Goal: Task Accomplishment & Management: Manage account settings

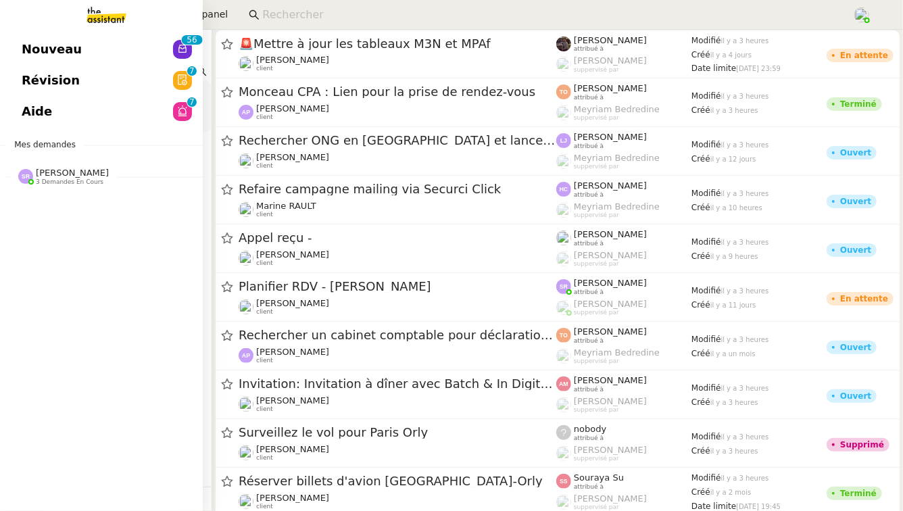
click at [73, 170] on span "[PERSON_NAME]" at bounding box center [72, 173] width 73 height 10
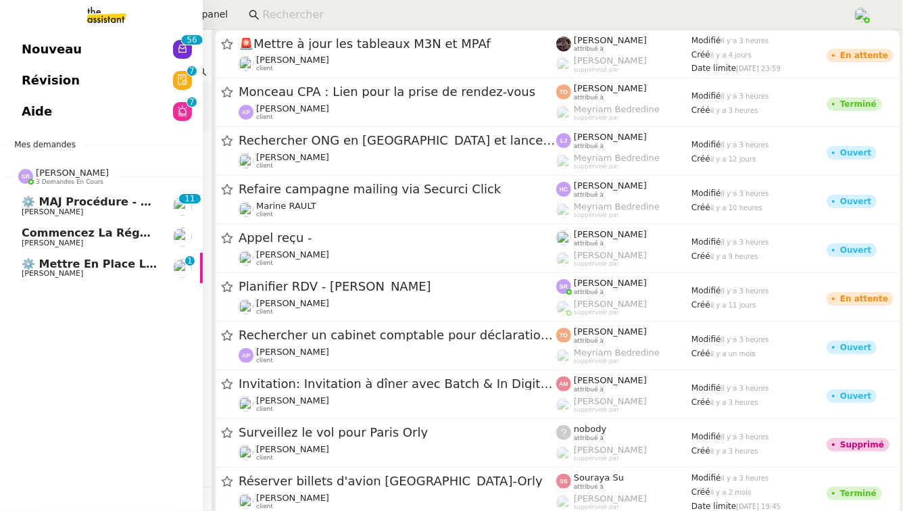
click at [87, 275] on span "[PERSON_NAME]" at bounding box center [90, 274] width 137 height 8
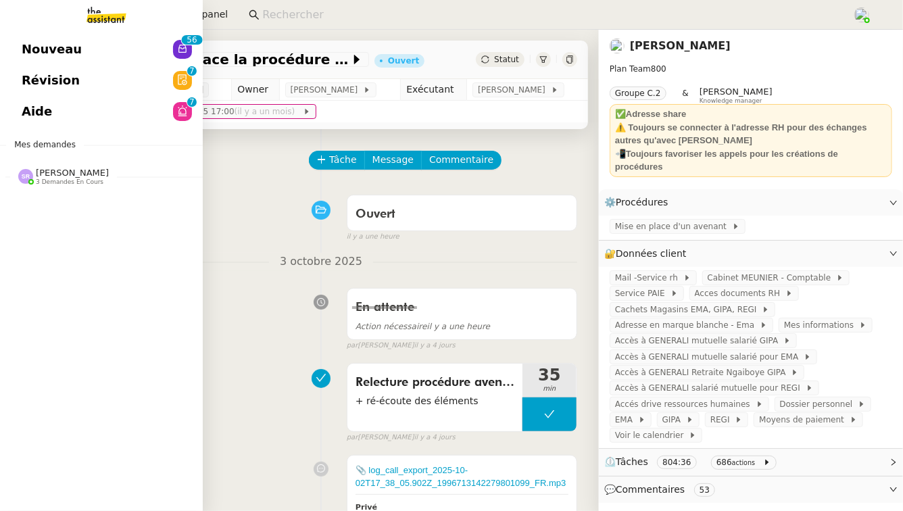
click at [72, 208] on div "Nouveau 0 1 2 3 4 5 6 7 8 9 0 1 2 3 4 5 6 7 8 9 Révision 0 1 2 3 4 5 6 7 8 9 Ai…" at bounding box center [101, 270] width 203 height 481
click at [32, 178] on div "Stéphanie Rakotosalama 3 demandes en cours" at bounding box center [63, 177] width 91 height 18
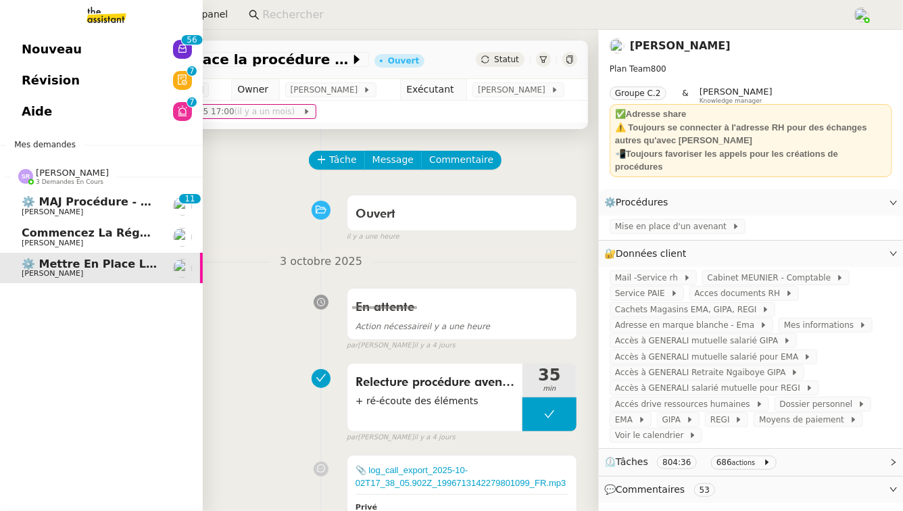
click at [64, 212] on span "[PERSON_NAME]" at bounding box center [53, 212] width 62 height 9
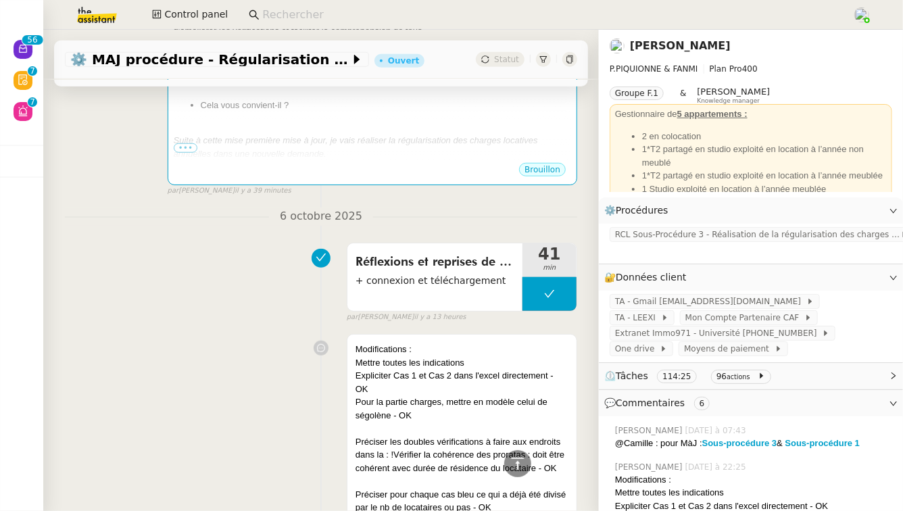
scroll to position [444, 0]
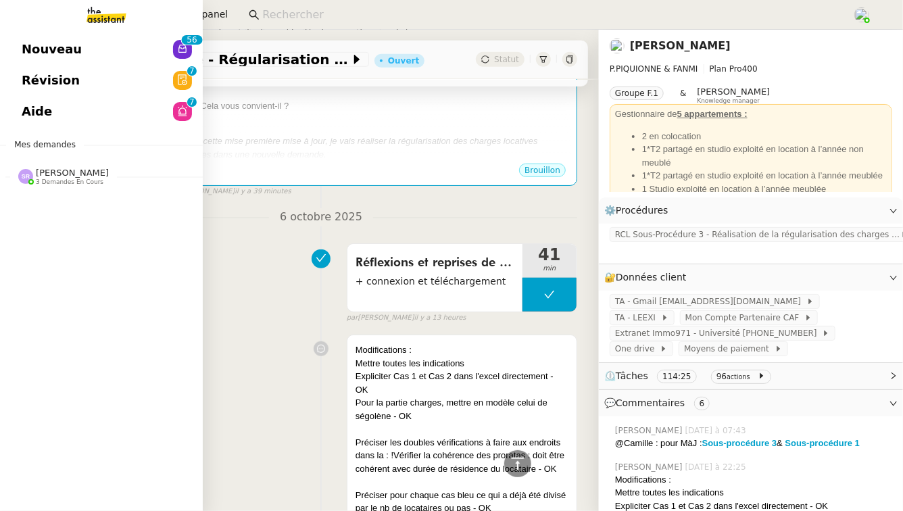
click at [20, 163] on span "Stéphanie Rakotosalama 3 demandes en cours" at bounding box center [106, 171] width 203 height 28
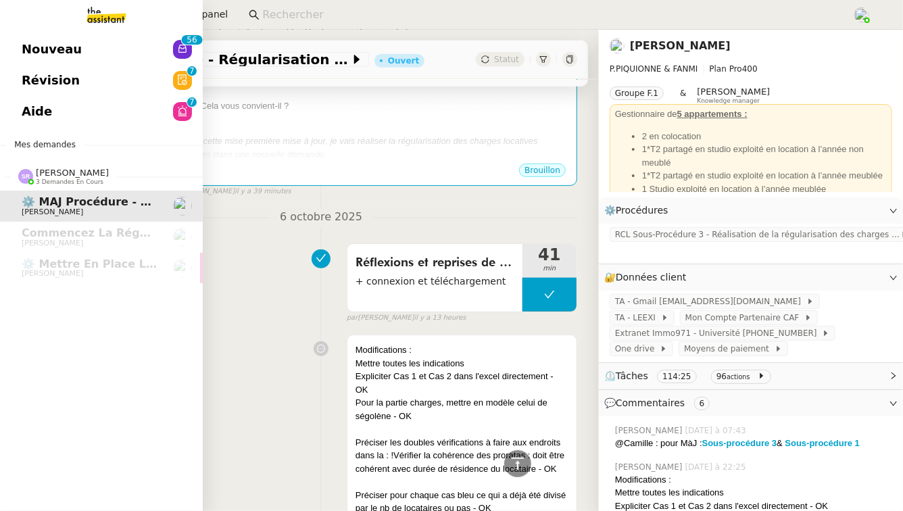
click at [117, 104] on link "Aide 0 1 2 3 4 5 6 7 8 9" at bounding box center [101, 111] width 203 height 31
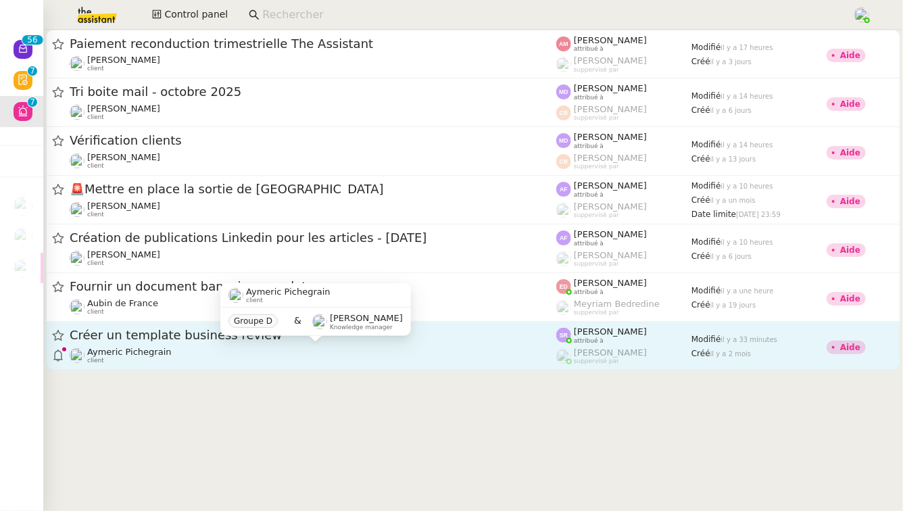
click at [309, 353] on div "Aymeric Pichegrain client" at bounding box center [313, 356] width 487 height 18
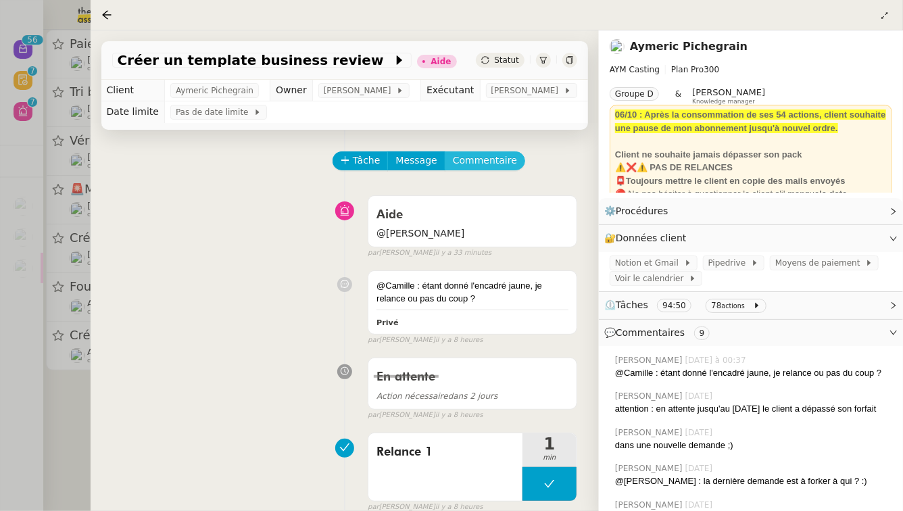
click at [471, 168] on span "Commentaire" at bounding box center [485, 161] width 64 height 16
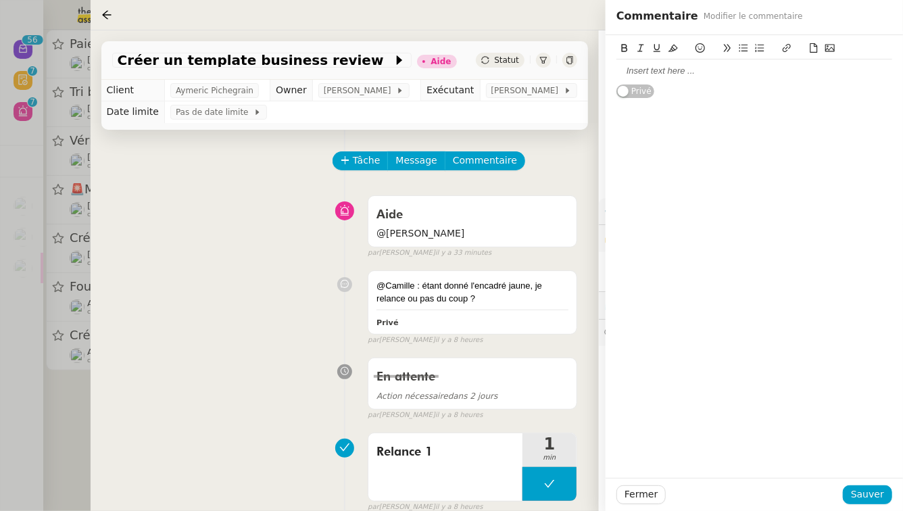
click at [749, 74] on div at bounding box center [755, 71] width 276 height 12
click at [871, 498] on span "Sauver" at bounding box center [867, 495] width 33 height 16
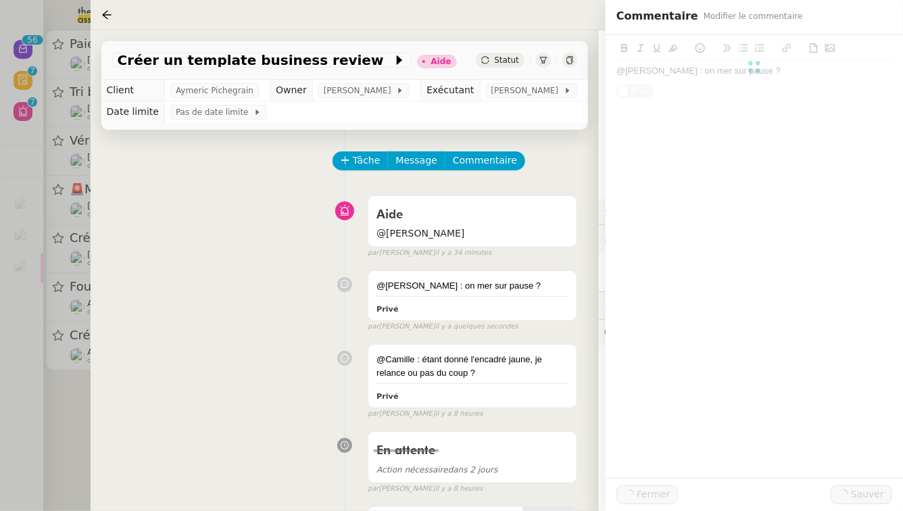
click at [0, 401] on div at bounding box center [451, 255] width 903 height 511
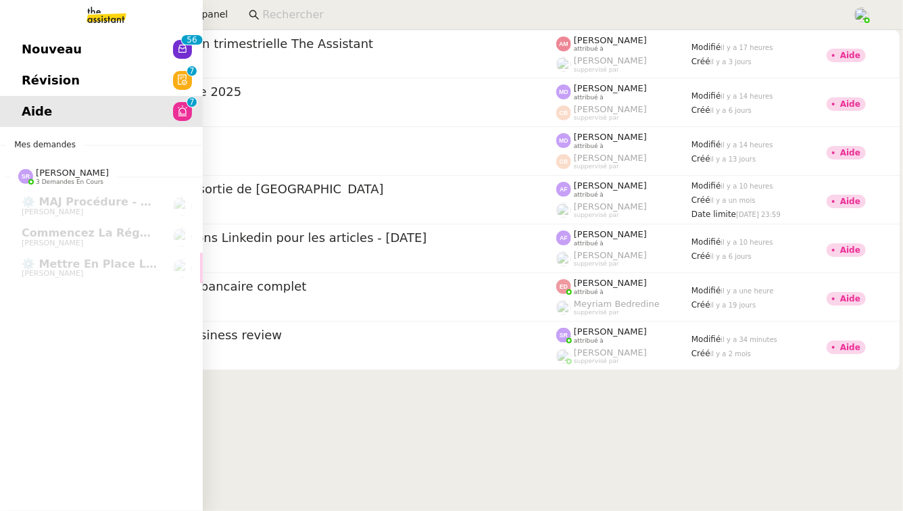
click at [30, 72] on span "Révision" at bounding box center [51, 80] width 58 height 20
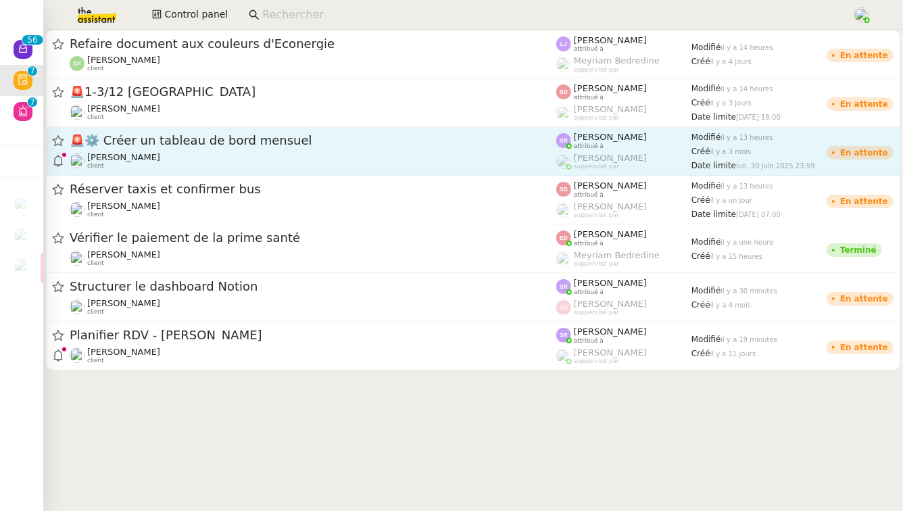
click at [378, 134] on div "🚨 ⚙️ Créer un tableau de bord mensuel" at bounding box center [313, 141] width 487 height 17
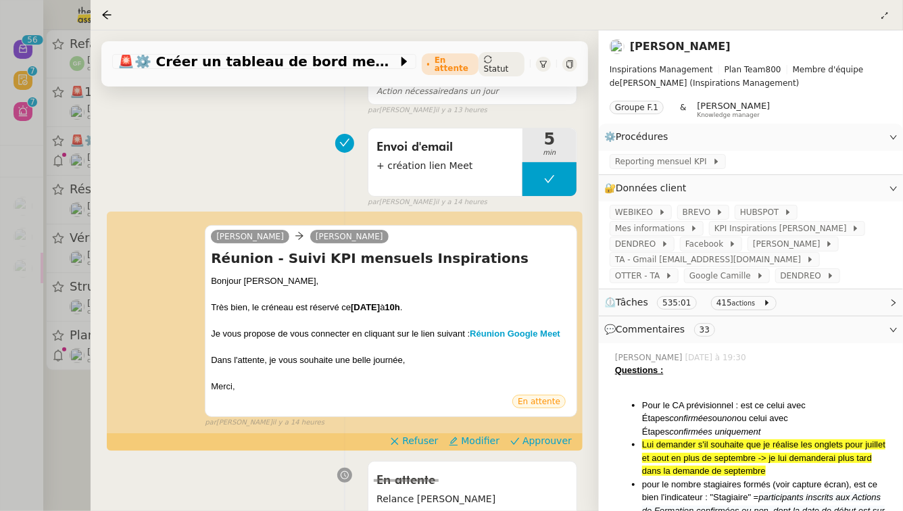
scroll to position [146, 0]
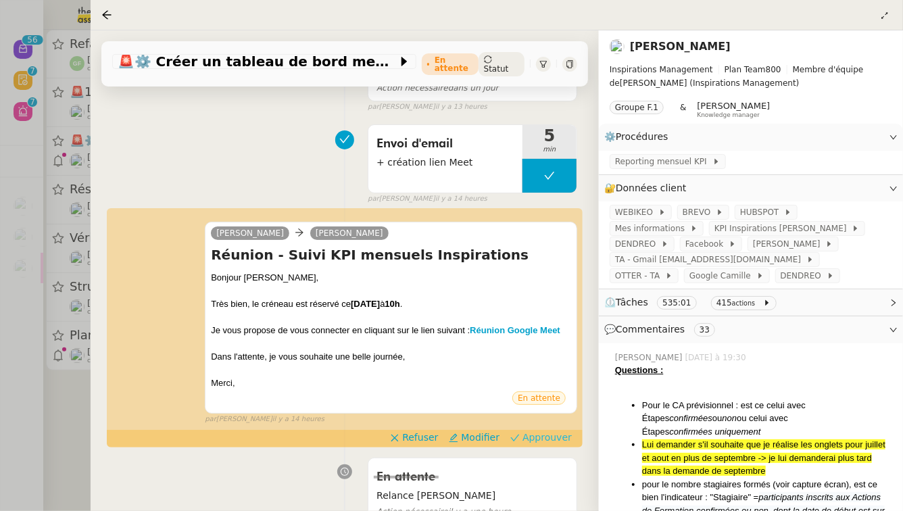
click at [539, 444] on span "Approuver" at bounding box center [547, 438] width 49 height 14
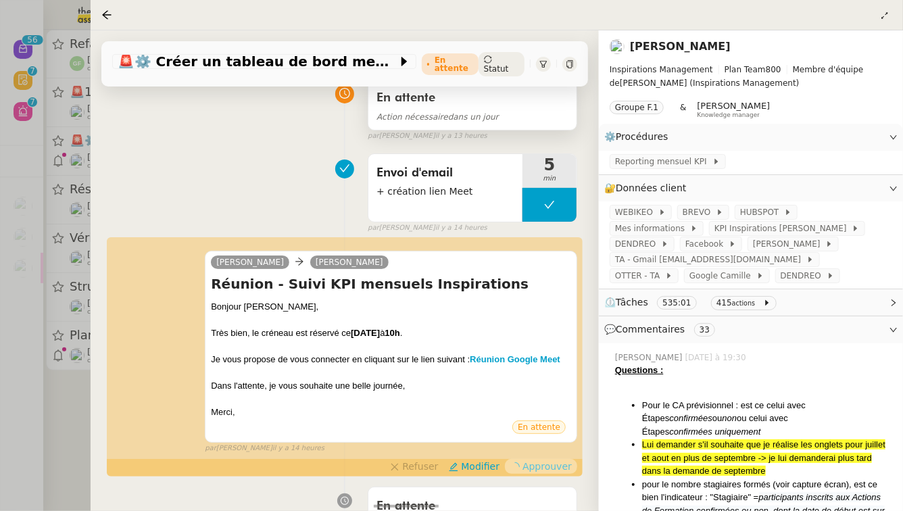
click at [463, 122] on span "Action nécessaire dans un jour" at bounding box center [438, 116] width 122 height 9
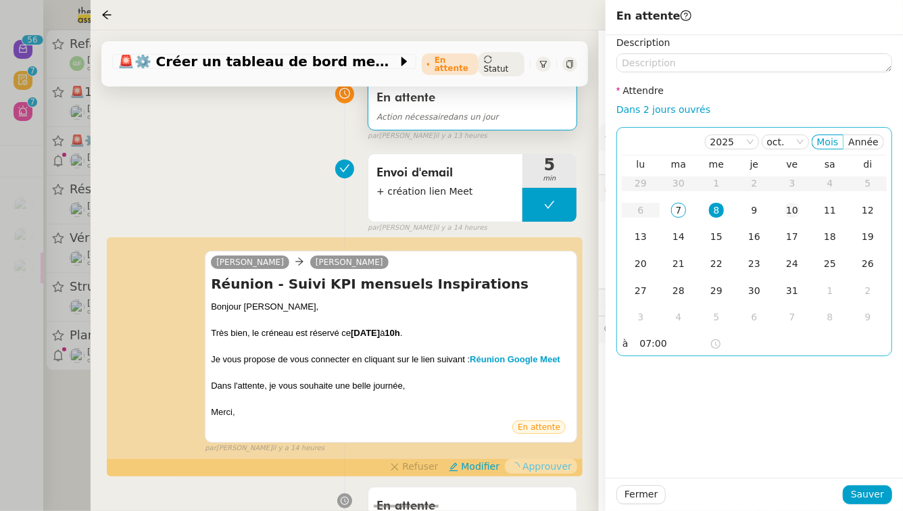
click at [787, 214] on div "10" at bounding box center [792, 210] width 15 height 15
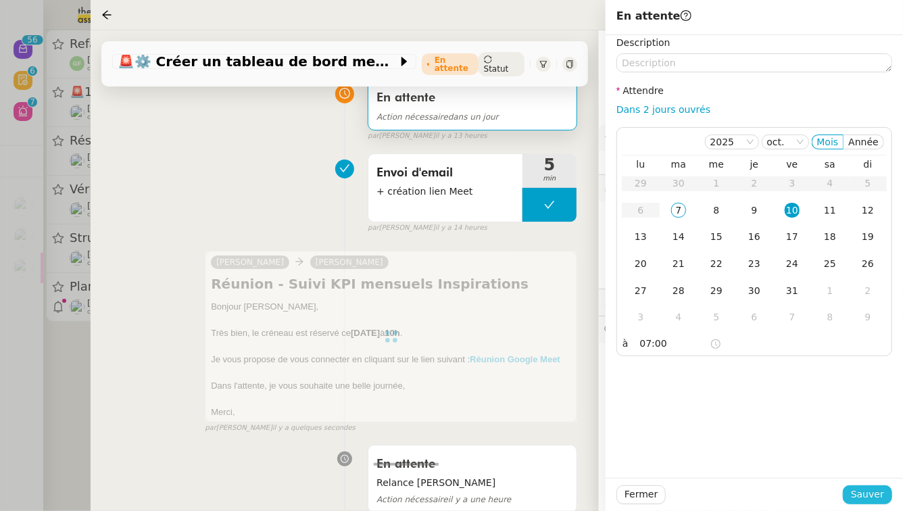
click at [860, 501] on span "Sauver" at bounding box center [867, 495] width 33 height 16
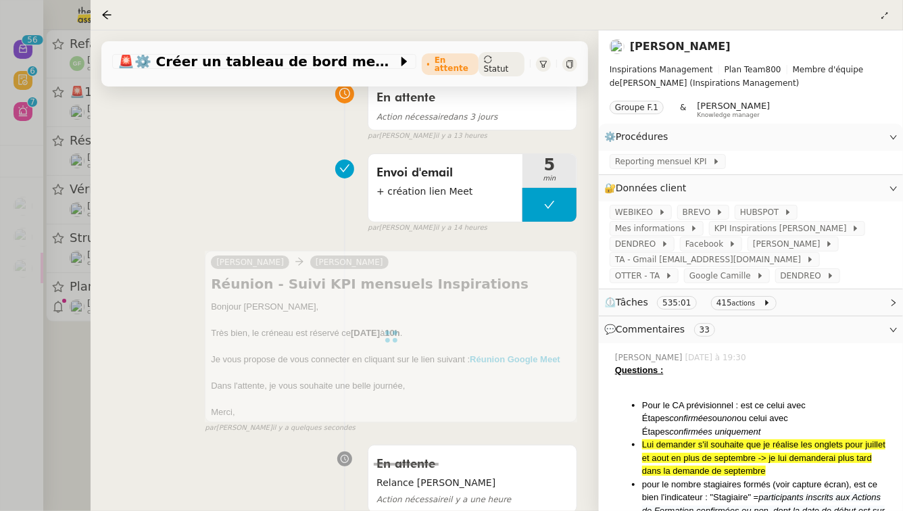
click at [22, 416] on div at bounding box center [451, 255] width 903 height 511
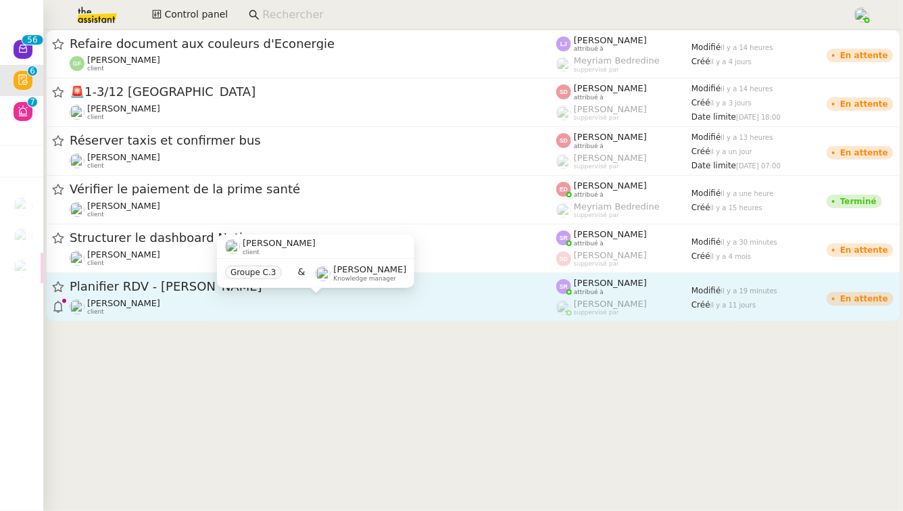
click at [293, 303] on div "Maurice N'Diaye client" at bounding box center [313, 307] width 487 height 18
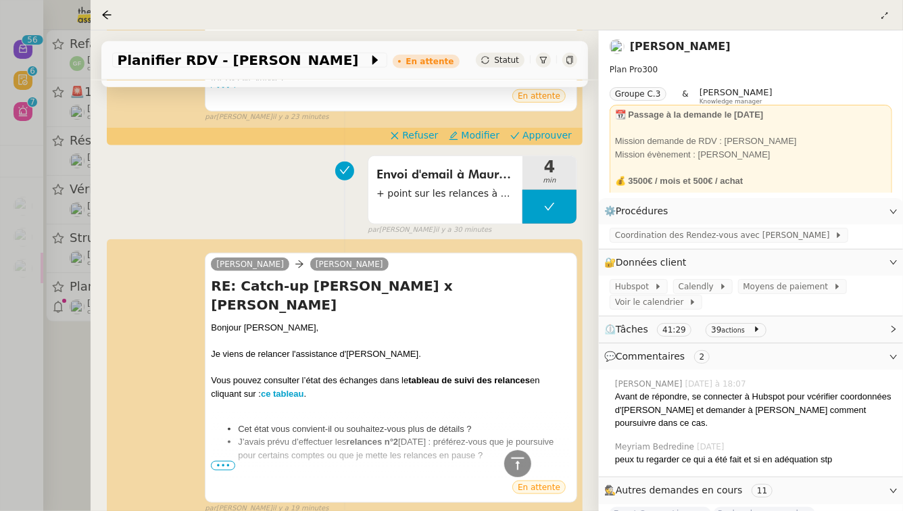
scroll to position [527, 0]
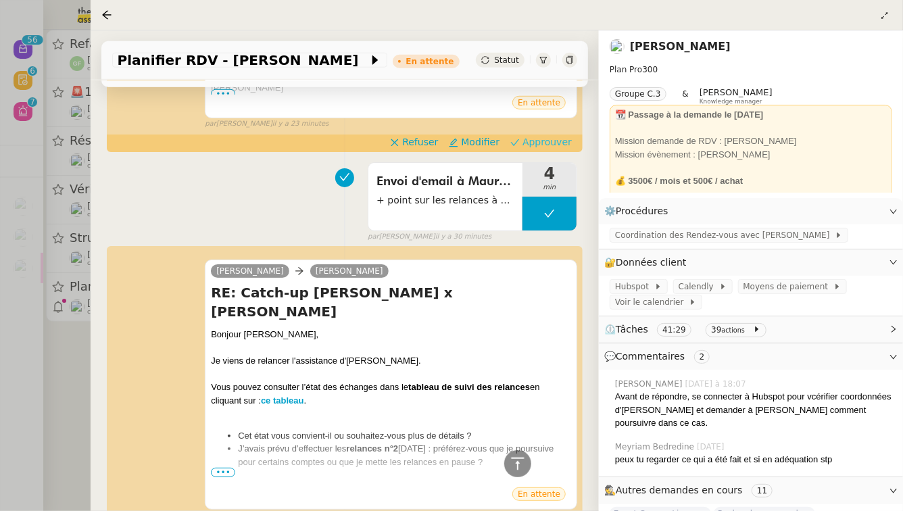
click at [542, 143] on span "Approuver" at bounding box center [547, 142] width 49 height 14
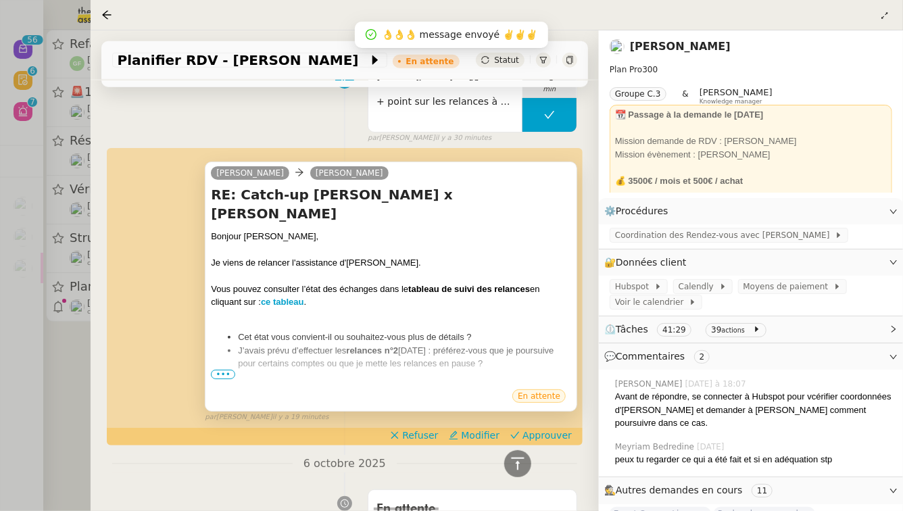
scroll to position [622, 0]
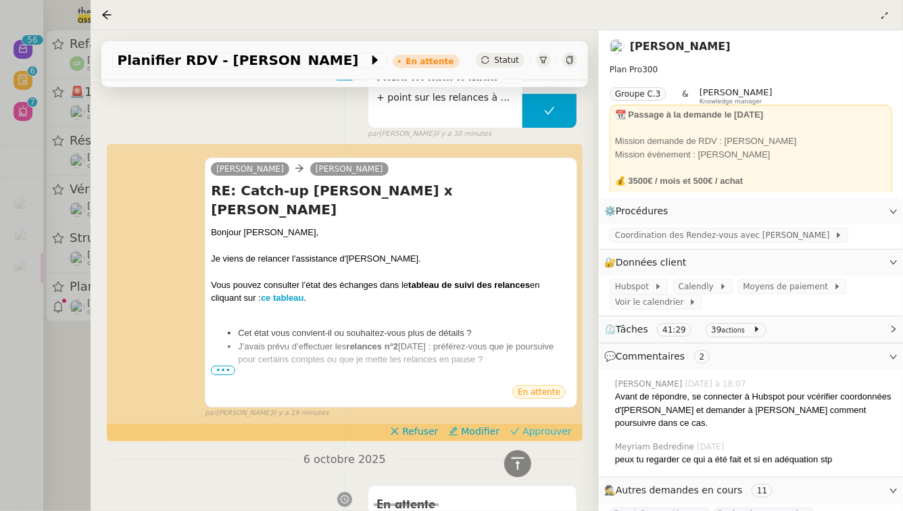
click at [533, 425] on span "Approuver" at bounding box center [547, 432] width 49 height 14
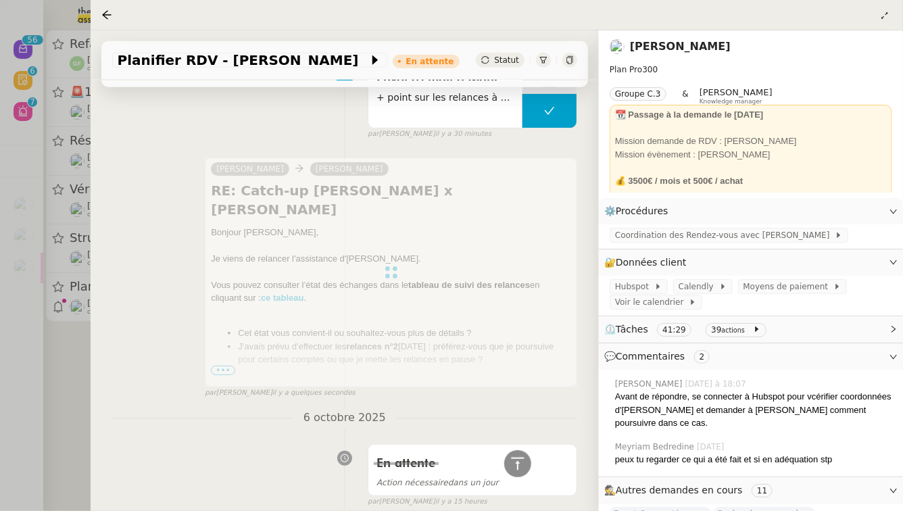
click at [0, 366] on div at bounding box center [451, 255] width 903 height 511
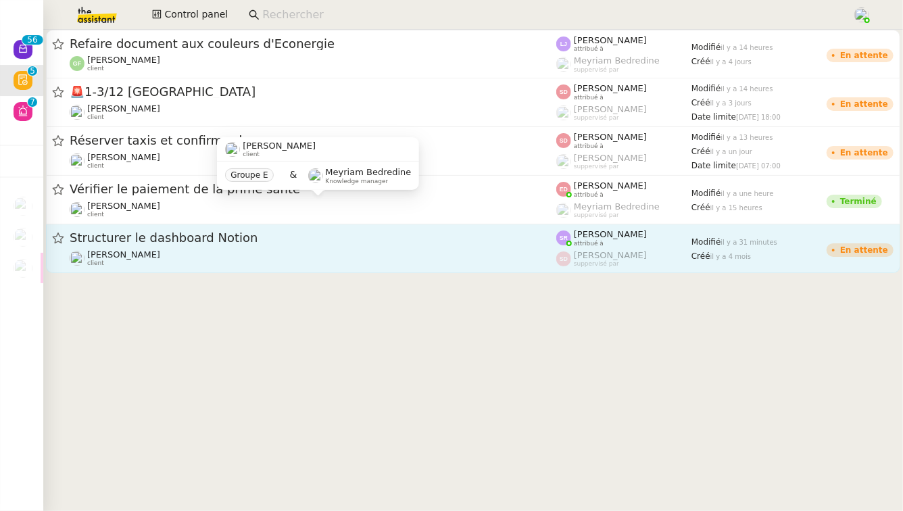
click at [229, 231] on div "Structurer le dashboard Notion" at bounding box center [313, 238] width 487 height 17
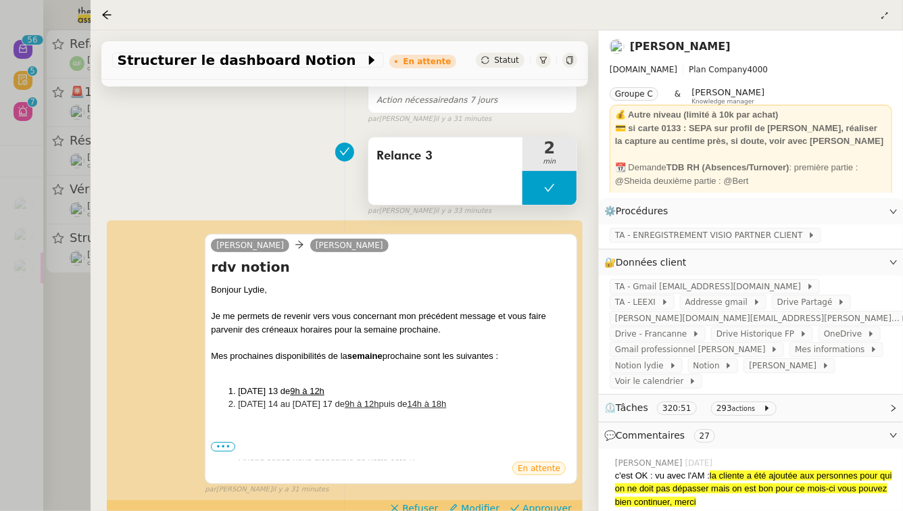
scroll to position [135, 0]
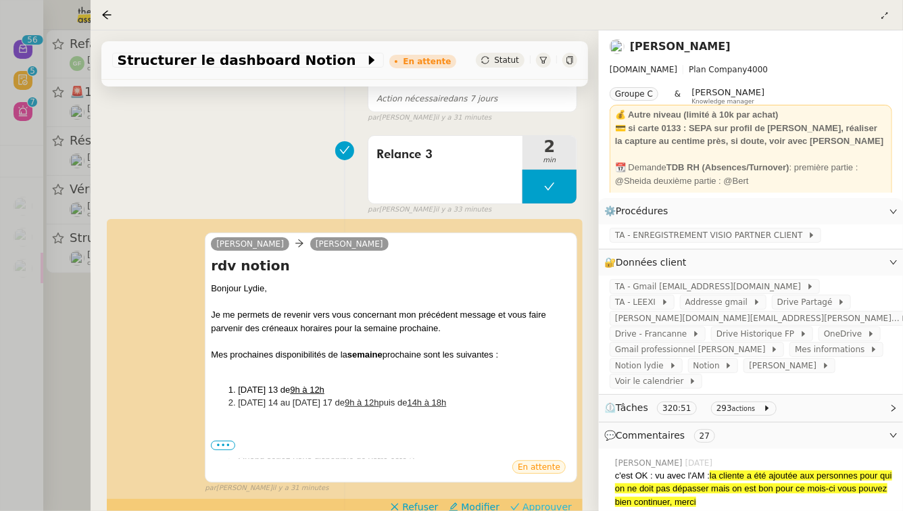
click at [548, 502] on span "Approuver" at bounding box center [547, 507] width 49 height 14
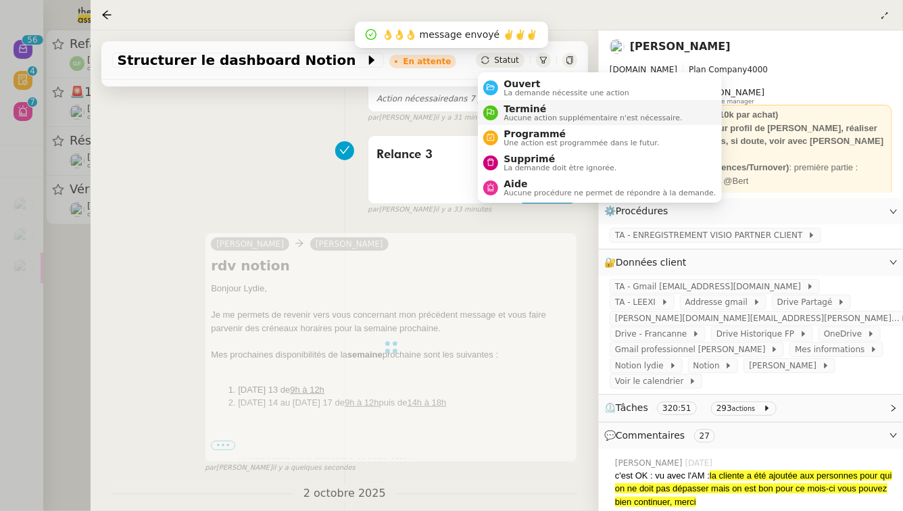
click at [537, 103] on span "Terminé" at bounding box center [593, 108] width 179 height 11
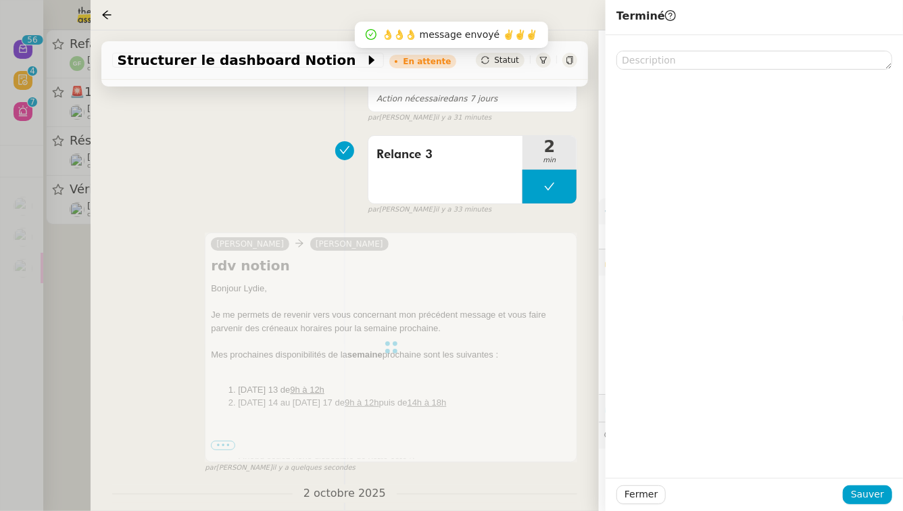
click at [880, 506] on div "Fermer Sauver" at bounding box center [755, 494] width 298 height 33
click at [880, 501] on span "Sauver" at bounding box center [867, 495] width 33 height 16
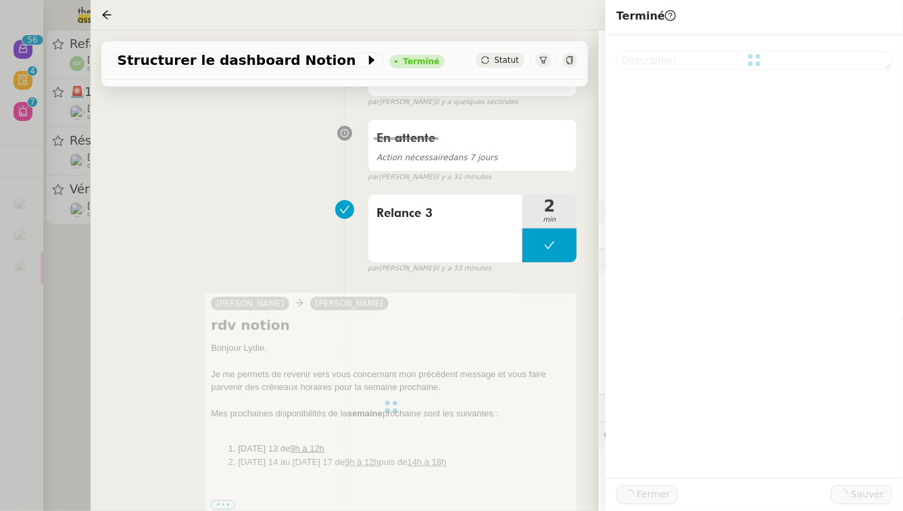
click at [0, 412] on div at bounding box center [451, 255] width 903 height 511
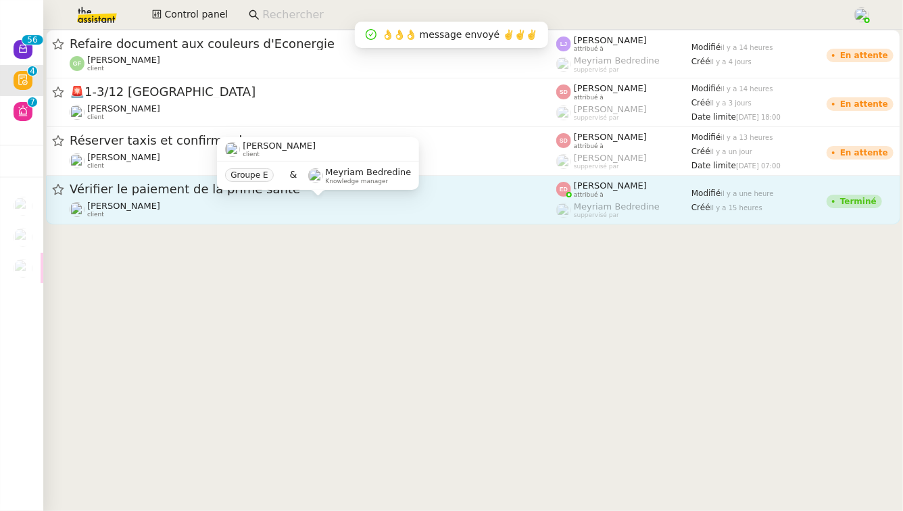
click at [336, 212] on div "Fanny Eyraud client" at bounding box center [313, 210] width 487 height 18
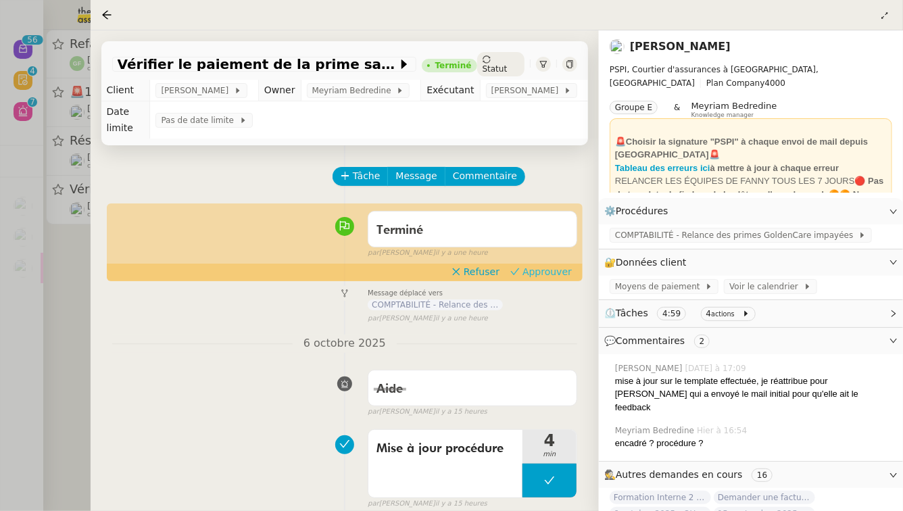
click at [560, 265] on span "Approuver" at bounding box center [547, 272] width 49 height 14
click at [0, 333] on div at bounding box center [451, 255] width 903 height 511
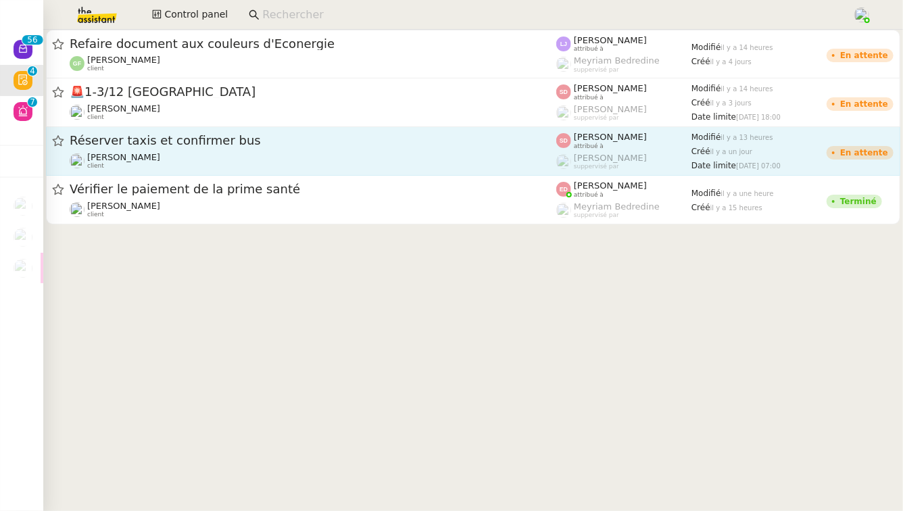
click at [299, 149] on div "Réserver taxis et confirmer bus Lydie Laulon Perso client" at bounding box center [313, 151] width 487 height 37
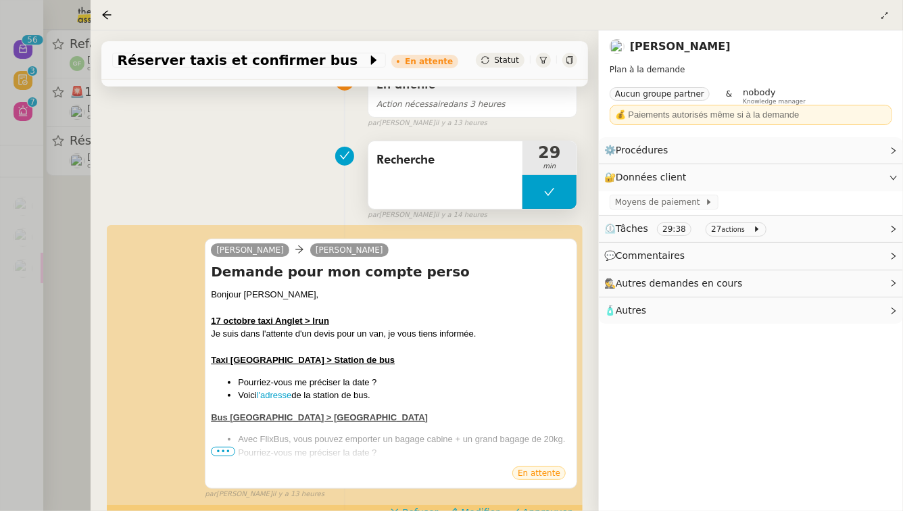
scroll to position [178, 0]
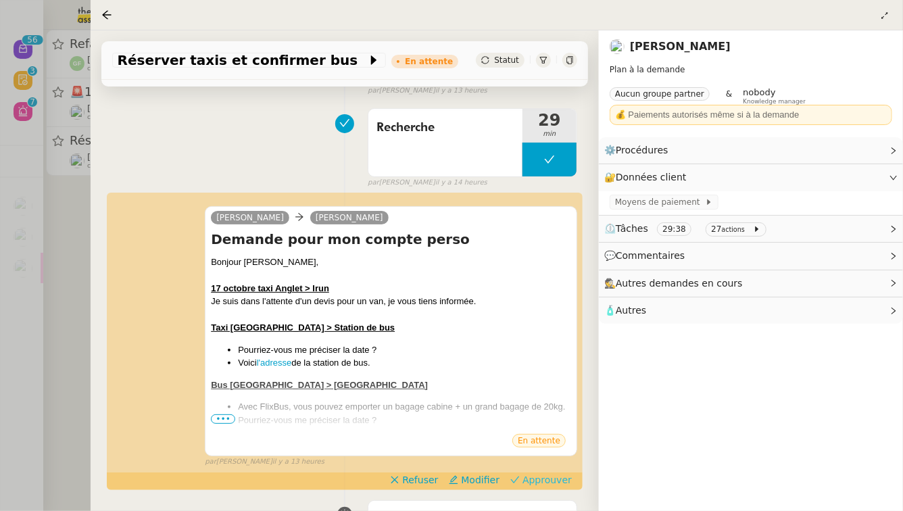
click at [552, 473] on span "Approuver" at bounding box center [547, 480] width 49 height 14
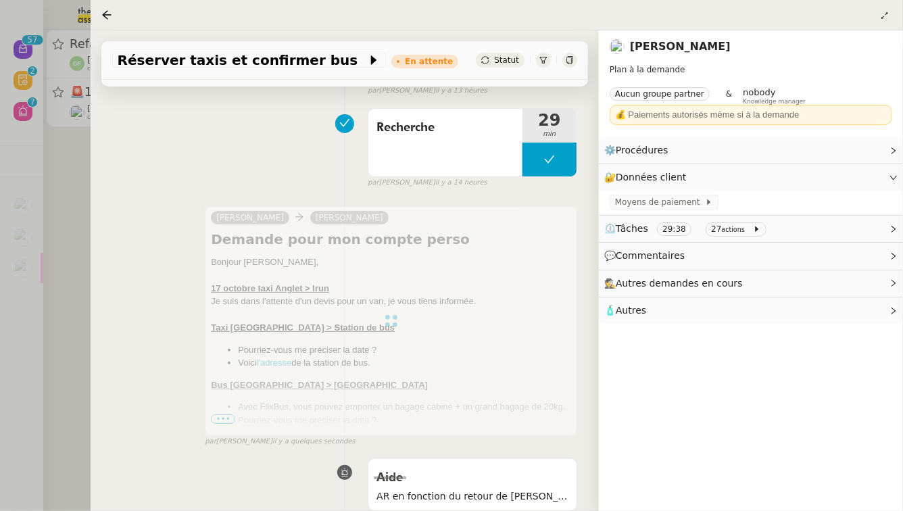
click at [0, 406] on div at bounding box center [451, 255] width 903 height 511
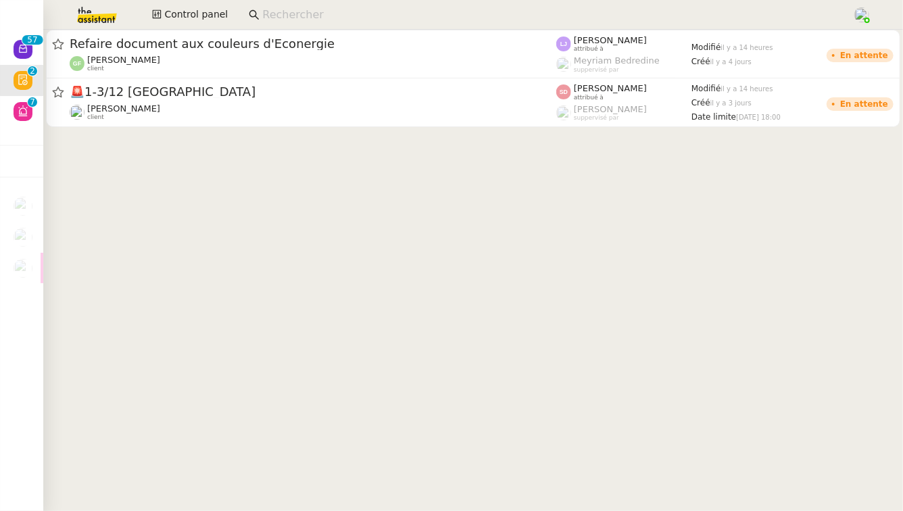
click at [256, 93] on span "🚨 1-3/12 Lyon" at bounding box center [313, 92] width 487 height 12
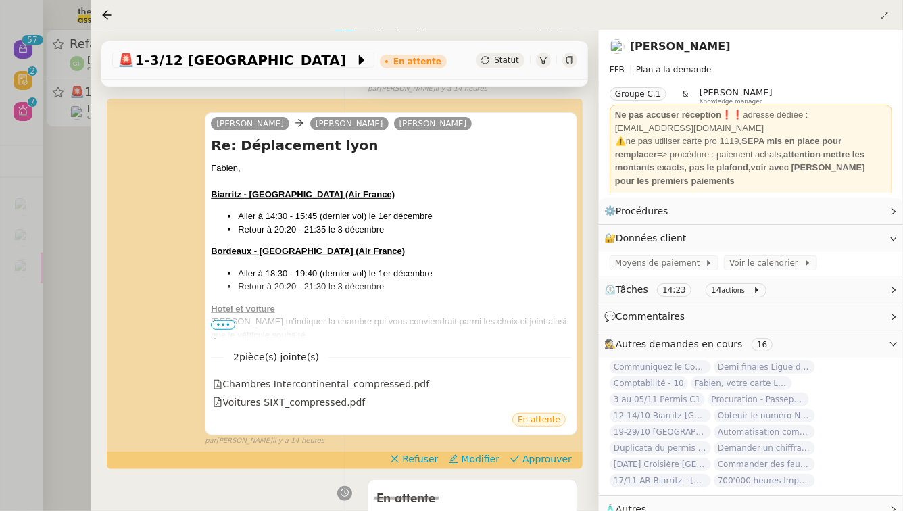
scroll to position [274, 0]
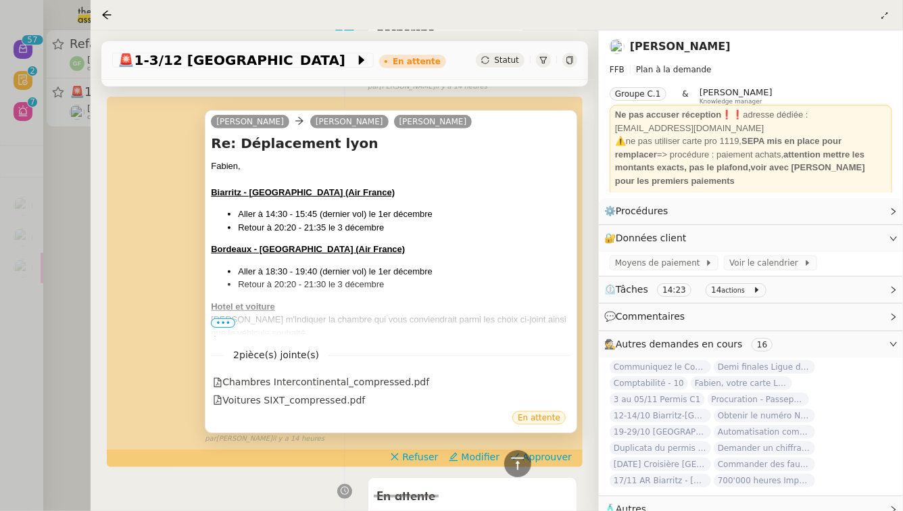
click at [227, 318] on span "•••" at bounding box center [223, 322] width 24 height 9
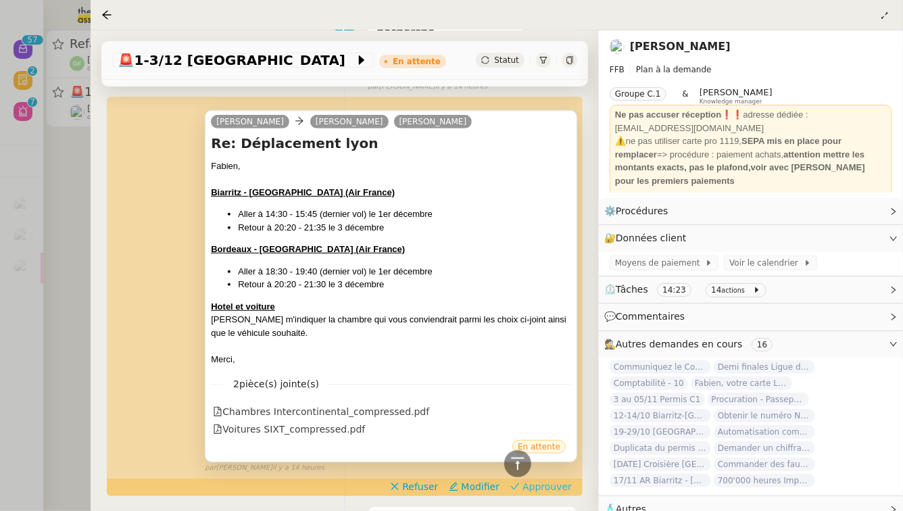
click at [551, 480] on span "Approuver" at bounding box center [547, 487] width 49 height 14
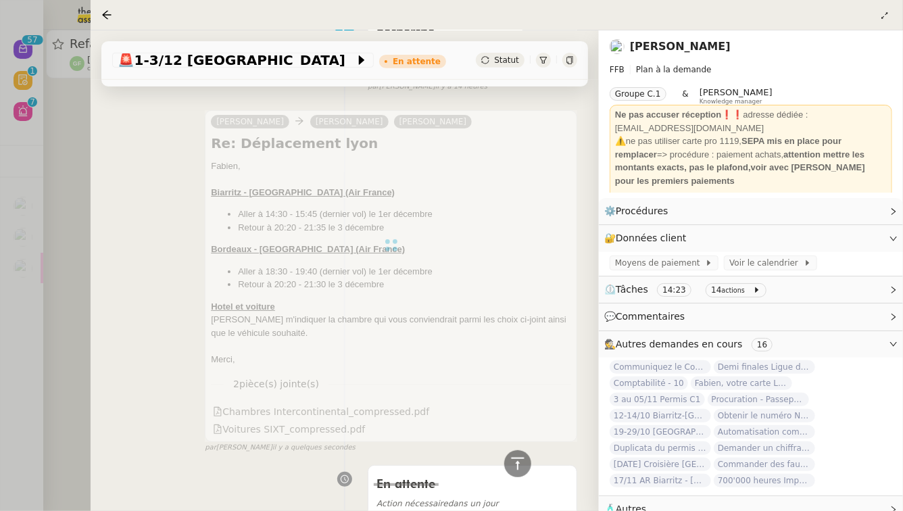
click at [0, 330] on div at bounding box center [451, 255] width 903 height 511
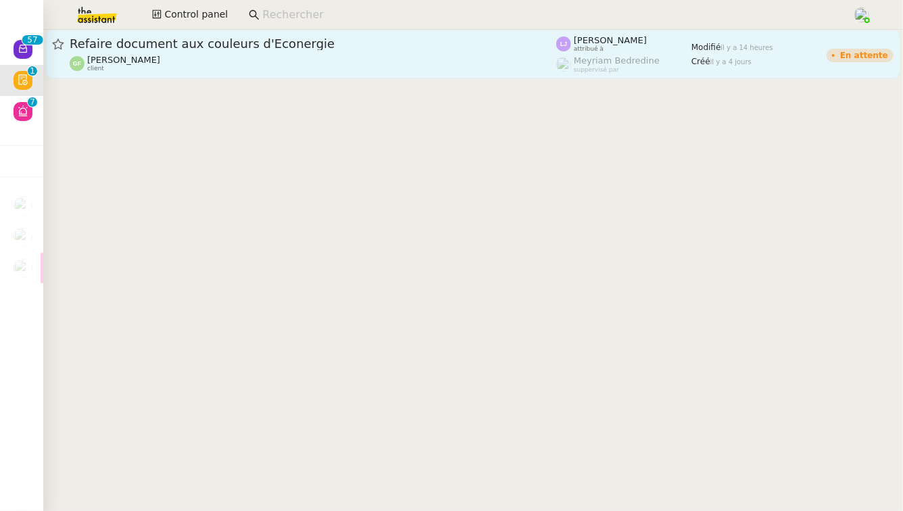
click at [285, 49] on span "Refaire document aux couleurs d'Econergie" at bounding box center [313, 44] width 487 height 12
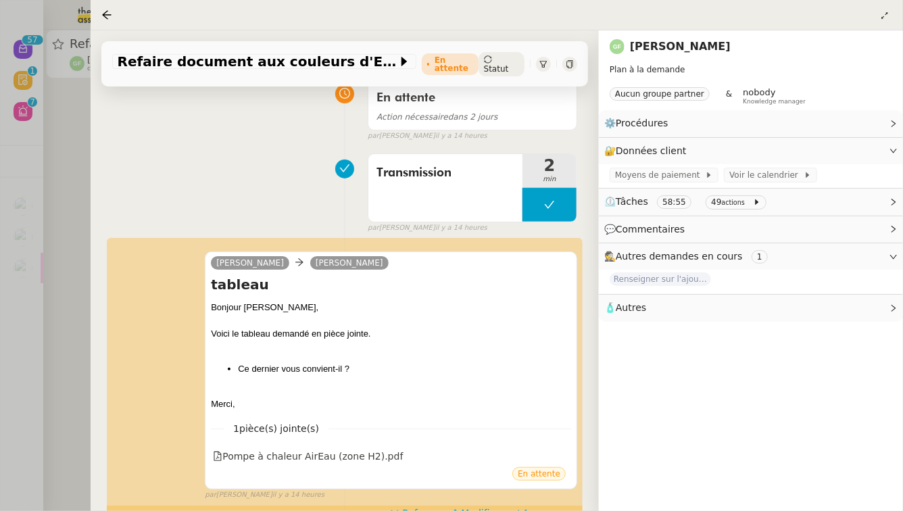
scroll to position [133, 0]
click at [569, 506] on span "Approuver" at bounding box center [547, 513] width 49 height 14
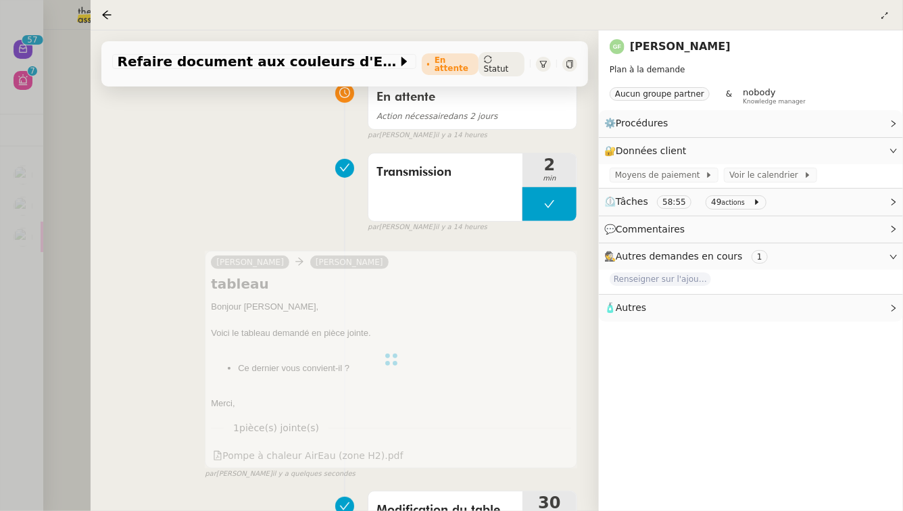
click at [5, 210] on div at bounding box center [451, 255] width 903 height 511
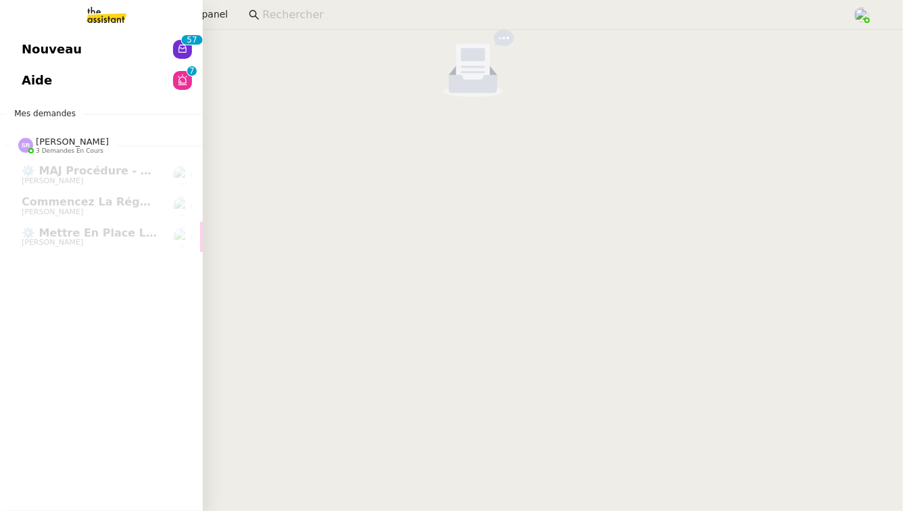
click at [46, 49] on span "Nouveau" at bounding box center [52, 49] width 60 height 20
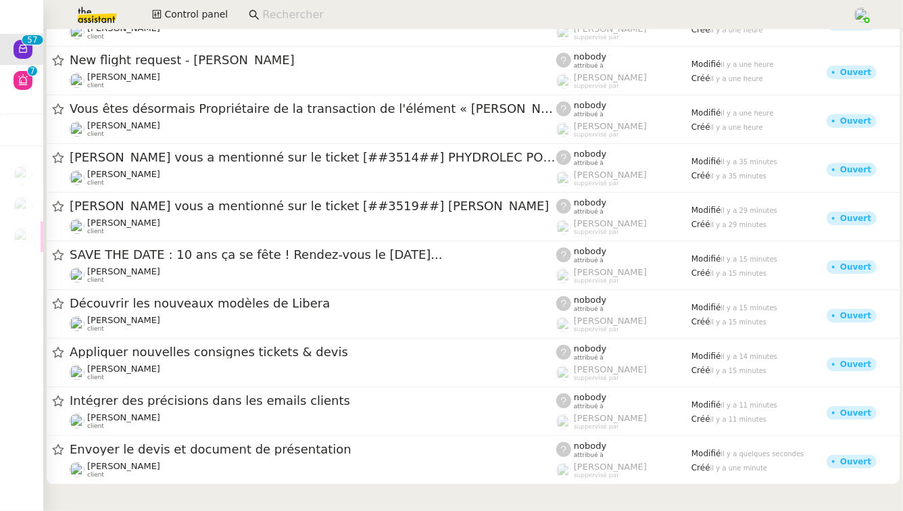
scroll to position [2447, 0]
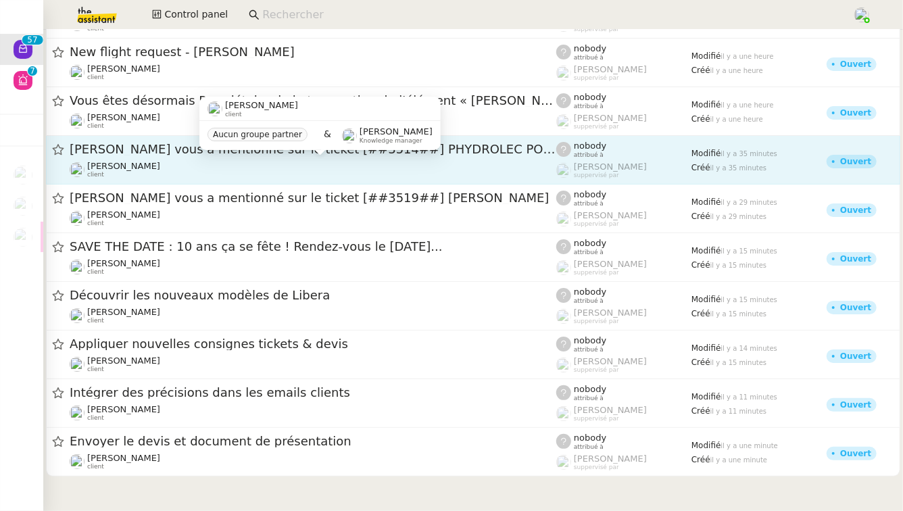
click at [331, 162] on div "Franck MUFFAT-JEANDET client" at bounding box center [313, 170] width 487 height 18
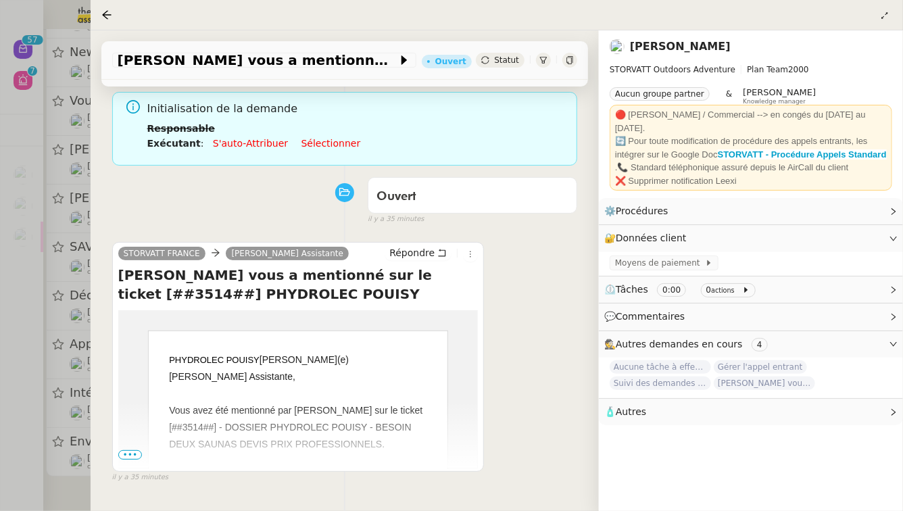
scroll to position [189, 0]
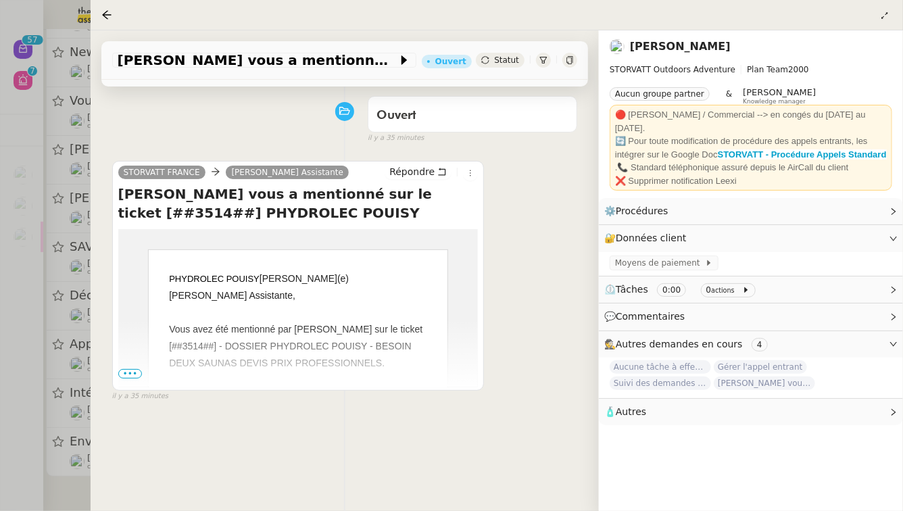
click at [133, 377] on span "•••" at bounding box center [130, 373] width 24 height 9
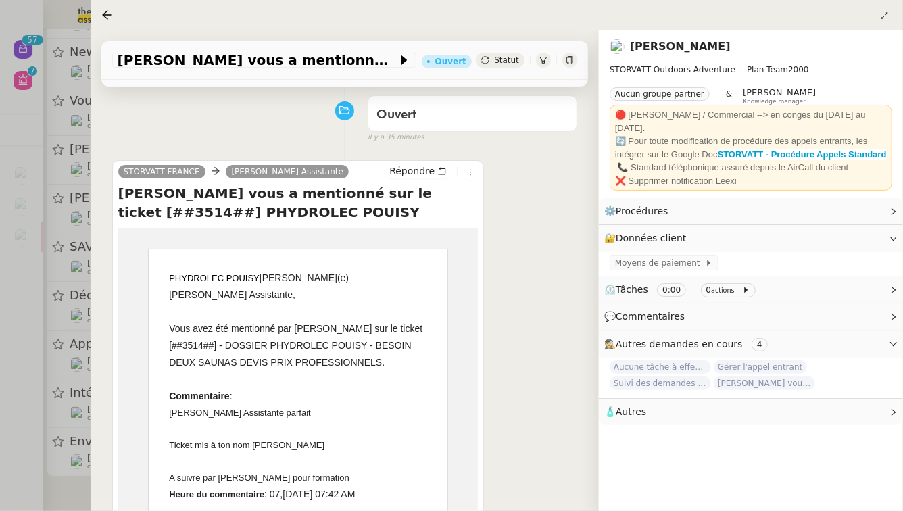
click at [0, 406] on div at bounding box center [451, 255] width 903 height 511
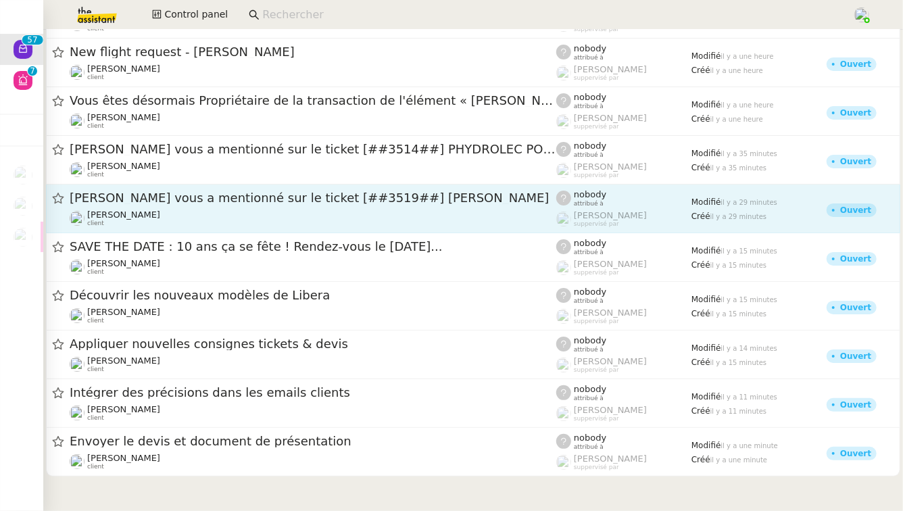
click at [248, 229] on link "Thomas Soulier vous a mentionné sur le ticket [##3519##] GINIBRIERE YOANN Franc…" at bounding box center [473, 209] width 855 height 49
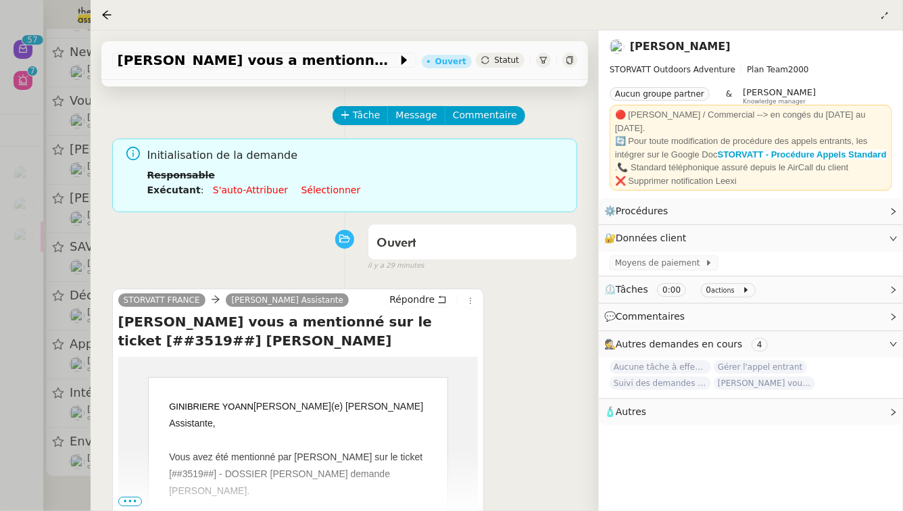
scroll to position [89, 0]
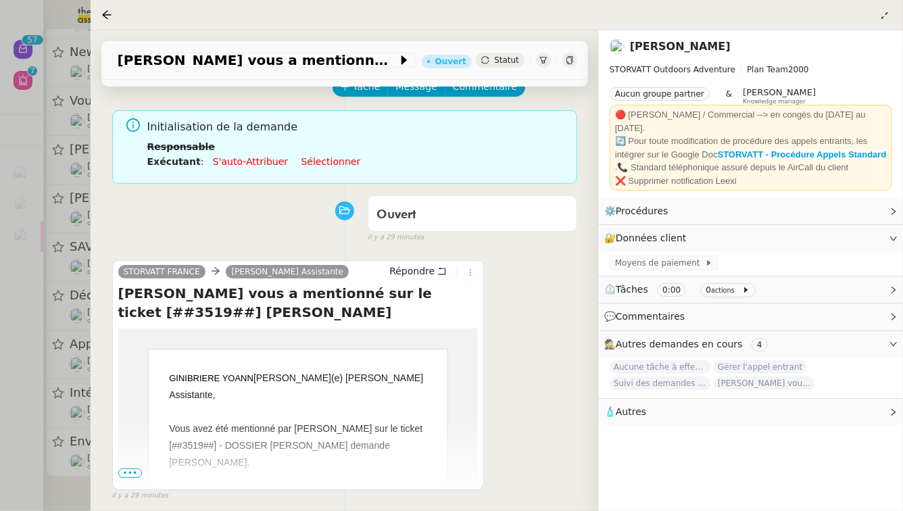
click at [128, 473] on span "•••" at bounding box center [130, 473] width 24 height 9
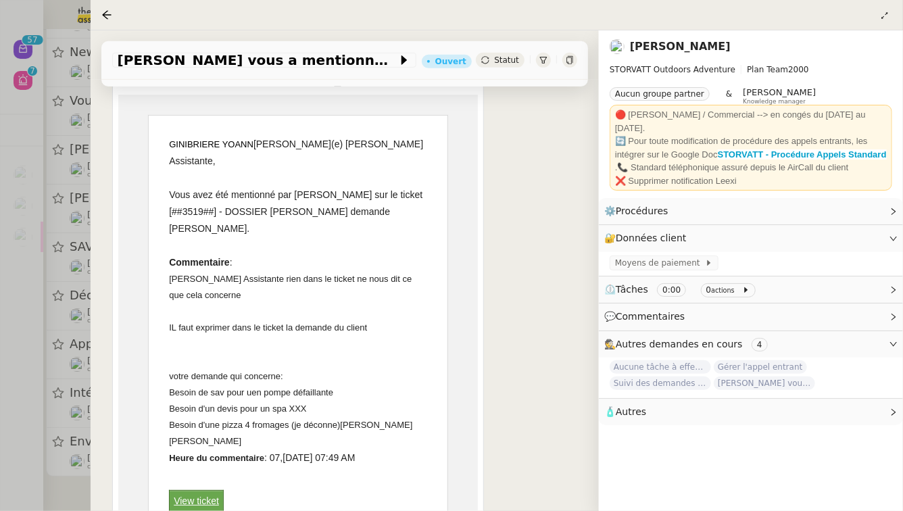
scroll to position [328, 0]
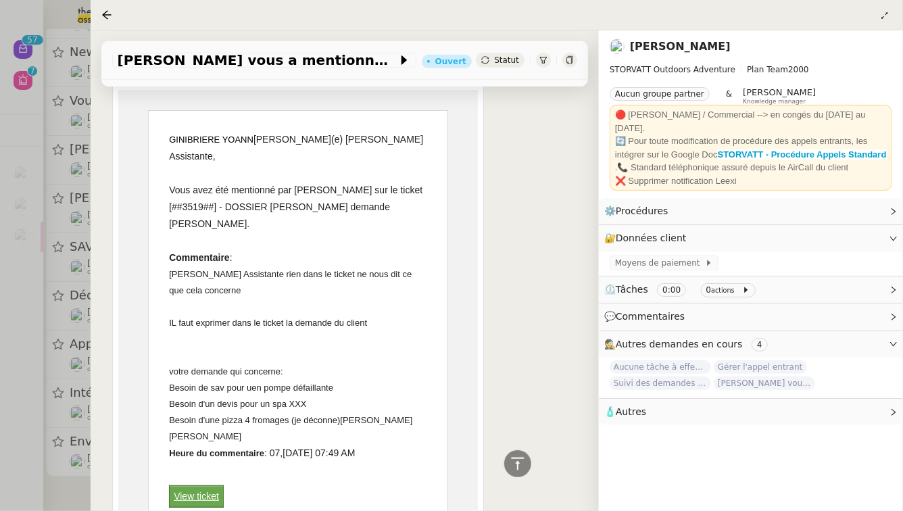
click at [24, 436] on div at bounding box center [451, 255] width 903 height 511
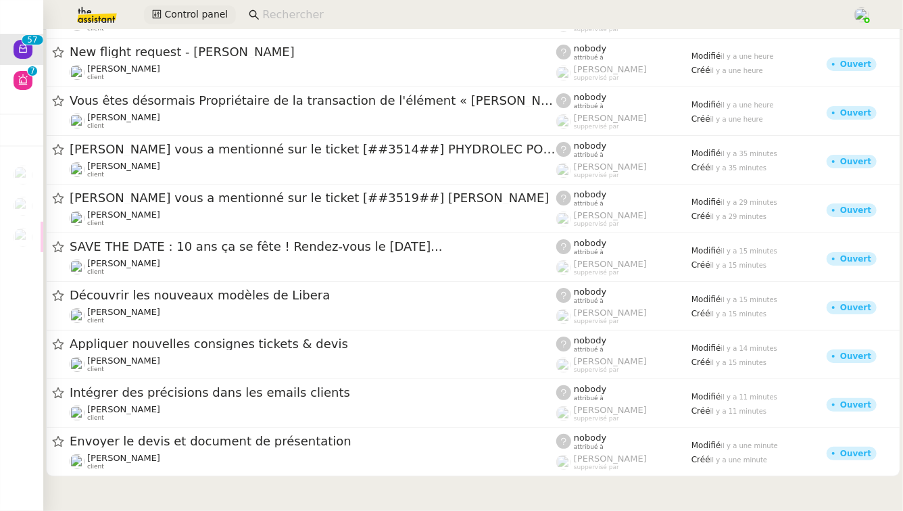
click at [192, 9] on span "Control panel" at bounding box center [196, 15] width 64 height 16
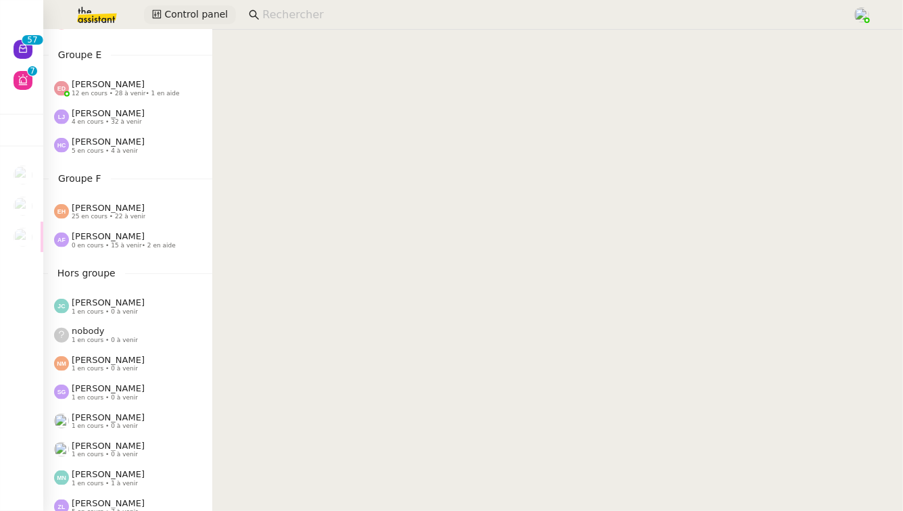
scroll to position [619, 0]
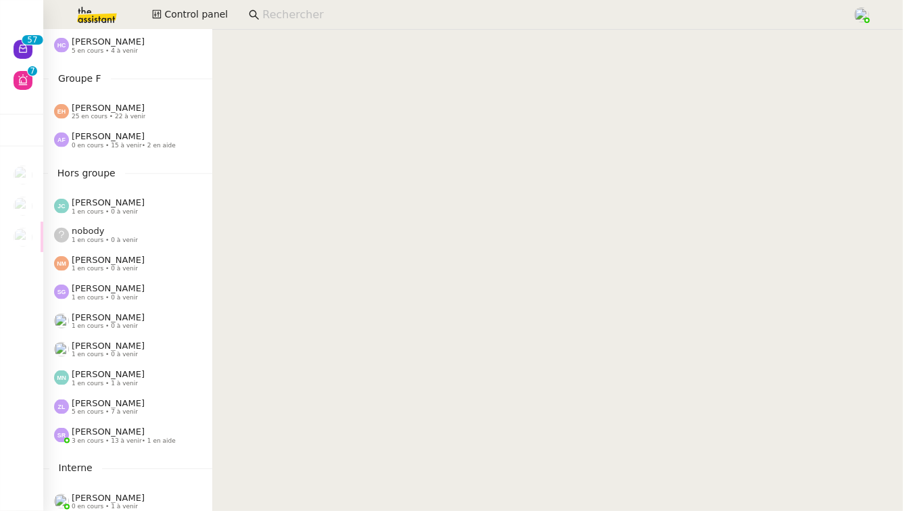
click at [85, 430] on span "[PERSON_NAME]" at bounding box center [108, 432] width 73 height 10
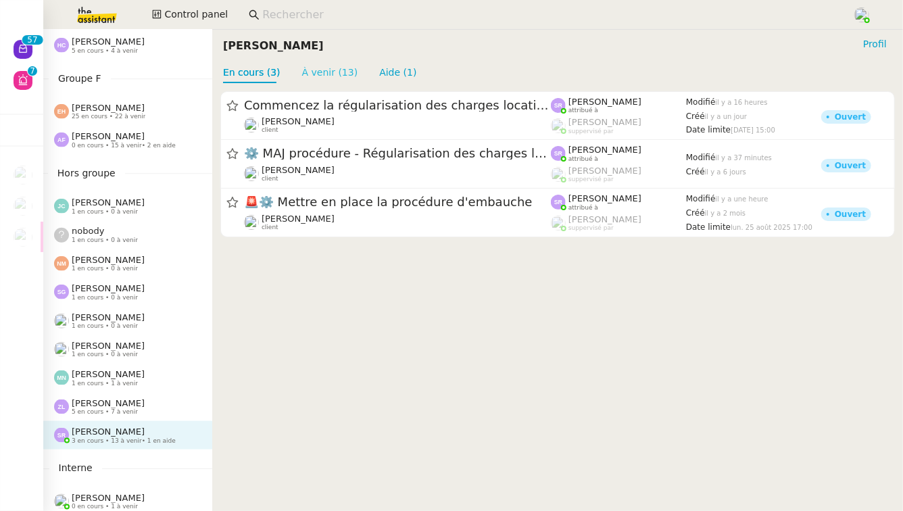
click at [332, 76] on link "À venir (13)" at bounding box center [330, 72] width 56 height 11
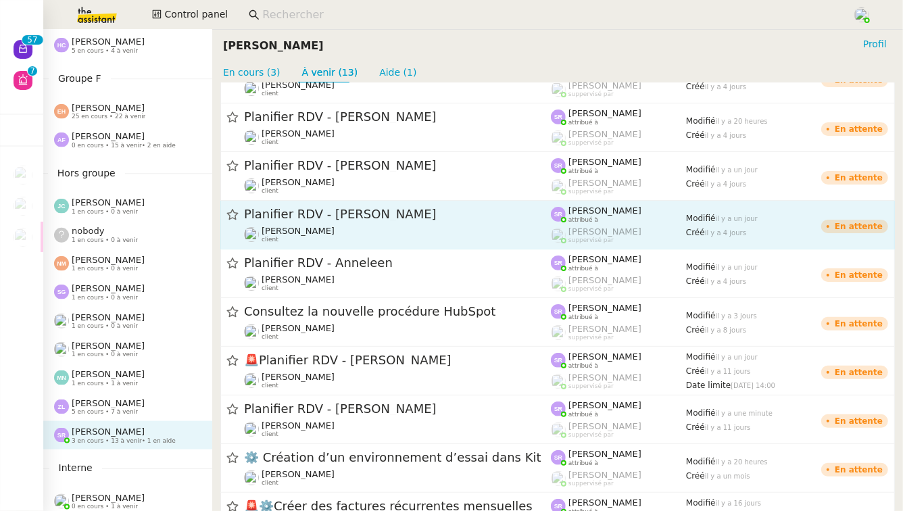
scroll to position [87, 0]
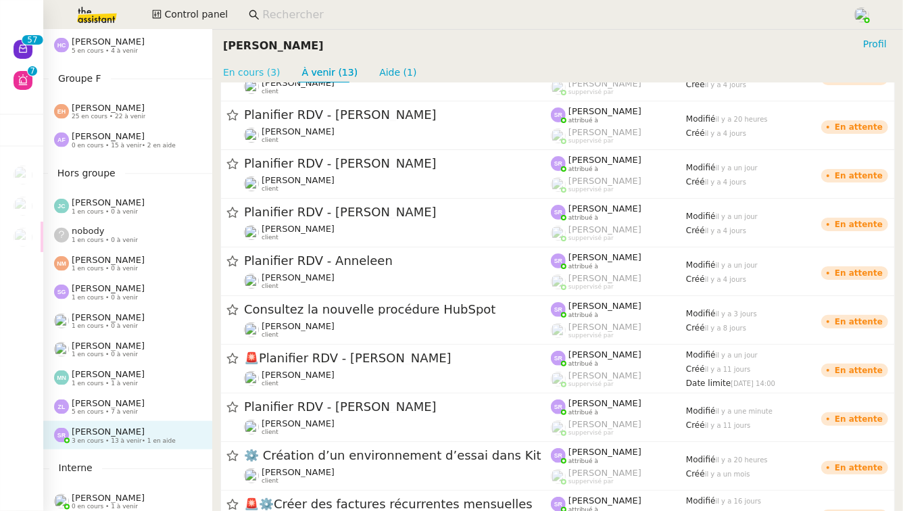
click at [260, 70] on link "En cours (3)" at bounding box center [251, 72] width 57 height 11
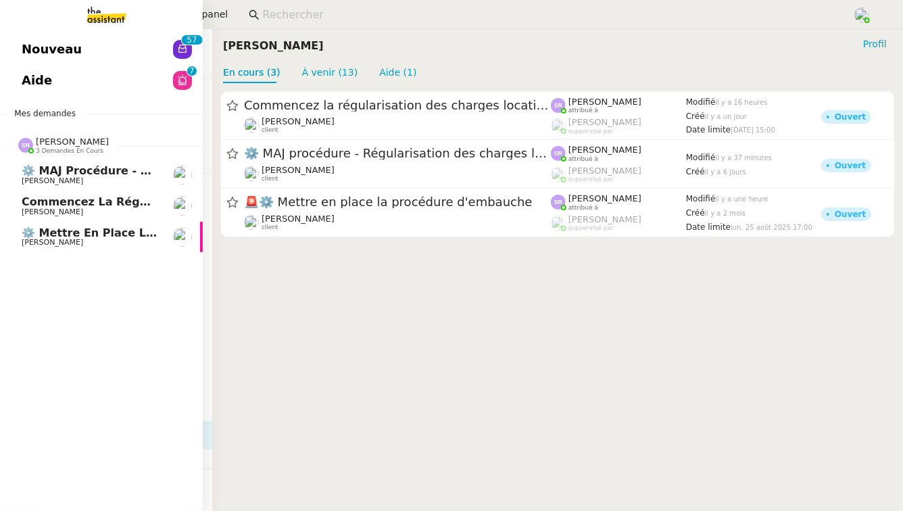
click at [126, 171] on span "⚙️ MAJ procédure - Régularisation des charges locatives" at bounding box center [197, 170] width 350 height 13
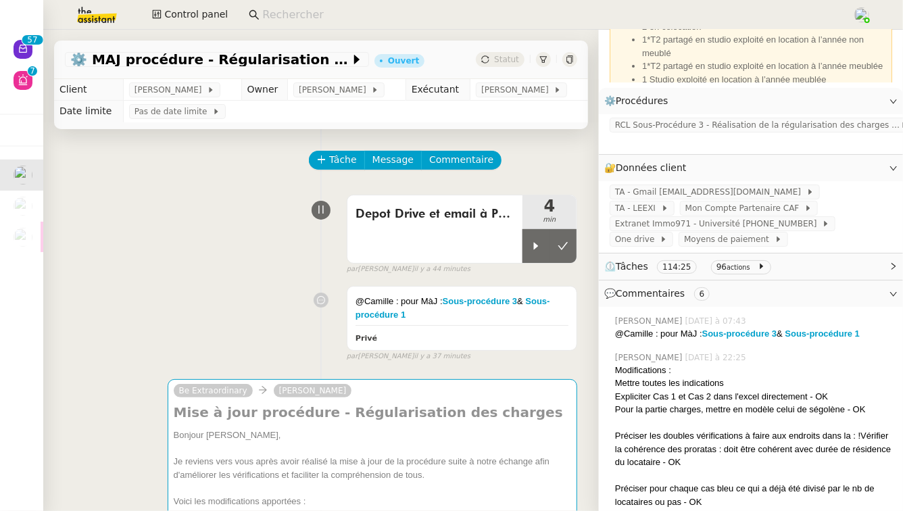
scroll to position [110, 0]
click at [824, 329] on strong "Sous-procédure 1" at bounding box center [823, 333] width 75 height 10
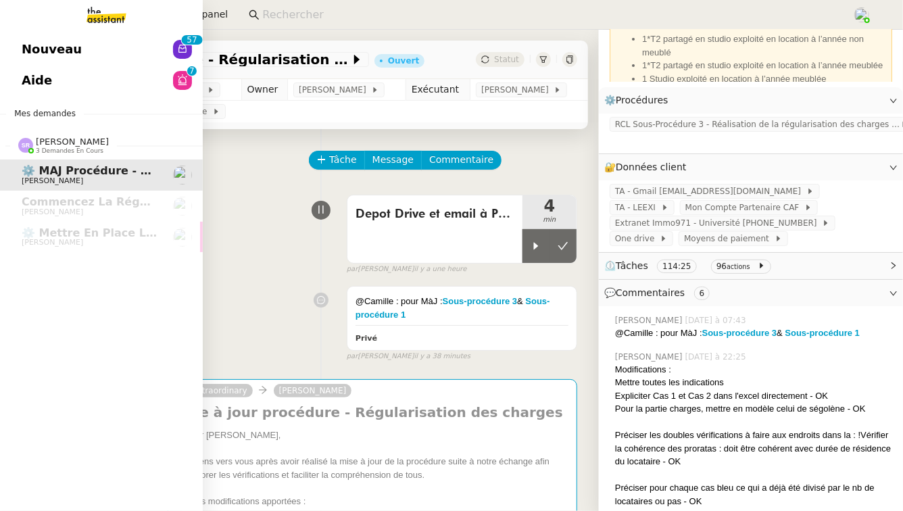
click at [65, 43] on span "Nouveau" at bounding box center [52, 49] width 60 height 20
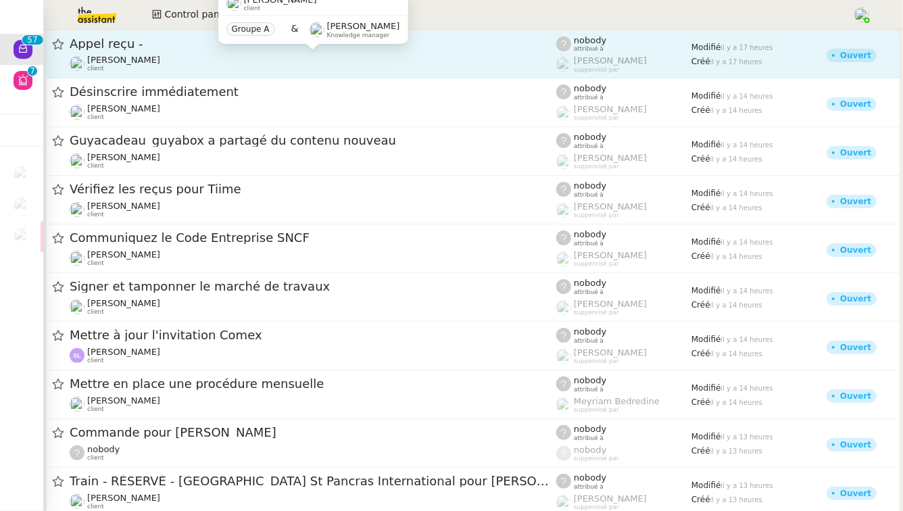
click at [310, 56] on div "Gabrielle Tavernier client" at bounding box center [313, 64] width 487 height 18
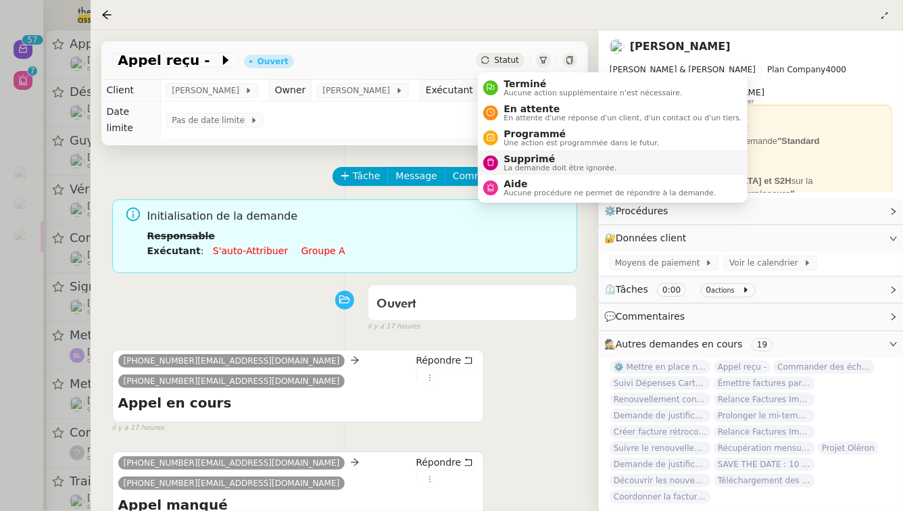
click at [523, 168] on span "La demande doit être ignorée." at bounding box center [560, 167] width 113 height 7
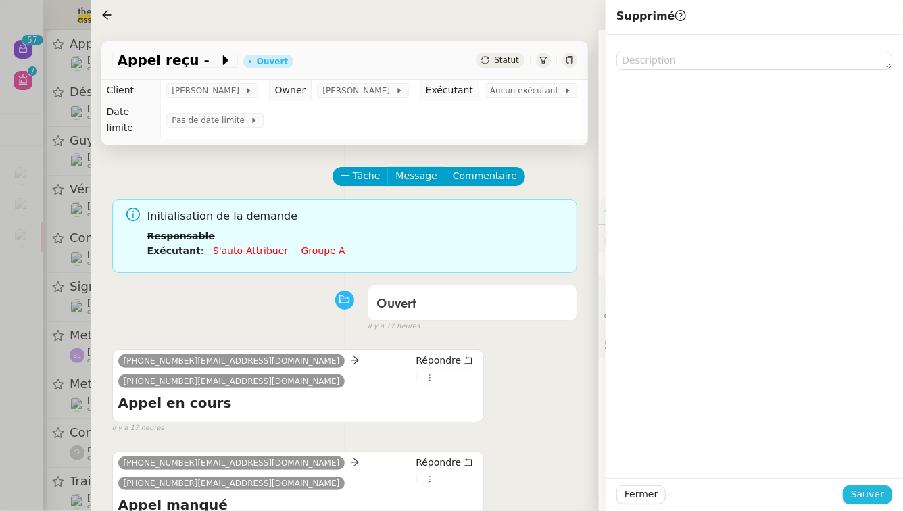
click at [876, 496] on span "Sauver" at bounding box center [867, 495] width 33 height 16
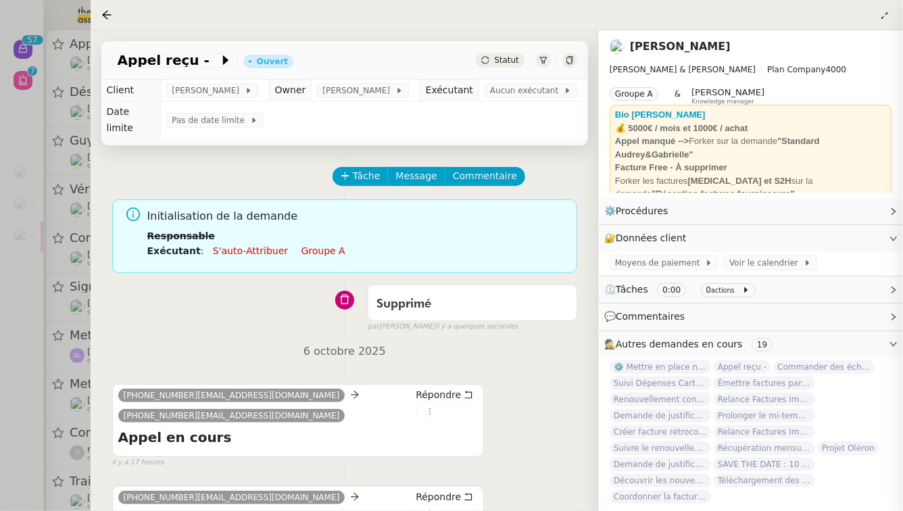
click at [0, 307] on div at bounding box center [451, 255] width 903 height 511
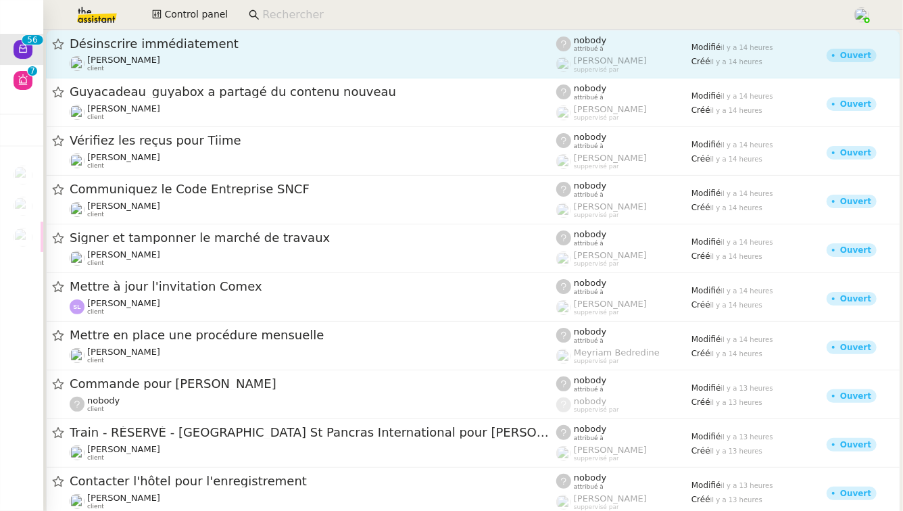
click at [295, 36] on div "Désinscrire immédiatement" at bounding box center [313, 44] width 487 height 16
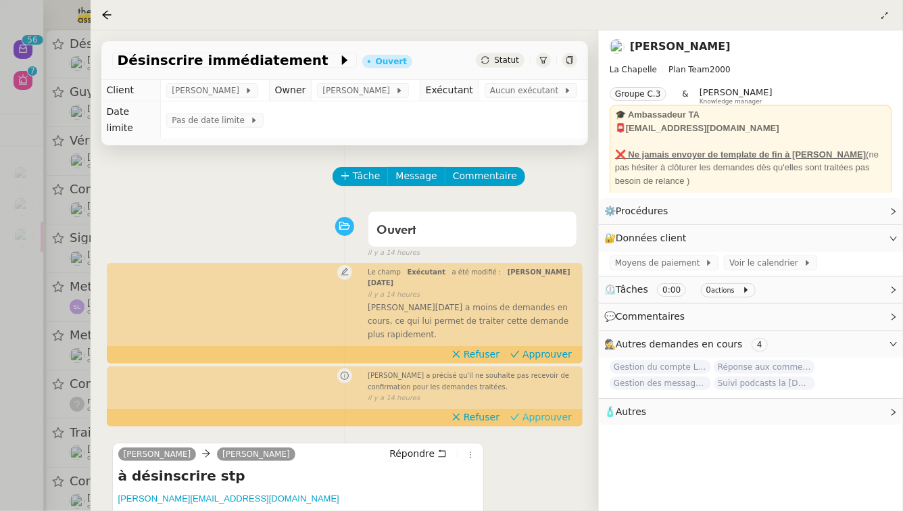
click at [558, 410] on span "Approuver" at bounding box center [547, 417] width 49 height 14
click at [557, 348] on span "Approuver" at bounding box center [547, 355] width 49 height 14
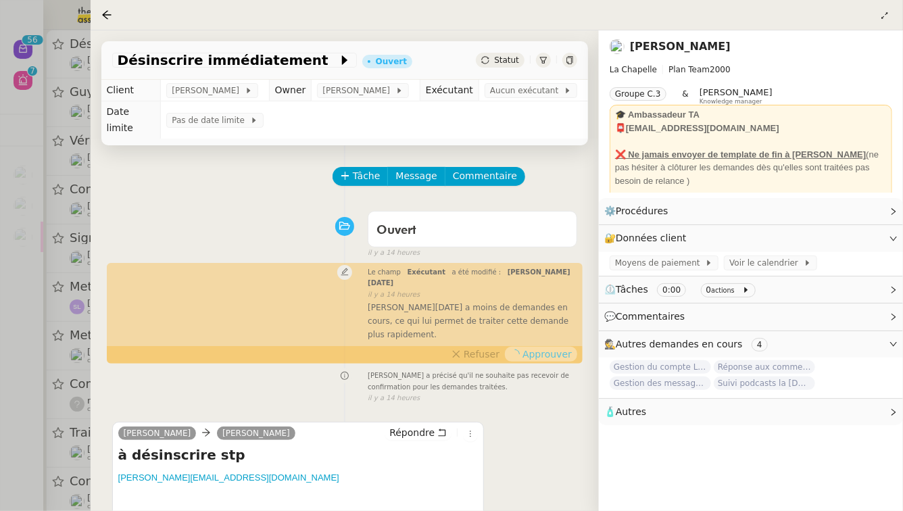
click at [0, 217] on div at bounding box center [451, 255] width 903 height 511
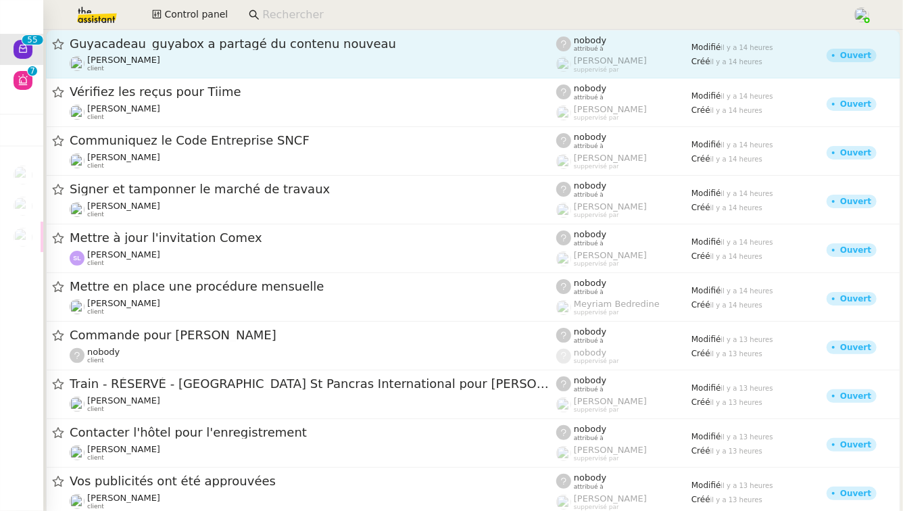
click at [296, 49] on div "Guyacadeau_guyabox a partagé du contenu nouveau" at bounding box center [313, 44] width 487 height 16
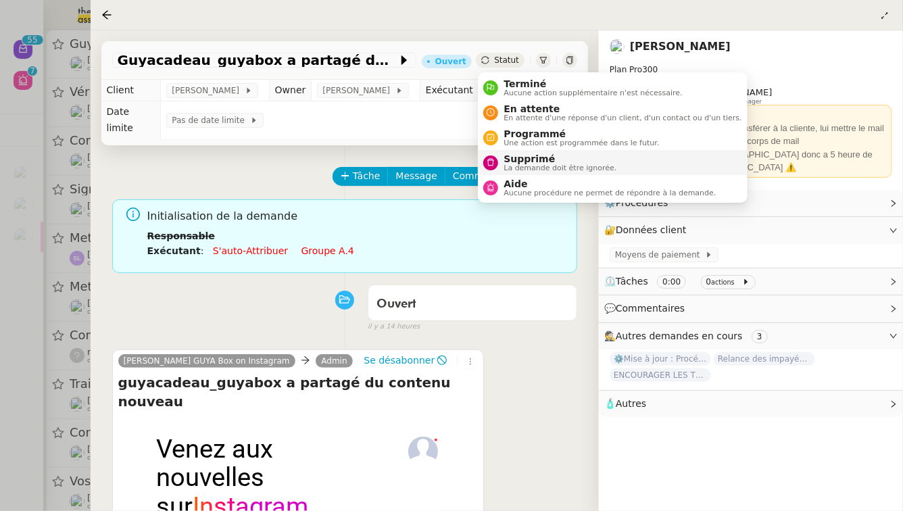
click at [511, 158] on span "Supprimé" at bounding box center [560, 158] width 113 height 11
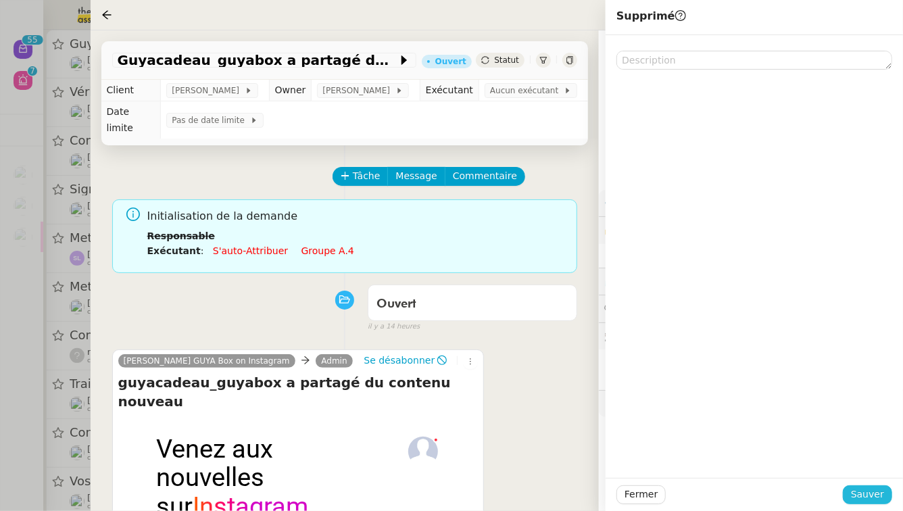
click at [890, 491] on button "Sauver" at bounding box center [867, 495] width 49 height 19
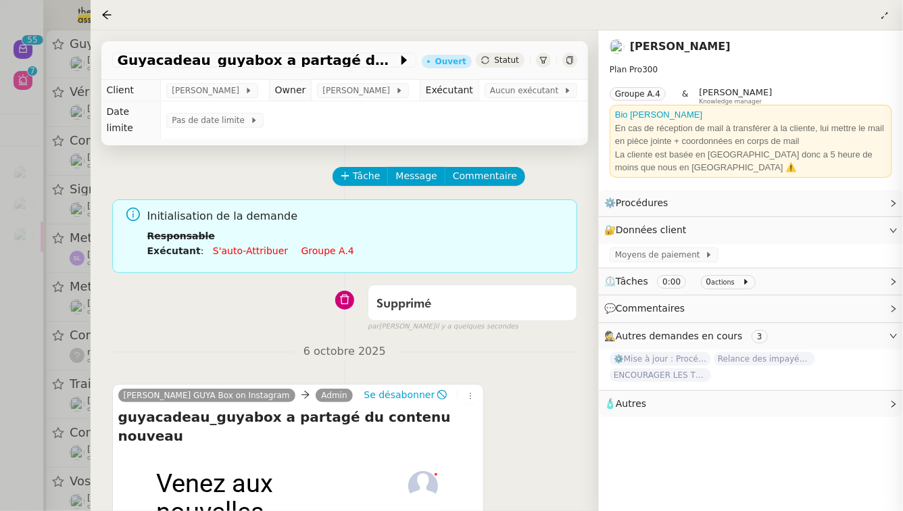
click at [0, 335] on div at bounding box center [451, 255] width 903 height 511
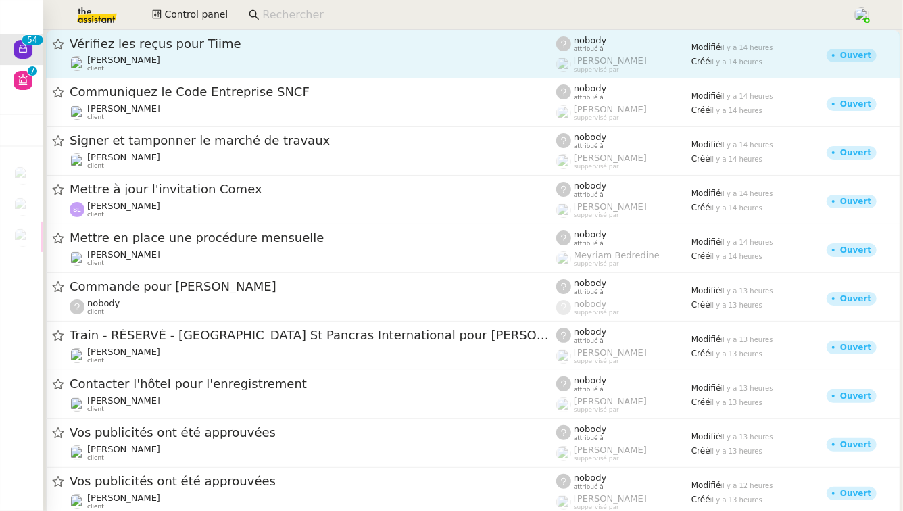
click at [345, 41] on span "Vérifiez les reçus pour Tiime" at bounding box center [313, 44] width 487 height 12
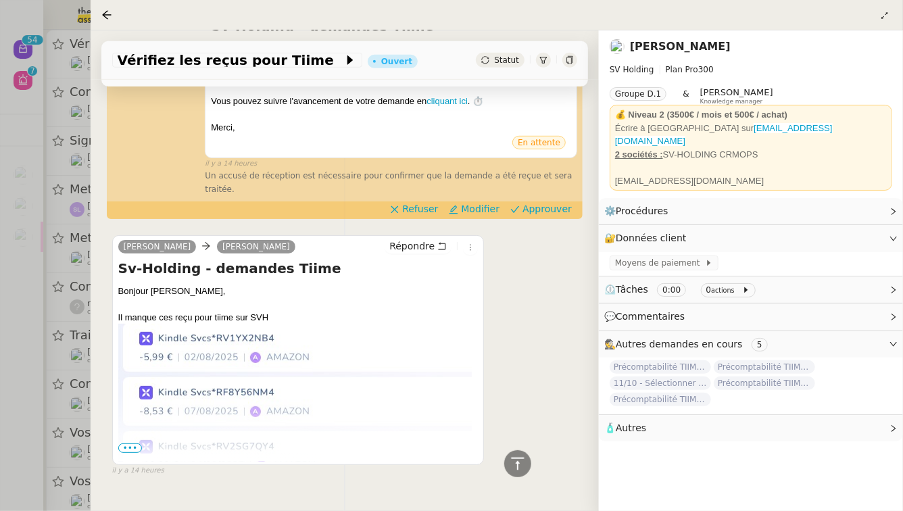
scroll to position [378, 0]
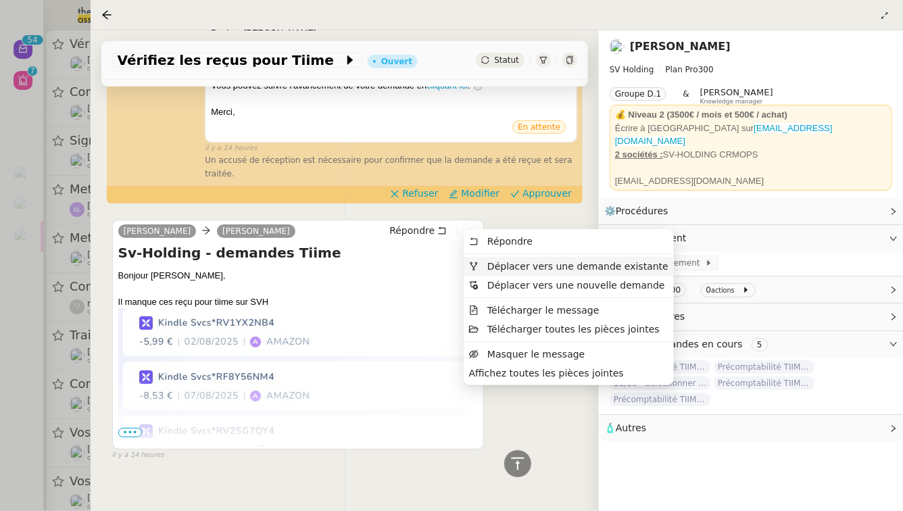
click at [494, 270] on span "Déplacer vers une demande existante" at bounding box center [578, 266] width 181 height 11
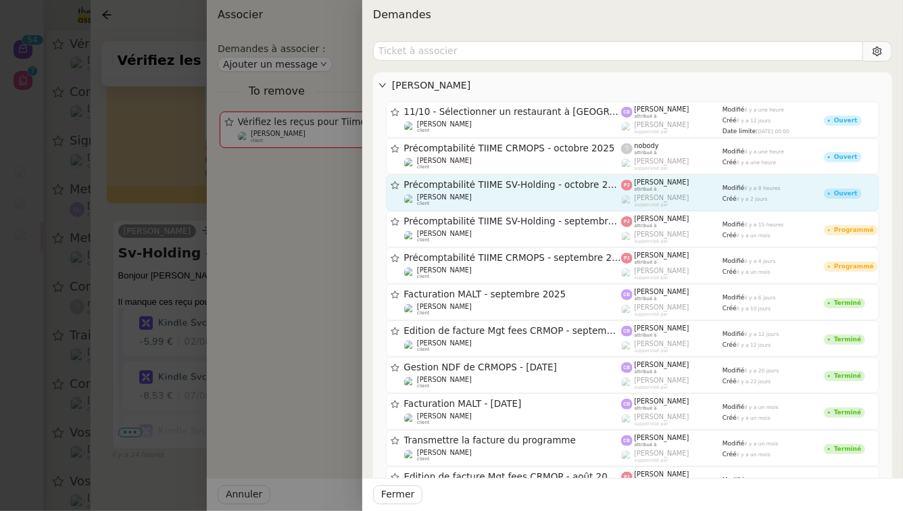
click at [595, 187] on span "Précomptabilité TIIME SV-Holding - octobre 2025" at bounding box center [513, 185] width 218 height 9
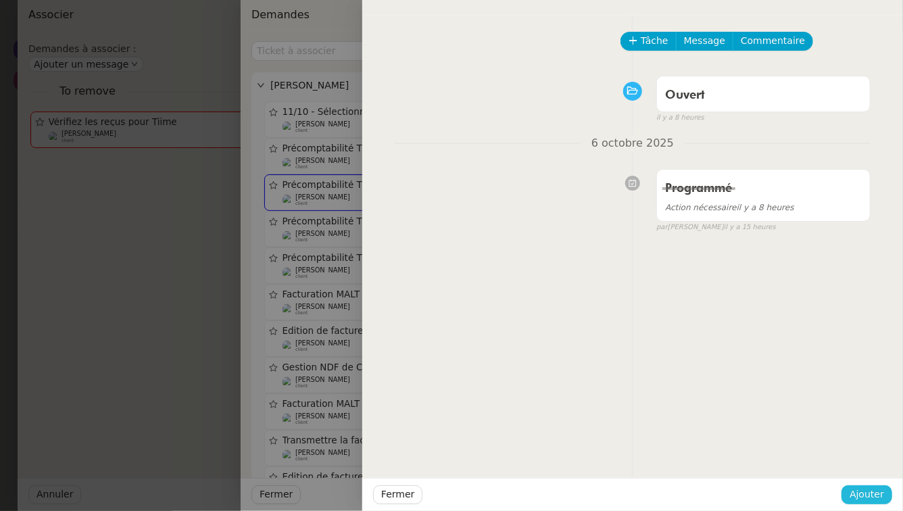
click at [885, 494] on button "Ajouter" at bounding box center [867, 495] width 51 height 19
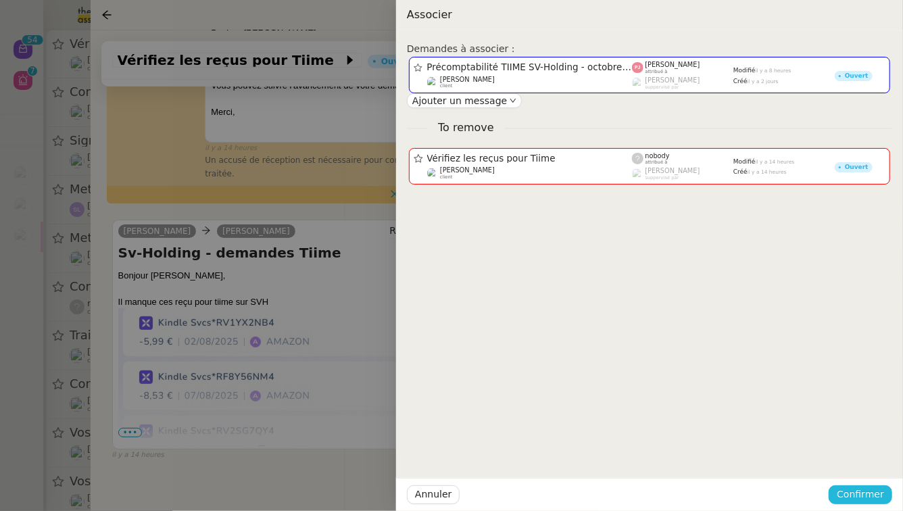
click at [885, 494] on button "Confirmer" at bounding box center [861, 495] width 64 height 19
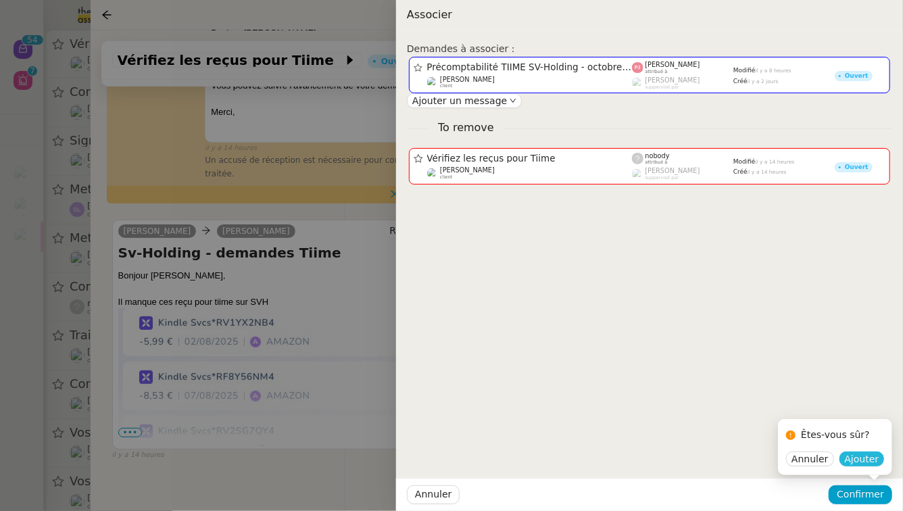
click at [878, 460] on span "Ajouter" at bounding box center [862, 459] width 34 height 14
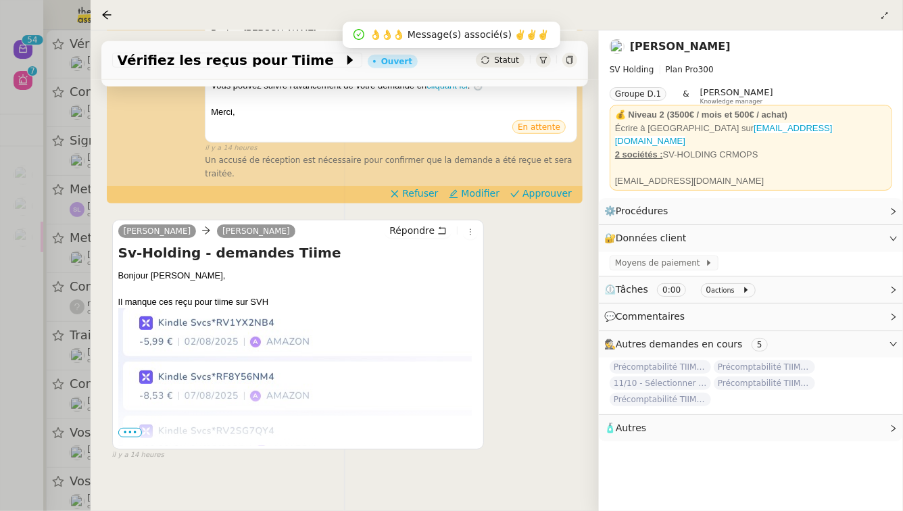
scroll to position [197, 0]
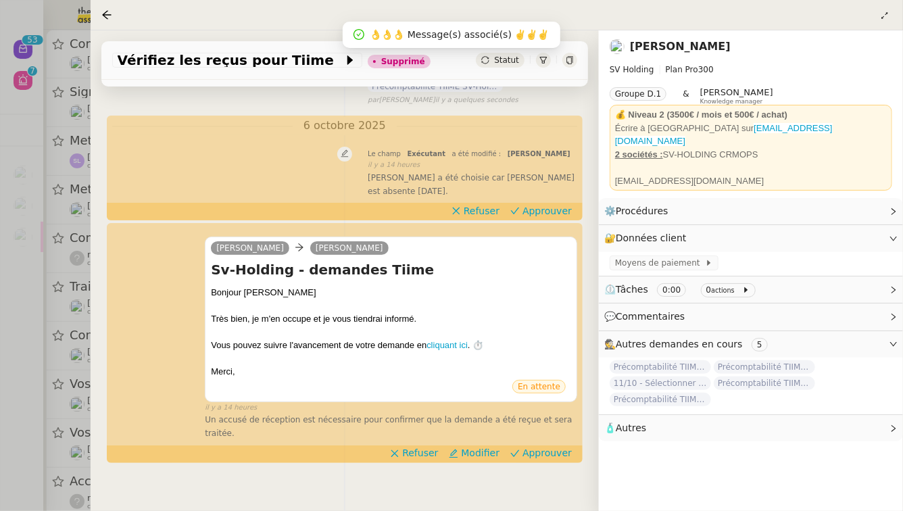
click at [0, 497] on div at bounding box center [451, 255] width 903 height 511
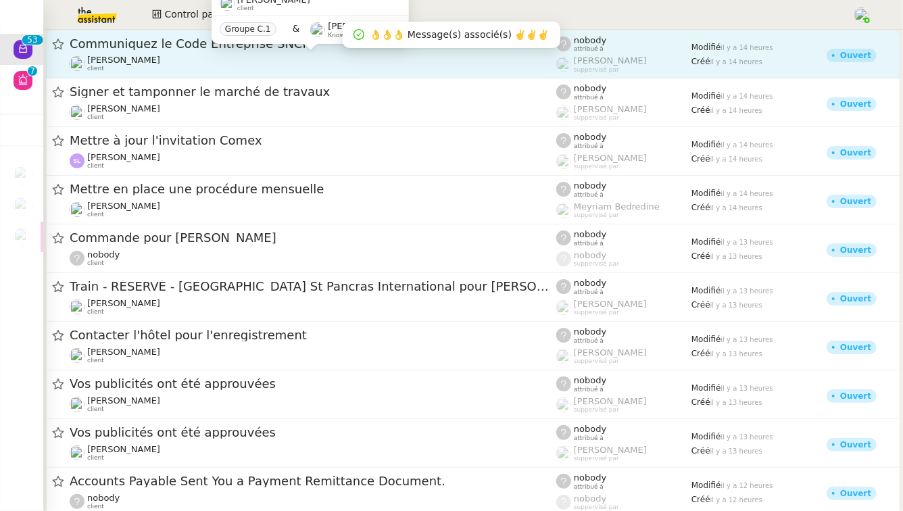
click at [275, 69] on div "Fabien Bornancin client" at bounding box center [313, 64] width 487 height 18
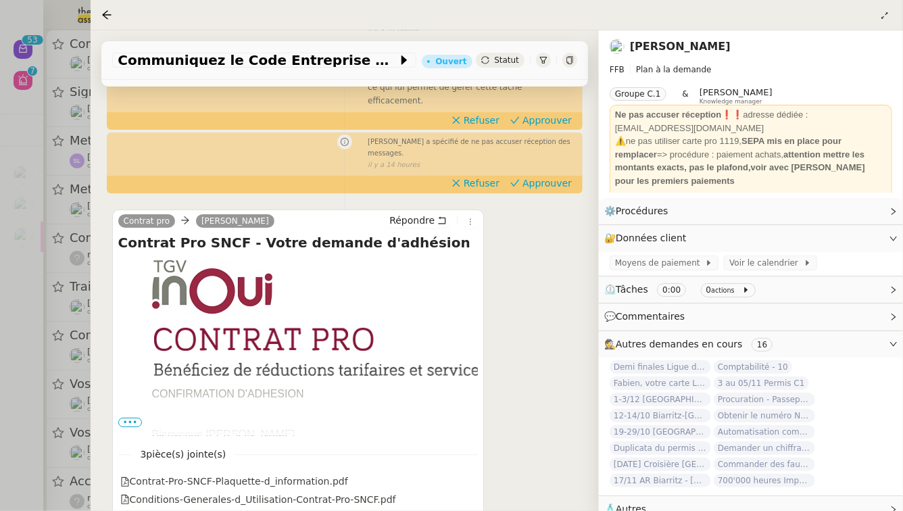
scroll to position [248, 0]
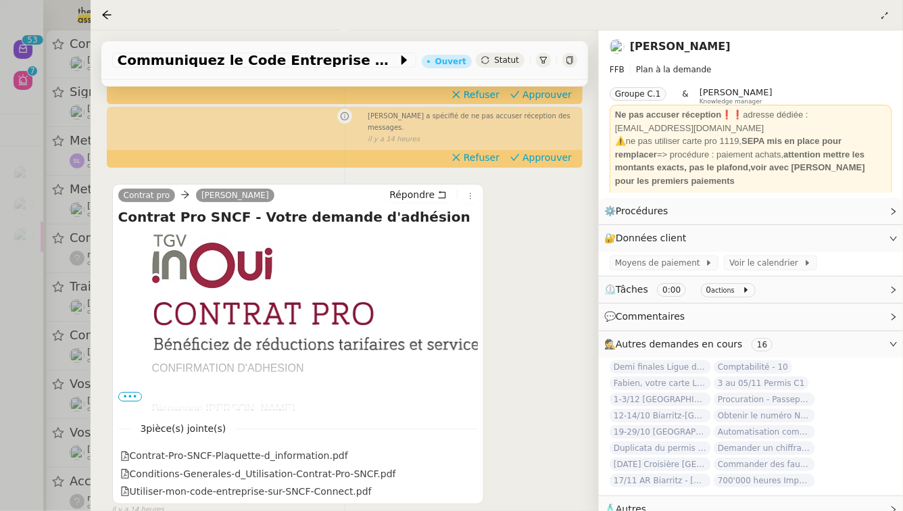
click at [126, 392] on span "•••" at bounding box center [130, 396] width 24 height 9
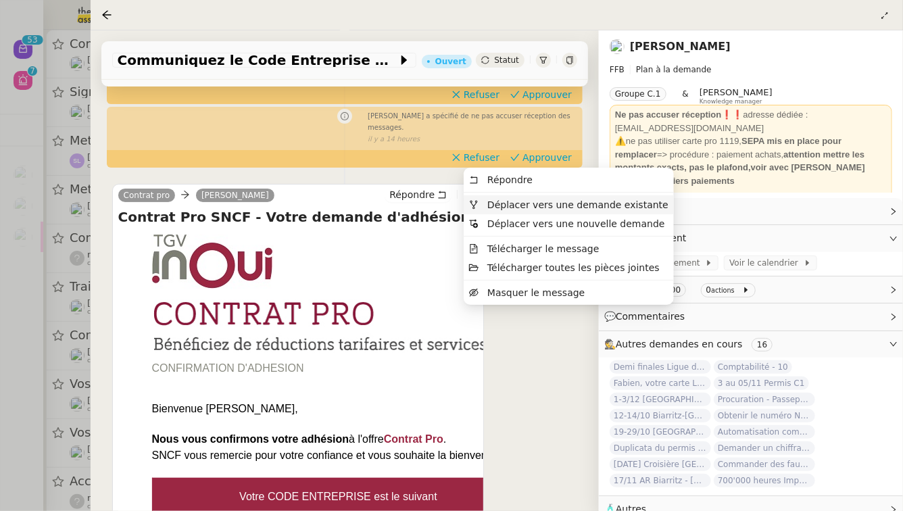
click at [483, 199] on span "Déplacer vers une demande existante" at bounding box center [568, 205] width 199 height 12
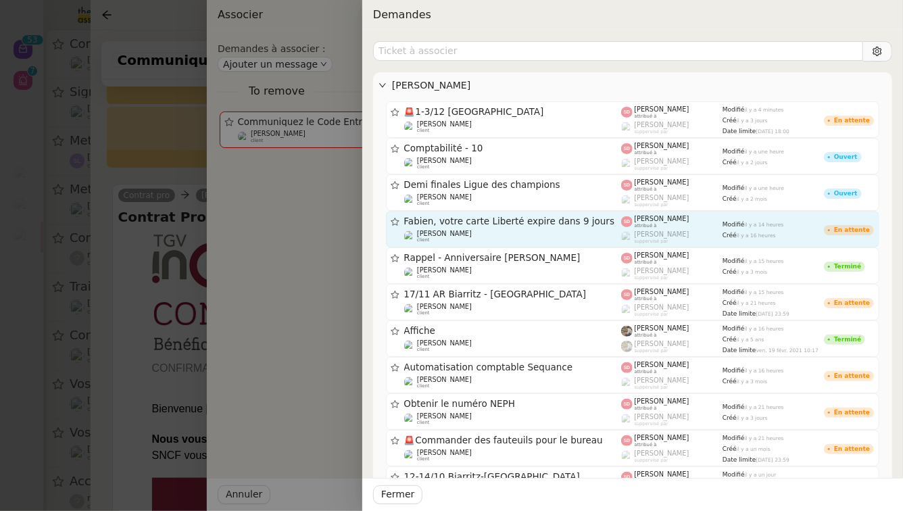
click at [542, 224] on span "Fabien, votre carte Liberté expire dans 9 jours" at bounding box center [513, 221] width 218 height 9
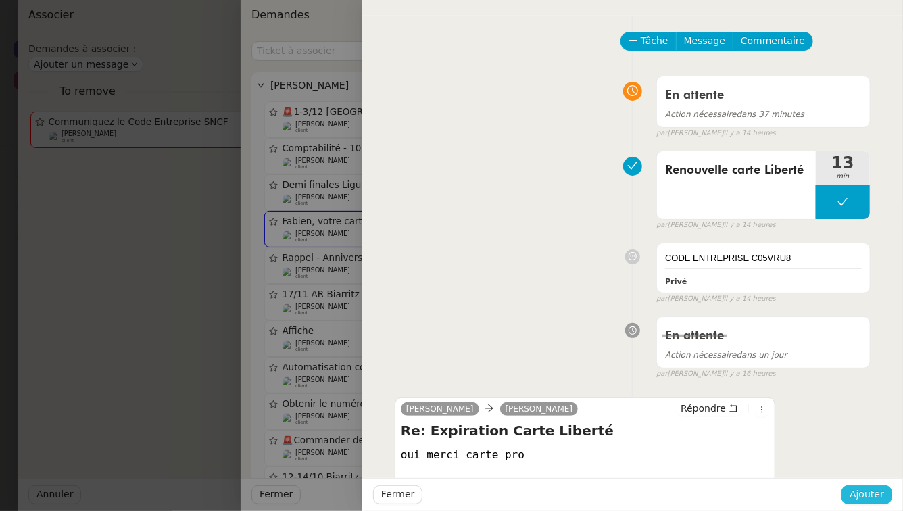
click at [864, 495] on span "Ajouter" at bounding box center [867, 495] width 34 height 16
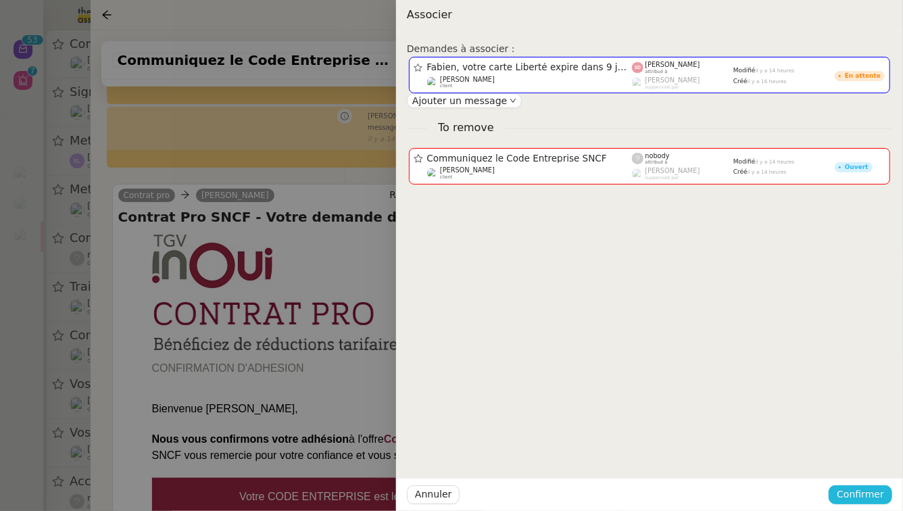
click at [864, 495] on span "Confirmer" at bounding box center [860, 495] width 47 height 16
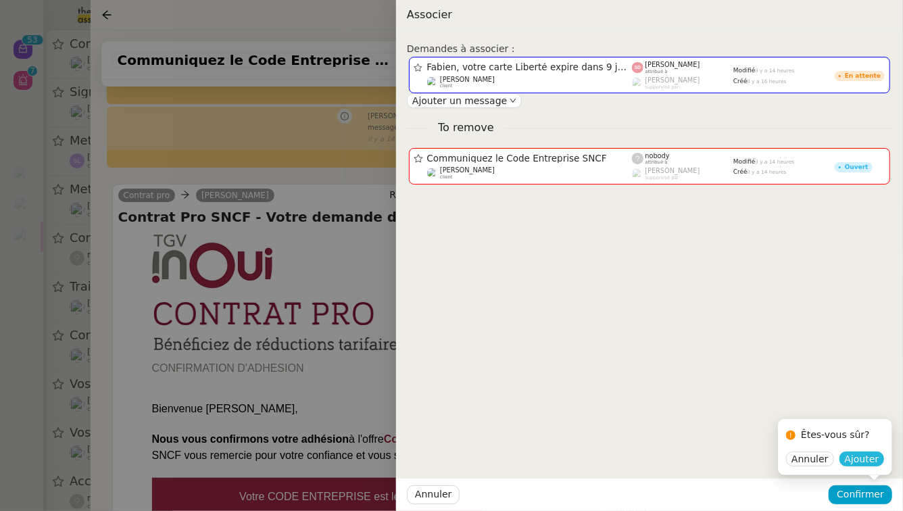
click at [857, 455] on span "Ajouter" at bounding box center [862, 459] width 34 height 14
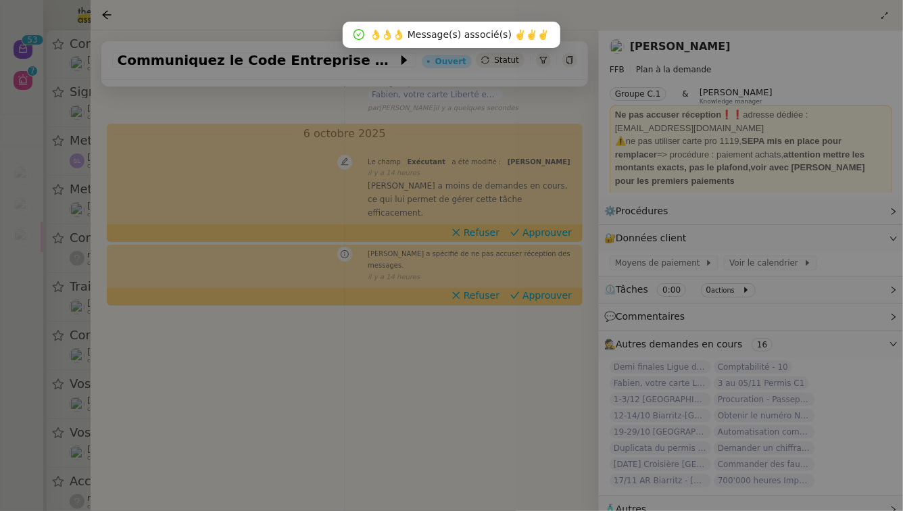
scroll to position [173, 0]
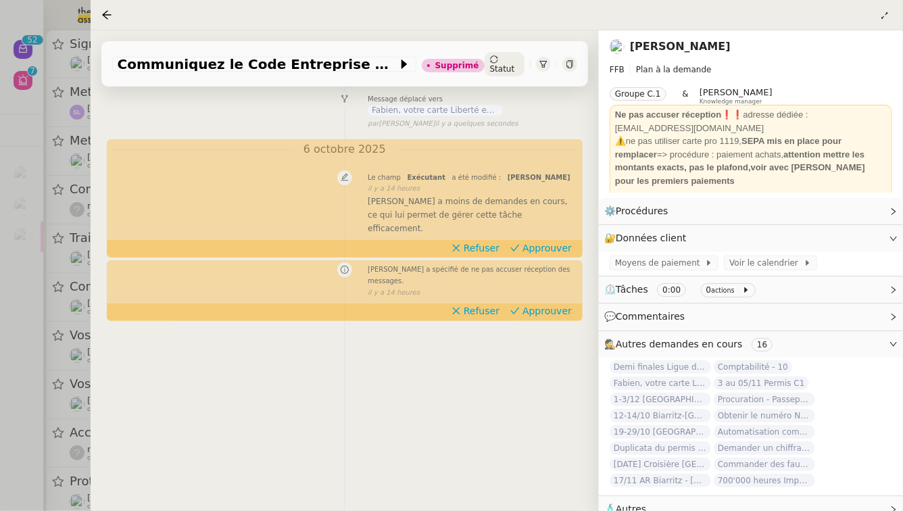
click at [9, 160] on div at bounding box center [451, 255] width 903 height 511
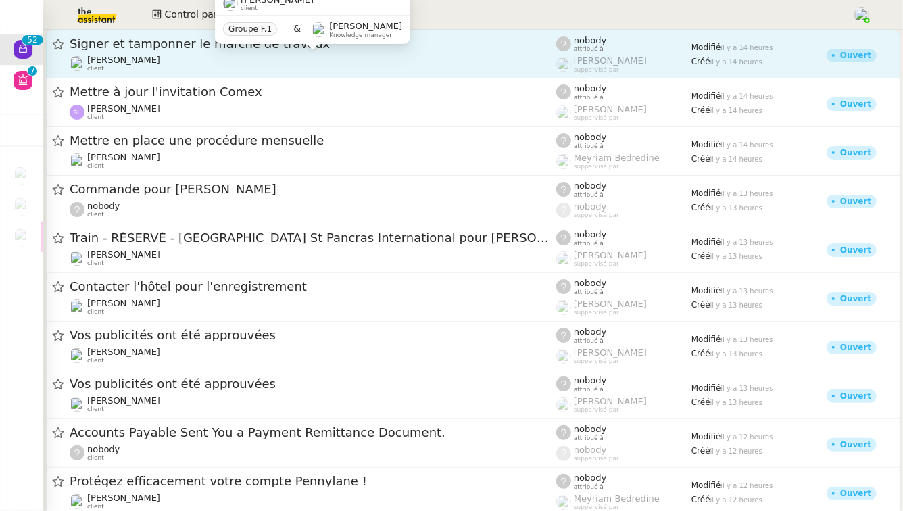
click at [187, 66] on div "Vitor Alvites client" at bounding box center [313, 64] width 487 height 18
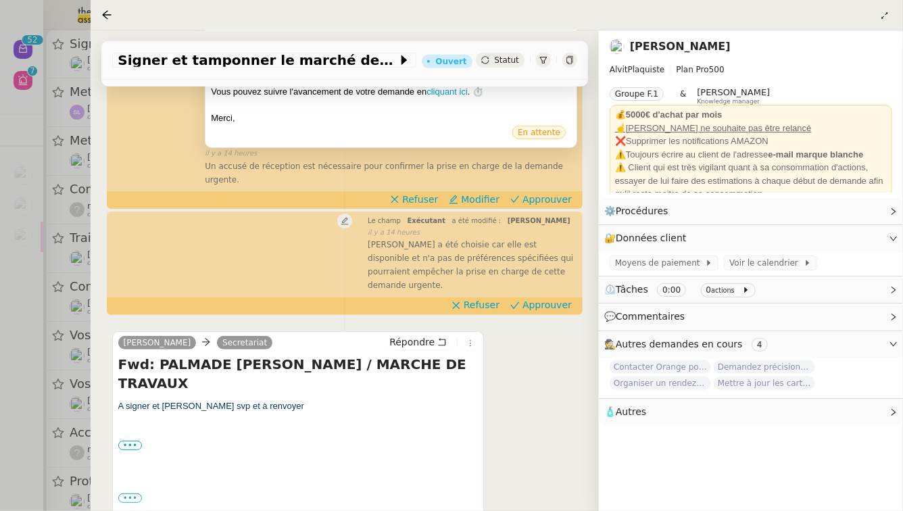
scroll to position [316, 0]
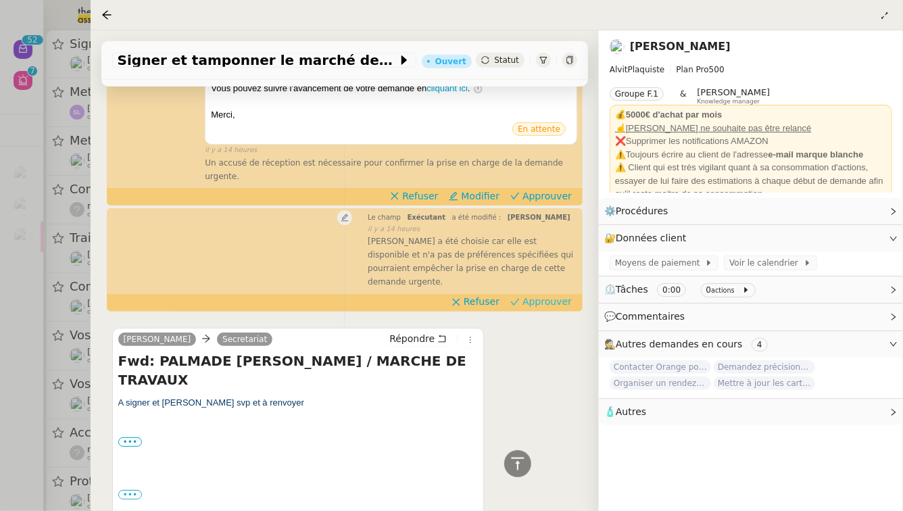
click at [548, 295] on span "Approuver" at bounding box center [547, 302] width 49 height 14
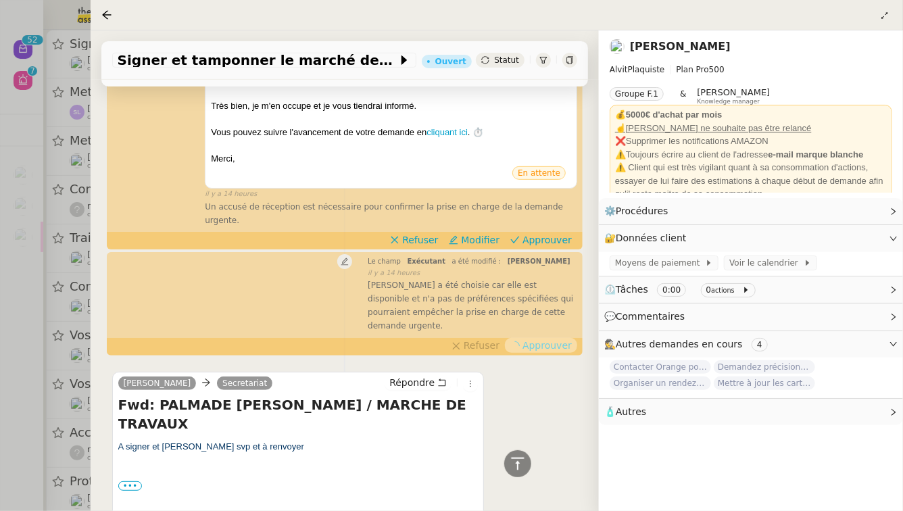
scroll to position [182, 0]
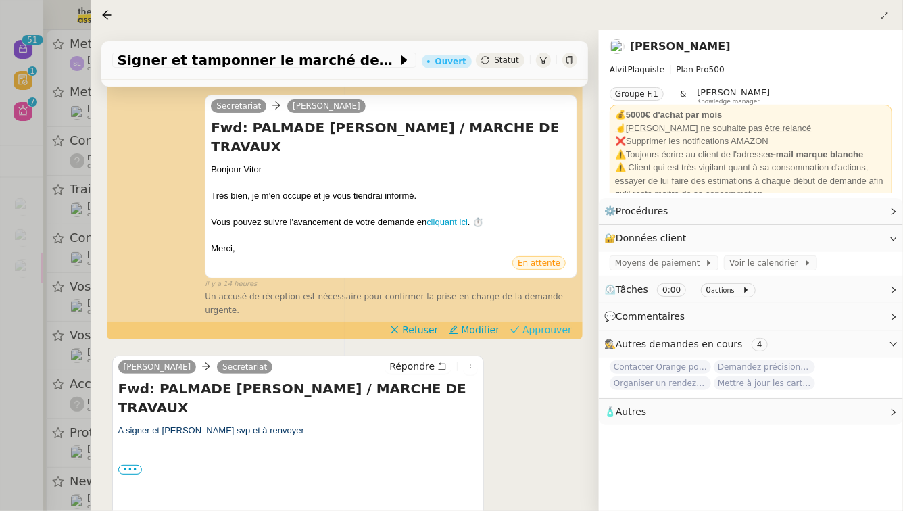
click at [549, 323] on span "Approuver" at bounding box center [547, 330] width 49 height 14
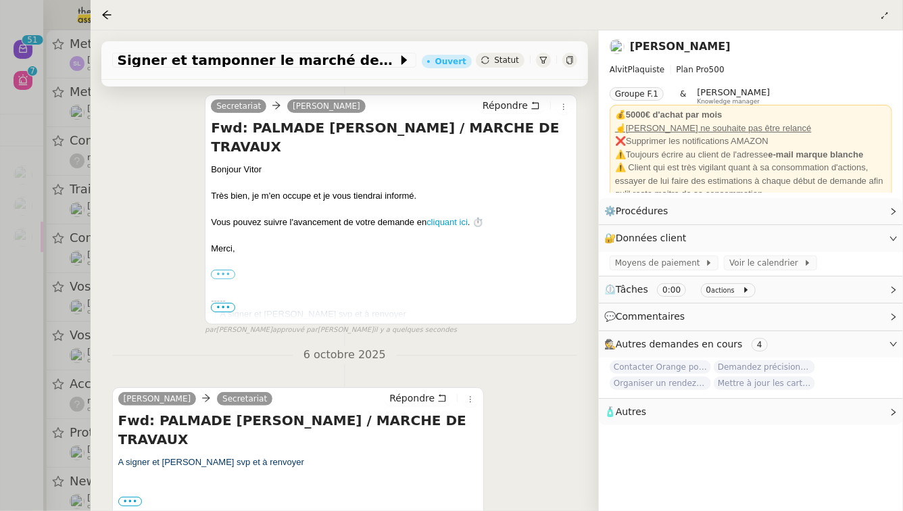
click at [11, 149] on div at bounding box center [451, 255] width 903 height 511
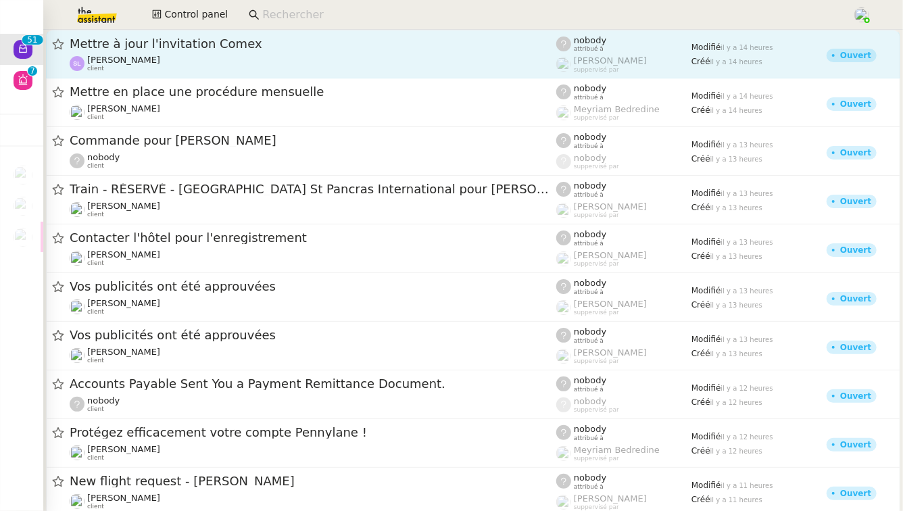
click at [164, 41] on span "Mettre à jour l'invitation Comex" at bounding box center [313, 44] width 487 height 12
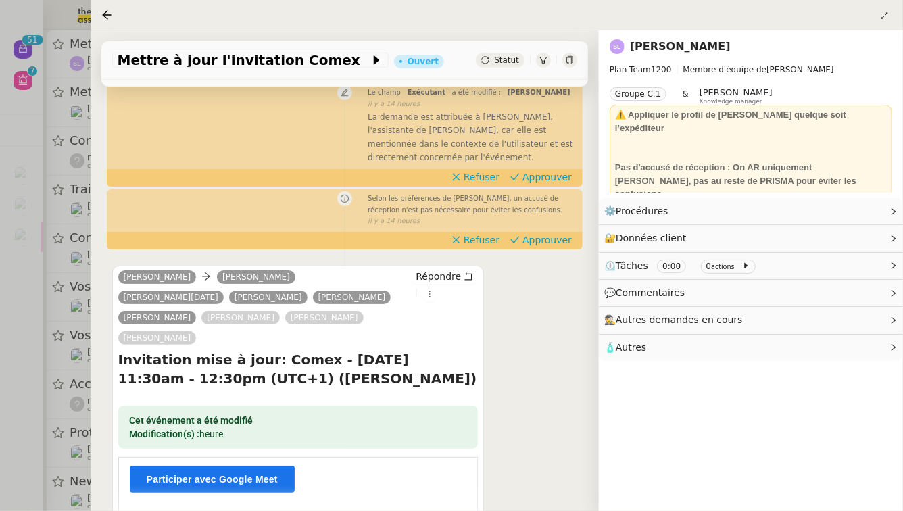
scroll to position [287, 0]
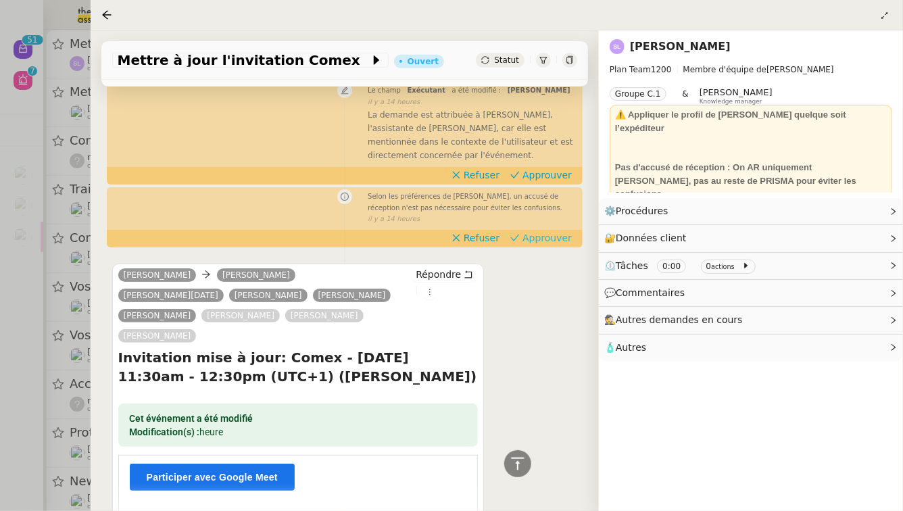
click at [552, 231] on button "Approuver" at bounding box center [541, 238] width 72 height 15
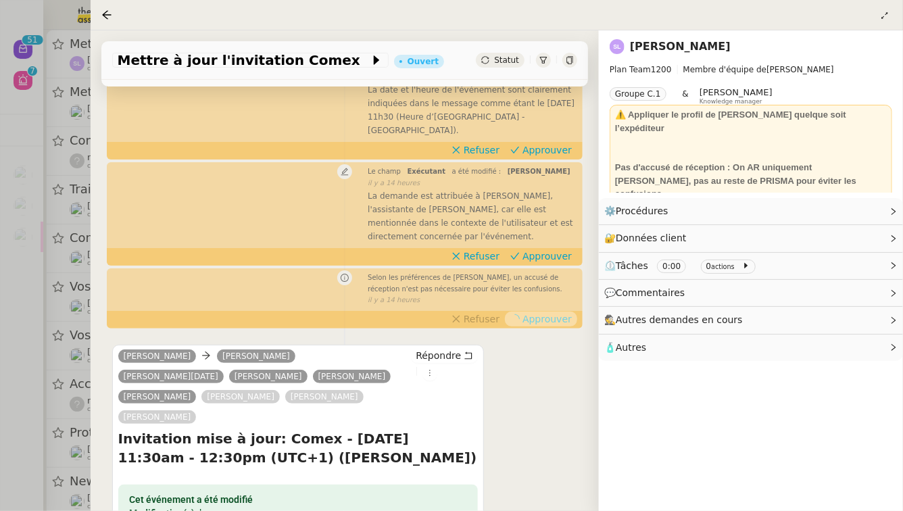
scroll to position [202, 0]
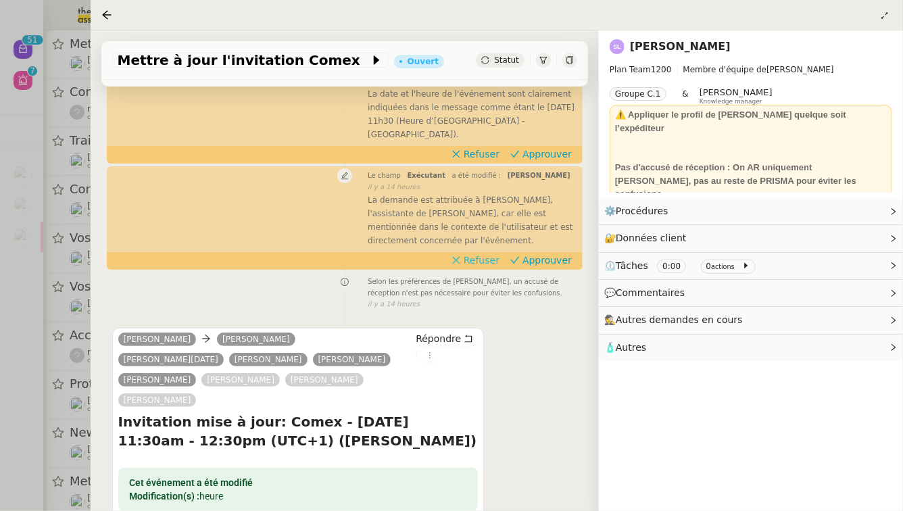
click at [494, 254] on span "Refuser" at bounding box center [482, 261] width 36 height 14
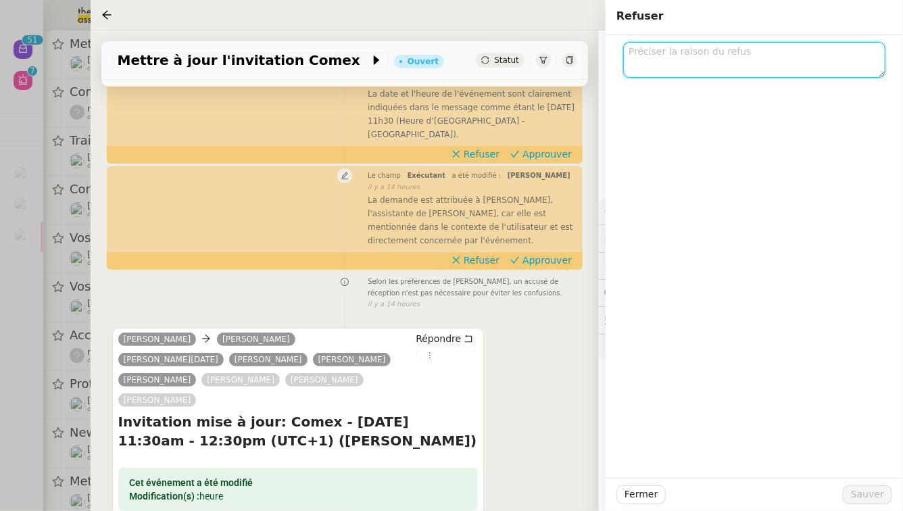
click at [677, 58] on textarea at bounding box center [754, 60] width 262 height 36
type textarea "a"
type textarea "BUG"
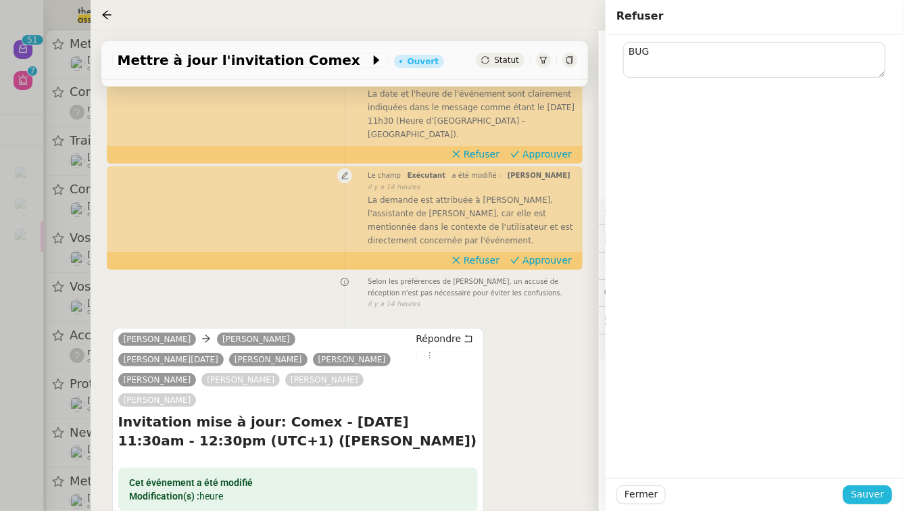
click at [853, 486] on button "Sauver" at bounding box center [867, 495] width 49 height 19
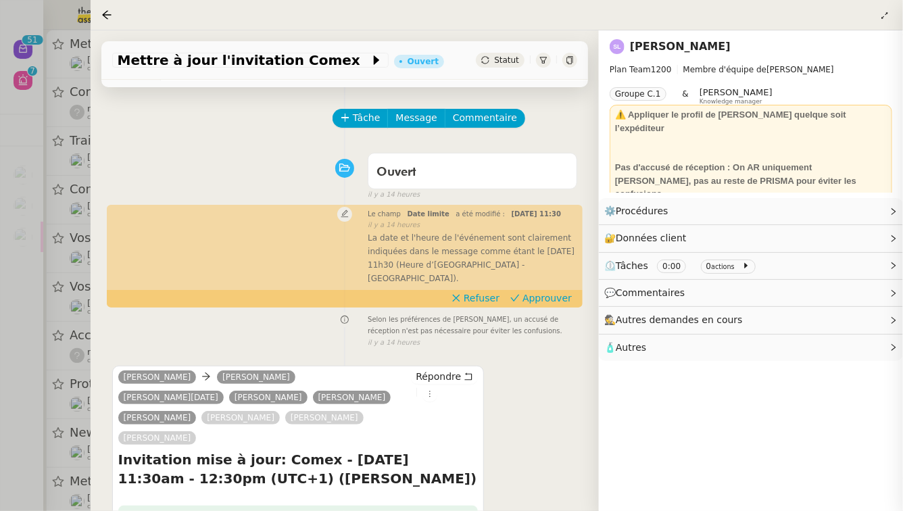
scroll to position [59, 0]
click at [547, 300] on button "Approuver" at bounding box center [541, 297] width 72 height 15
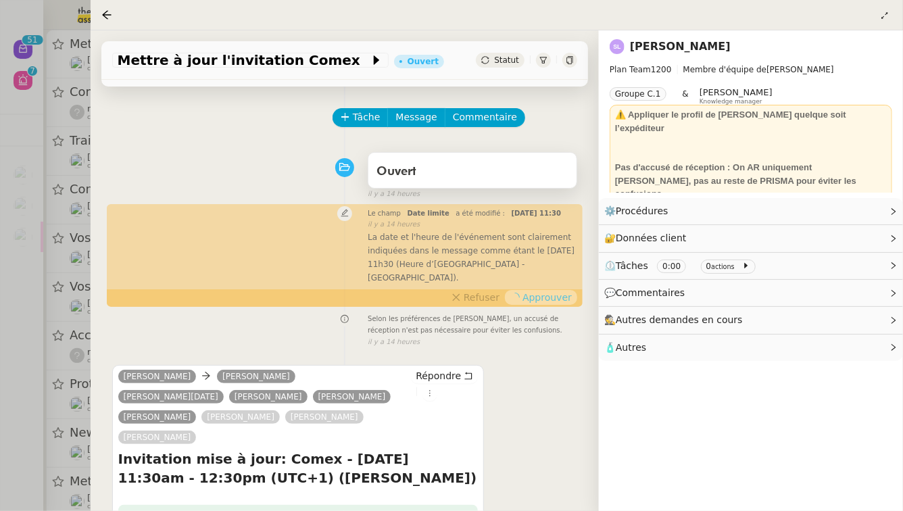
scroll to position [0, 0]
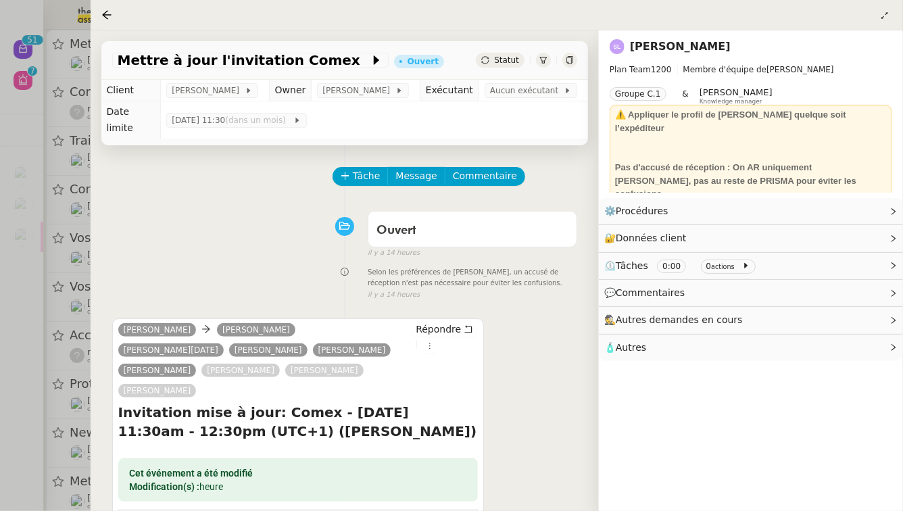
click at [511, 104] on td "mar. 18 nov. 2025 11:30 (dans un mois)" at bounding box center [374, 119] width 427 height 37
click at [511, 96] on span "Aucun exécutant" at bounding box center [527, 91] width 74 height 14
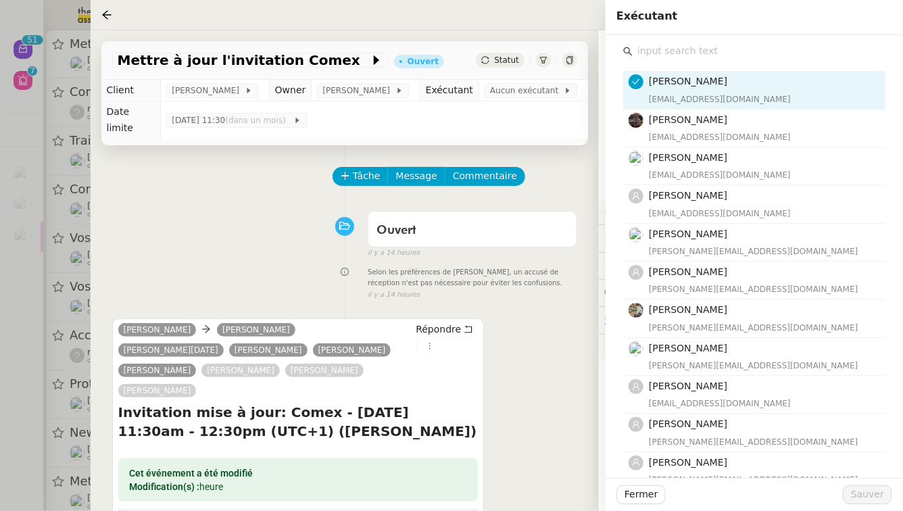
click at [804, 51] on input "text" at bounding box center [759, 51] width 253 height 18
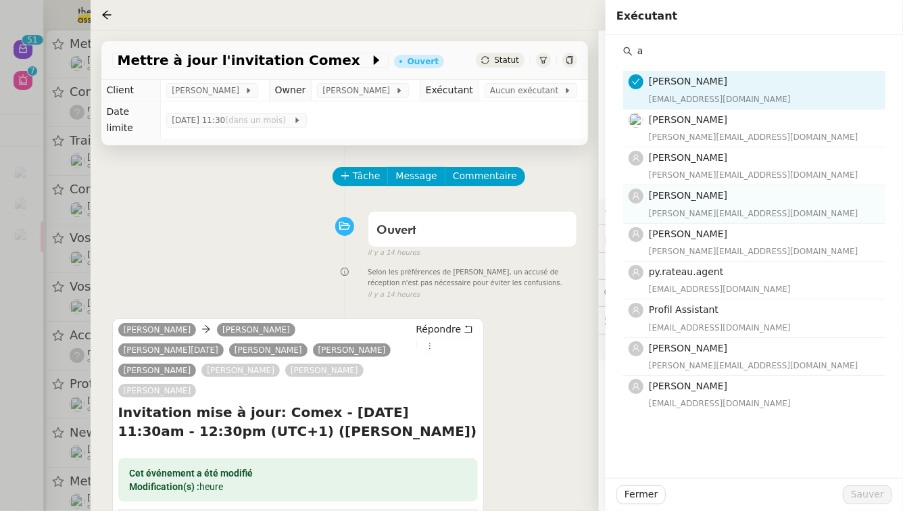
type input "a"
click at [742, 206] on div "Amyna Mehrez amyna@team.theassistant.com" at bounding box center [763, 204] width 229 height 32
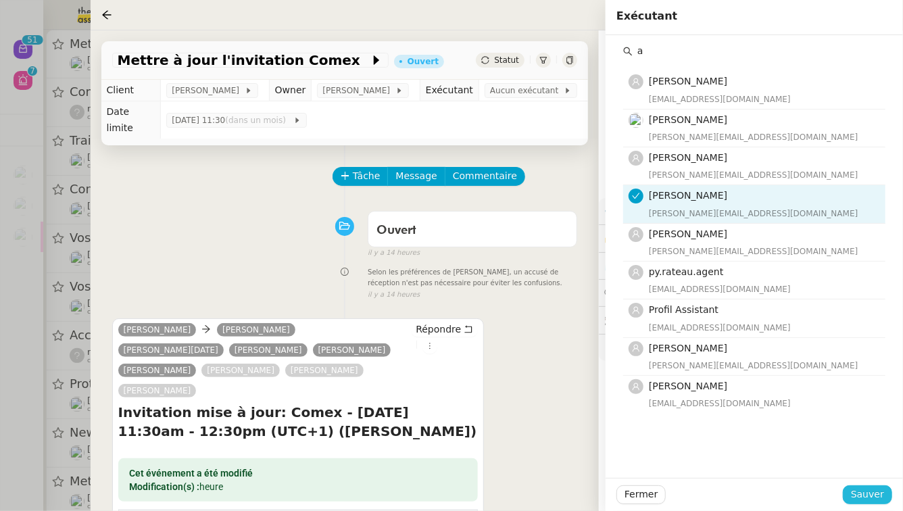
click at [870, 487] on span "Sauver" at bounding box center [867, 495] width 33 height 16
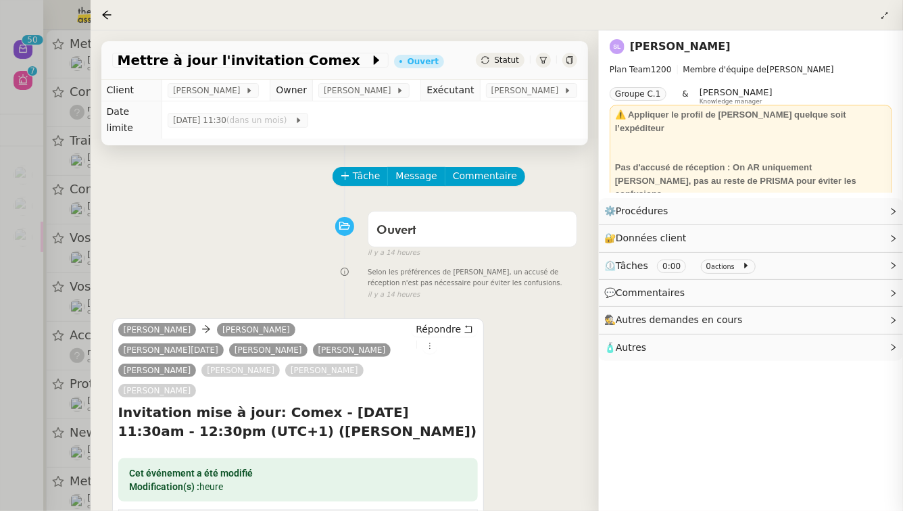
click at [0, 353] on div at bounding box center [451, 255] width 903 height 511
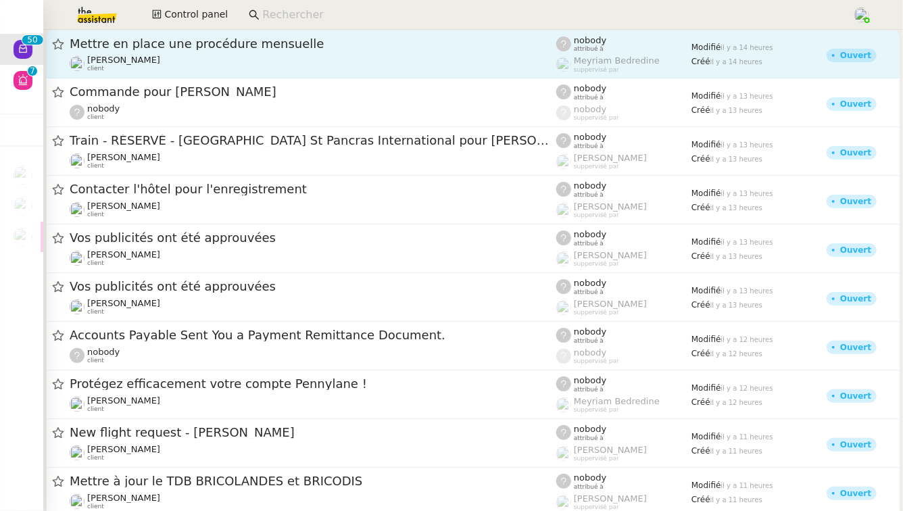
click at [279, 39] on span "Mettre en place une procédure mensuelle" at bounding box center [313, 44] width 487 height 12
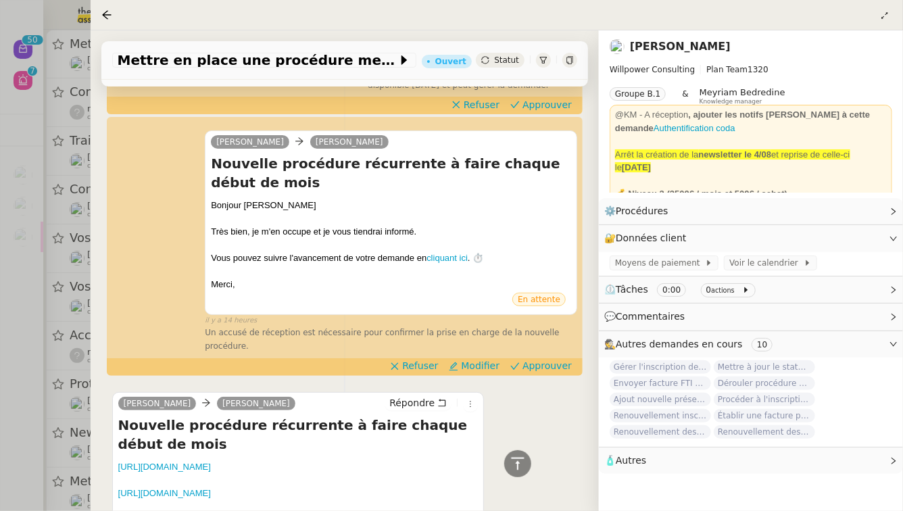
scroll to position [223, 0]
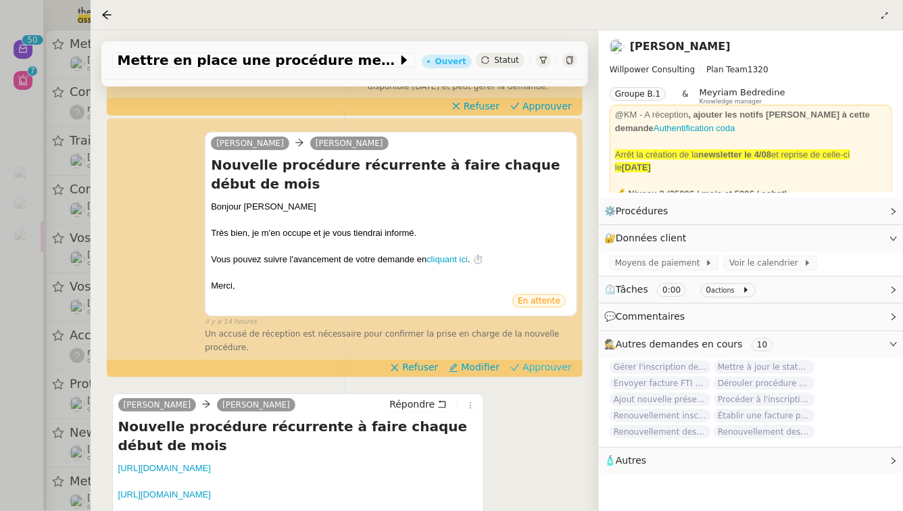
click at [534, 360] on span "Approuver" at bounding box center [547, 367] width 49 height 14
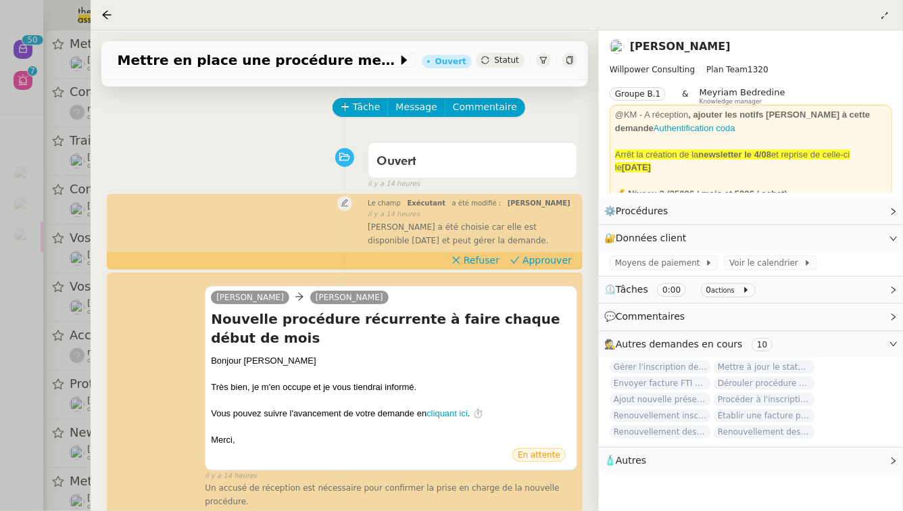
scroll to position [44, 0]
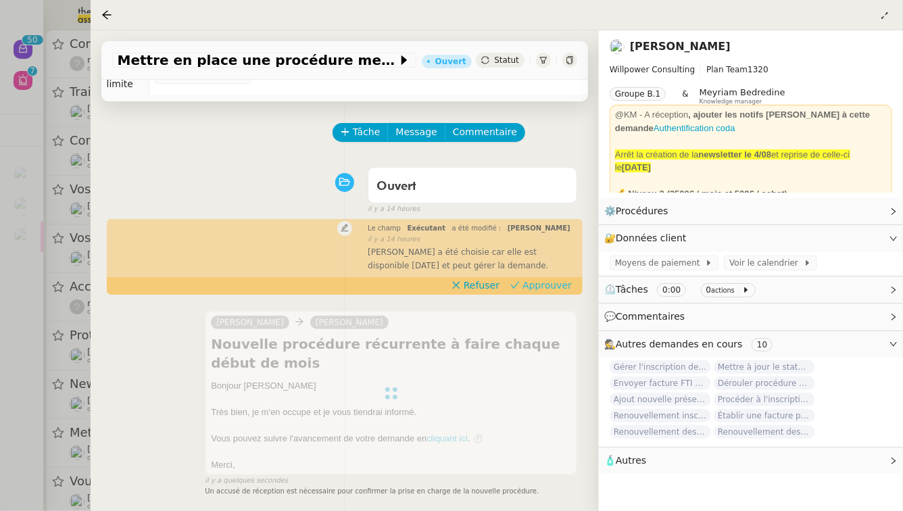
click at [564, 279] on span "Approuver" at bounding box center [547, 286] width 49 height 14
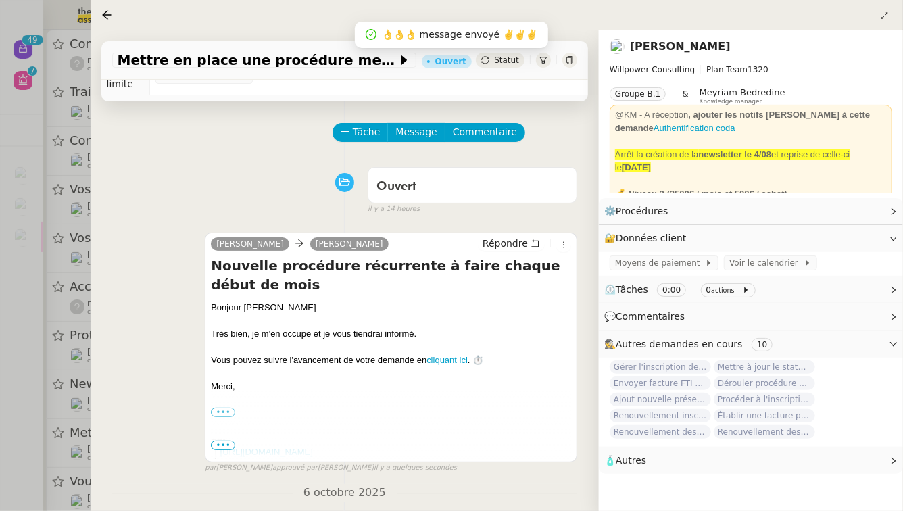
click at [0, 370] on div at bounding box center [451, 255] width 903 height 511
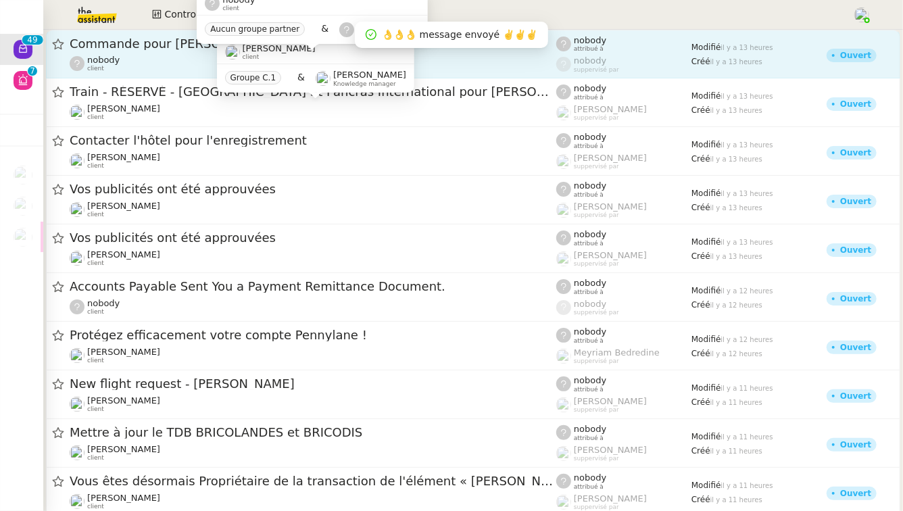
click at [93, 55] on span "nobody" at bounding box center [103, 60] width 32 height 10
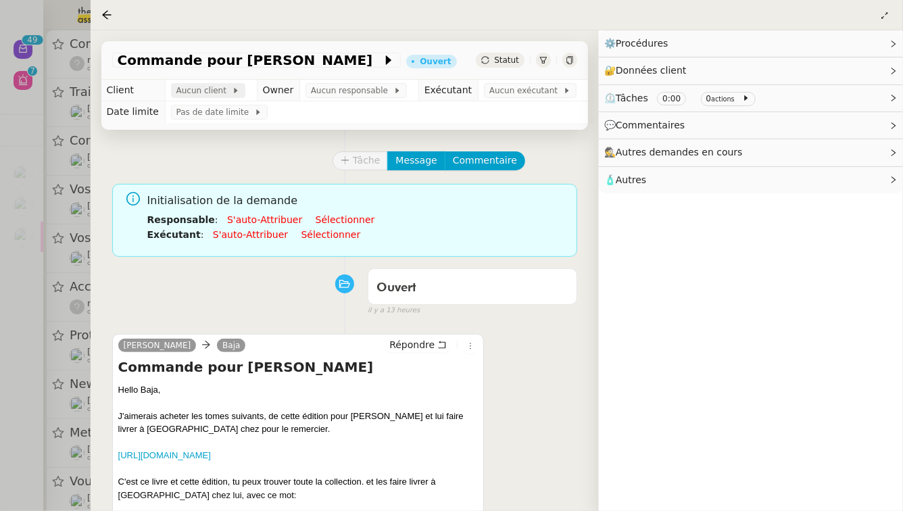
click at [204, 93] on span "Aucun client" at bounding box center [203, 91] width 55 height 14
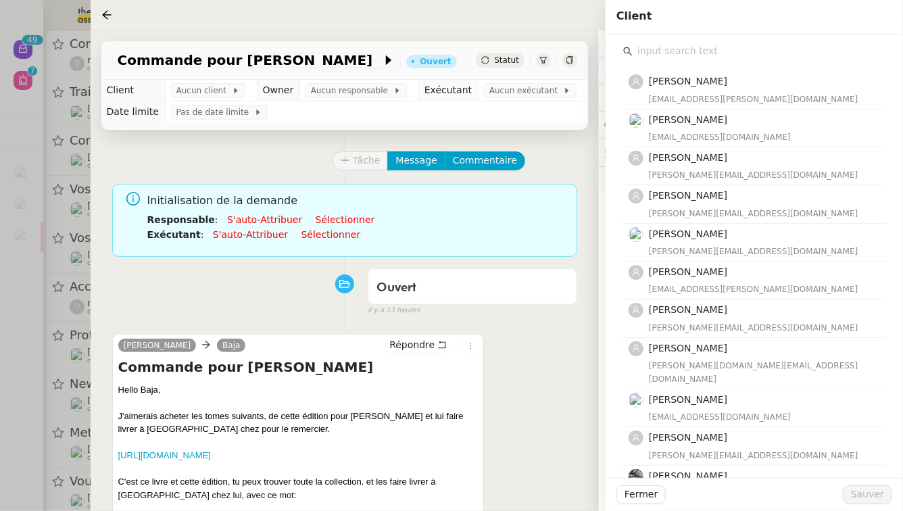
click at [711, 53] on input "text" at bounding box center [759, 51] width 253 height 18
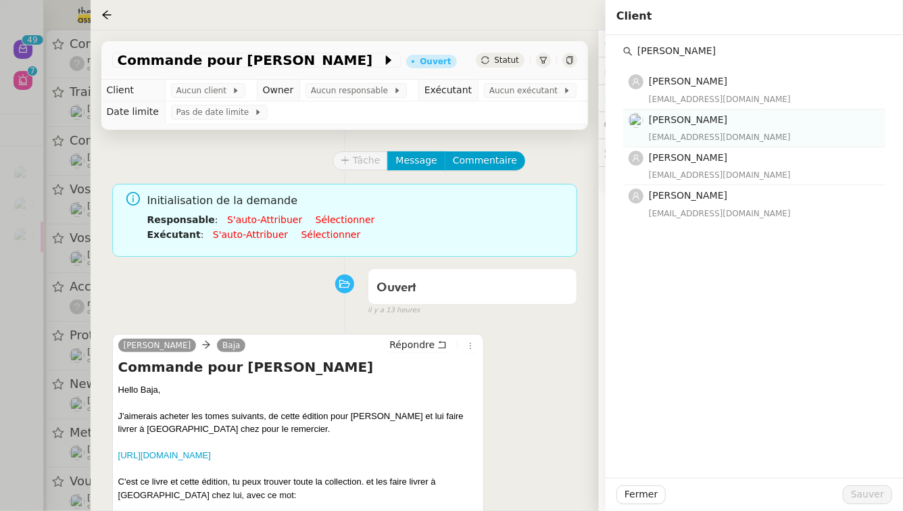
type input "raphael gauthier"
click at [830, 118] on h4 "Raphaël Gauthier" at bounding box center [763, 120] width 229 height 16
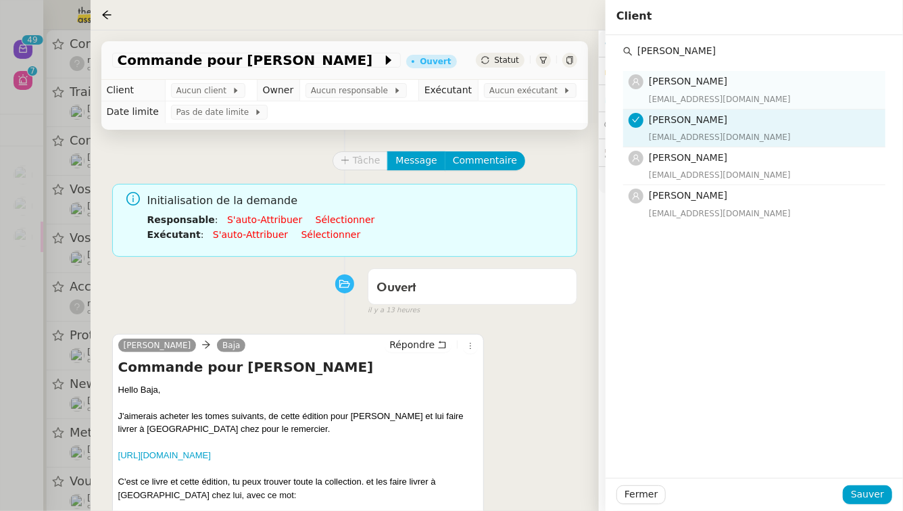
click at [820, 106] on nz-list-item "Raphaël Gauthier raphaelgauthiercri@gmail.com" at bounding box center [754, 90] width 262 height 38
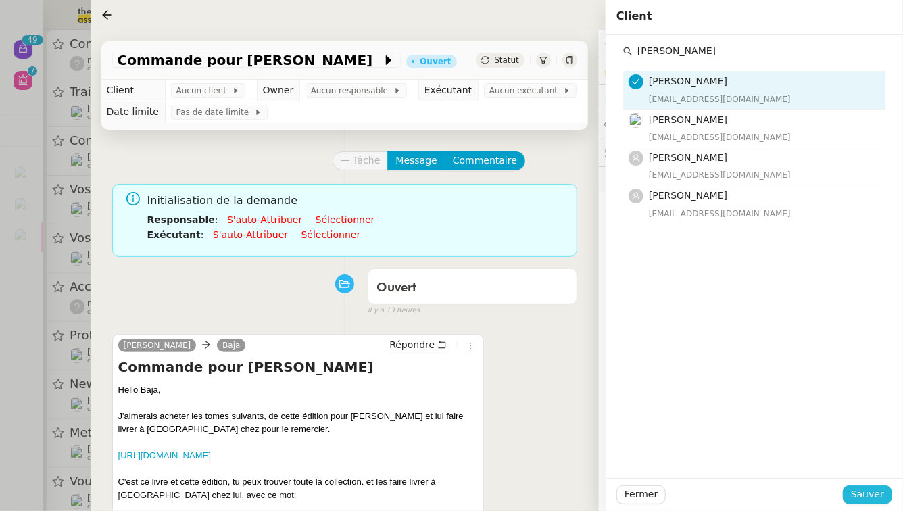
click at [876, 495] on span "Sauver" at bounding box center [867, 495] width 33 height 16
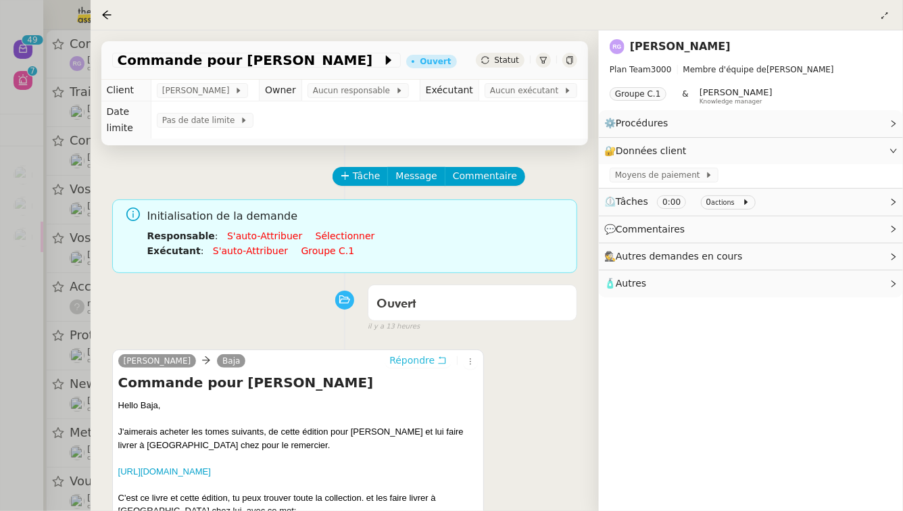
click at [442, 357] on icon at bounding box center [442, 360] width 7 height 7
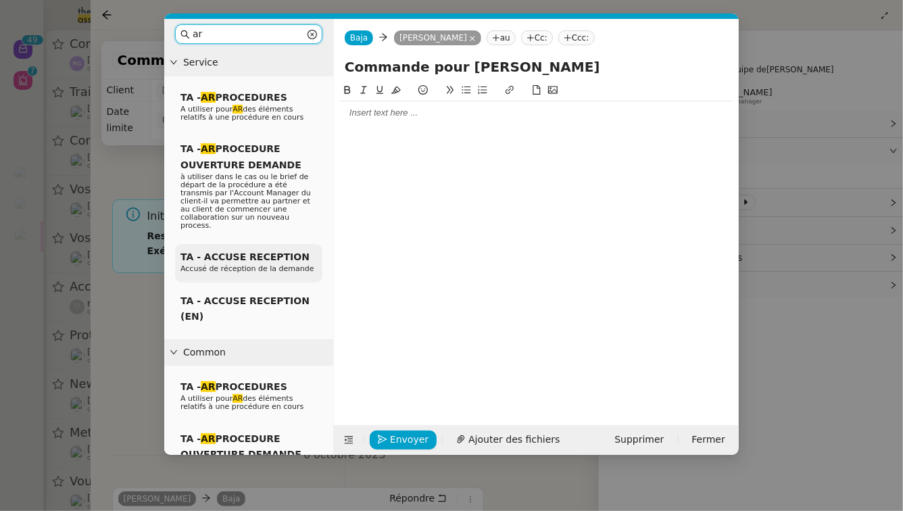
type input "ar"
click at [259, 252] on span "TA - ACCUSE RECEPTION" at bounding box center [245, 257] width 129 height 11
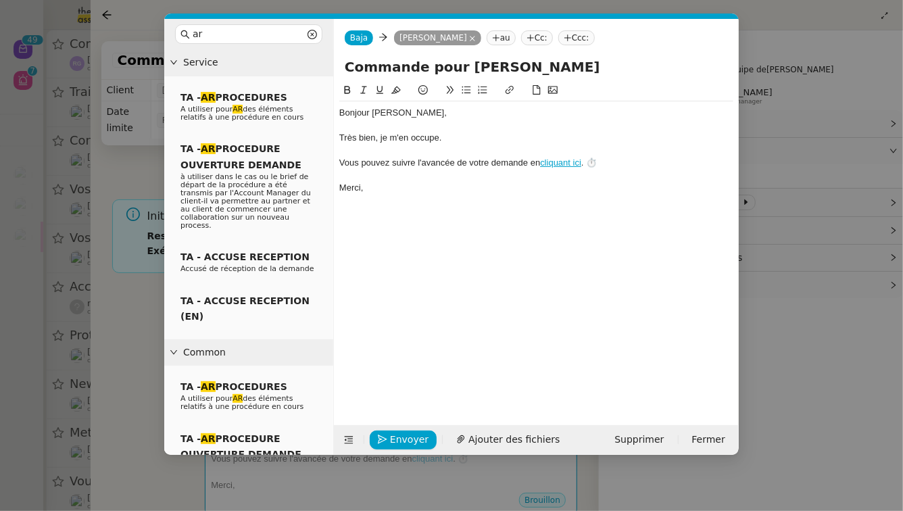
click at [108, 335] on nz-modal-container "ar Service TA - AR PROCEDURES A utiliser pour AR des éléments relatifs à une pr…" at bounding box center [451, 255] width 903 height 511
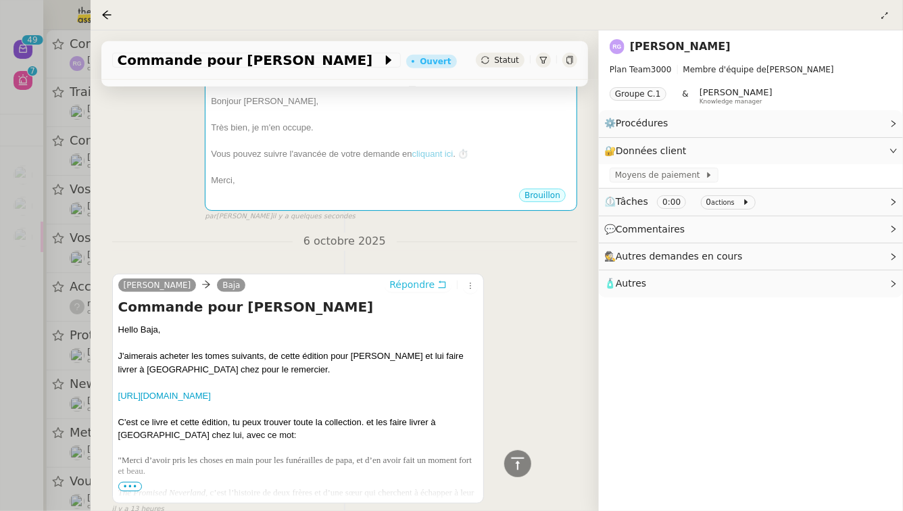
scroll to position [358, 0]
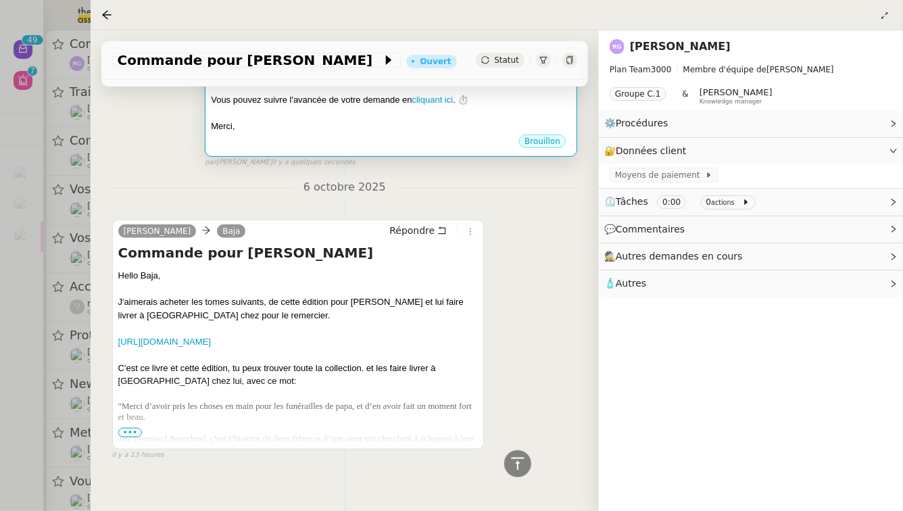
click at [321, 120] on div "Merci," at bounding box center [391, 127] width 360 height 14
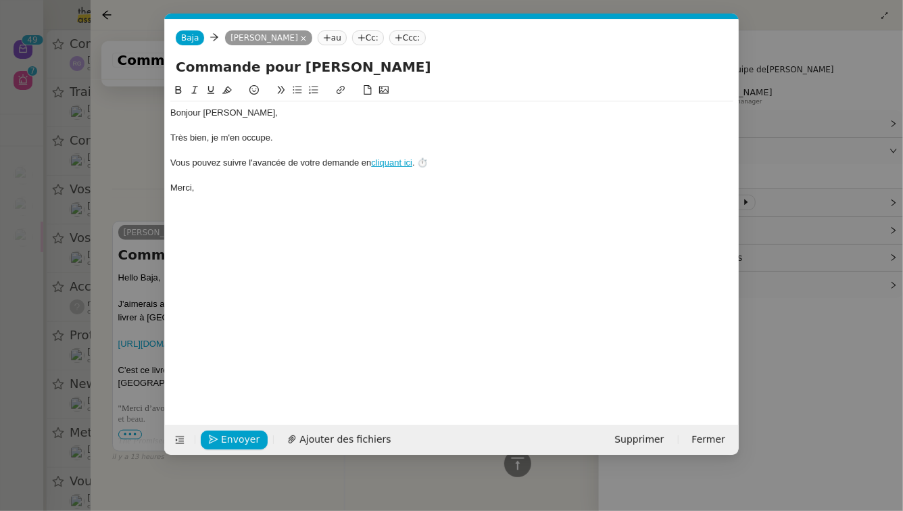
scroll to position [359, 0]
click at [238, 440] on span "Envoyer" at bounding box center [240, 440] width 39 height 16
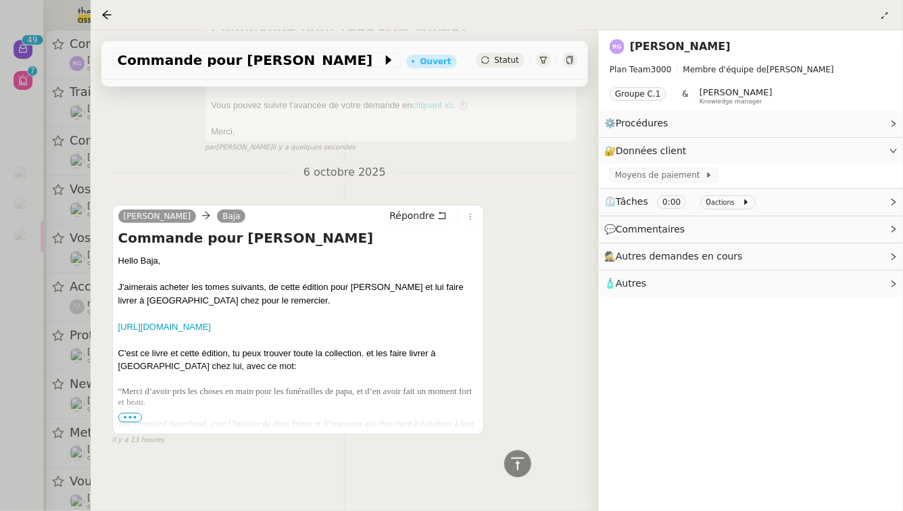
scroll to position [337, 0]
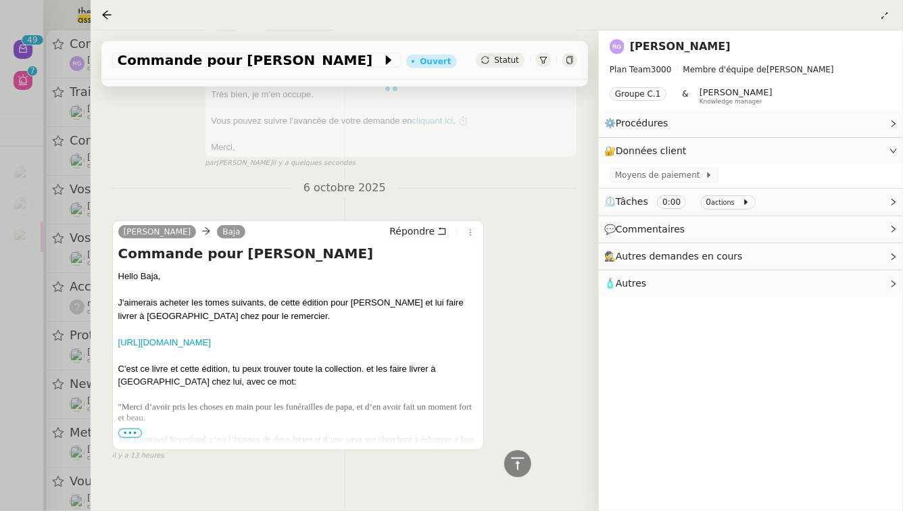
click at [136, 429] on span "•••" at bounding box center [130, 433] width 24 height 9
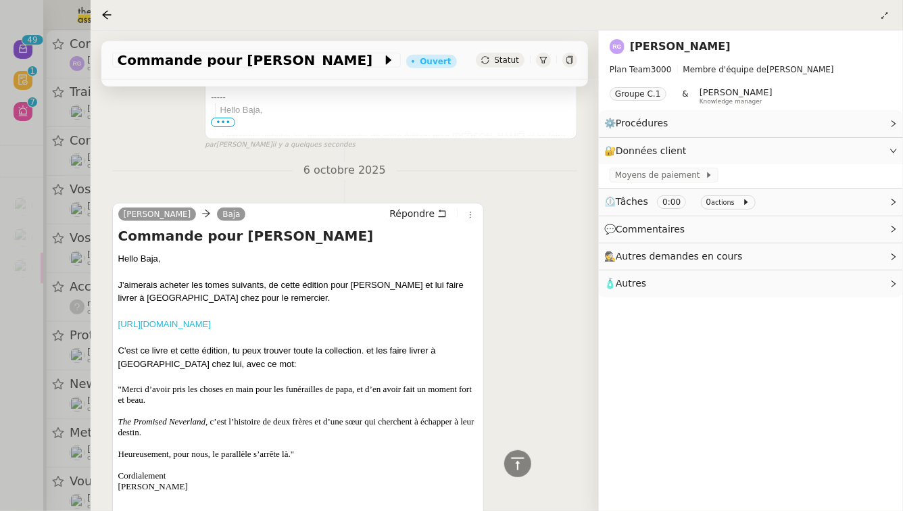
scroll to position [442, 0]
click at [211, 318] on link "https://www.amazon.com.be/gp/product/2820352162/ref=ewc_pr_img_1?smid=A3Q3FYJVX…" at bounding box center [164, 323] width 93 height 10
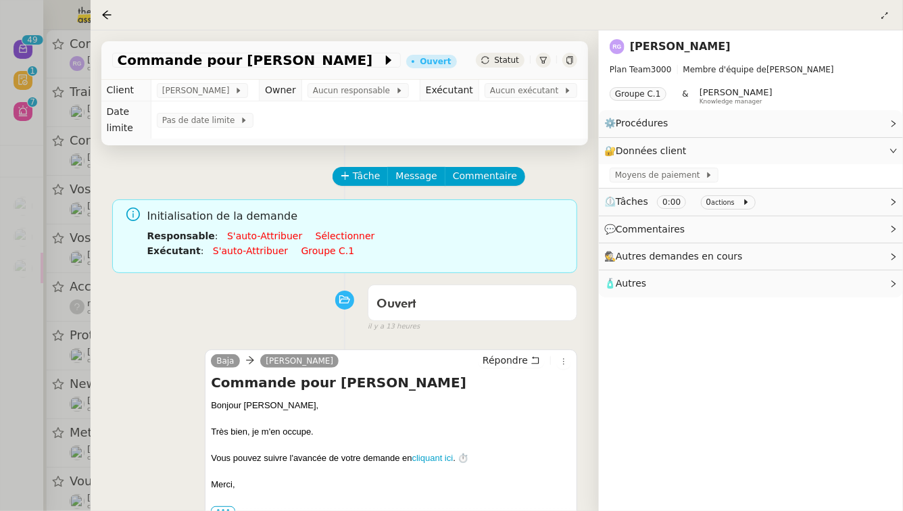
click at [324, 231] on link "Sélectionner" at bounding box center [346, 236] width 60 height 11
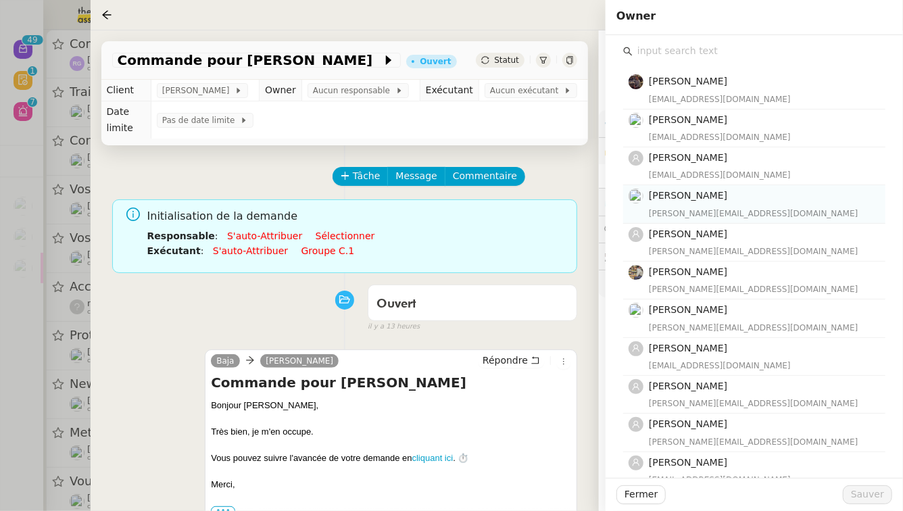
click at [686, 212] on div "frederique@team.theassistant.com" at bounding box center [763, 214] width 229 height 14
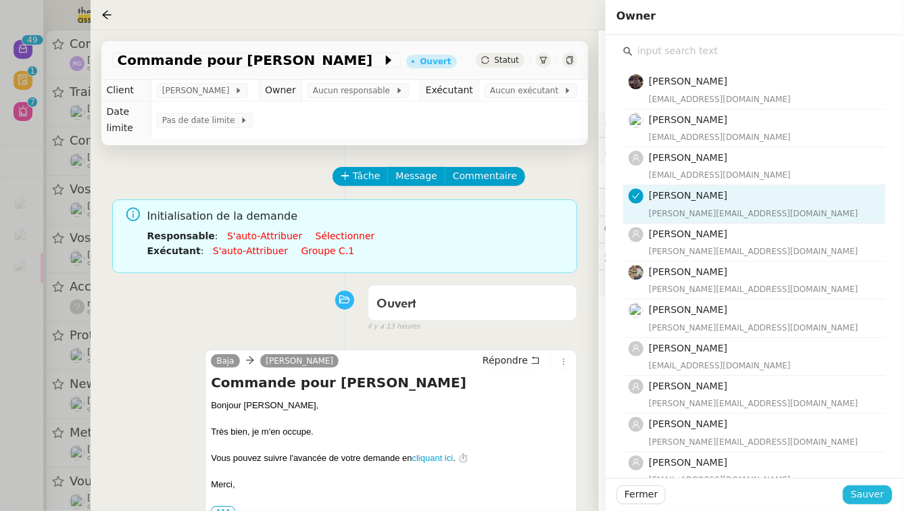
click at [887, 500] on button "Sauver" at bounding box center [867, 495] width 49 height 19
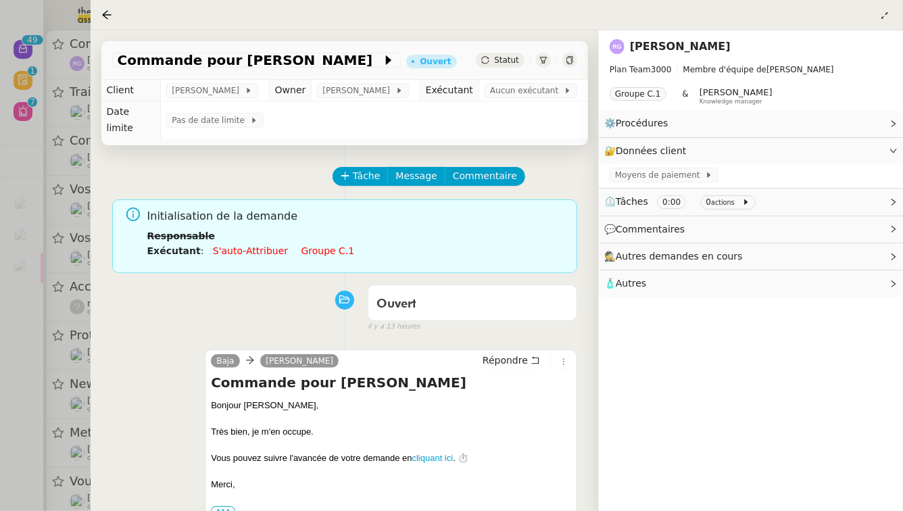
click at [326, 245] on link "Groupe c.1" at bounding box center [328, 250] width 53 height 11
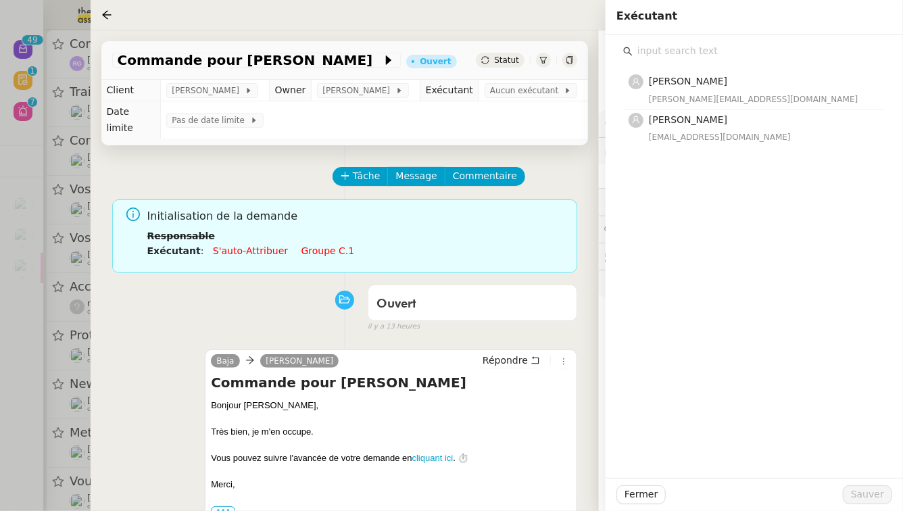
click at [757, 81] on h4 "[PERSON_NAME]" at bounding box center [763, 82] width 229 height 16
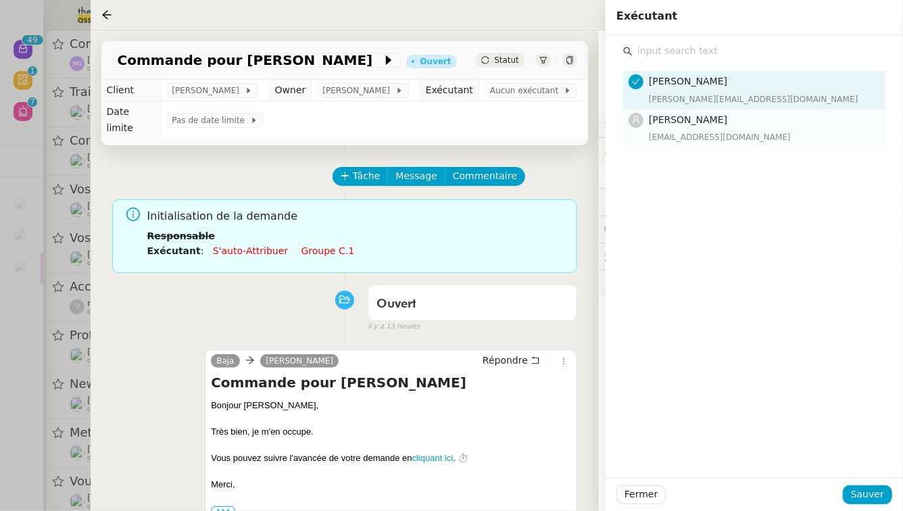
click at [748, 122] on h4 "Sheida Delpazir" at bounding box center [763, 120] width 229 height 16
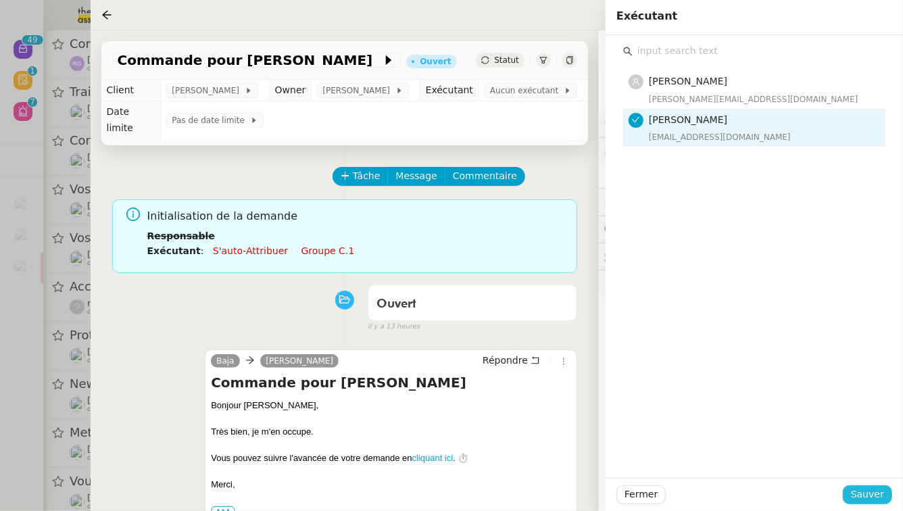
click at [870, 496] on span "Sauver" at bounding box center [867, 495] width 33 height 16
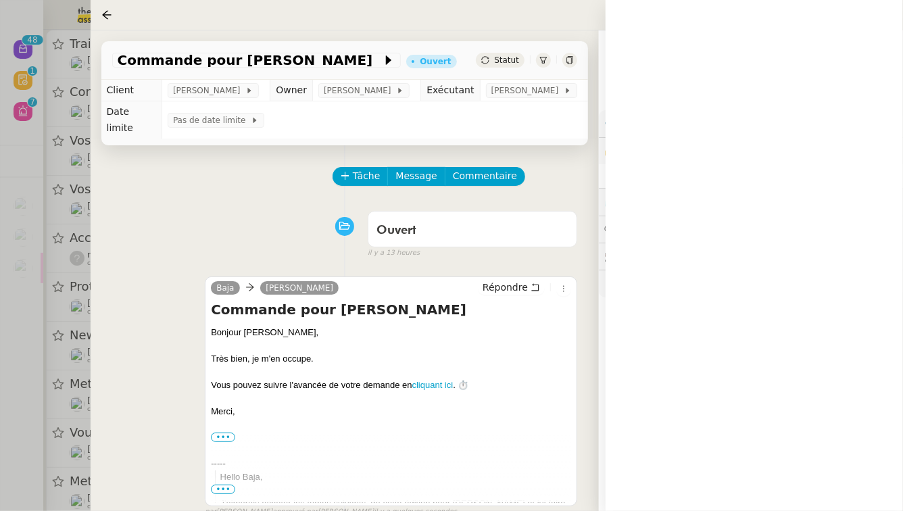
click at [83, 411] on div at bounding box center [451, 255] width 903 height 511
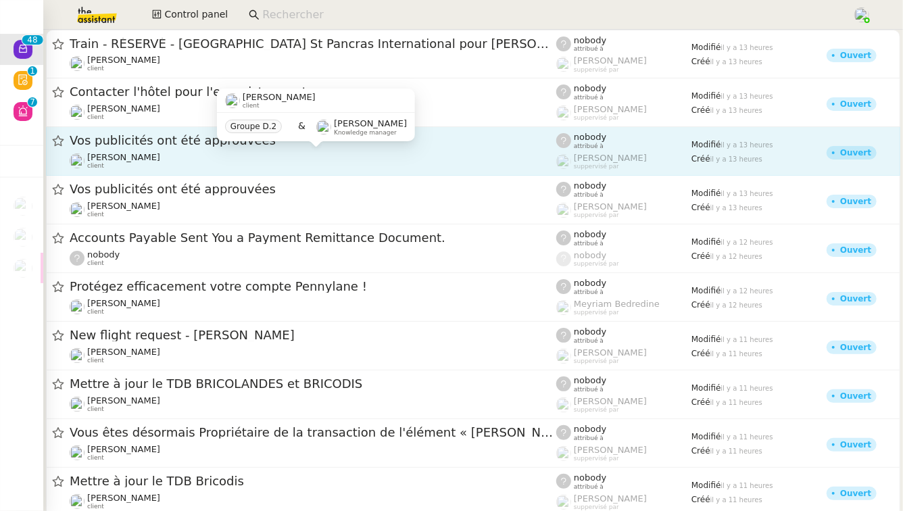
click at [220, 158] on div "Anthony Morcillo client" at bounding box center [313, 161] width 487 height 18
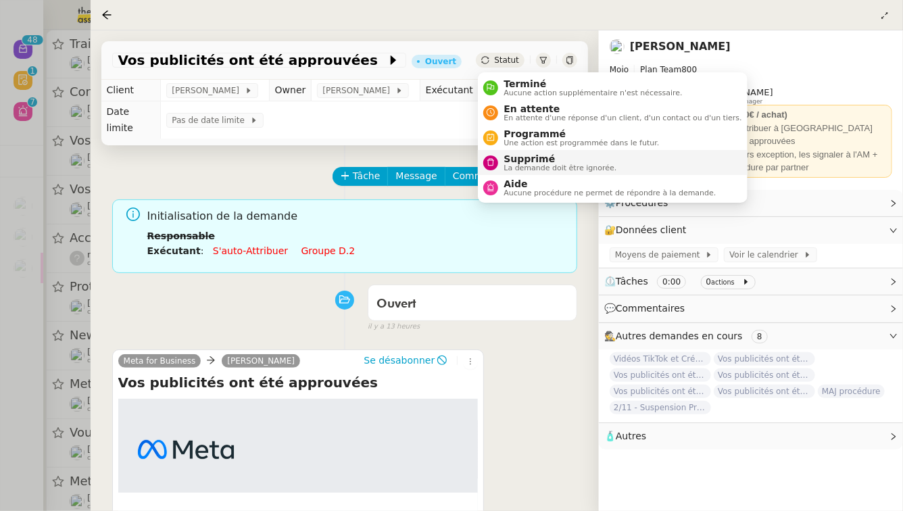
click at [520, 156] on span "Supprimé" at bounding box center [560, 158] width 113 height 11
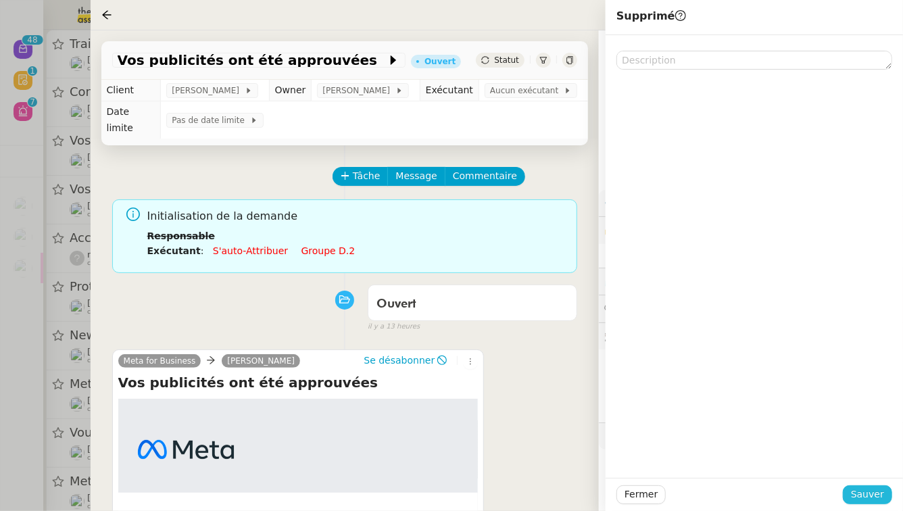
click at [890, 495] on button "Sauver" at bounding box center [867, 495] width 49 height 19
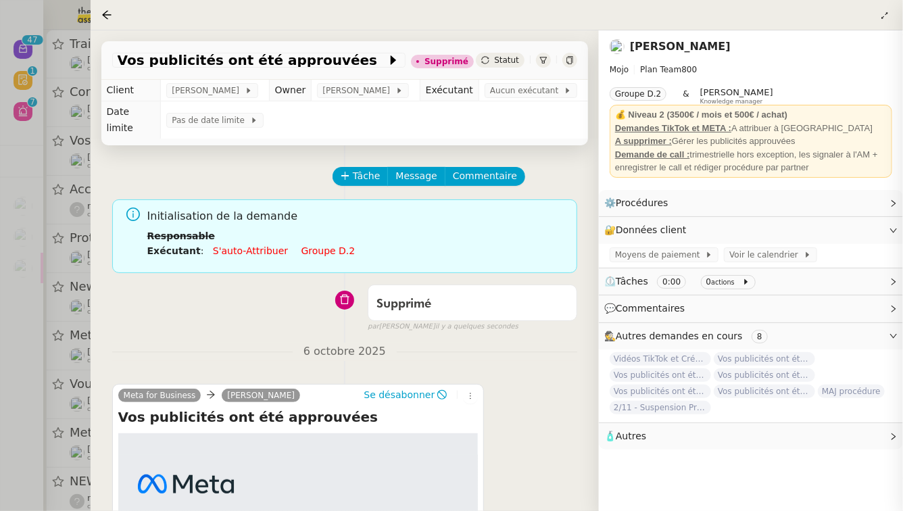
click at [0, 239] on div at bounding box center [451, 255] width 903 height 511
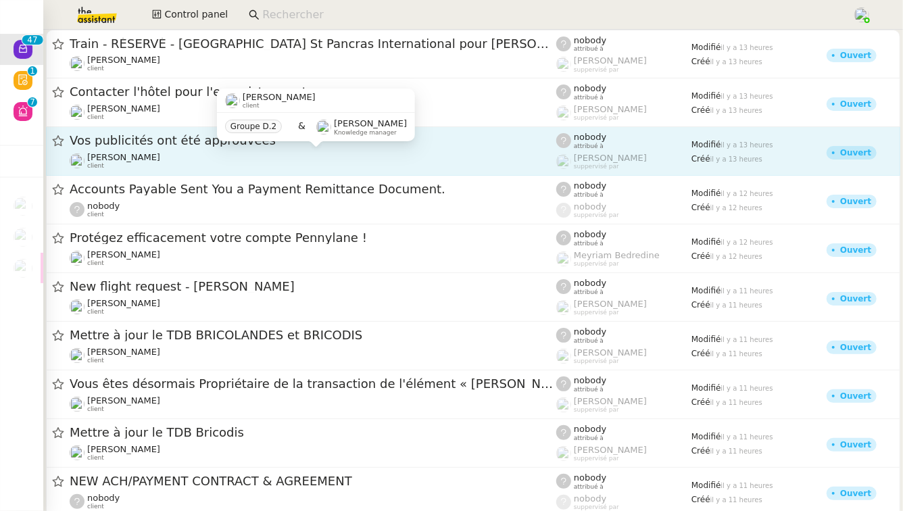
click at [202, 161] on div "Anthony Morcillo client" at bounding box center [313, 161] width 487 height 18
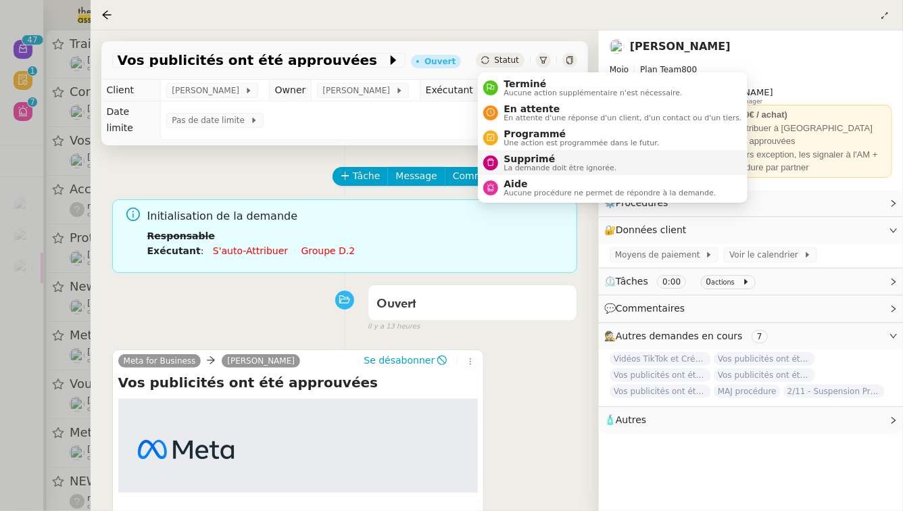
click at [512, 161] on span "Supprimé" at bounding box center [560, 158] width 113 height 11
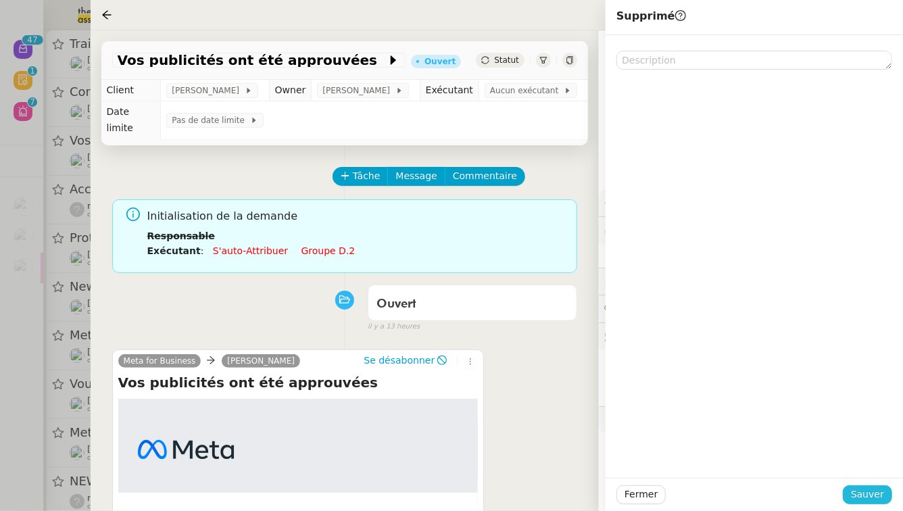
click at [869, 500] on span "Sauver" at bounding box center [867, 495] width 33 height 16
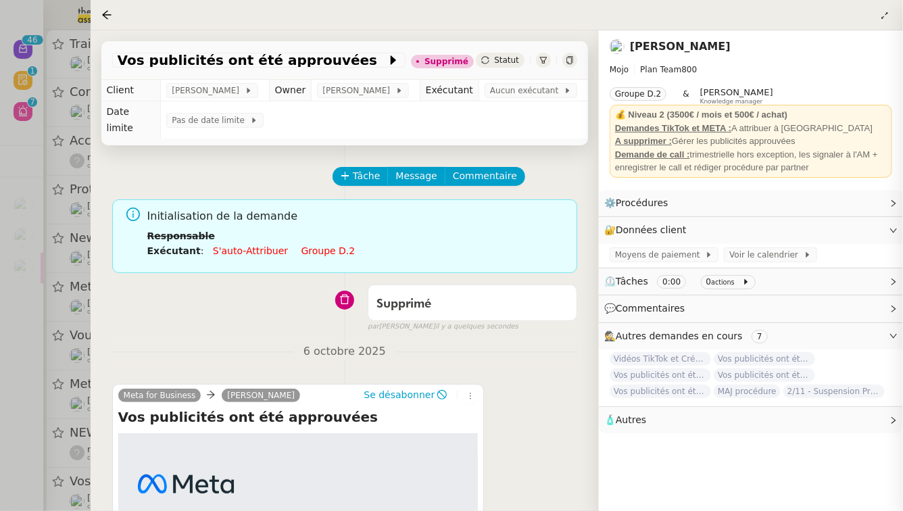
click at [0, 288] on div at bounding box center [451, 255] width 903 height 511
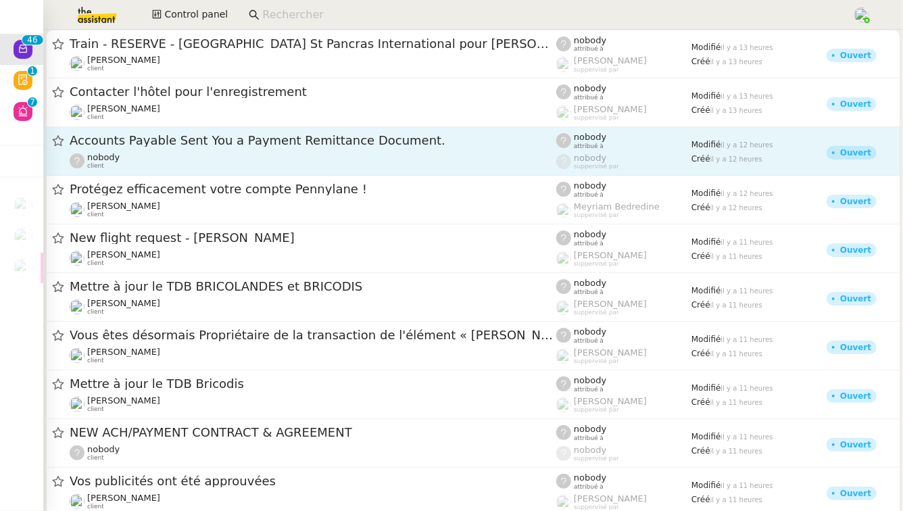
click at [199, 141] on span "Accounts Payable Sent You a Payment Remittance Document." at bounding box center [313, 141] width 487 height 12
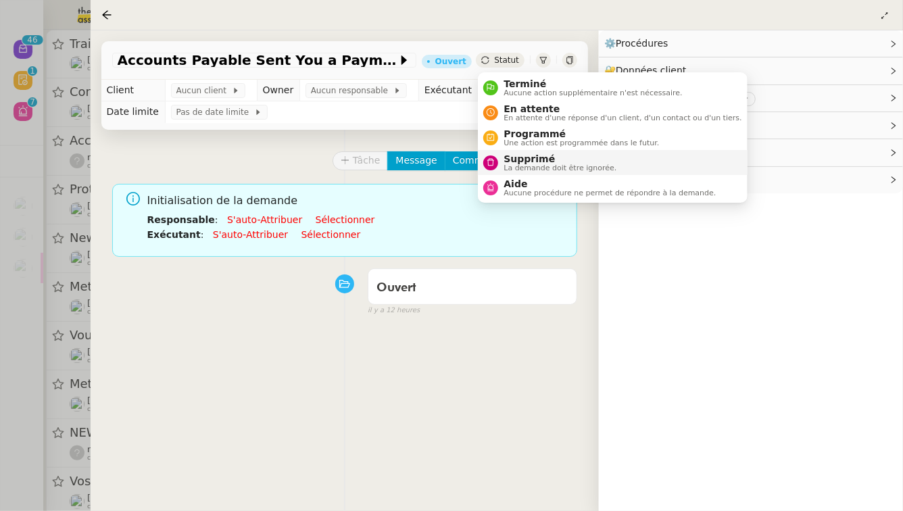
click at [509, 164] on span "La demande doit être ignorée." at bounding box center [560, 167] width 113 height 7
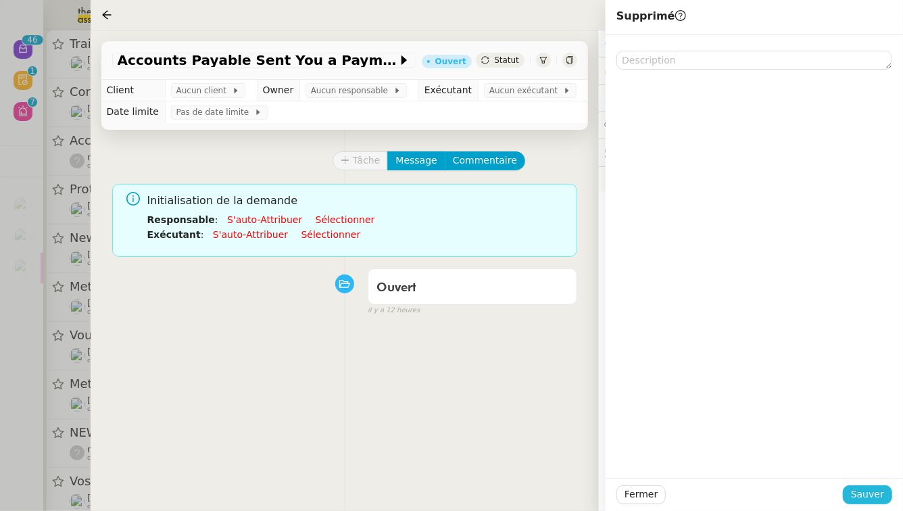
click at [879, 497] on span "Sauver" at bounding box center [867, 495] width 33 height 16
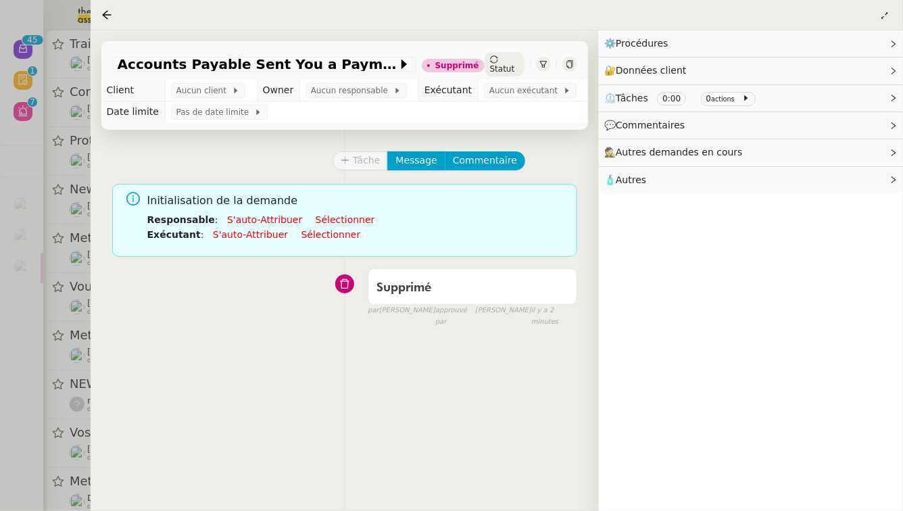
click at [0, 429] on div at bounding box center [451, 255] width 903 height 511
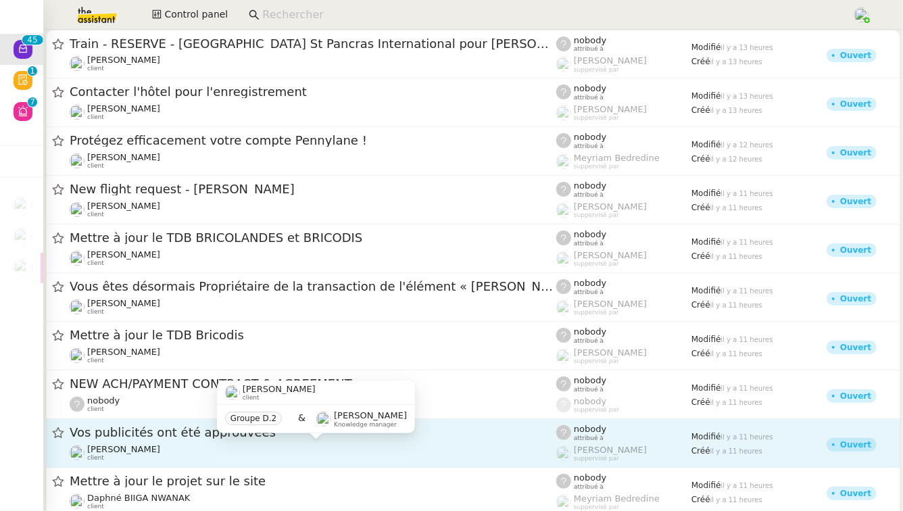
click at [206, 444] on div "Anthony Morcillo client" at bounding box center [313, 453] width 487 height 18
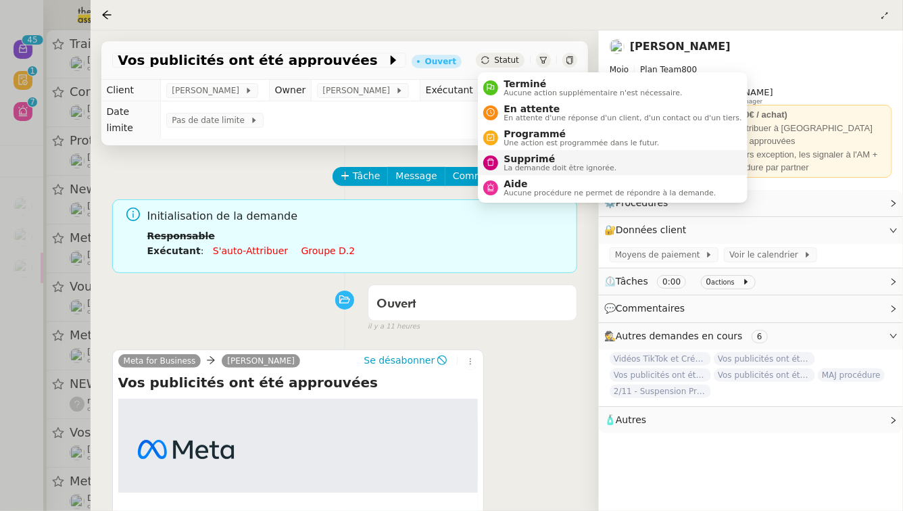
click at [519, 168] on span "La demande doit être ignorée." at bounding box center [560, 167] width 113 height 7
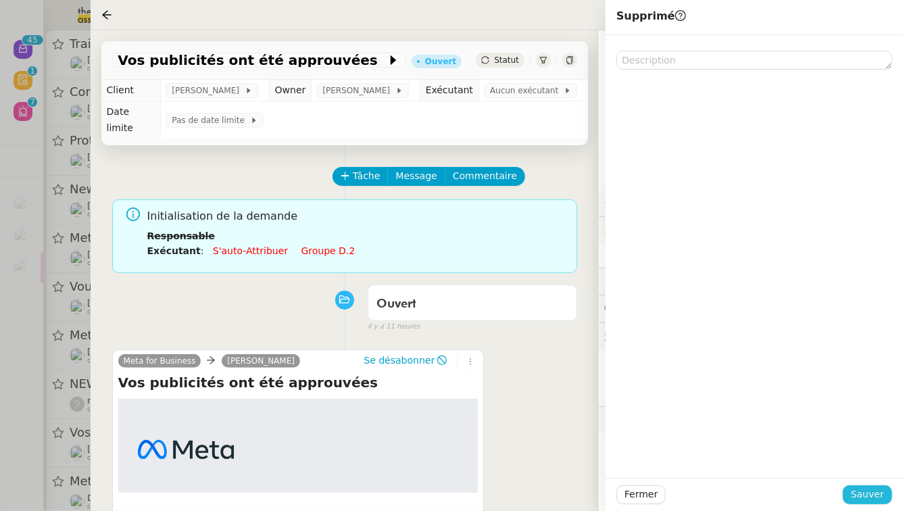
click at [874, 490] on span "Sauver" at bounding box center [867, 495] width 33 height 16
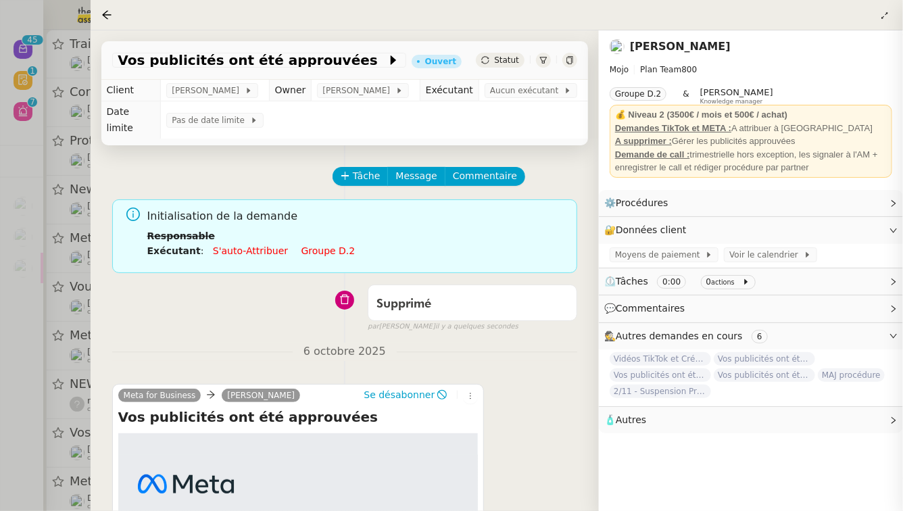
click at [0, 389] on div at bounding box center [451, 255] width 903 height 511
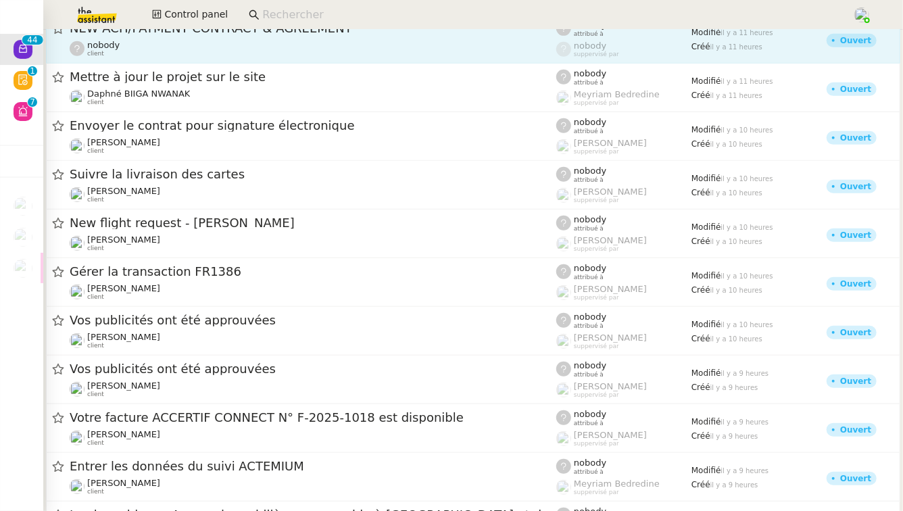
scroll to position [381, 0]
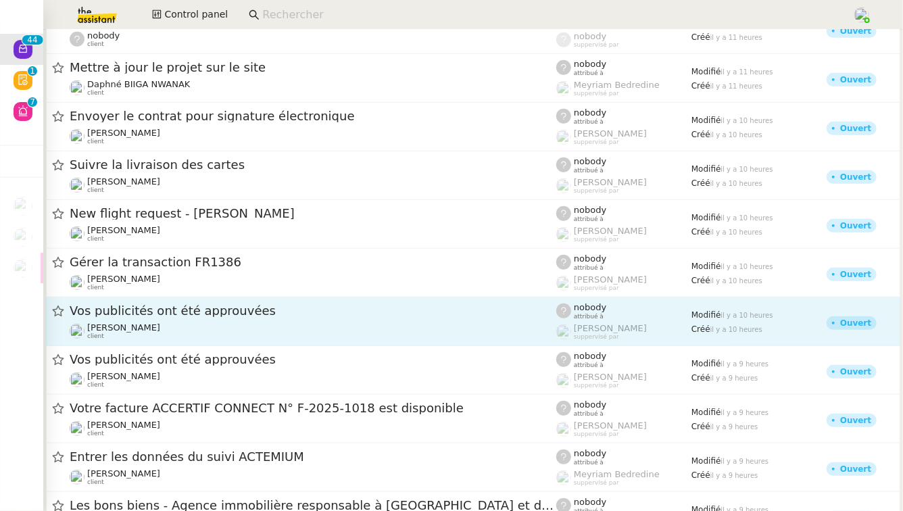
click at [243, 318] on div "Vos publicités ont été approuvées" at bounding box center [313, 311] width 487 height 17
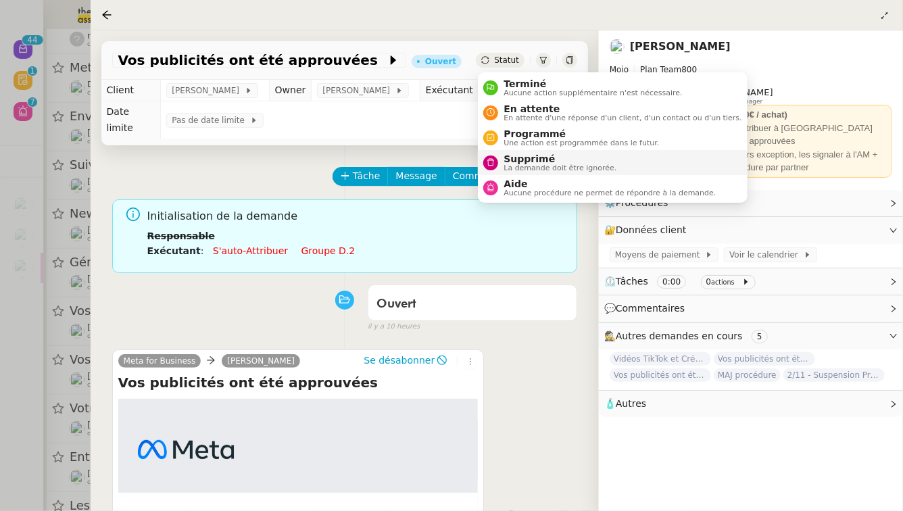
click at [514, 170] on span "La demande doit être ignorée." at bounding box center [560, 167] width 113 height 7
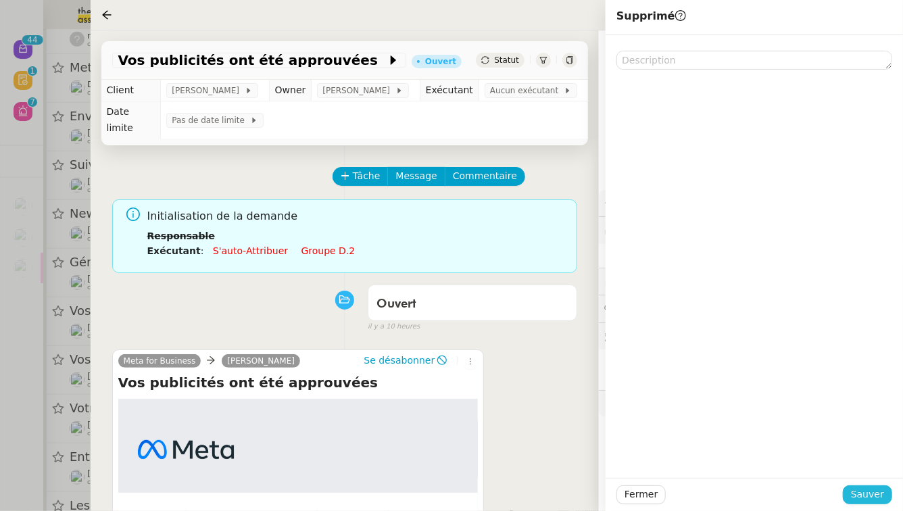
click at [872, 494] on span "Sauver" at bounding box center [867, 495] width 33 height 16
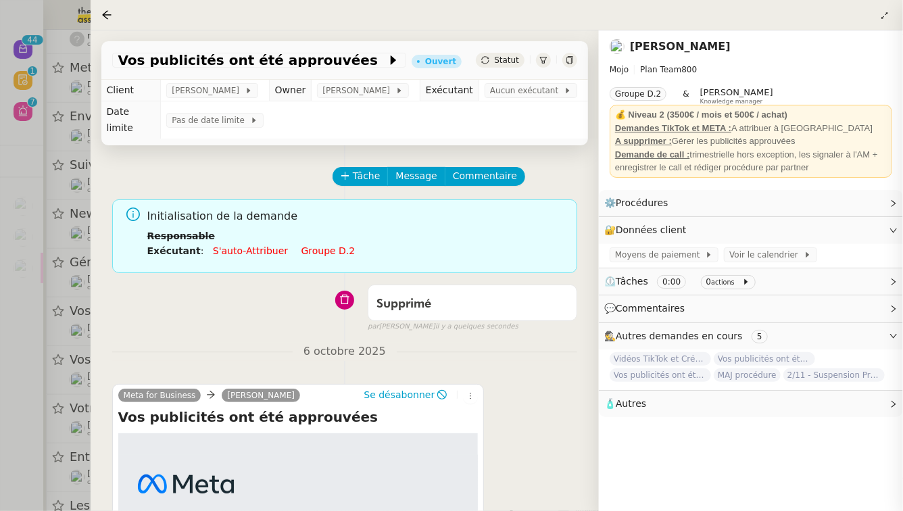
click at [0, 435] on div at bounding box center [451, 255] width 903 height 511
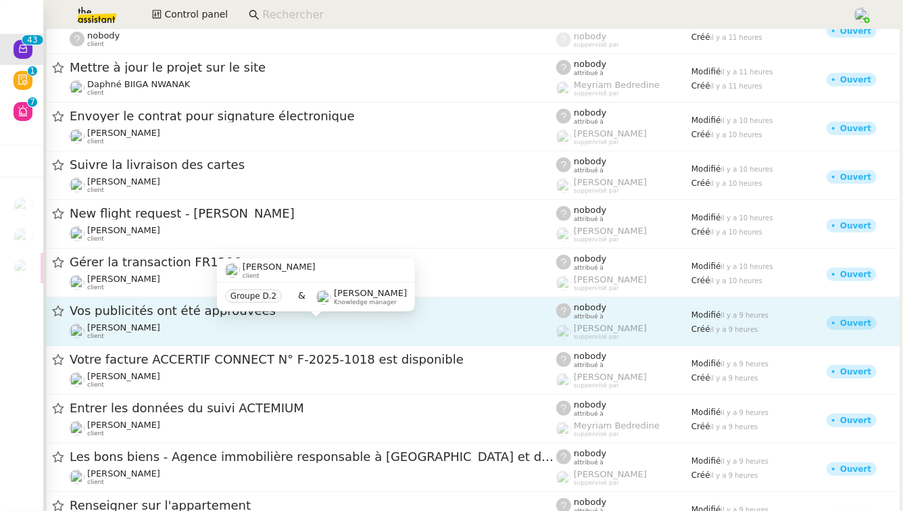
click at [247, 333] on div "Anthony Morcillo client" at bounding box center [313, 332] width 487 height 18
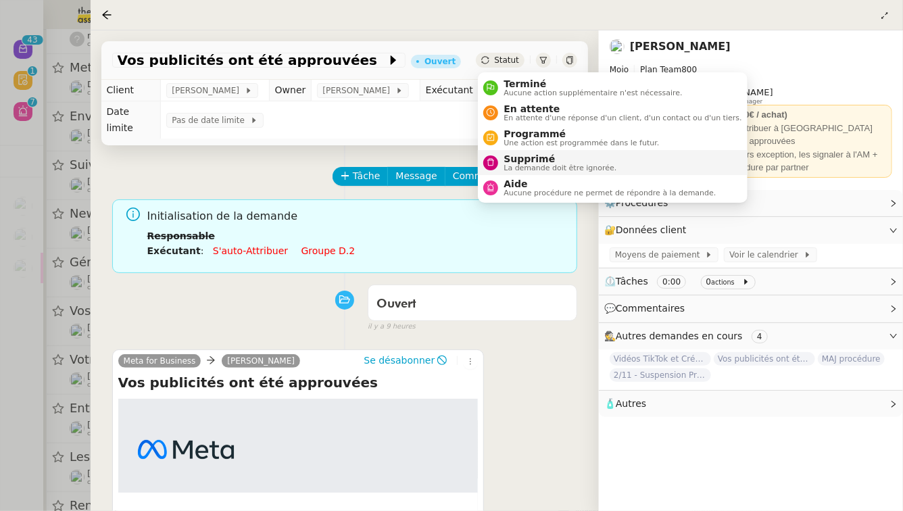
click at [519, 164] on span "La demande doit être ignorée." at bounding box center [560, 167] width 113 height 7
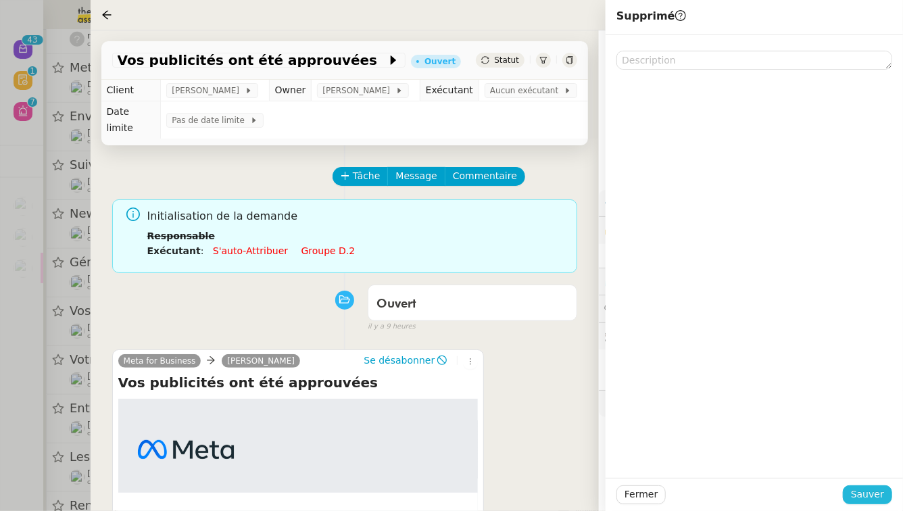
click at [882, 492] on span "Sauver" at bounding box center [867, 495] width 33 height 16
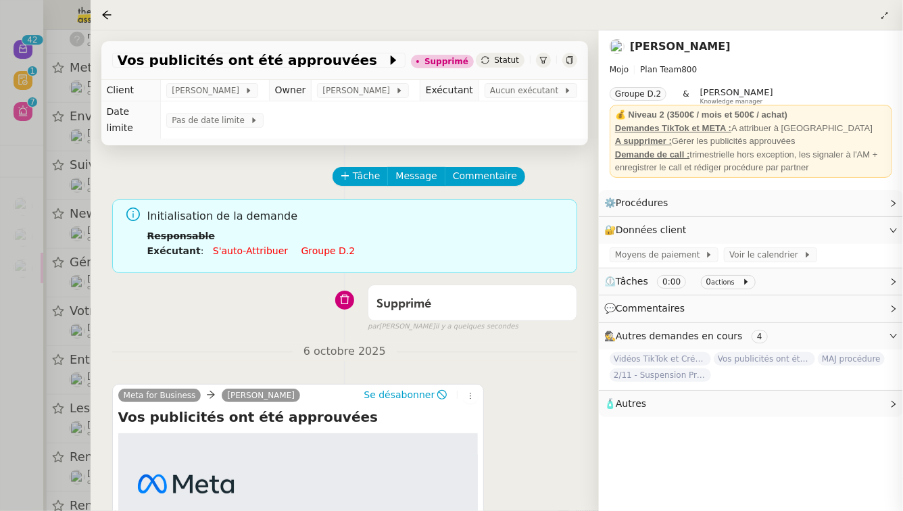
click at [0, 491] on div at bounding box center [451, 255] width 903 height 511
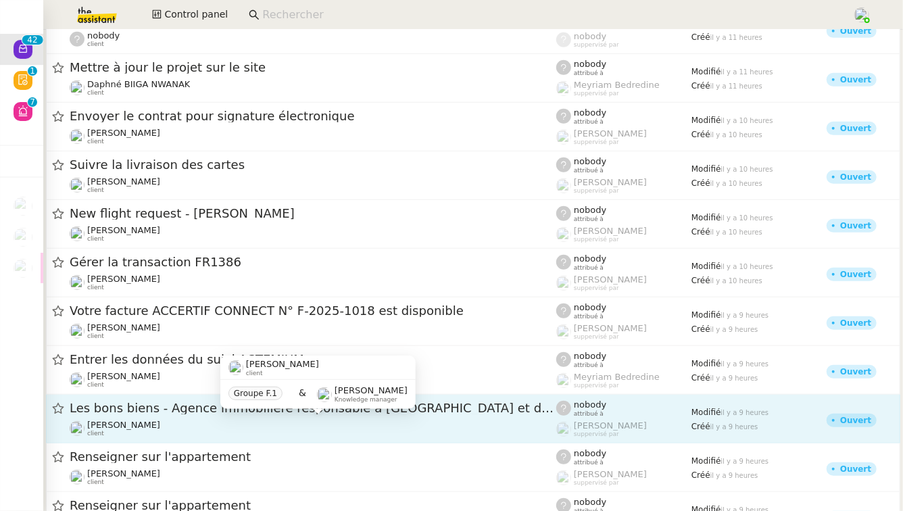
click at [220, 425] on div "Arthur Serpette client" at bounding box center [313, 429] width 487 height 18
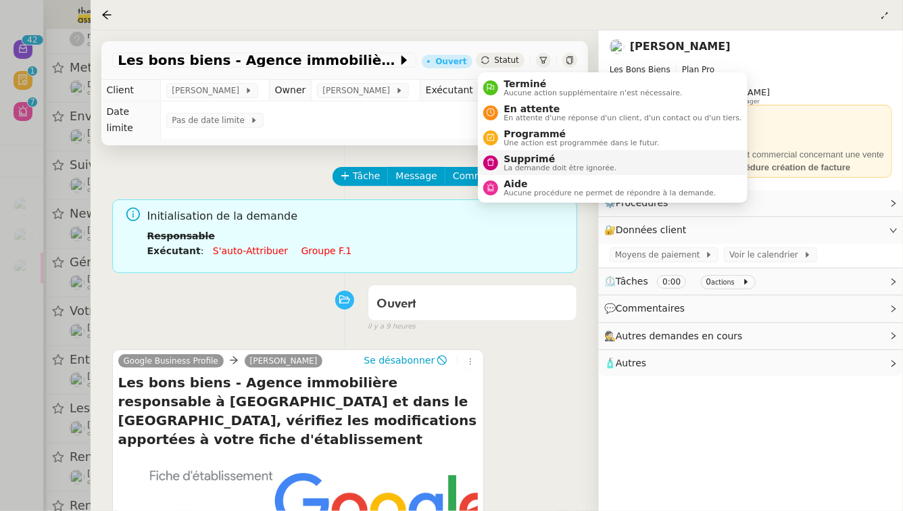
click at [502, 160] on div "Supprimé La demande doit être ignorée." at bounding box center [557, 162] width 118 height 18
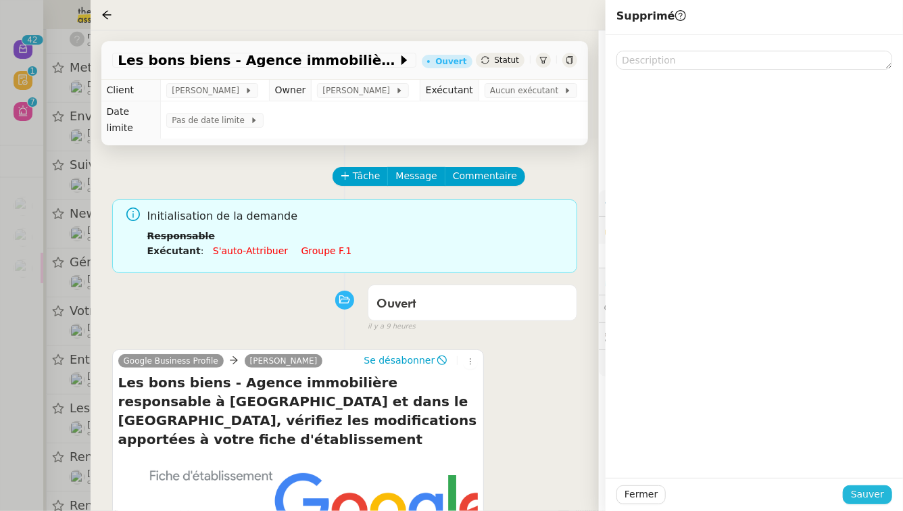
click at [880, 496] on span "Sauver" at bounding box center [867, 495] width 33 height 16
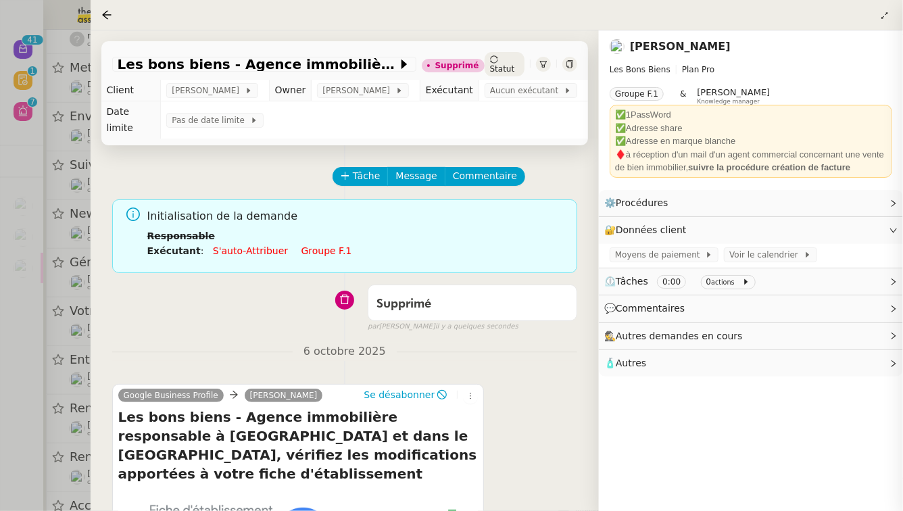
click at [0, 420] on div at bounding box center [451, 255] width 903 height 511
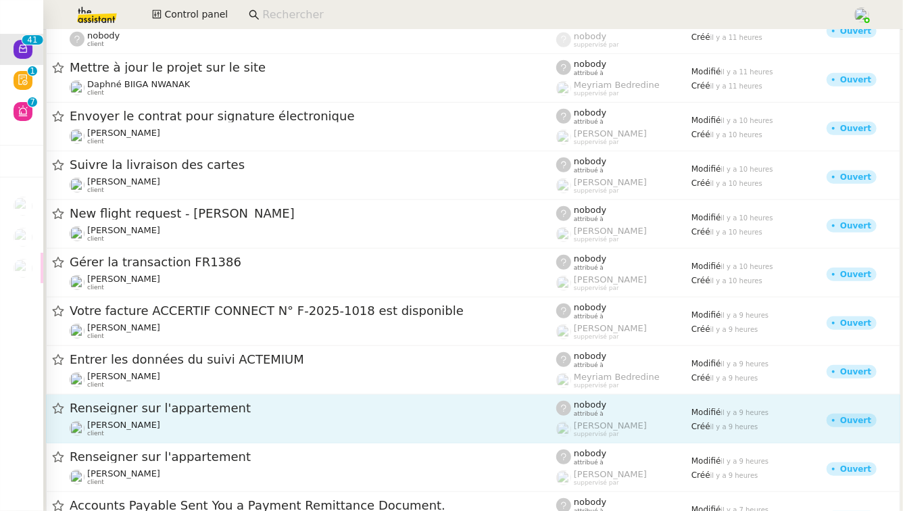
click at [323, 415] on div "Renseigner sur l'appartement" at bounding box center [313, 408] width 487 height 17
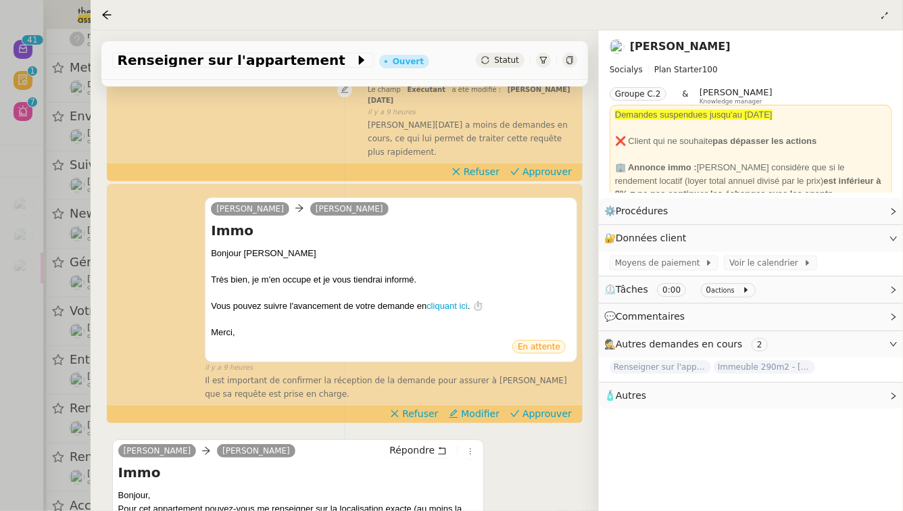
scroll to position [346, 0]
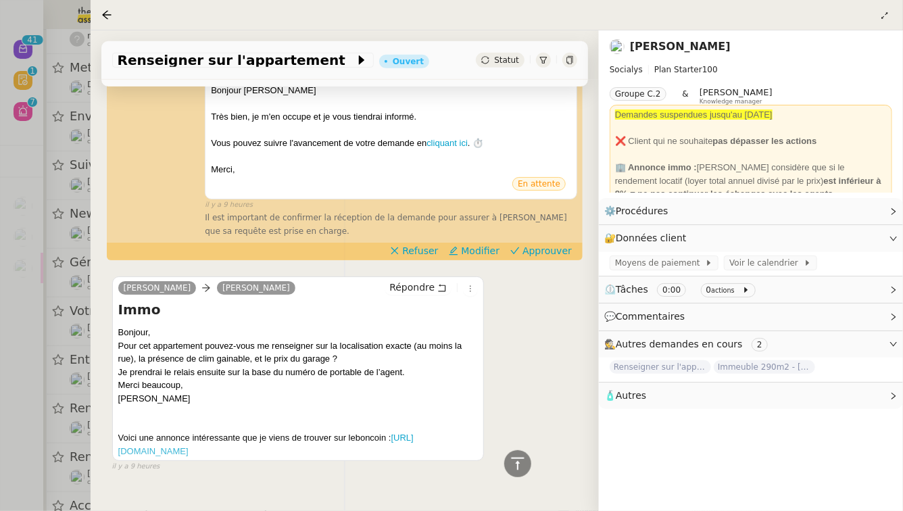
click at [0, 270] on div at bounding box center [451, 255] width 903 height 511
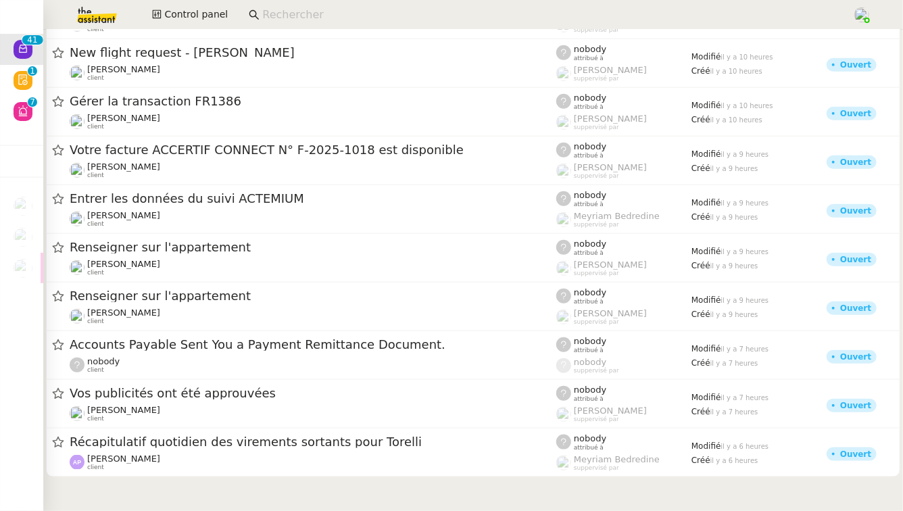
scroll to position [547, 0]
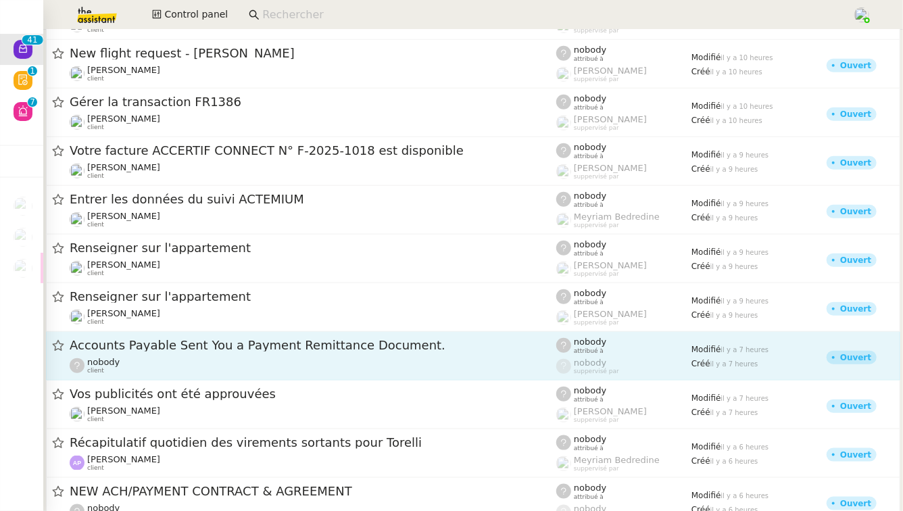
click at [201, 348] on span "Accounts Payable Sent You a Payment Remittance Document." at bounding box center [313, 345] width 487 height 12
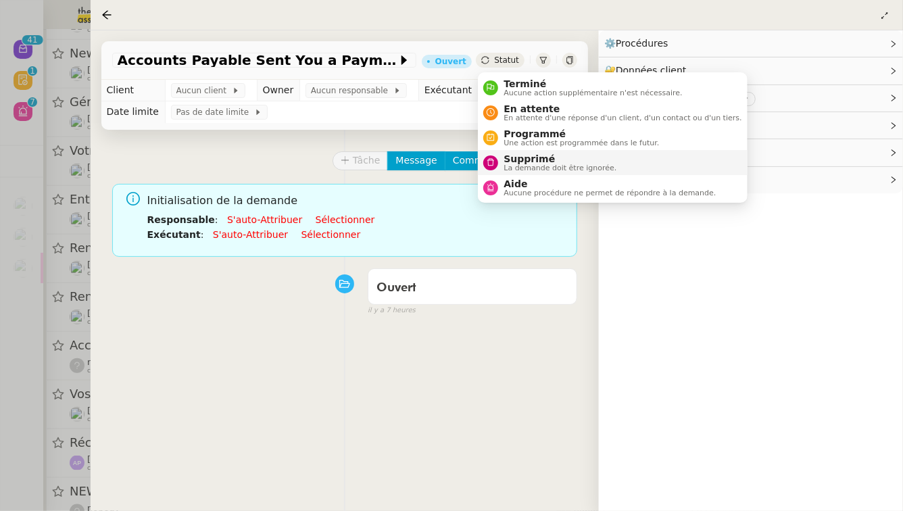
click at [525, 164] on span "La demande doit être ignorée." at bounding box center [560, 167] width 113 height 7
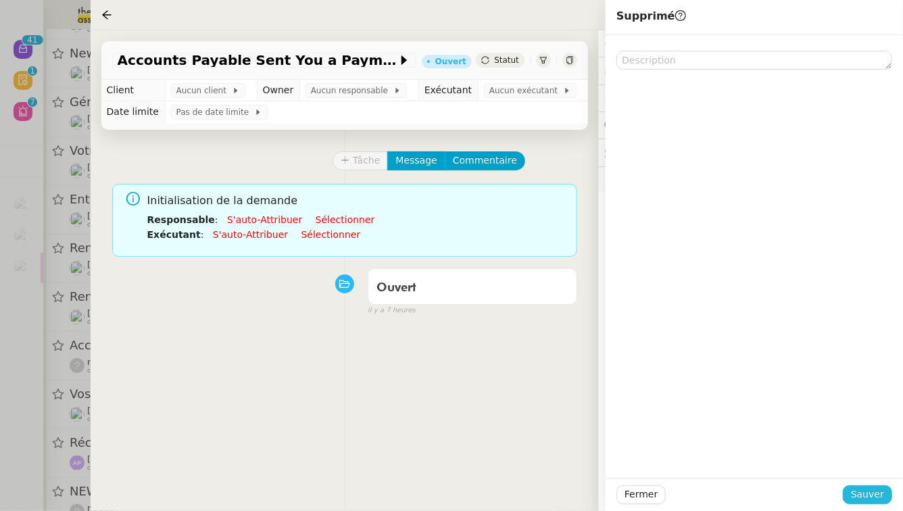
click at [887, 496] on button "Sauver" at bounding box center [867, 495] width 49 height 19
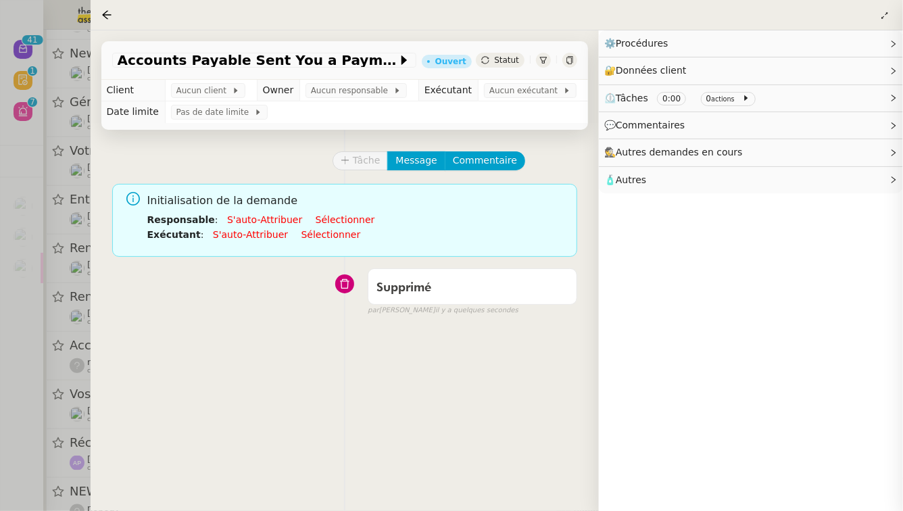
click at [0, 401] on div at bounding box center [451, 255] width 903 height 511
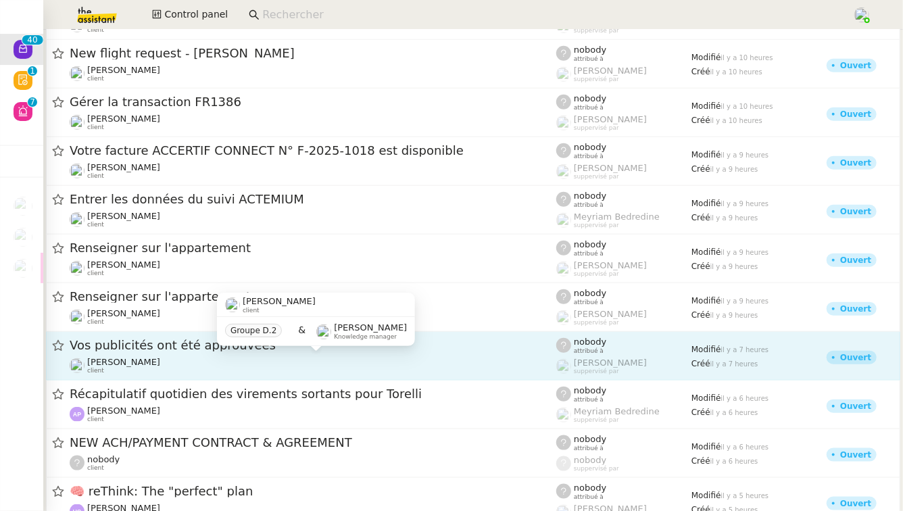
click at [274, 366] on div "Anthony Morcillo client" at bounding box center [313, 366] width 487 height 18
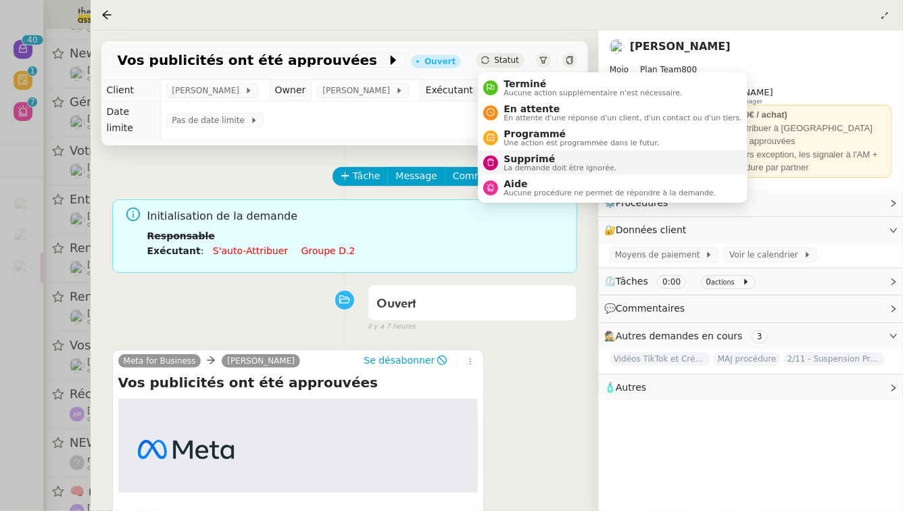
click at [527, 162] on span "Supprimé" at bounding box center [560, 158] width 113 height 11
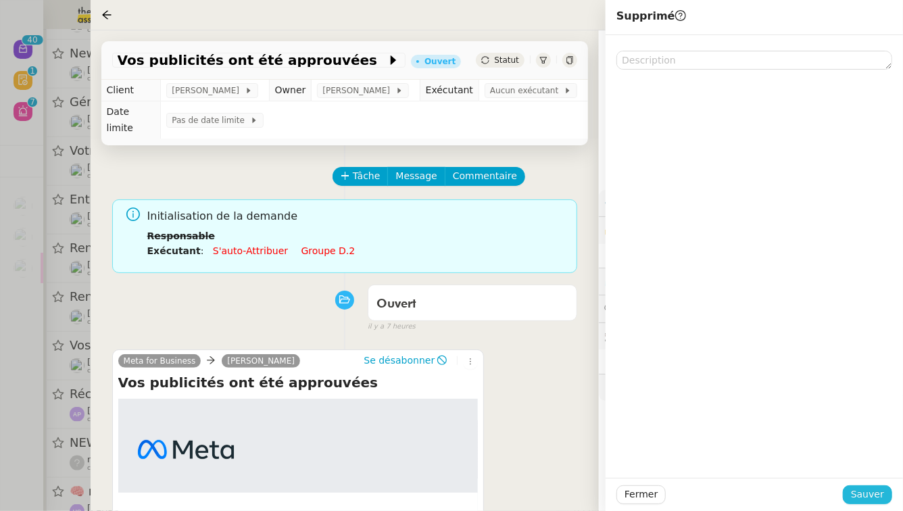
click at [871, 492] on span "Sauver" at bounding box center [867, 495] width 33 height 16
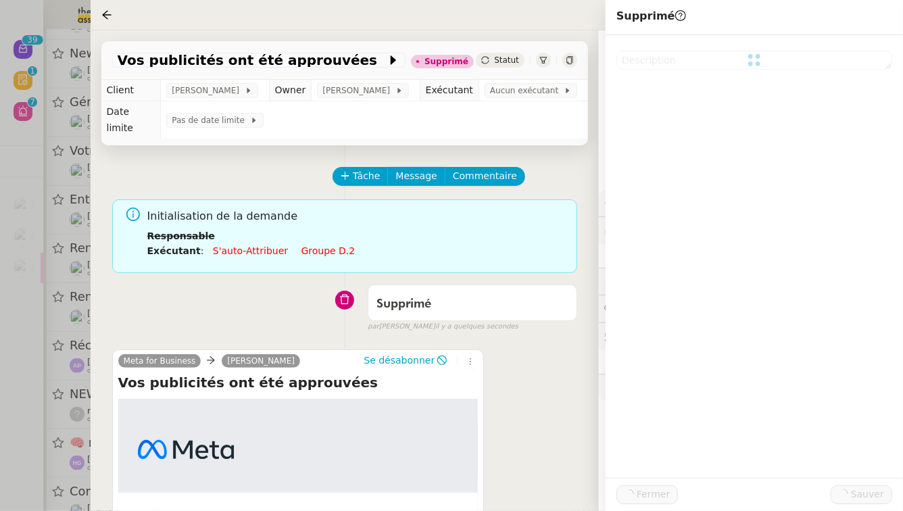
click at [0, 511] on div at bounding box center [451, 255] width 903 height 511
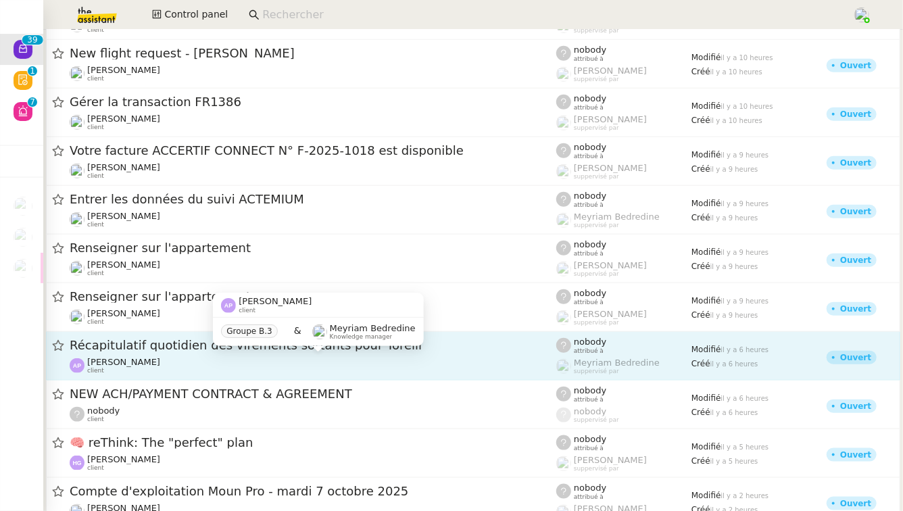
click at [256, 360] on div "Ashley Poniatowski client" at bounding box center [313, 366] width 487 height 18
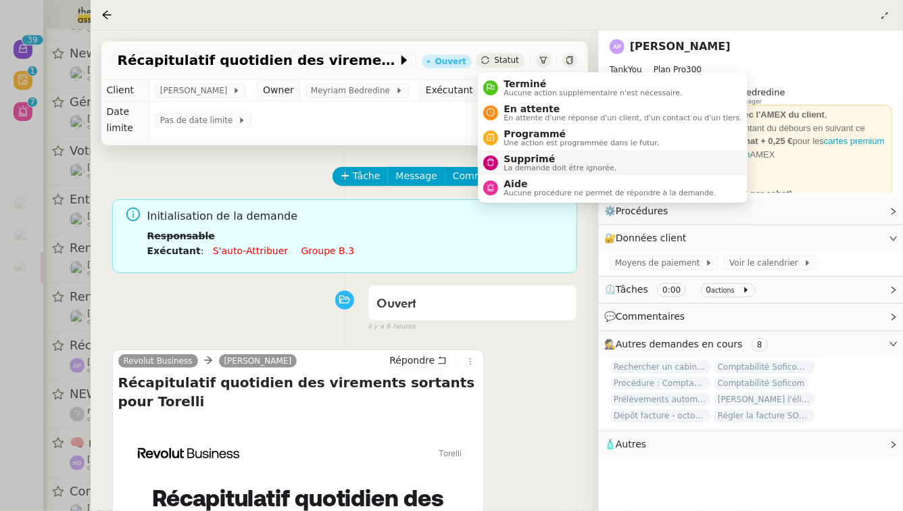
click at [522, 161] on span "Supprimé" at bounding box center [560, 158] width 113 height 11
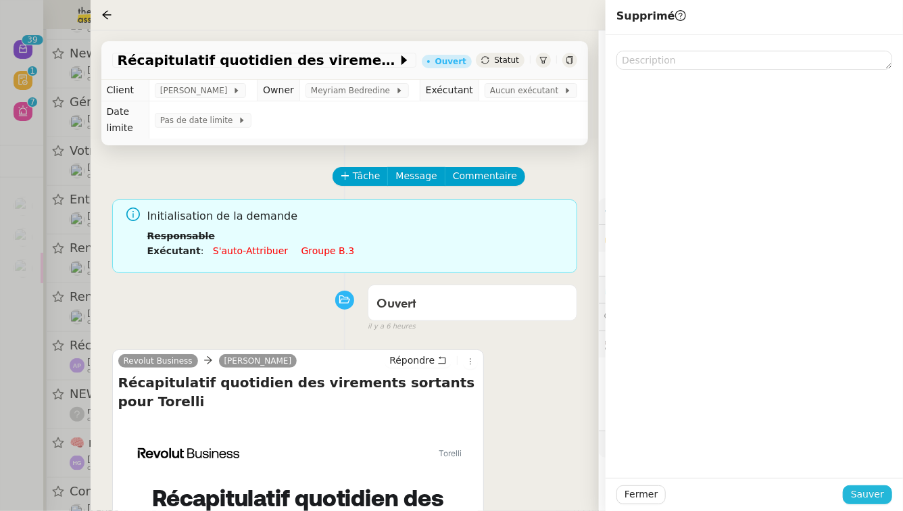
click at [874, 496] on span "Sauver" at bounding box center [867, 495] width 33 height 16
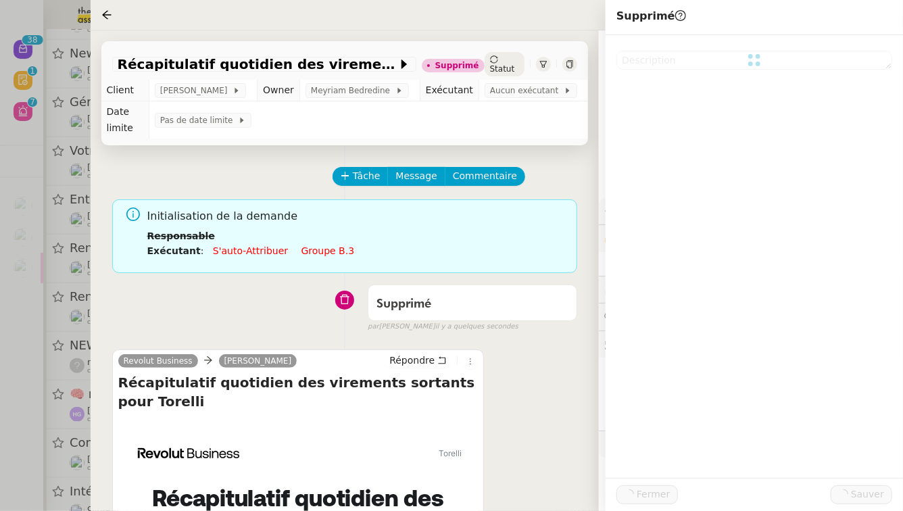
click at [0, 444] on div at bounding box center [451, 255] width 903 height 511
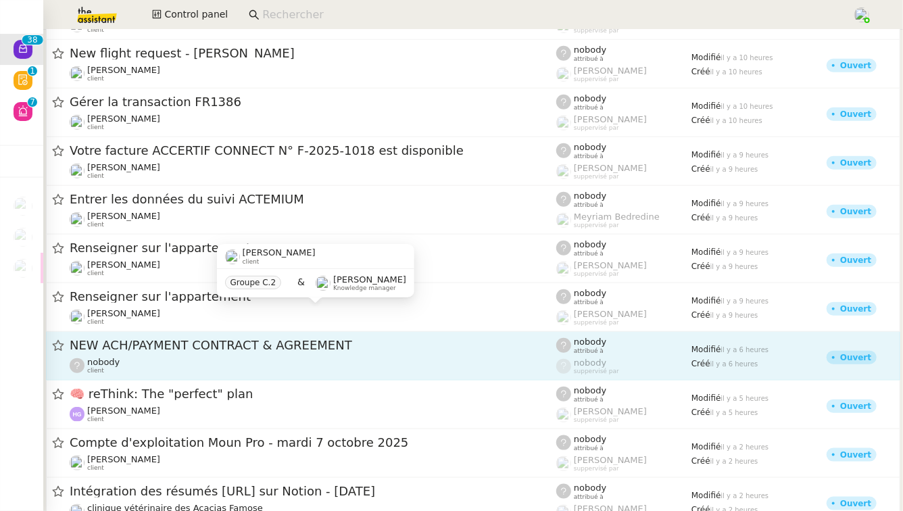
click at [241, 347] on span "NEW ACH/PAYMENT CONTRACT & AGREEMENT" at bounding box center [313, 345] width 487 height 12
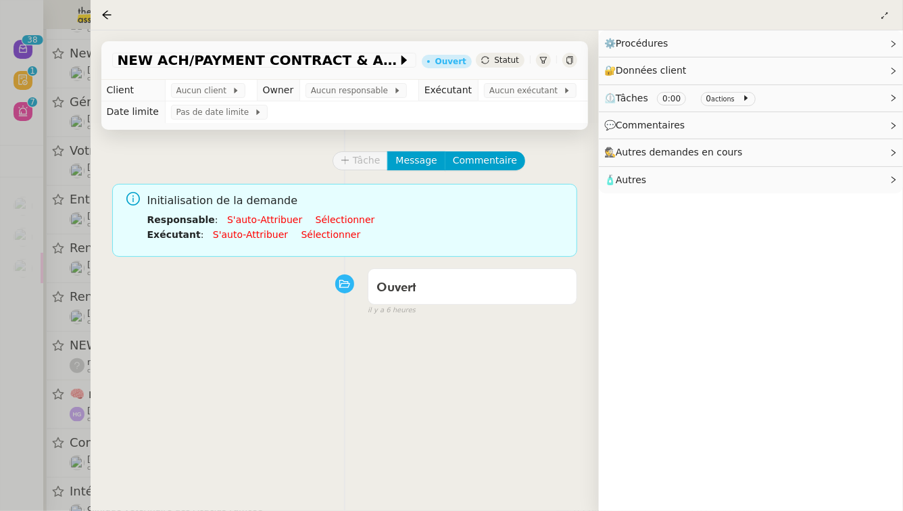
click at [543, 59] on icon at bounding box center [544, 60] width 8 height 8
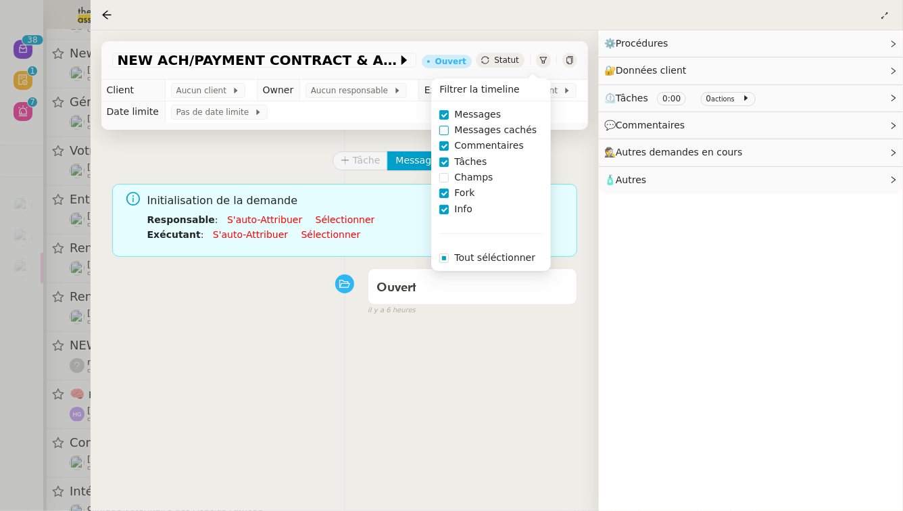
click at [481, 135] on span "Messages cachés" at bounding box center [495, 130] width 93 height 16
checkbox input "true"
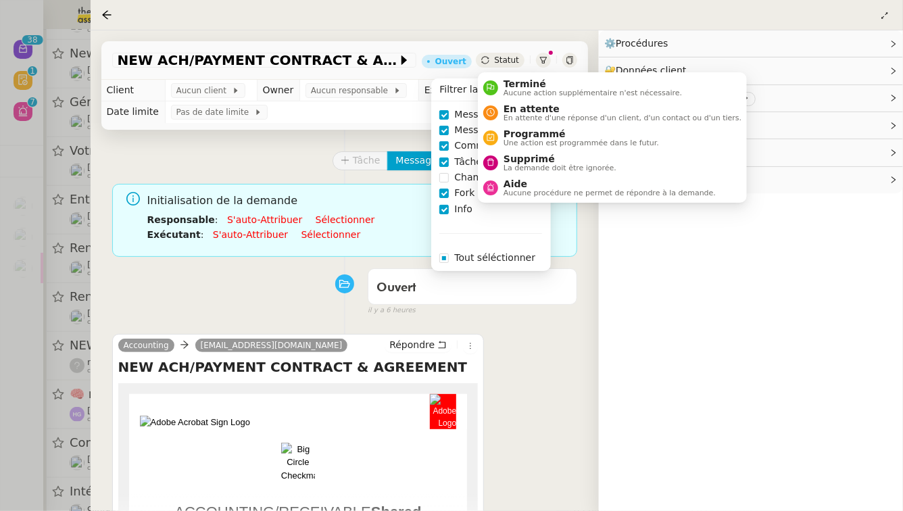
click at [516, 62] on span "Statut" at bounding box center [506, 59] width 25 height 9
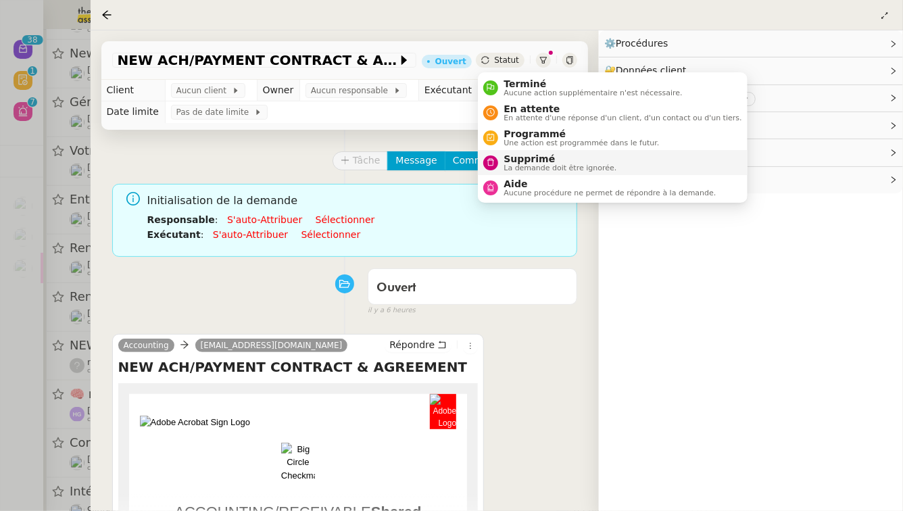
click at [523, 166] on span "La demande doit être ignorée." at bounding box center [560, 167] width 113 height 7
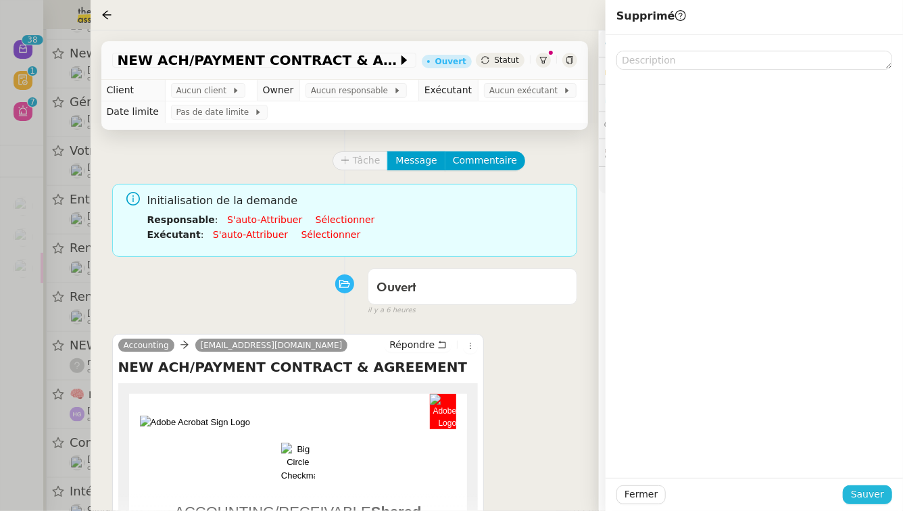
click at [888, 495] on button "Sauver" at bounding box center [867, 495] width 49 height 19
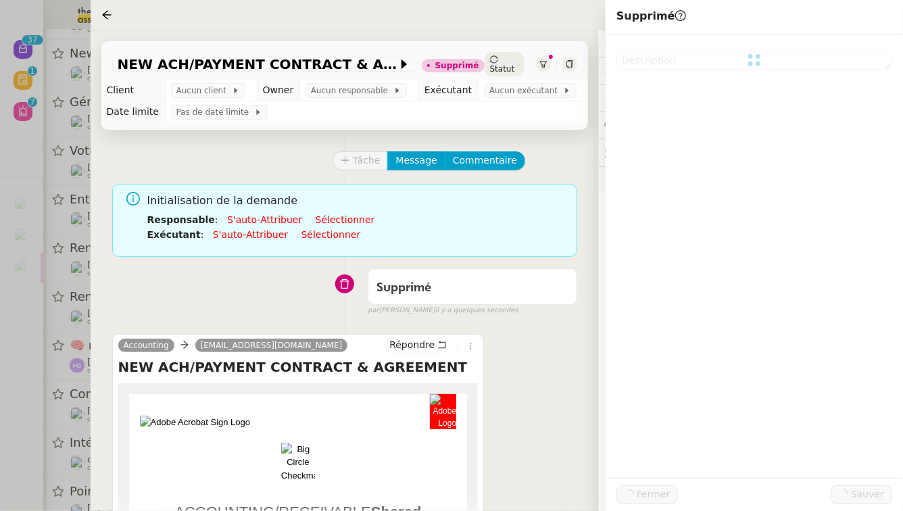
click at [0, 358] on div at bounding box center [451, 255] width 903 height 511
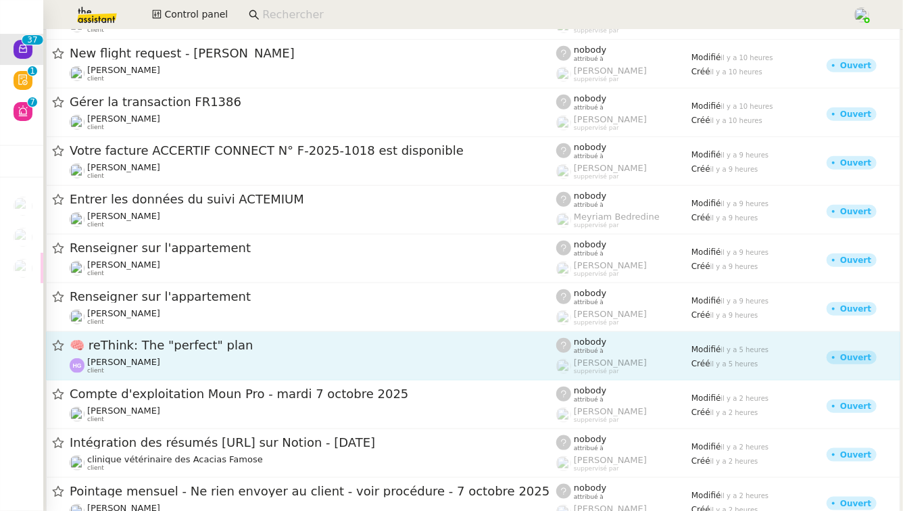
click at [239, 344] on span "🧠 reThink: The "perfect" plan" at bounding box center [313, 345] width 487 height 12
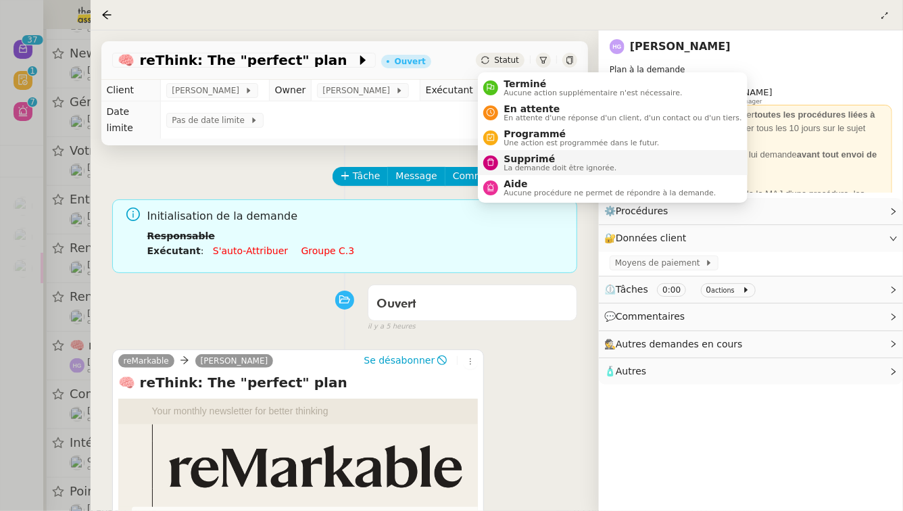
click at [515, 163] on span "Supprimé" at bounding box center [560, 158] width 113 height 11
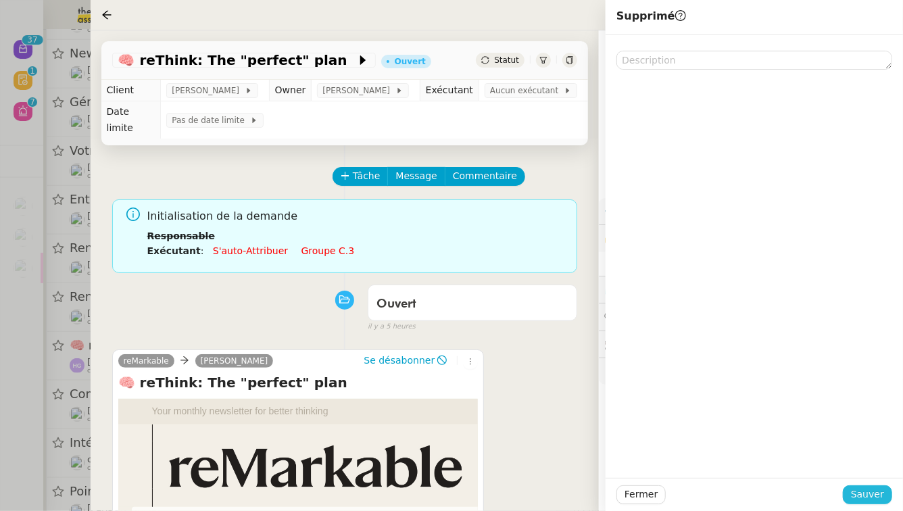
click at [879, 502] on span "Sauver" at bounding box center [867, 495] width 33 height 16
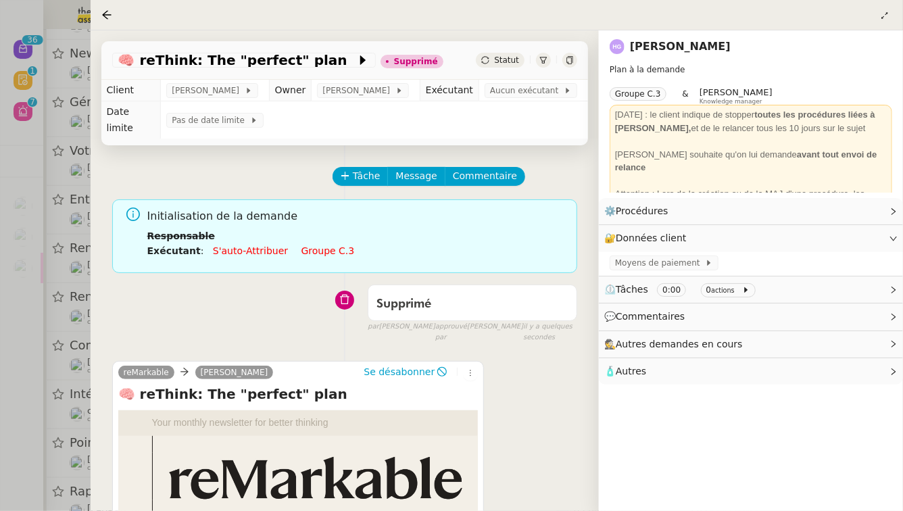
click at [0, 511] on div at bounding box center [451, 255] width 903 height 511
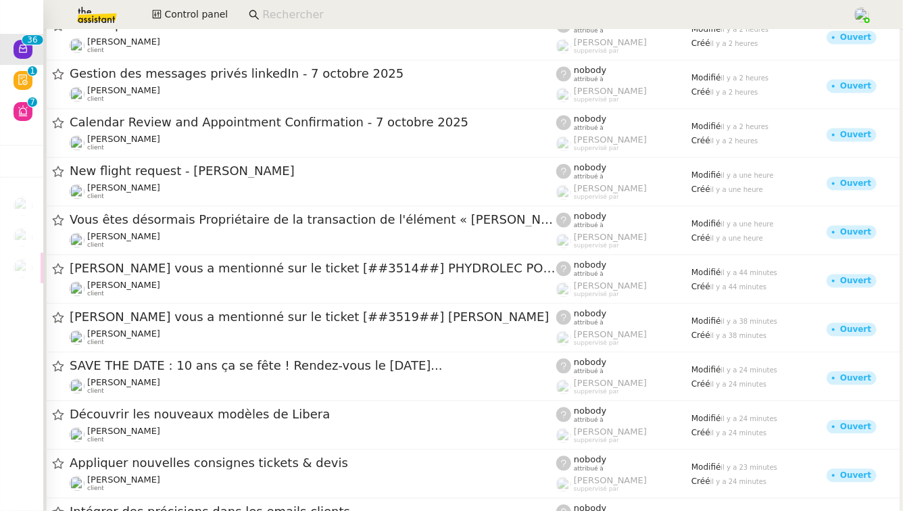
scroll to position [1250, 0]
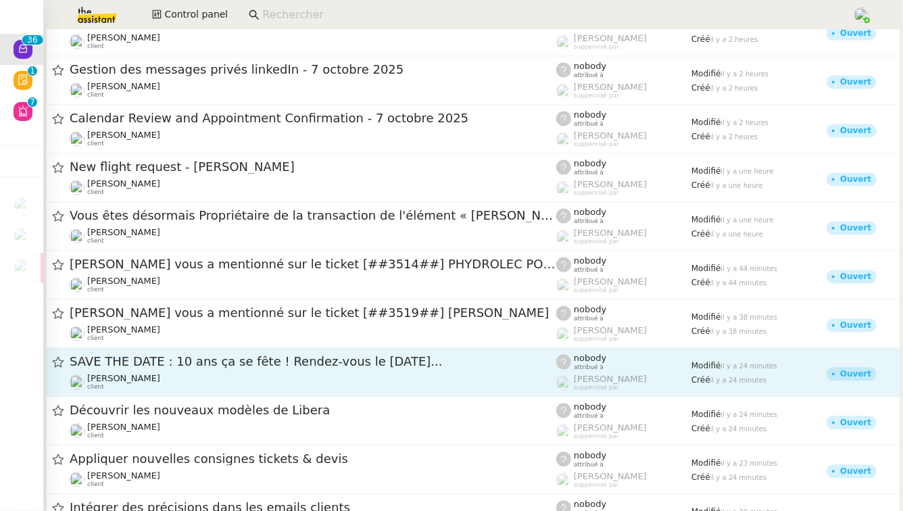
click at [266, 360] on span "SAVE THE DATE : 10 ans ça se fête ! Rendez-vous le 16 octobre 2025..." at bounding box center [313, 362] width 487 height 12
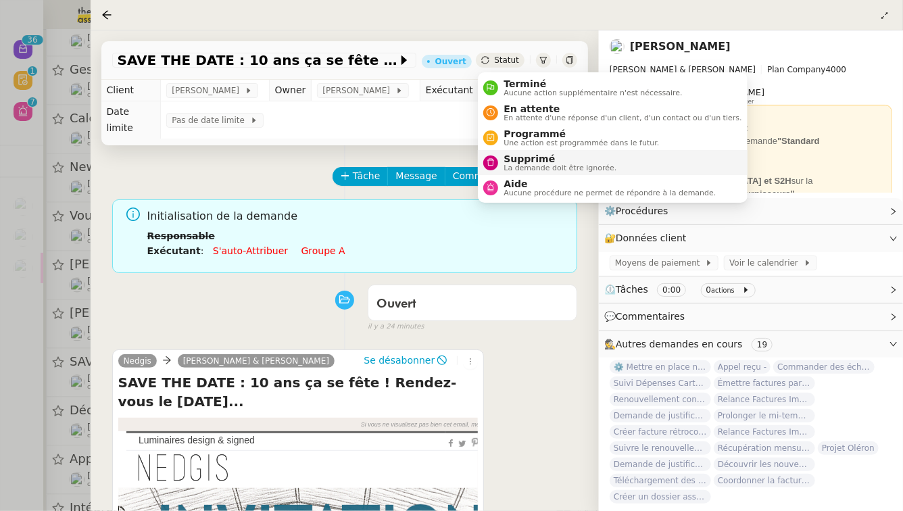
click at [523, 164] on span "La demande doit être ignorée." at bounding box center [560, 167] width 113 height 7
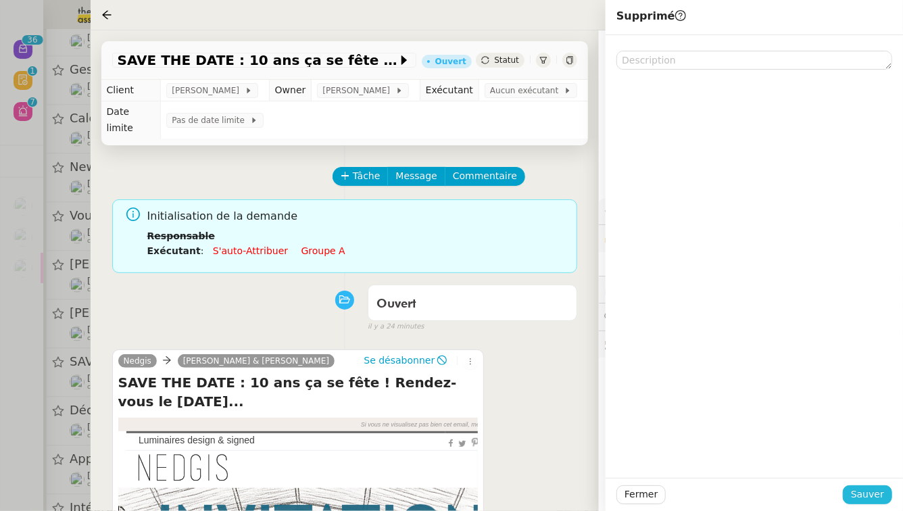
click at [884, 500] on button "Sauver" at bounding box center [867, 495] width 49 height 19
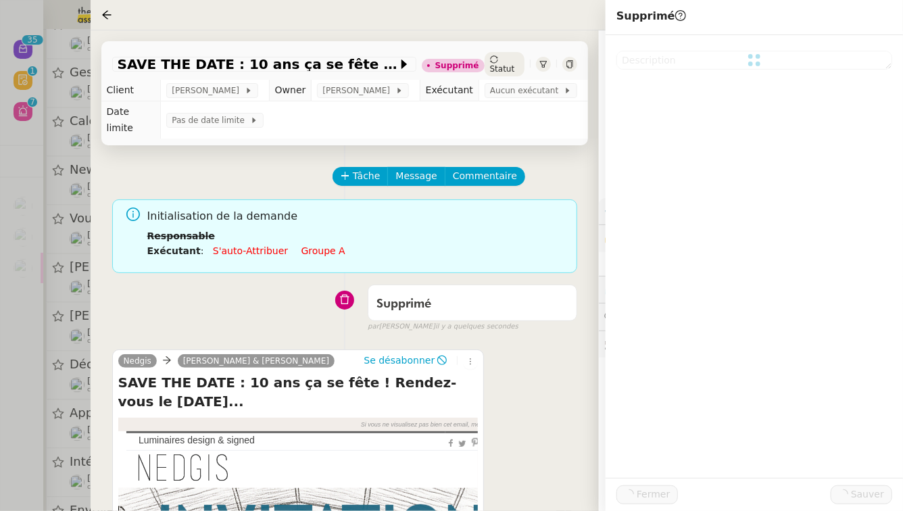
click at [0, 456] on div at bounding box center [451, 255] width 903 height 511
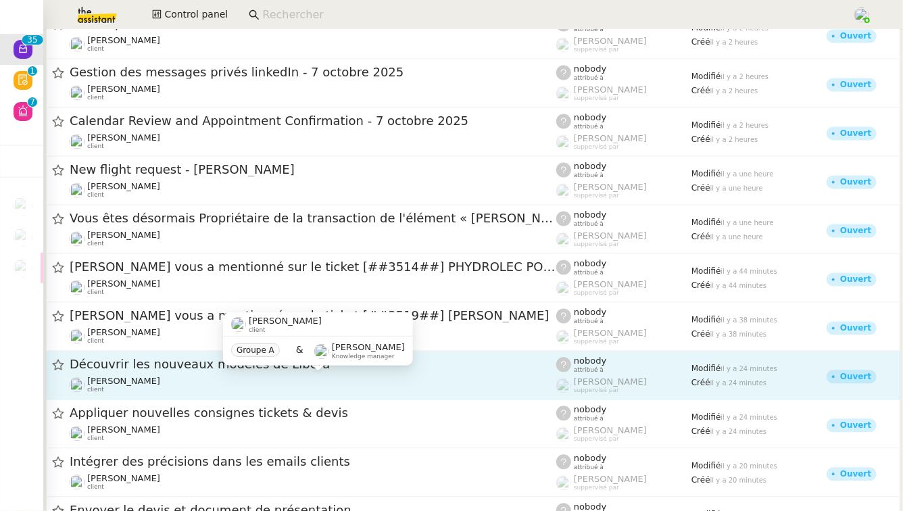
click at [256, 383] on div "Gabrielle Tavernier client" at bounding box center [313, 386] width 487 height 18
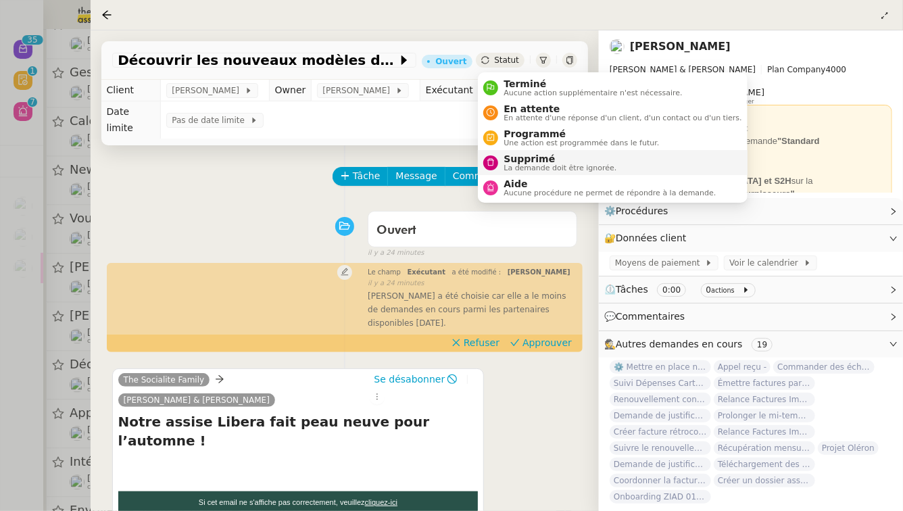
click at [533, 163] on span "Supprimé" at bounding box center [560, 158] width 113 height 11
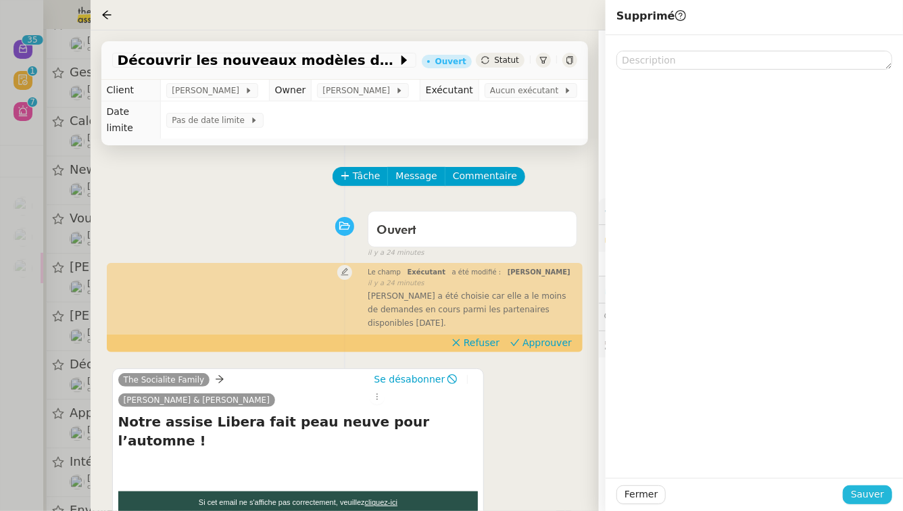
click at [882, 488] on span "Sauver" at bounding box center [867, 495] width 33 height 16
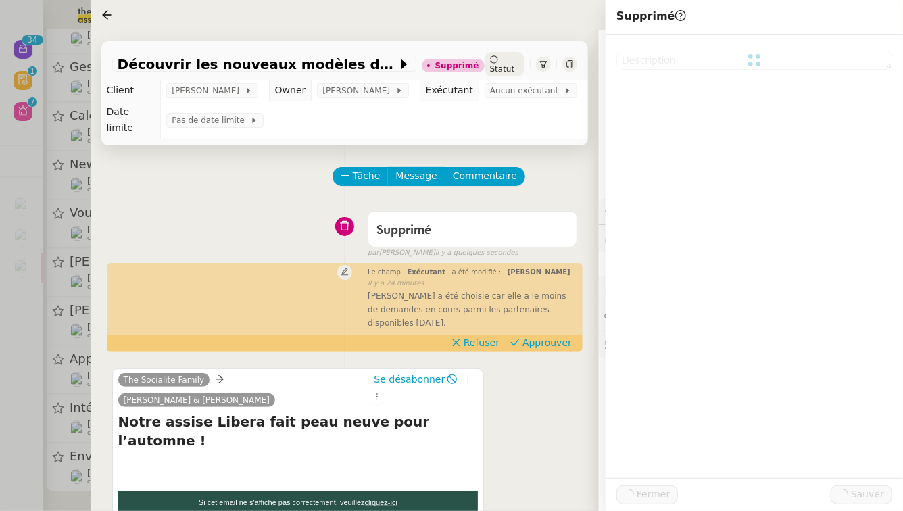
click at [0, 492] on div at bounding box center [451, 255] width 903 height 511
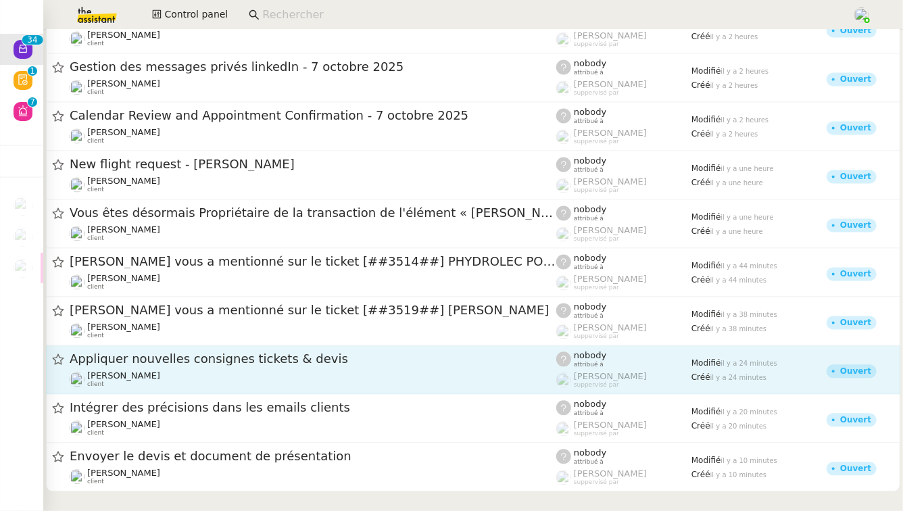
click at [334, 366] on div "Appliquer nouvelles consignes tickets & devis" at bounding box center [313, 360] width 487 height 17
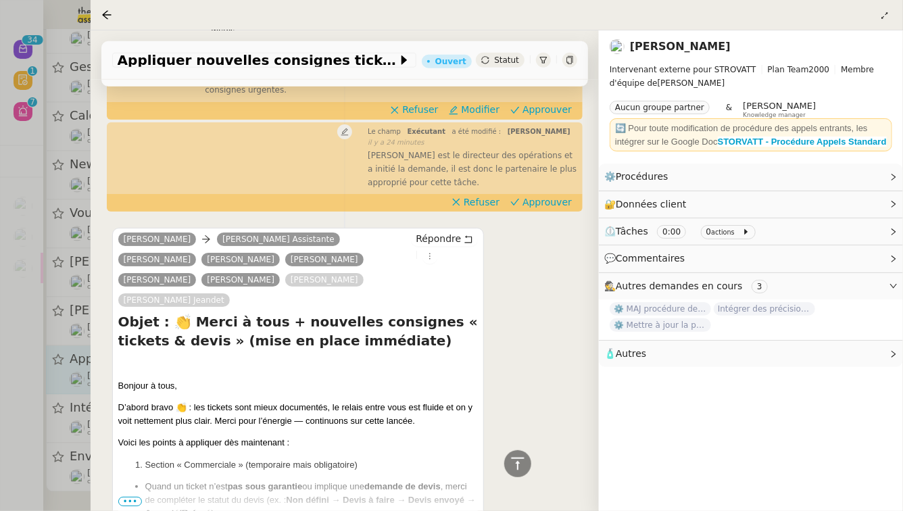
scroll to position [562, 0]
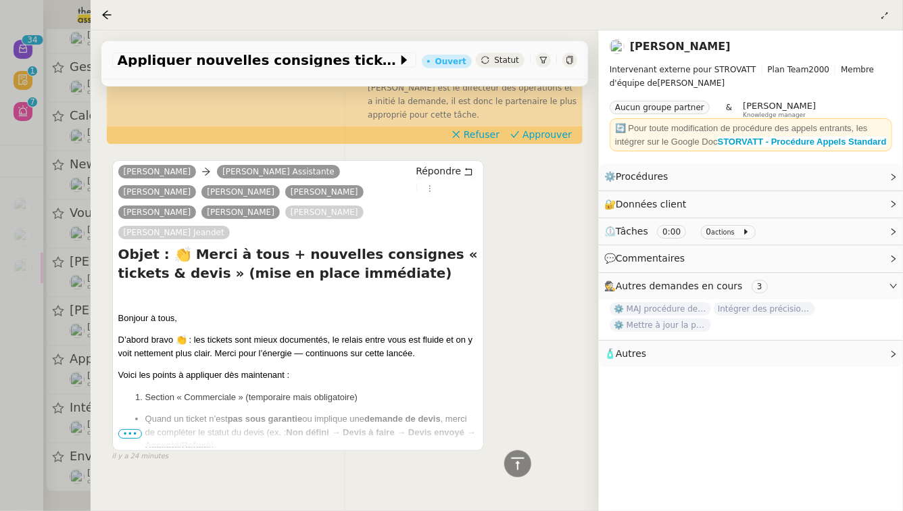
click at [138, 429] on span "•••" at bounding box center [130, 433] width 24 height 9
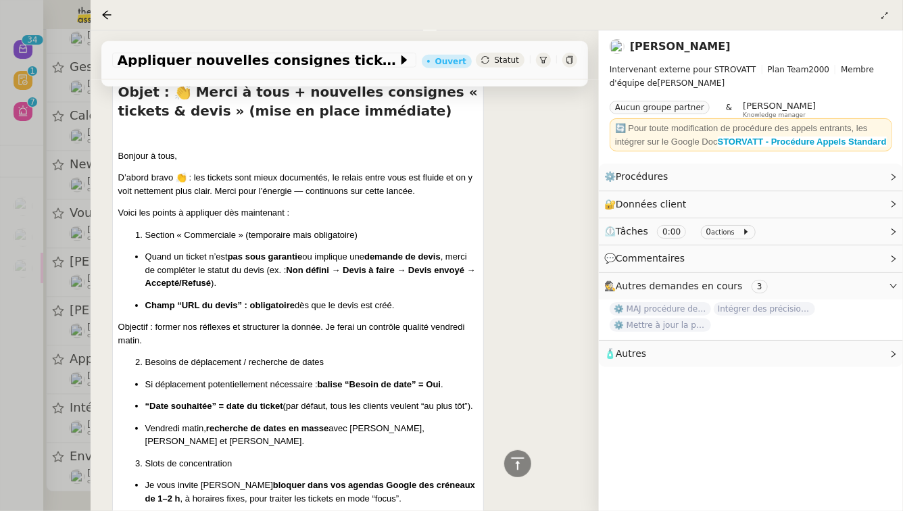
scroll to position [728, 0]
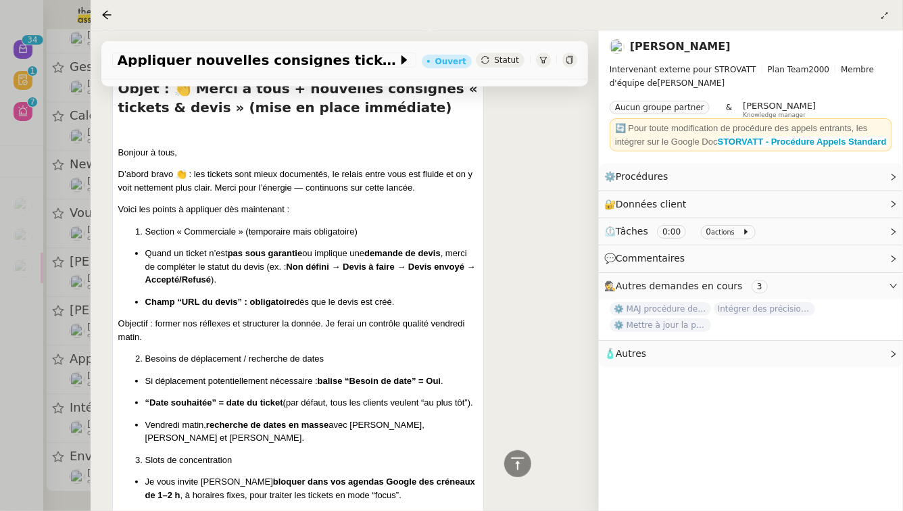
click at [0, 404] on div at bounding box center [451, 255] width 903 height 511
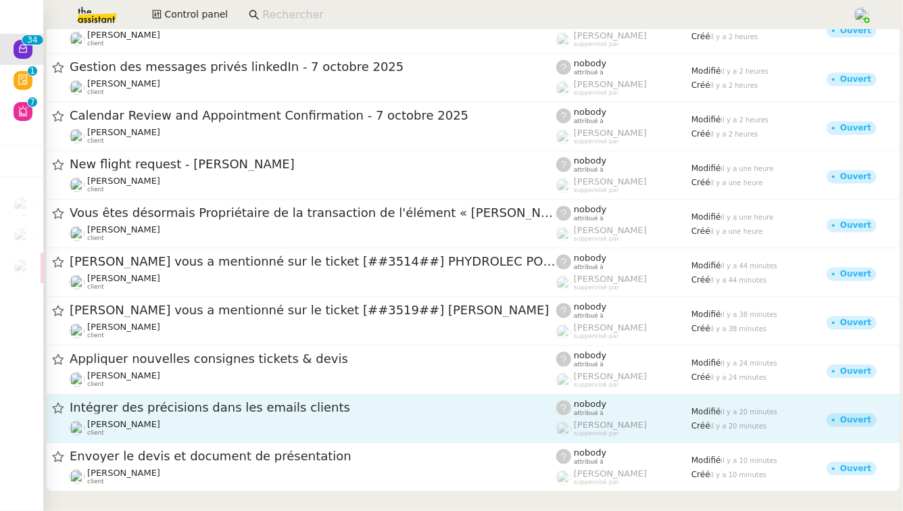
click at [181, 419] on div "Intégrer des précisions dans les emails clients Thomas SOULIER client" at bounding box center [313, 418] width 487 height 37
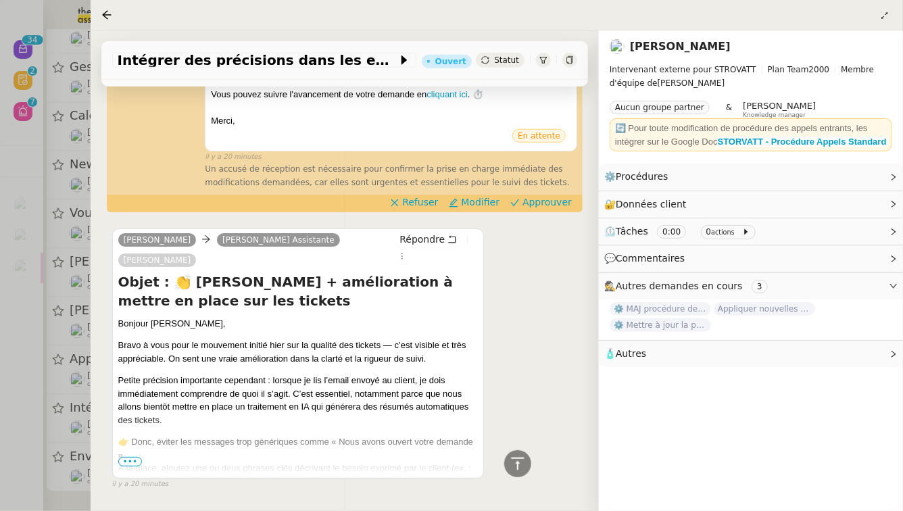
scroll to position [398, 0]
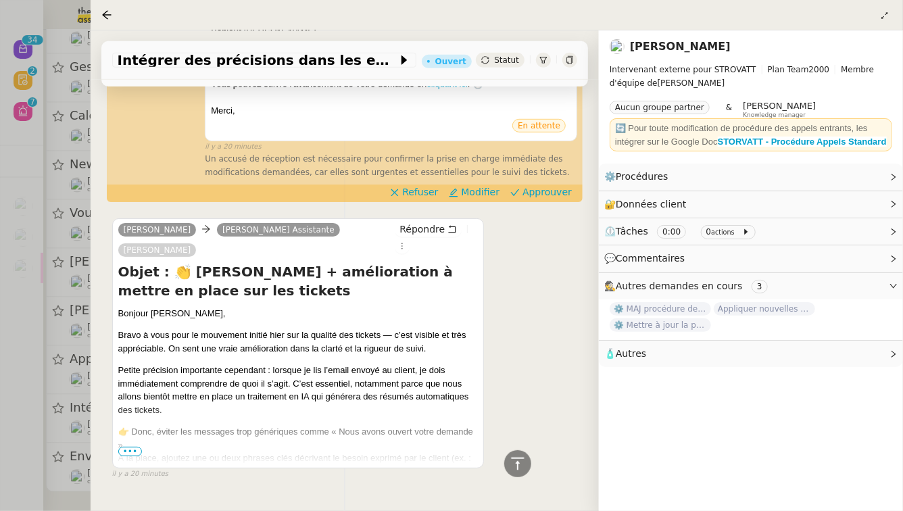
click at [133, 447] on span "•••" at bounding box center [130, 451] width 24 height 9
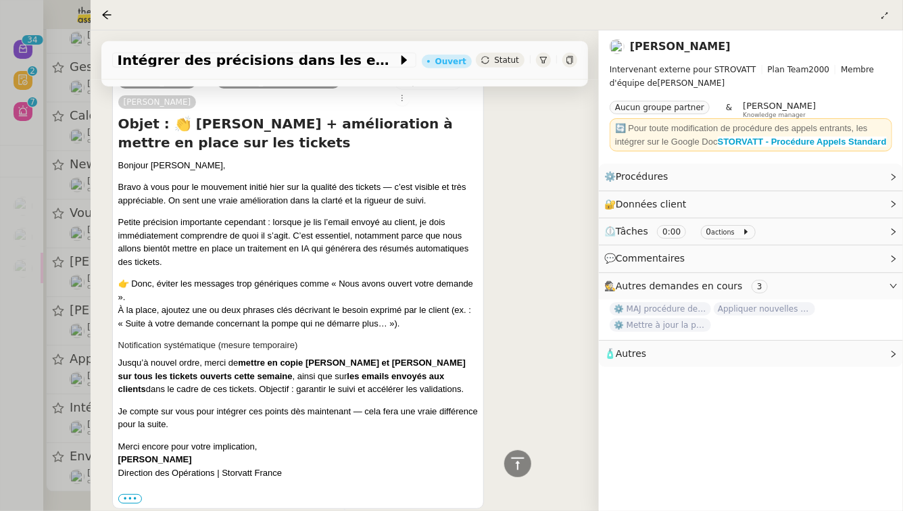
scroll to position [548, 0]
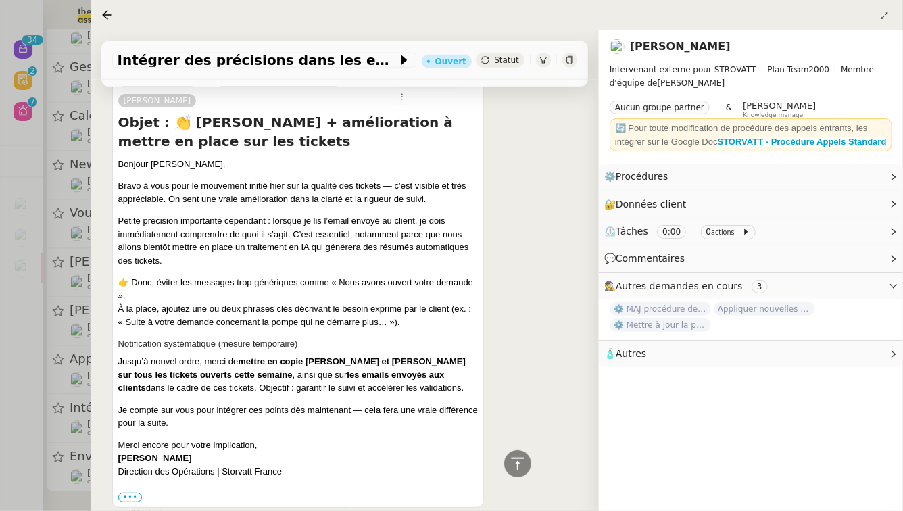
click at [0, 392] on div at bounding box center [451, 255] width 903 height 511
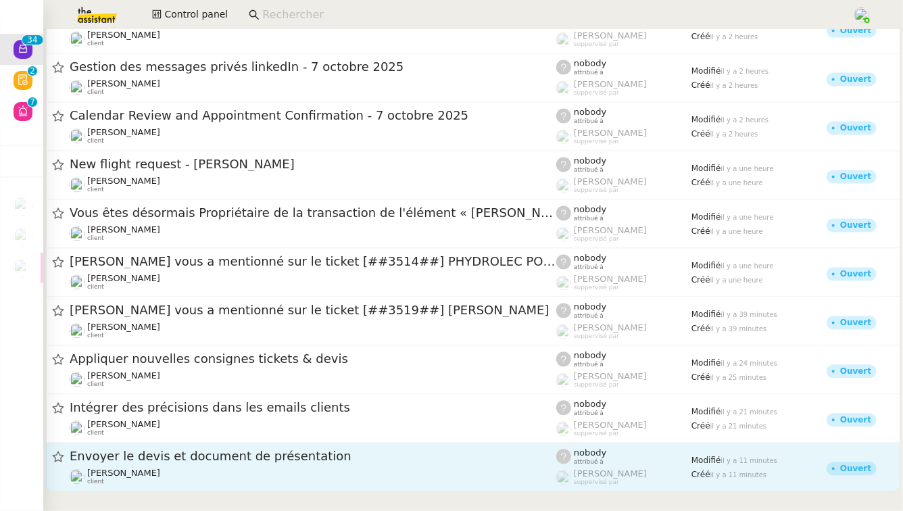
click at [260, 467] on div "Envoyer le devis et document de présentation Céline MAS client" at bounding box center [313, 467] width 487 height 37
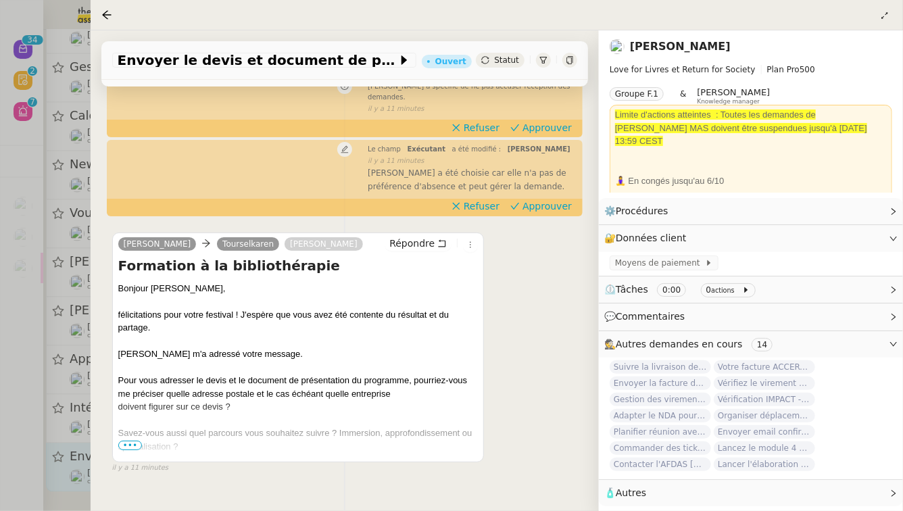
scroll to position [187, 0]
click at [0, 477] on div at bounding box center [451, 255] width 903 height 511
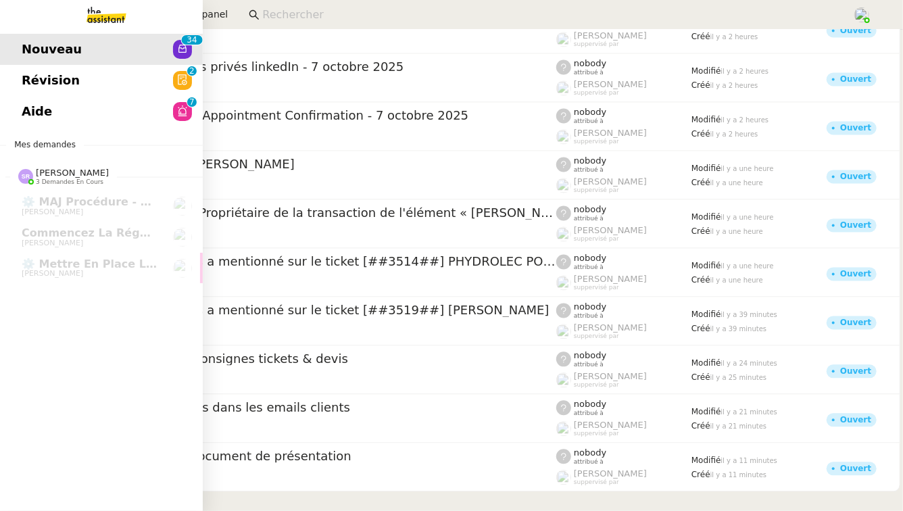
click at [125, 74] on link "Révision 0 1 2 3 4 5 6 7 8 9" at bounding box center [101, 80] width 203 height 31
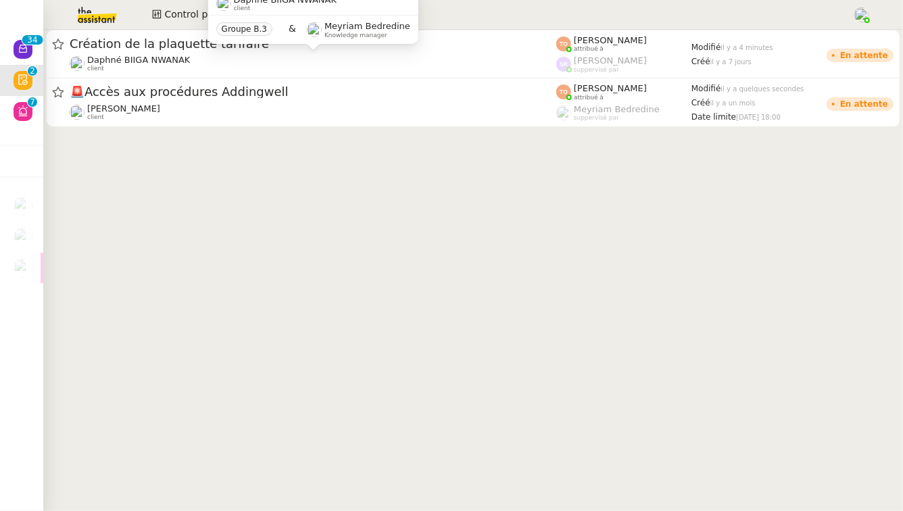
click at [356, 52] on div "Daphné BIIGA NWANAK client Groupe B.3 & Meyriam Bedredine Knowledge manager" at bounding box center [313, 23] width 210 height 64
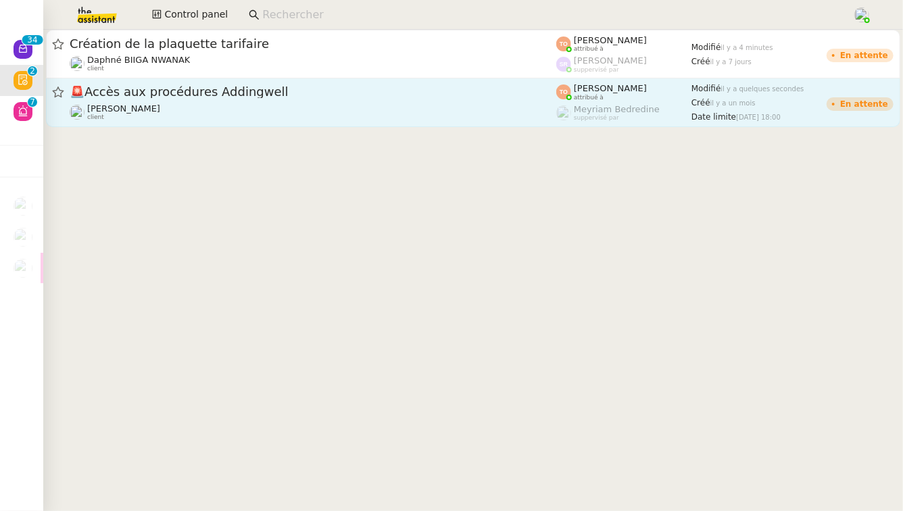
click at [398, 101] on div "🚨 Accès aux procédures Addingwell Mathilde Borel client" at bounding box center [313, 102] width 487 height 37
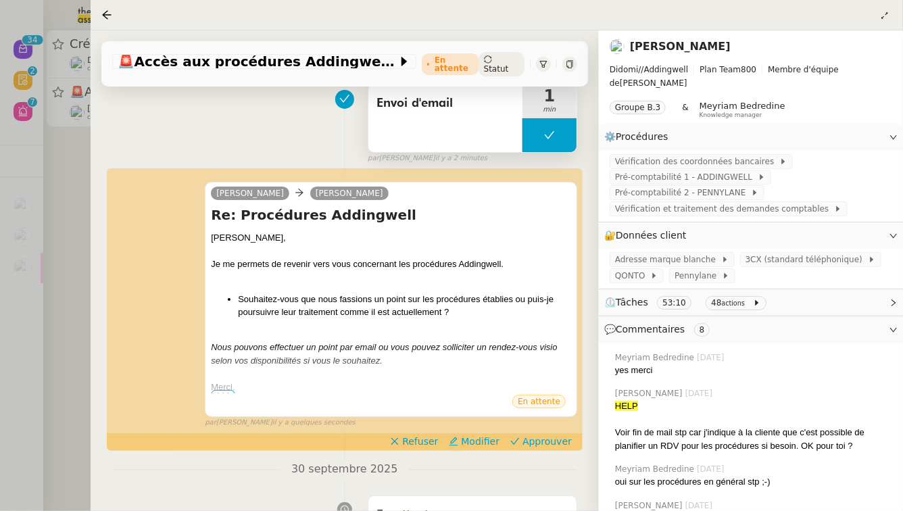
scroll to position [203, 0]
click at [540, 434] on span "Approuver" at bounding box center [547, 441] width 49 height 14
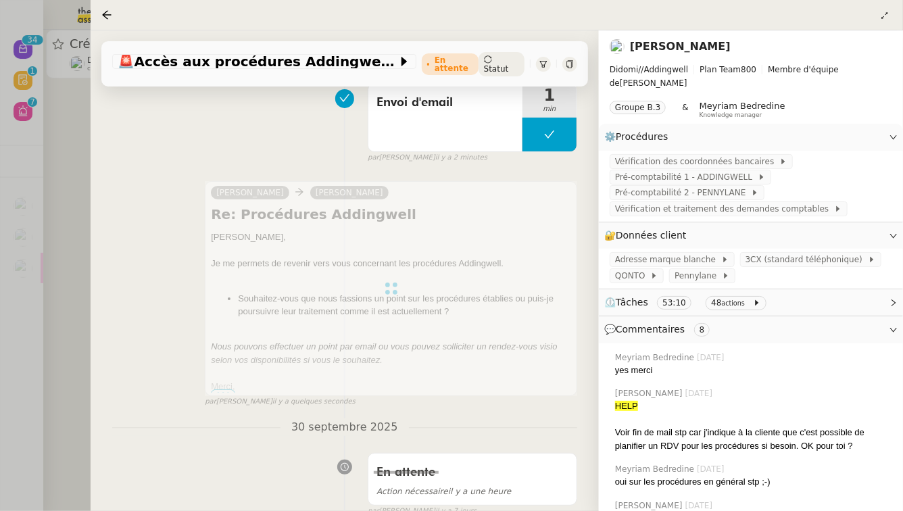
click at [0, 342] on div at bounding box center [451, 255] width 903 height 511
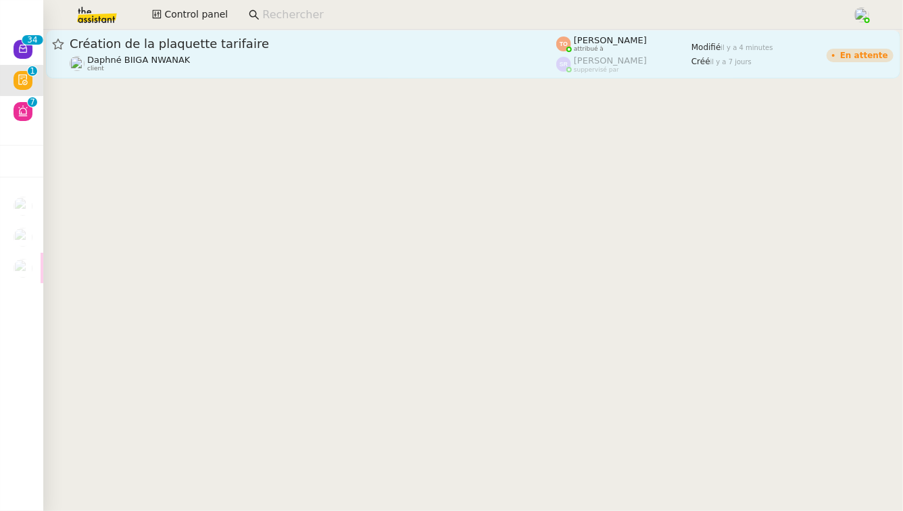
click at [268, 47] on span "Création de la plaquette tarifaire" at bounding box center [313, 44] width 487 height 12
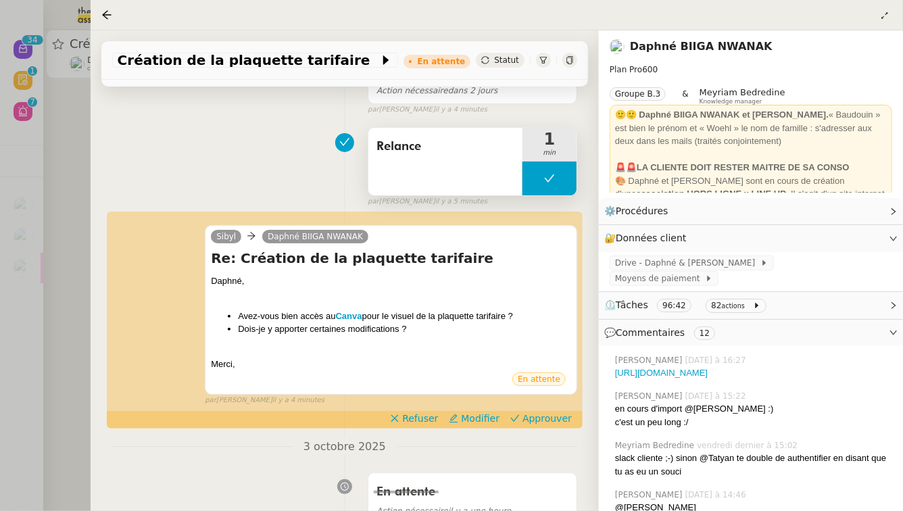
scroll to position [161, 0]
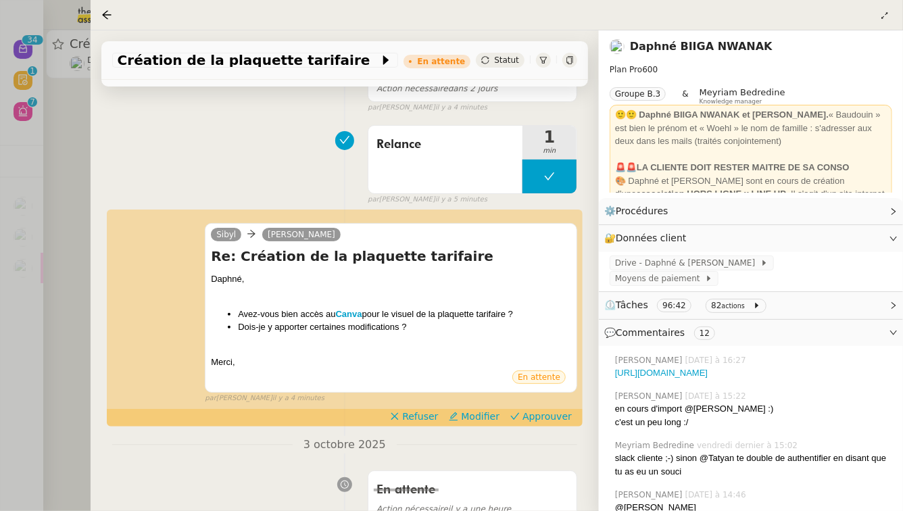
click at [554, 404] on div "par Tatyana O. il y a 4 minutes" at bounding box center [391, 398] width 373 height 11
click at [537, 417] on span "Approuver" at bounding box center [547, 417] width 49 height 14
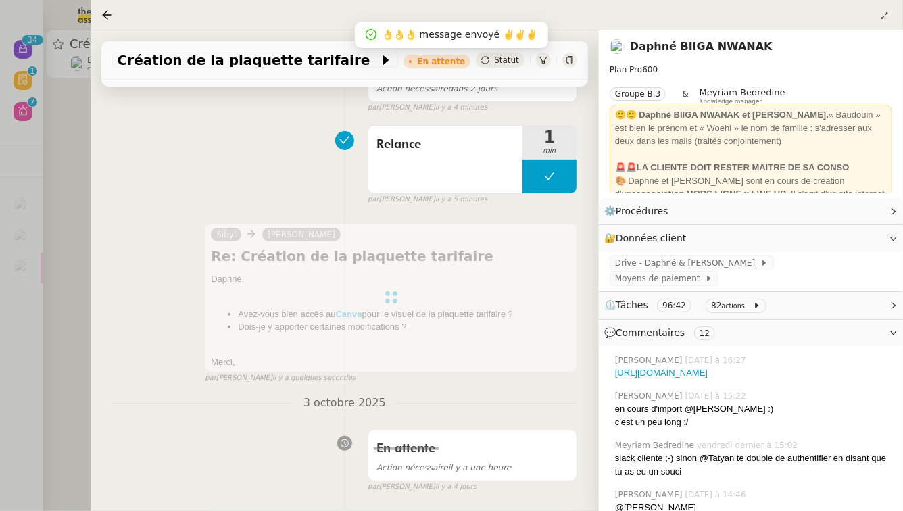
click at [0, 172] on div at bounding box center [451, 255] width 903 height 511
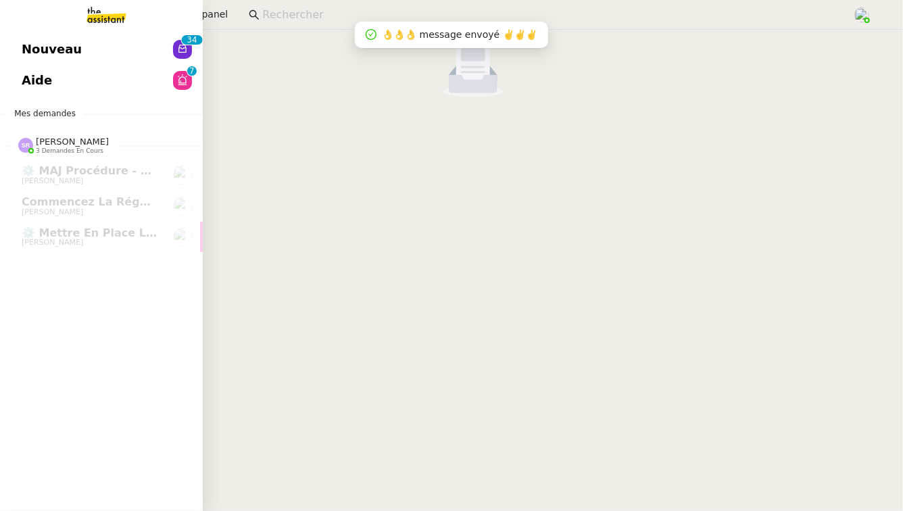
click at [30, 68] on link "Aide 0 1 2 3 4 5 6 7 8 9" at bounding box center [101, 80] width 203 height 31
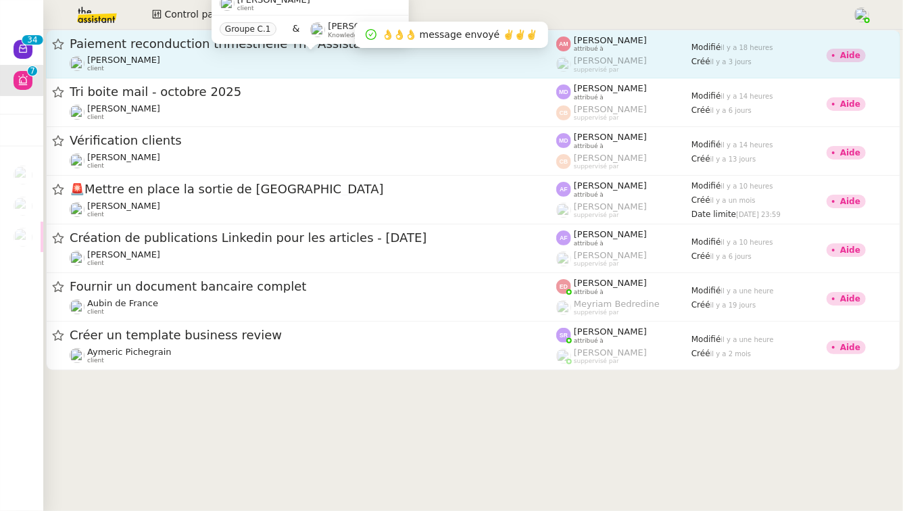
click at [272, 62] on div "David Berrebi client" at bounding box center [313, 64] width 487 height 18
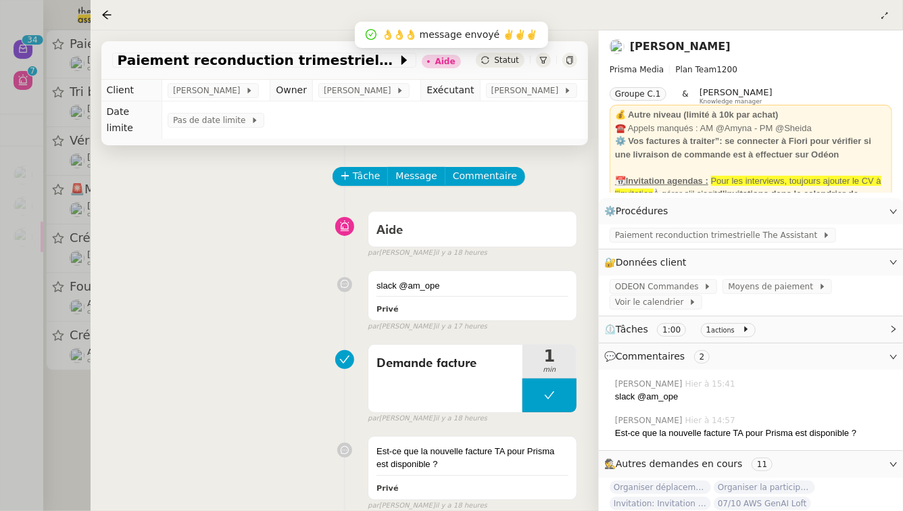
click at [5, 446] on div at bounding box center [451, 255] width 903 height 511
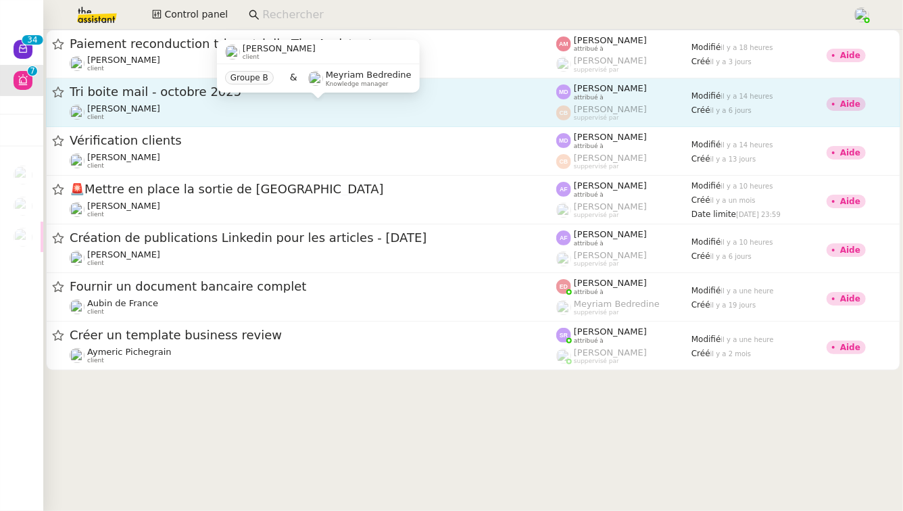
click at [217, 112] on div "Genevieve Landsmann client" at bounding box center [313, 112] width 487 height 18
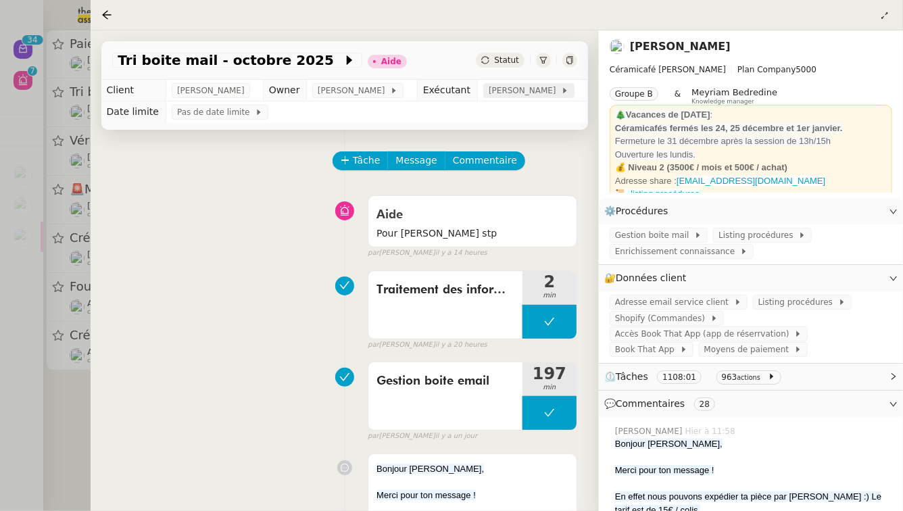
click at [510, 95] on span "Marylou Deybach" at bounding box center [525, 91] width 72 height 14
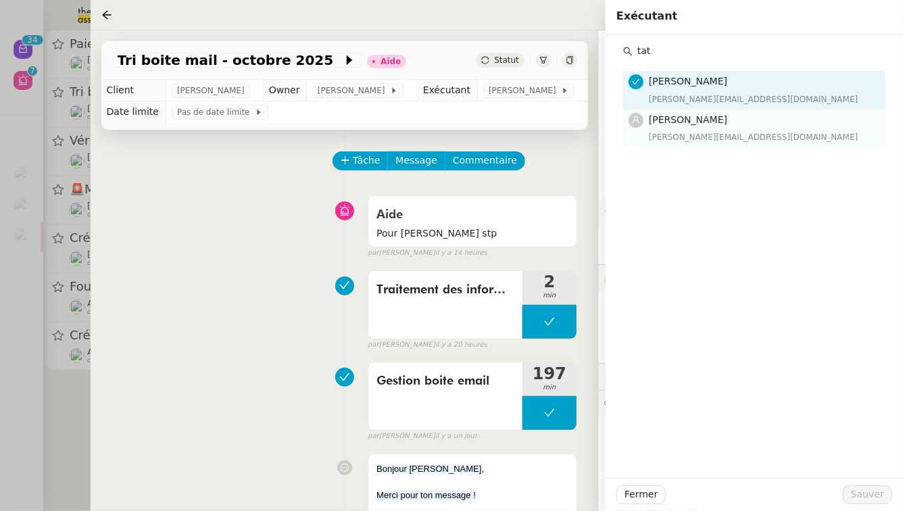
type input "tat"
click at [782, 141] on div "tatyana@theassistant.team" at bounding box center [763, 138] width 229 height 14
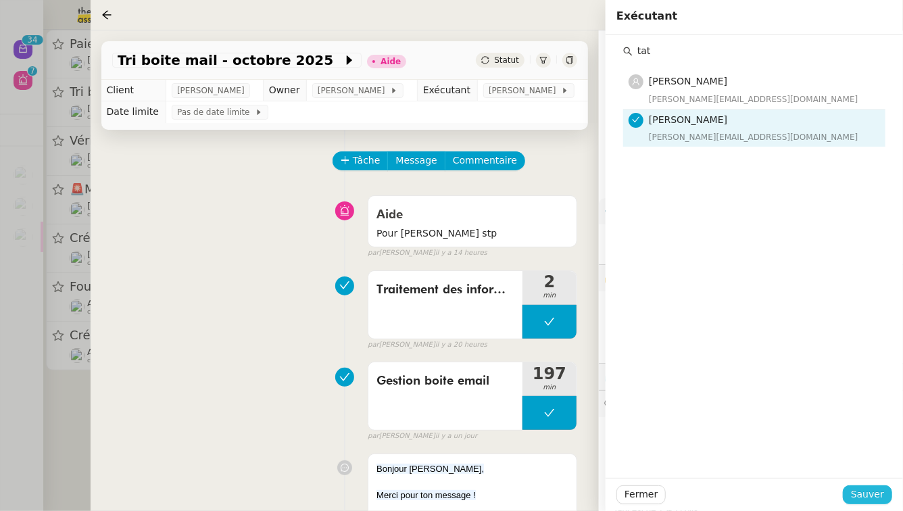
click at [875, 493] on span "Sauver" at bounding box center [867, 495] width 33 height 16
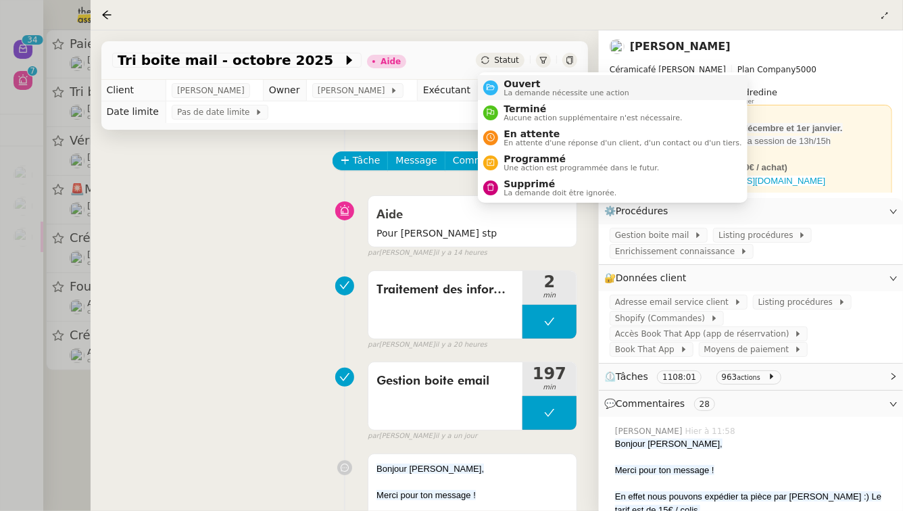
click at [509, 82] on span "Ouvert" at bounding box center [567, 83] width 126 height 11
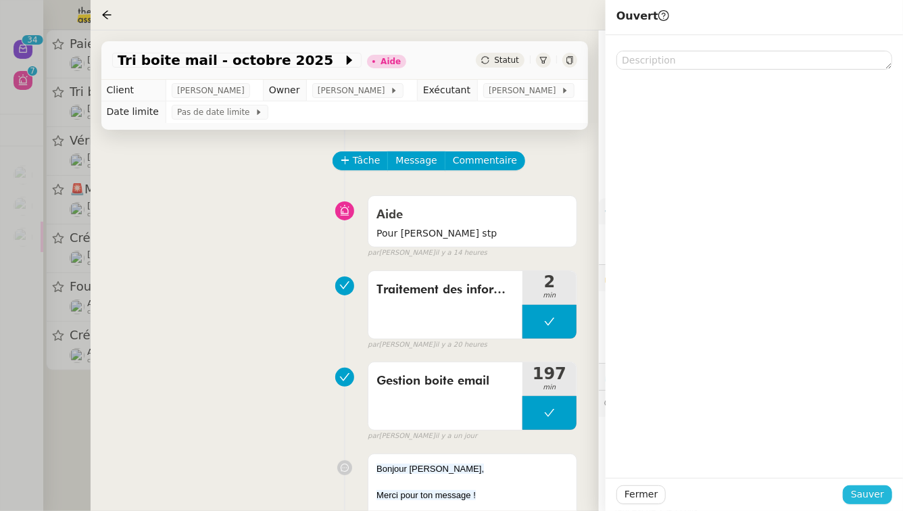
click at [882, 496] on span "Sauver" at bounding box center [867, 495] width 33 height 16
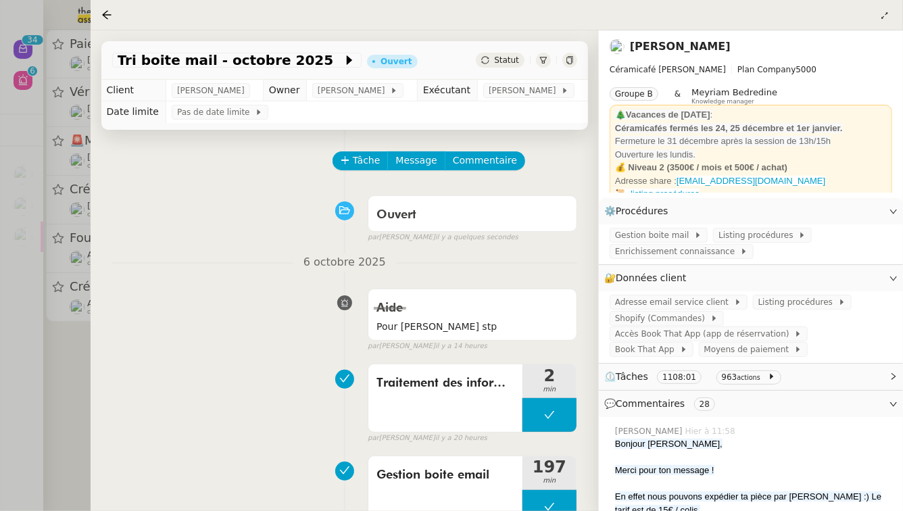
click at [7, 364] on div at bounding box center [451, 255] width 903 height 511
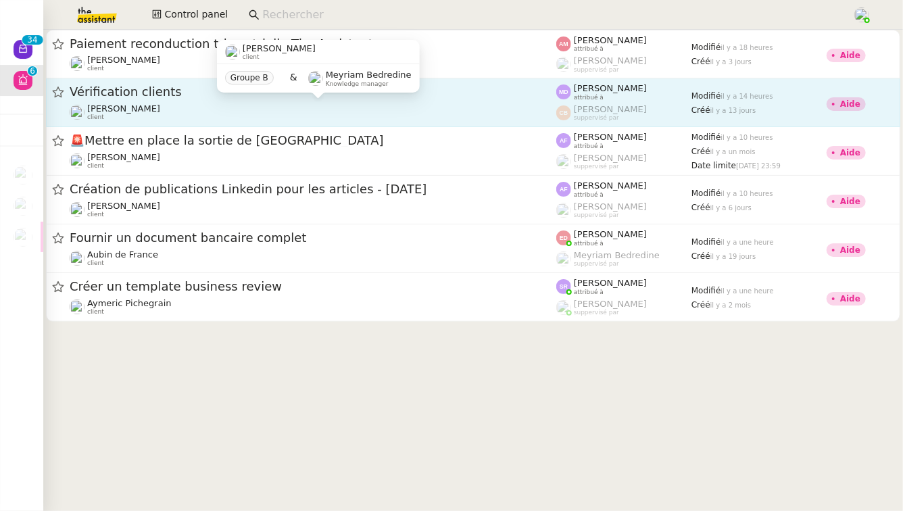
click at [232, 112] on div "Genevieve Landsmann client" at bounding box center [313, 112] width 487 height 18
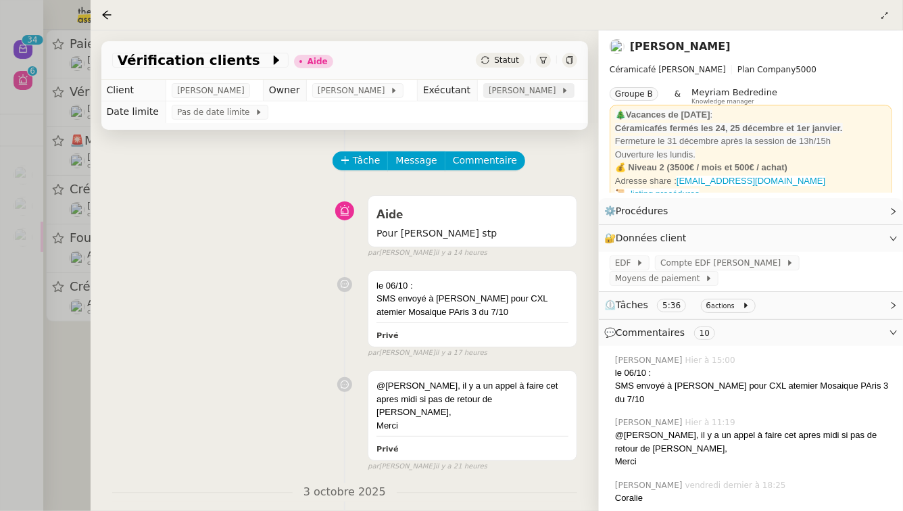
click at [500, 89] on span "Marylou Deybach" at bounding box center [525, 91] width 72 height 14
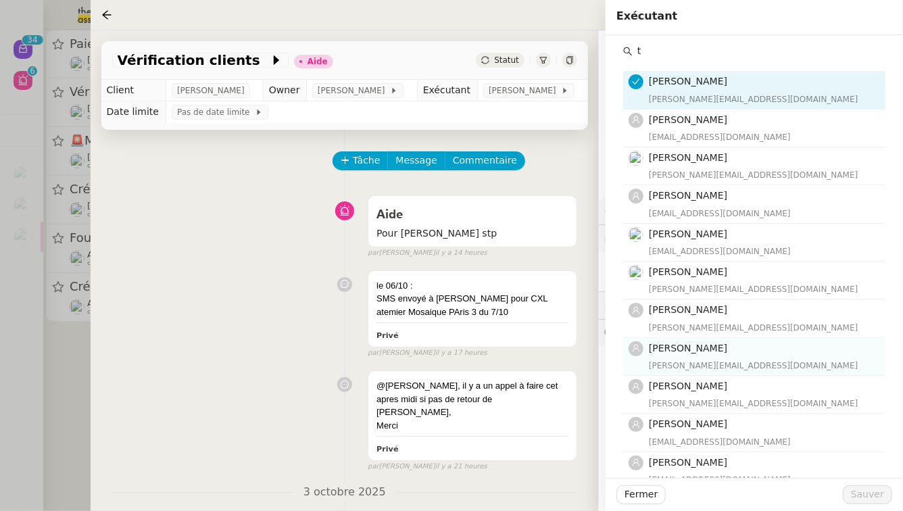
type input "t"
click at [715, 360] on div "tatyana@theassistant.team" at bounding box center [763, 366] width 229 height 14
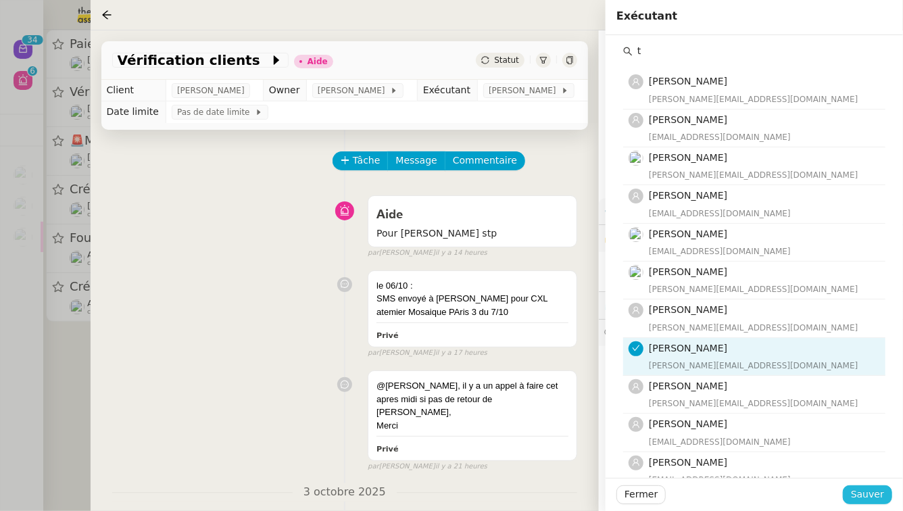
click at [874, 492] on span "Sauver" at bounding box center [867, 495] width 33 height 16
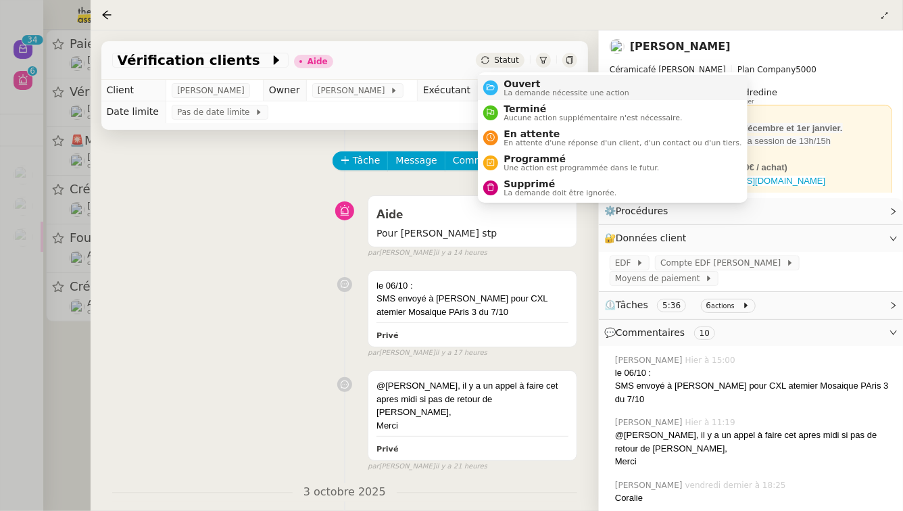
click at [516, 89] on span "La demande nécessite une action" at bounding box center [567, 92] width 126 height 7
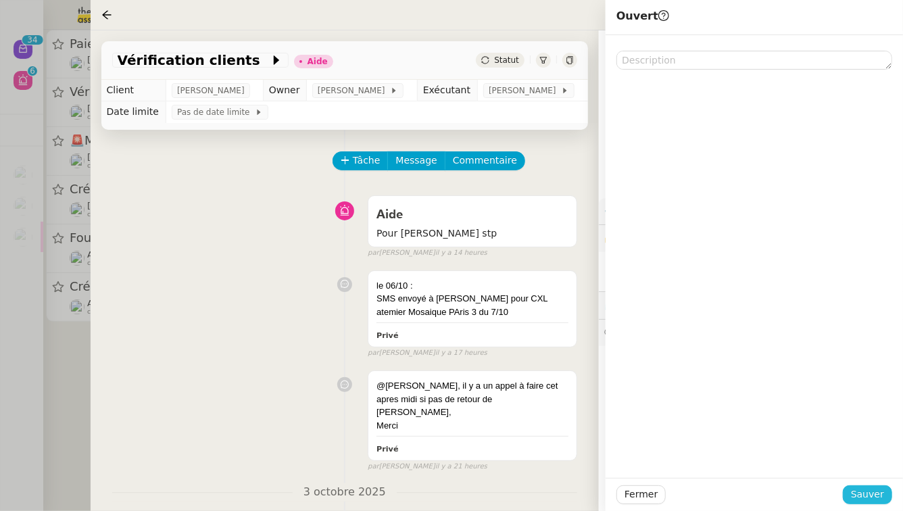
click at [881, 503] on button "Sauver" at bounding box center [867, 495] width 49 height 19
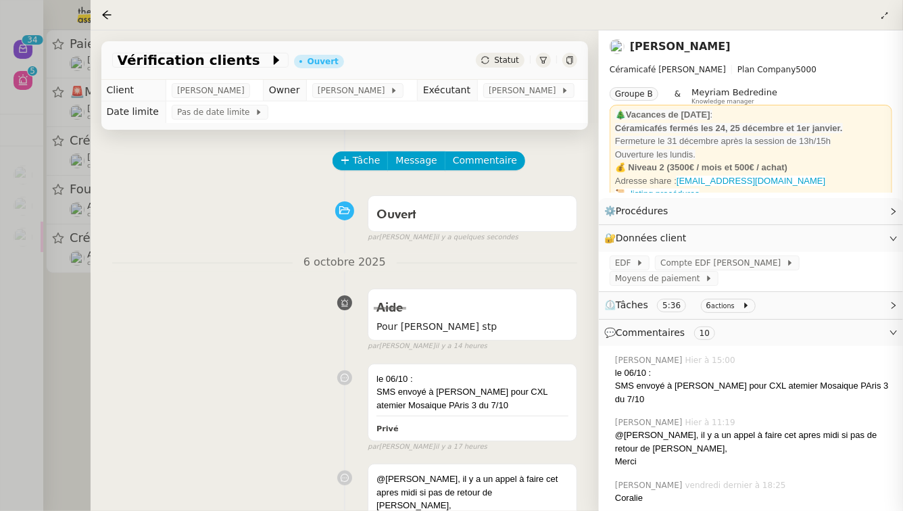
click at [0, 402] on div at bounding box center [451, 255] width 903 height 511
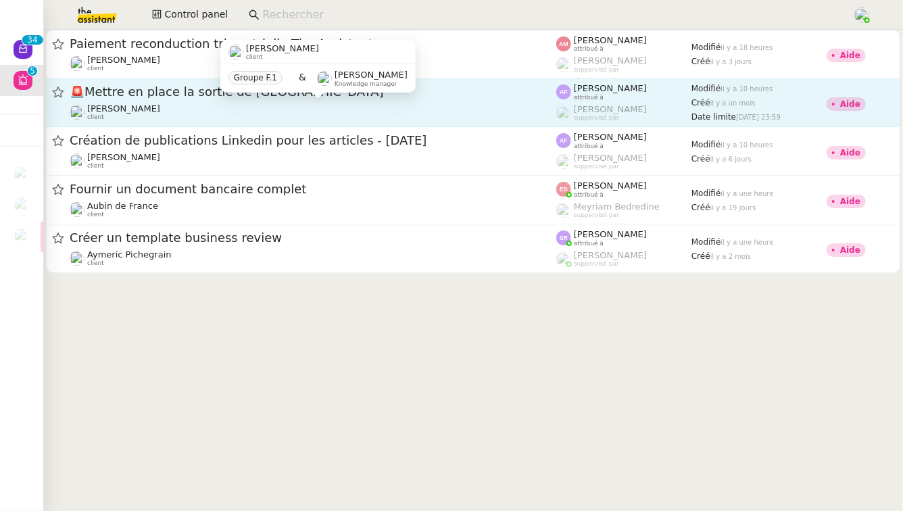
click at [273, 105] on div "Théo Hudry client" at bounding box center [313, 112] width 487 height 18
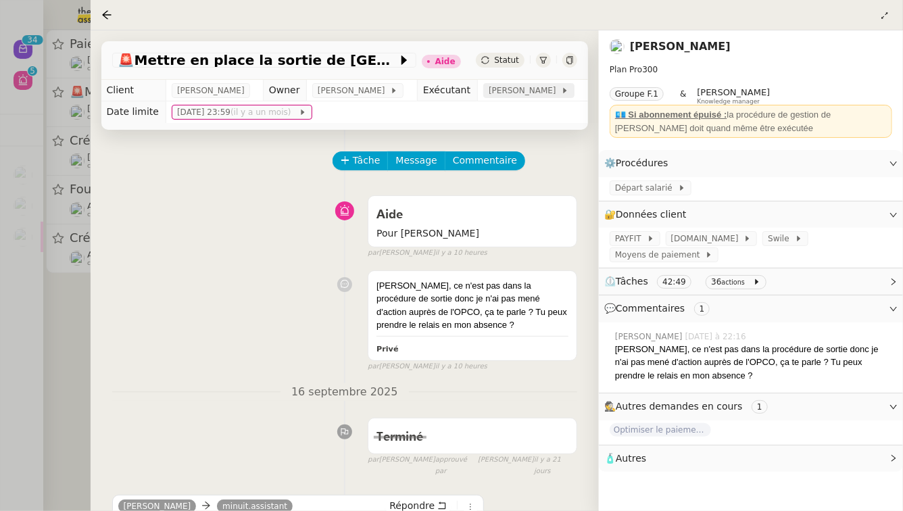
click at [513, 93] on span "Anna Florent" at bounding box center [525, 91] width 72 height 14
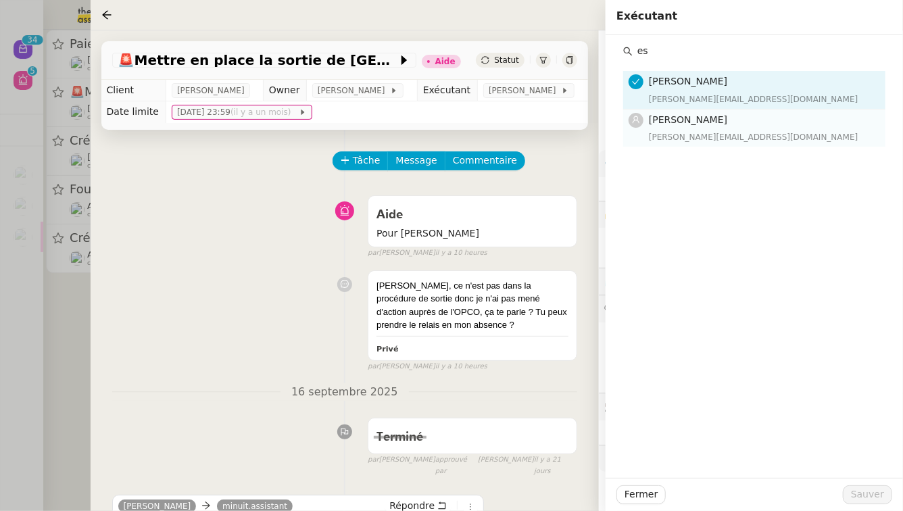
type input "es"
click at [724, 127] on h4 "Esther Hillenbrand" at bounding box center [763, 120] width 229 height 16
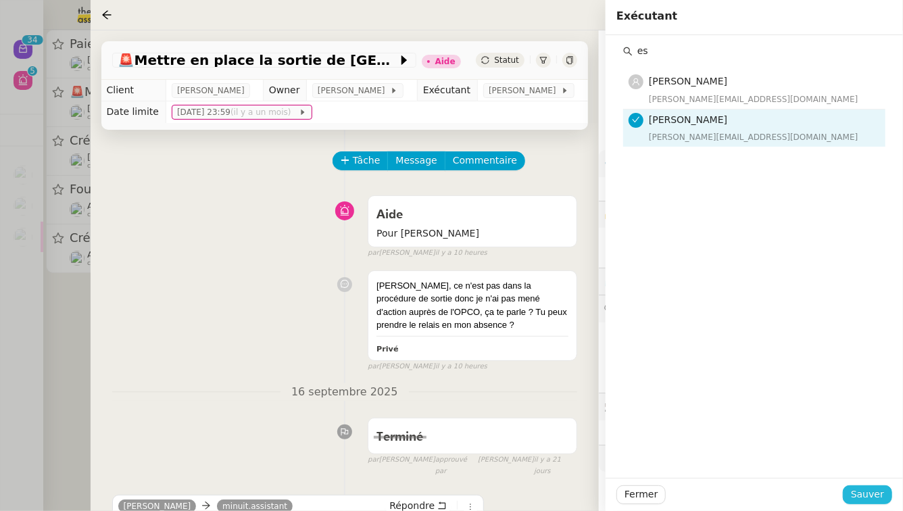
click at [882, 497] on span "Sauver" at bounding box center [867, 495] width 33 height 16
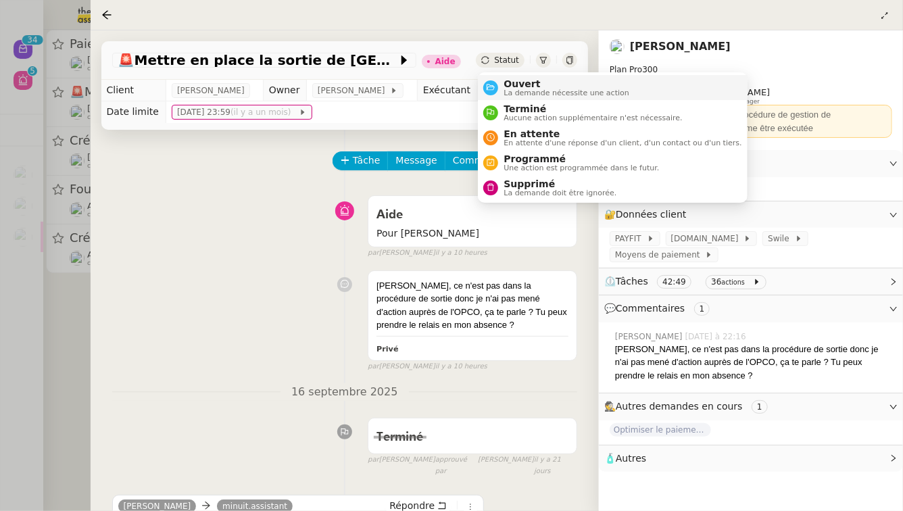
click at [527, 85] on span "Ouvert" at bounding box center [567, 83] width 126 height 11
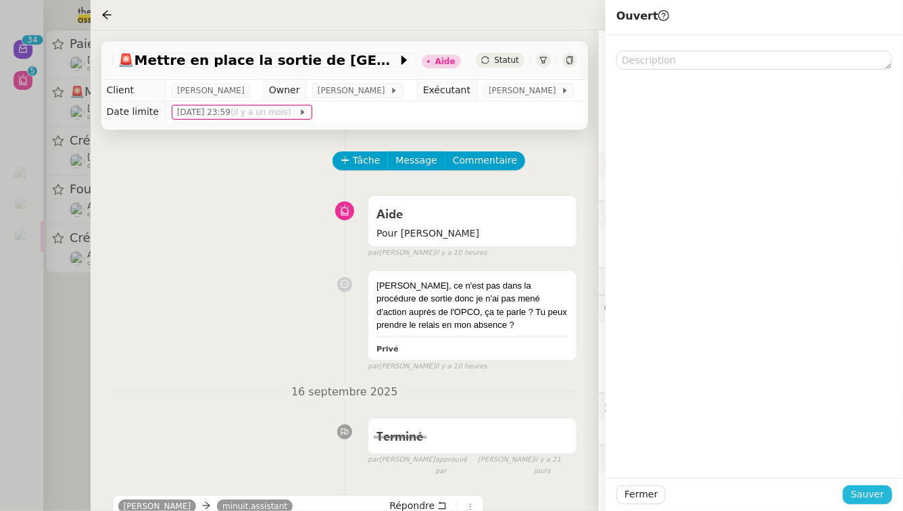
click at [884, 489] on span "Sauver" at bounding box center [867, 495] width 33 height 16
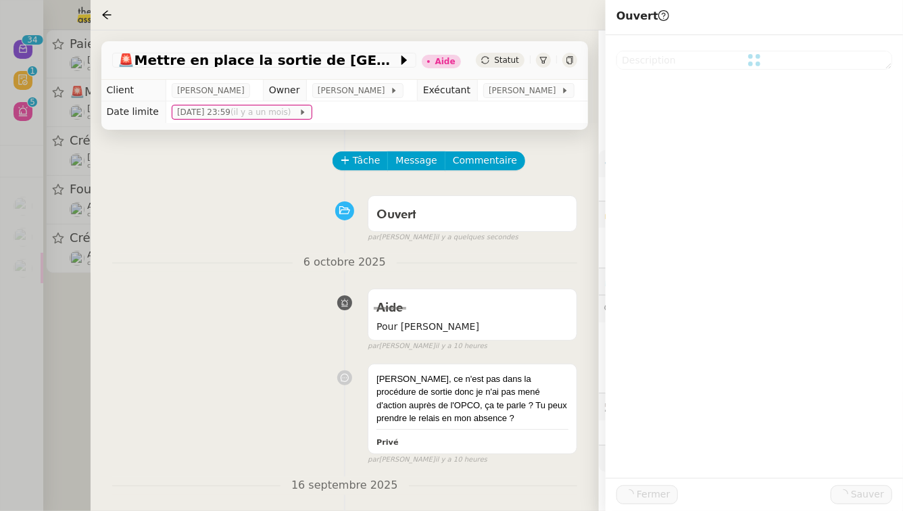
click at [0, 321] on div at bounding box center [451, 255] width 903 height 511
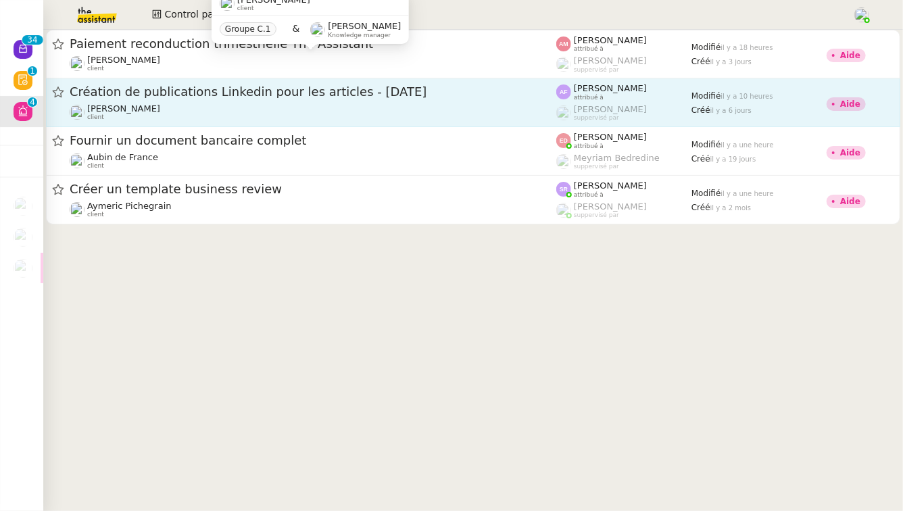
click at [207, 101] on div "Création de publications Linkedin pour les articles - 1 octobre 2025 Angélique …" at bounding box center [313, 102] width 487 height 37
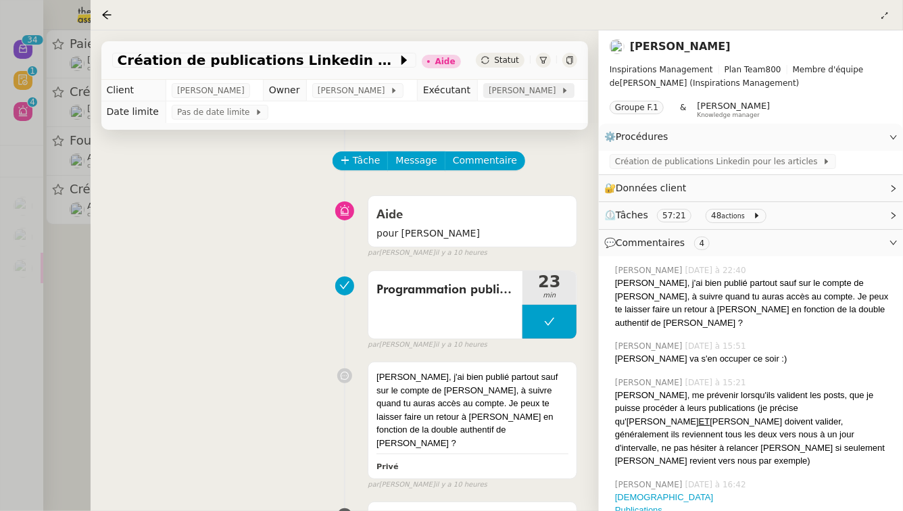
click at [527, 93] on span "Anna Florent" at bounding box center [525, 91] width 72 height 14
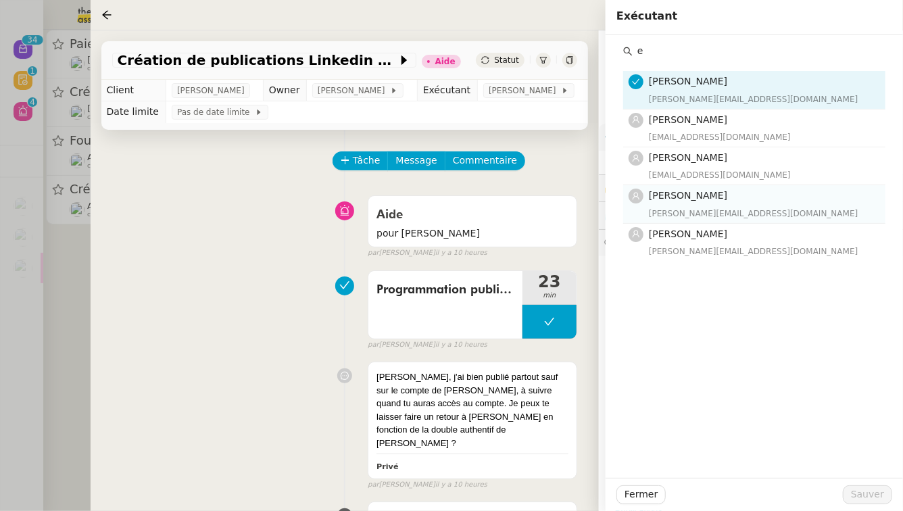
type input "e"
click at [739, 208] on div "esther@theassistant.team" at bounding box center [763, 214] width 229 height 14
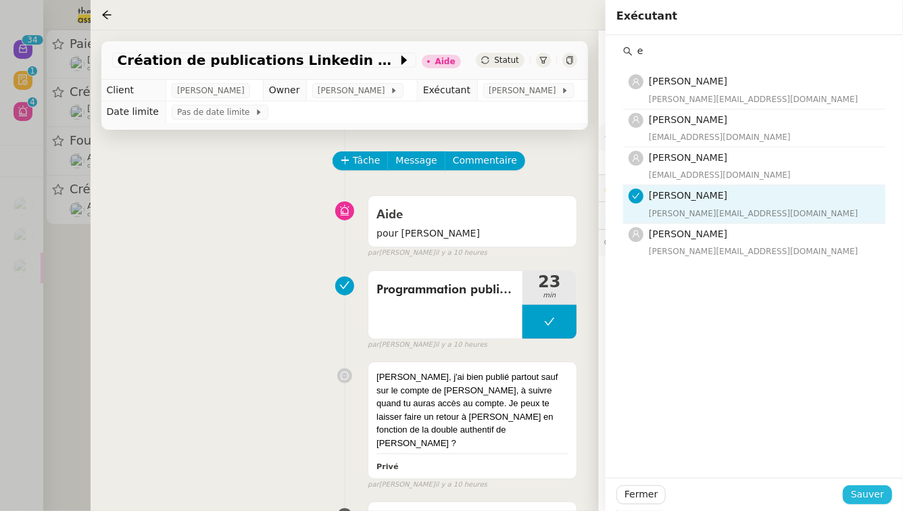
click at [877, 500] on span "Sauver" at bounding box center [867, 495] width 33 height 16
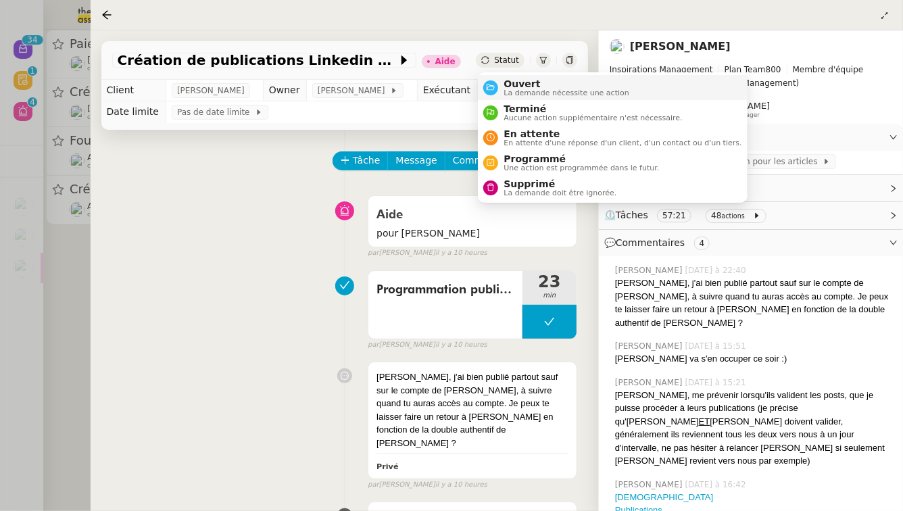
click at [510, 82] on span "Ouvert" at bounding box center [567, 83] width 126 height 11
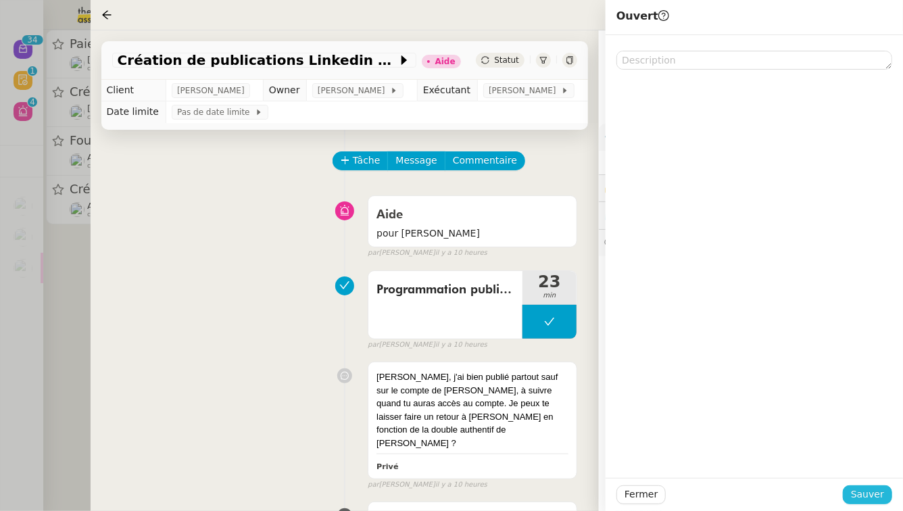
click at [881, 486] on button "Sauver" at bounding box center [867, 495] width 49 height 19
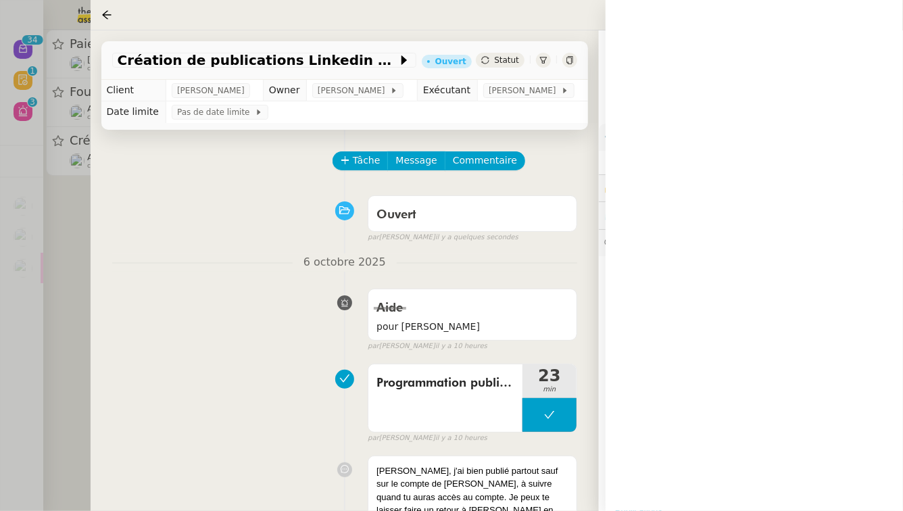
click at [0, 363] on div at bounding box center [451, 255] width 903 height 511
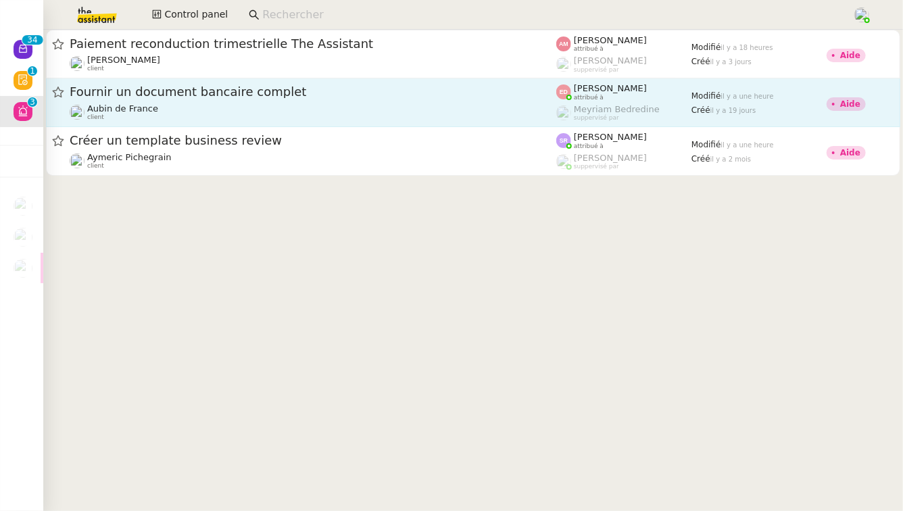
click at [280, 110] on div "Aubin de France client" at bounding box center [313, 112] width 487 height 18
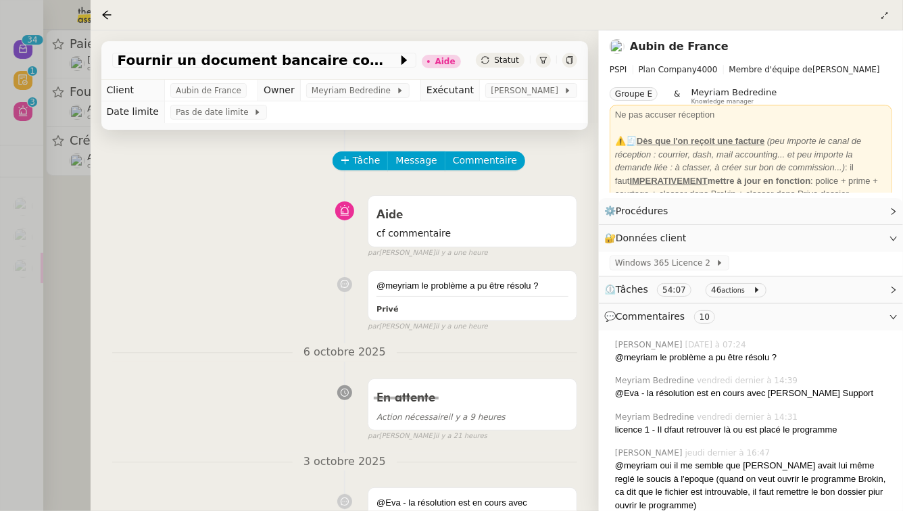
click at [0, 336] on div at bounding box center [451, 255] width 903 height 511
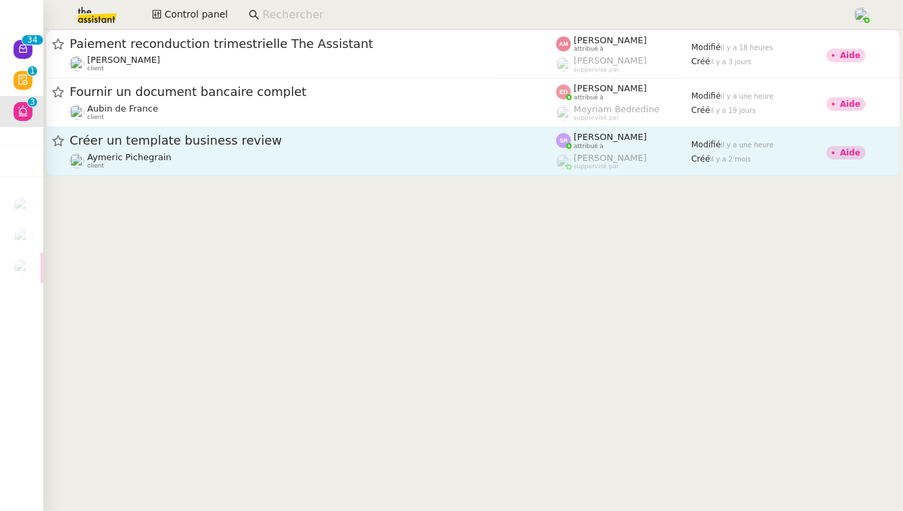
click at [213, 135] on span "Créer un template business review" at bounding box center [313, 141] width 487 height 12
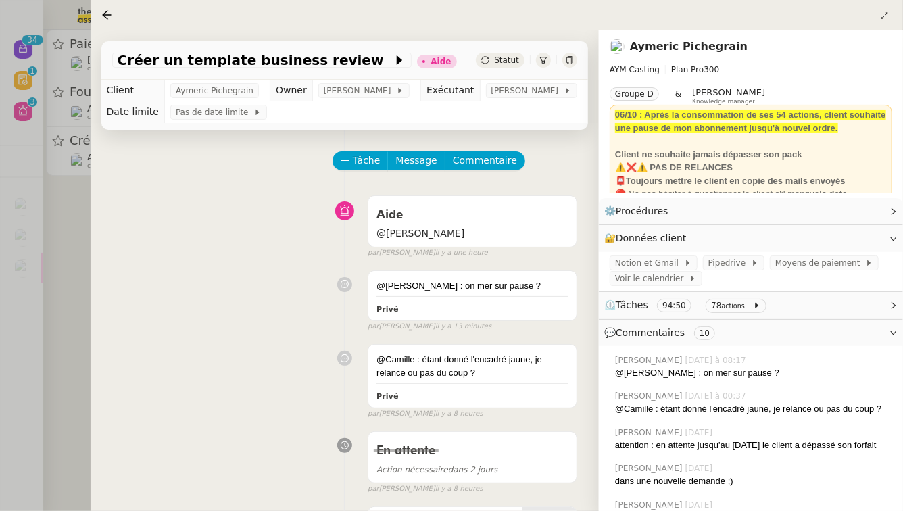
click at [0, 371] on div at bounding box center [451, 255] width 903 height 511
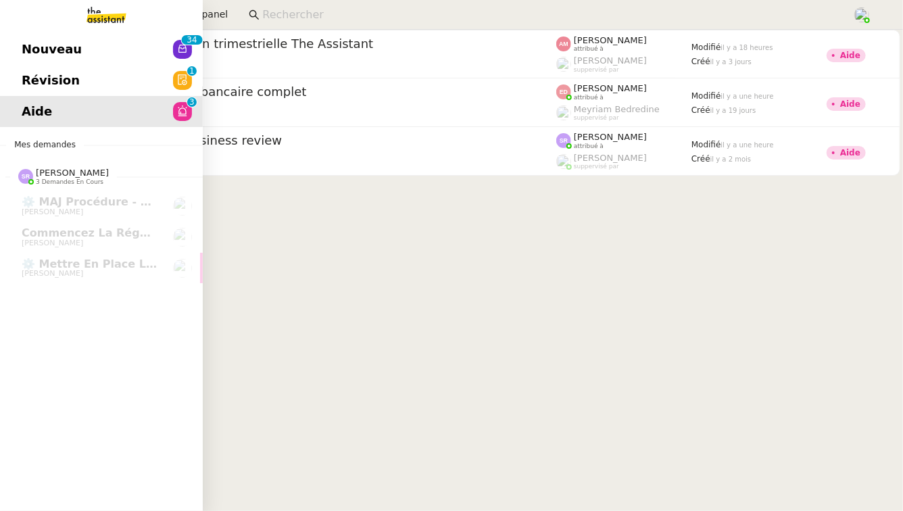
click at [13, 78] on link "Révision 0 1 2 3 4 5 6 7 8 9" at bounding box center [101, 80] width 203 height 31
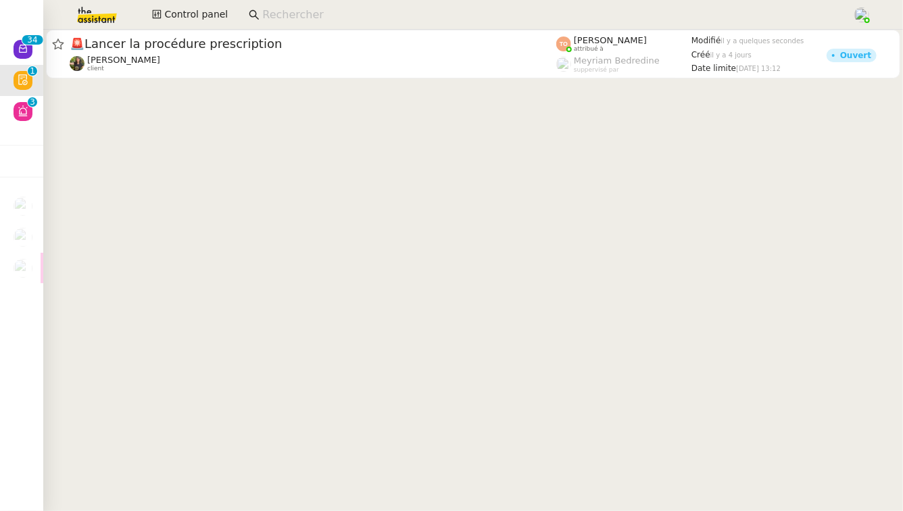
click at [346, 70] on div "Enora Conan client" at bounding box center [313, 64] width 487 height 18
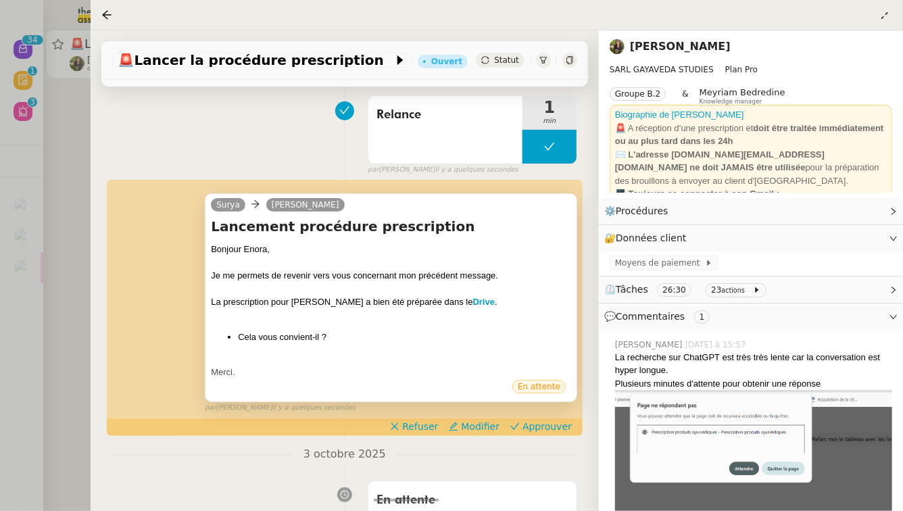
scroll to position [117, 0]
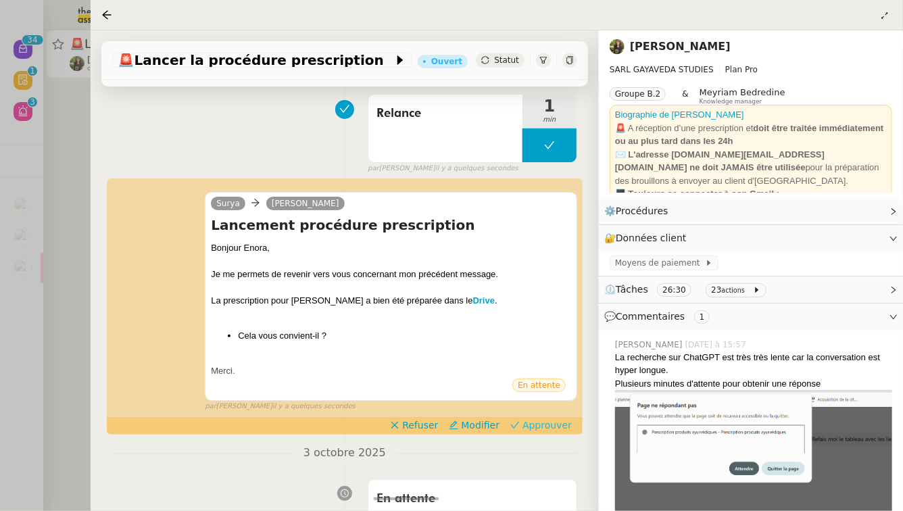
click at [534, 419] on span "Approuver" at bounding box center [547, 426] width 49 height 14
click at [0, 340] on div at bounding box center [451, 255] width 903 height 511
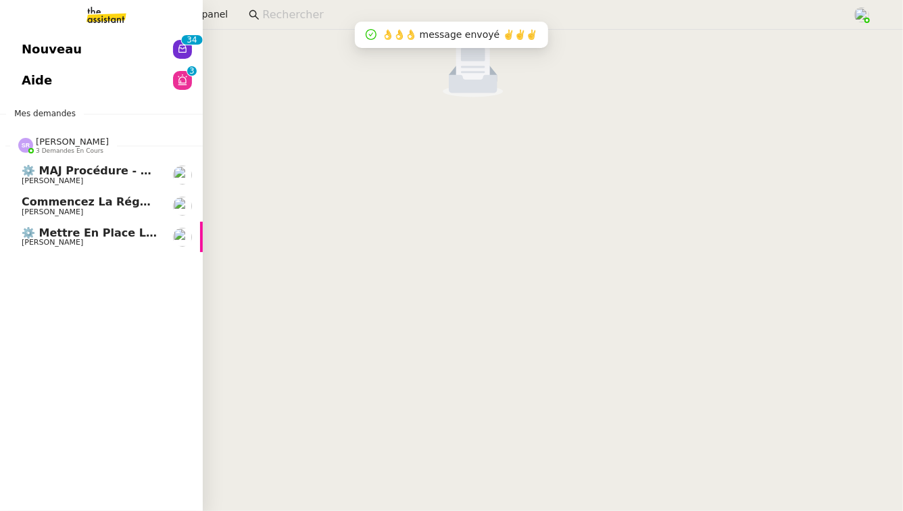
click at [141, 206] on span "Commencez la régularisation des charges locatives annuelles" at bounding box center [216, 201] width 389 height 13
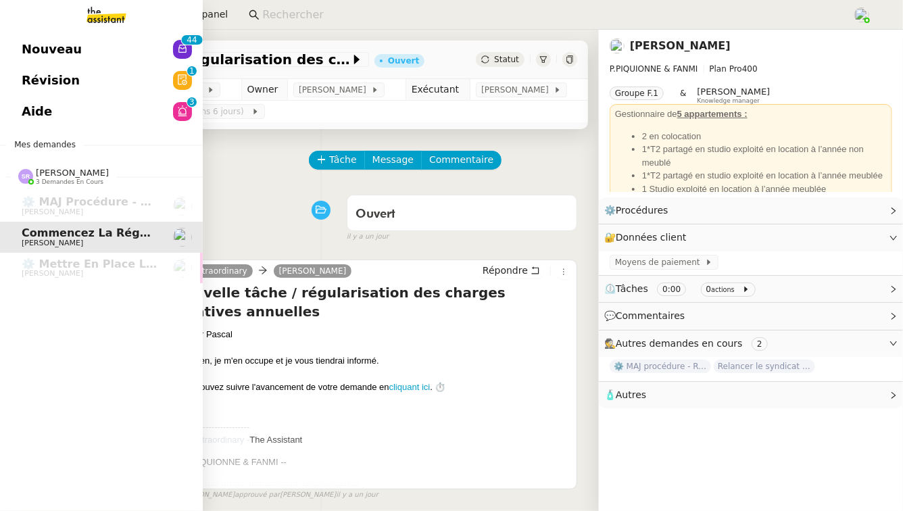
click at [75, 80] on link "Révision 0 1 2 3 4 5 6 7 8 9" at bounding box center [101, 80] width 203 height 31
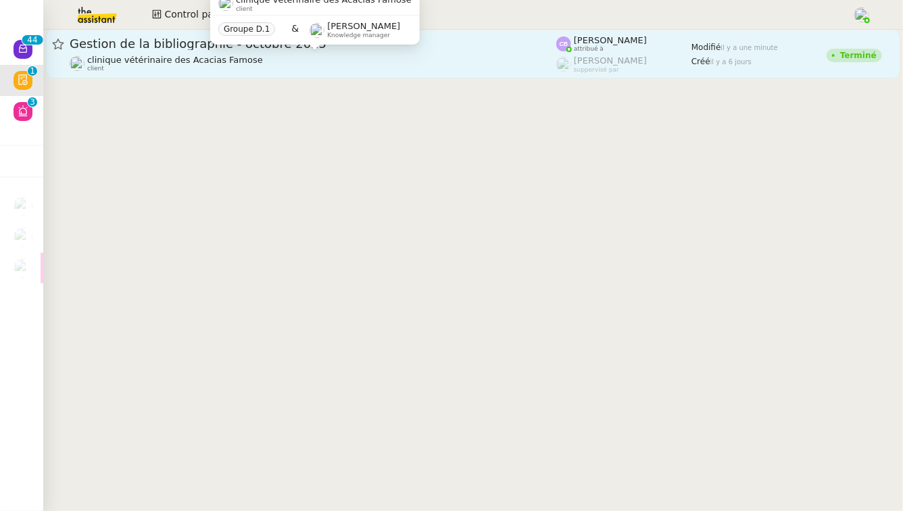
click at [295, 56] on div "clinique vétérinaire des Acacias Famose client" at bounding box center [313, 64] width 487 height 18
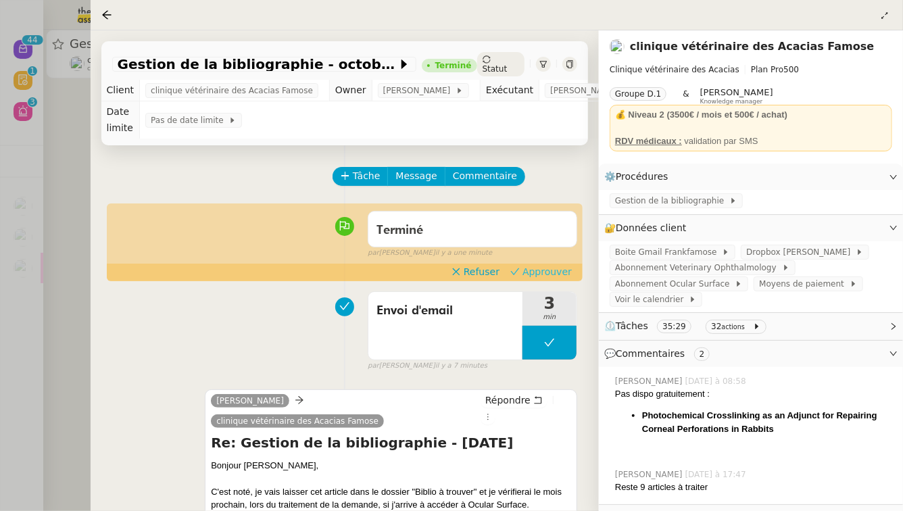
click at [547, 273] on span "Approuver" at bounding box center [547, 272] width 49 height 14
click at [0, 278] on div at bounding box center [451, 255] width 903 height 511
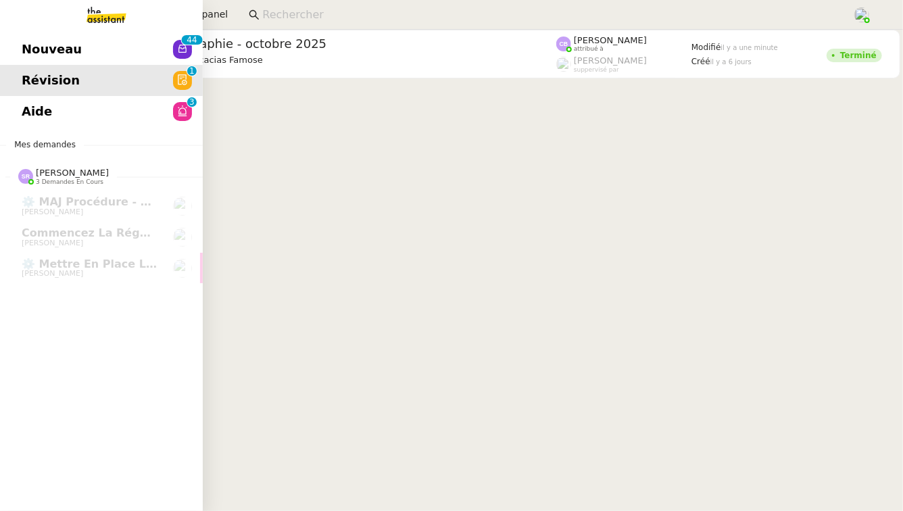
click at [66, 107] on link "Aide 0 1 2 3 4 5 6 7 8 9" at bounding box center [101, 111] width 203 height 31
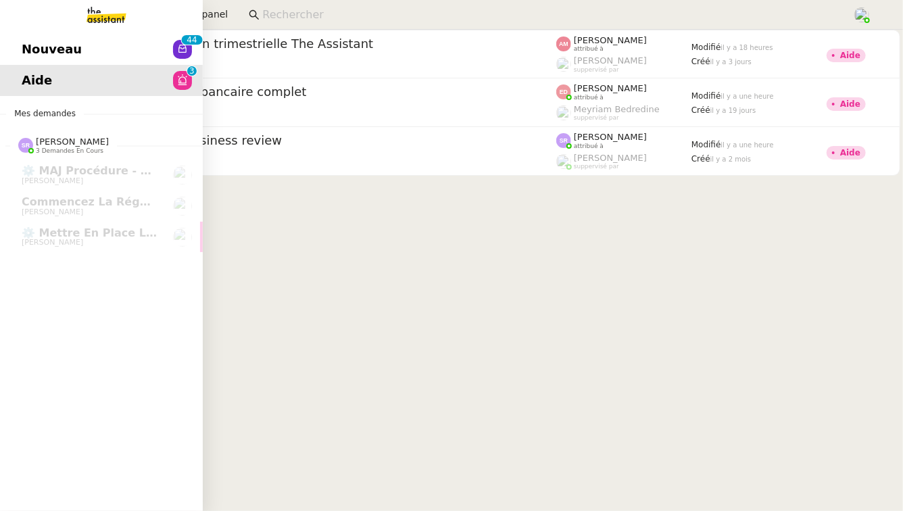
click at [68, 62] on link "Nouveau 0 1 2 3 4 5 6 7 8 9 0 1 2 3 4 5 6 7 8 9" at bounding box center [101, 49] width 203 height 31
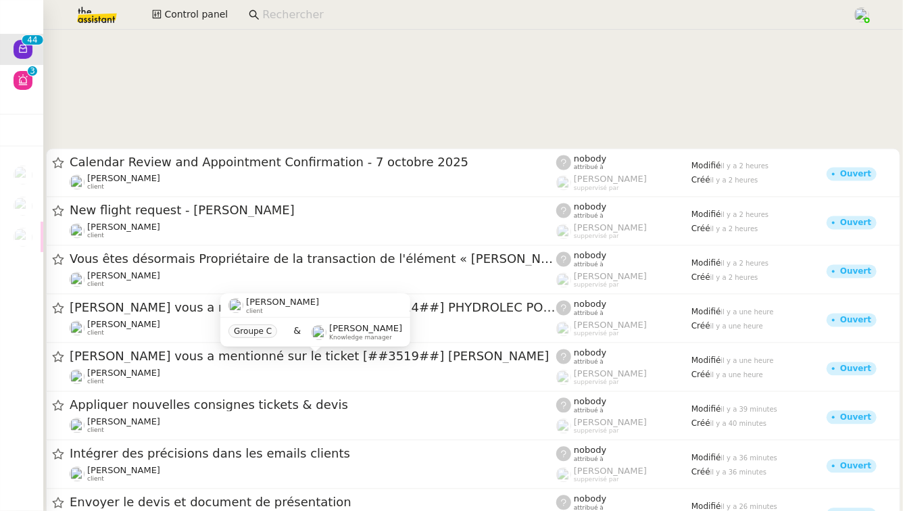
scroll to position [1779, 0]
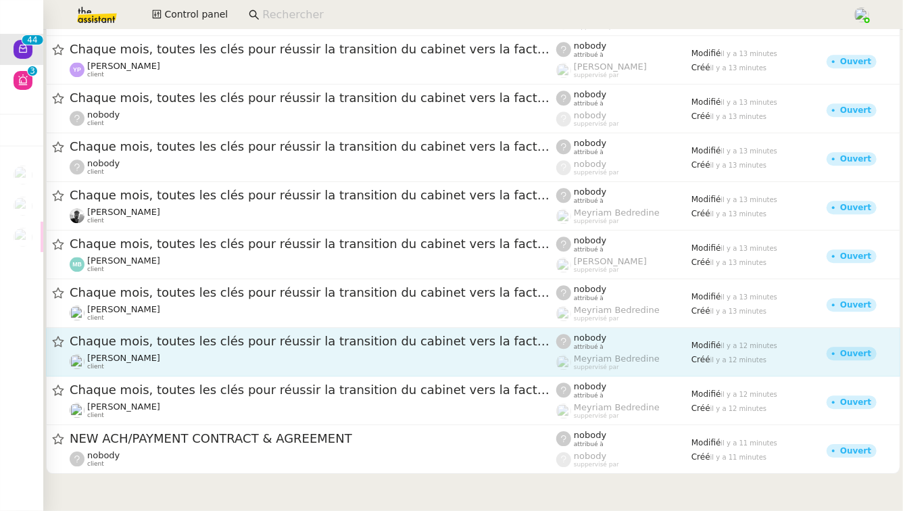
click at [228, 355] on div "Fabien Bousquet client" at bounding box center [313, 362] width 487 height 18
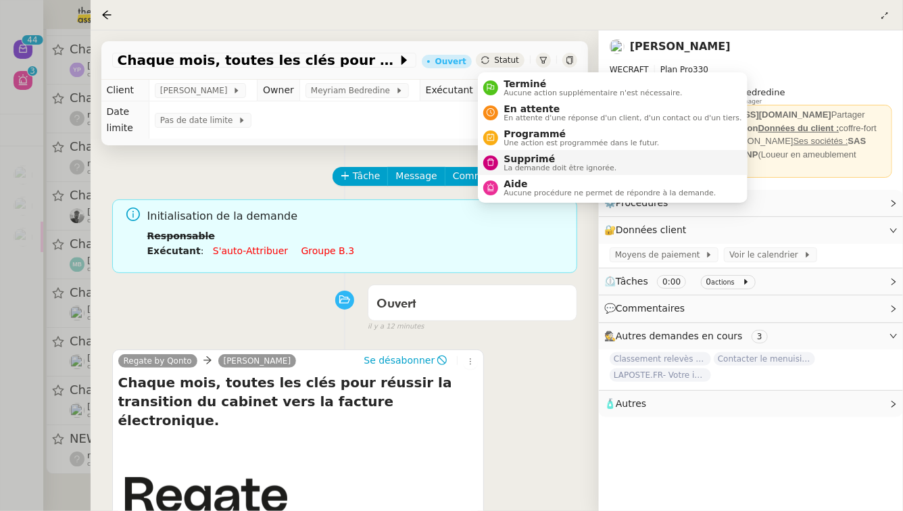
click at [519, 165] on span "La demande doit être ignorée." at bounding box center [560, 167] width 113 height 7
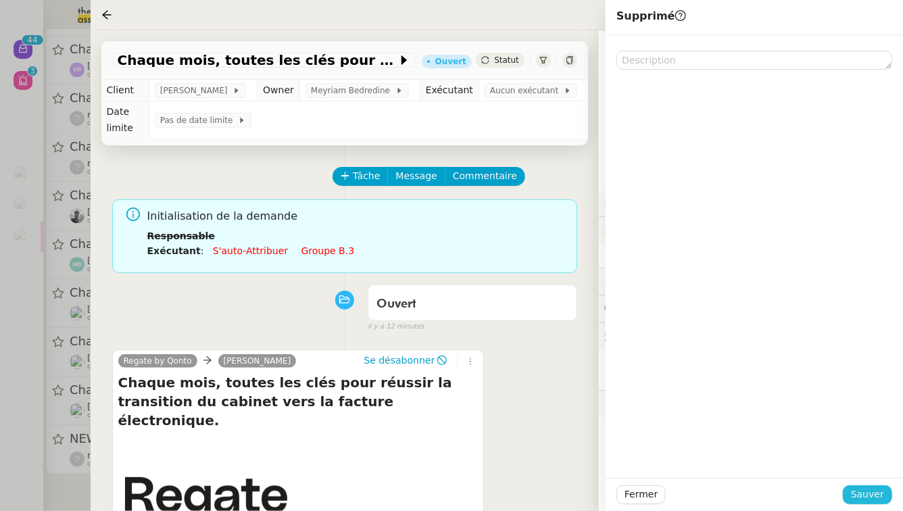
click at [884, 498] on button "Sauver" at bounding box center [867, 495] width 49 height 19
click at [0, 483] on div at bounding box center [451, 255] width 903 height 511
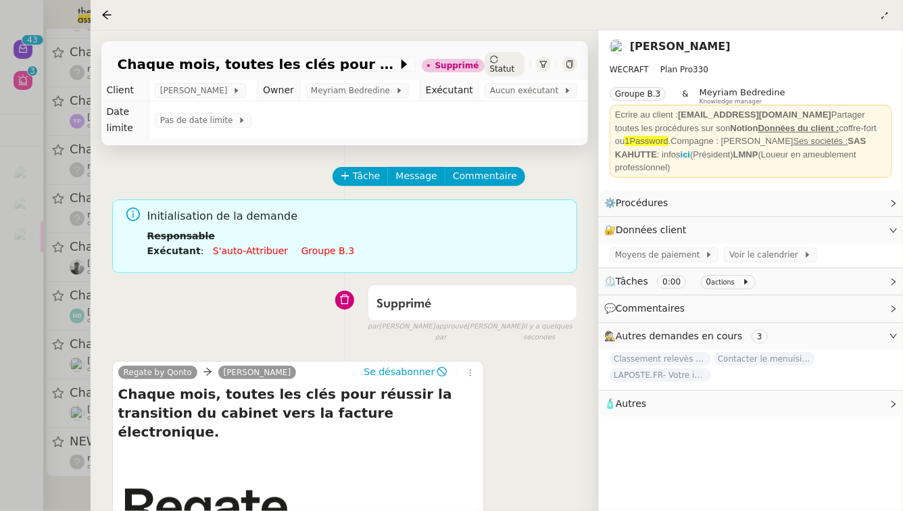
click at [18, 455] on div at bounding box center [451, 255] width 903 height 511
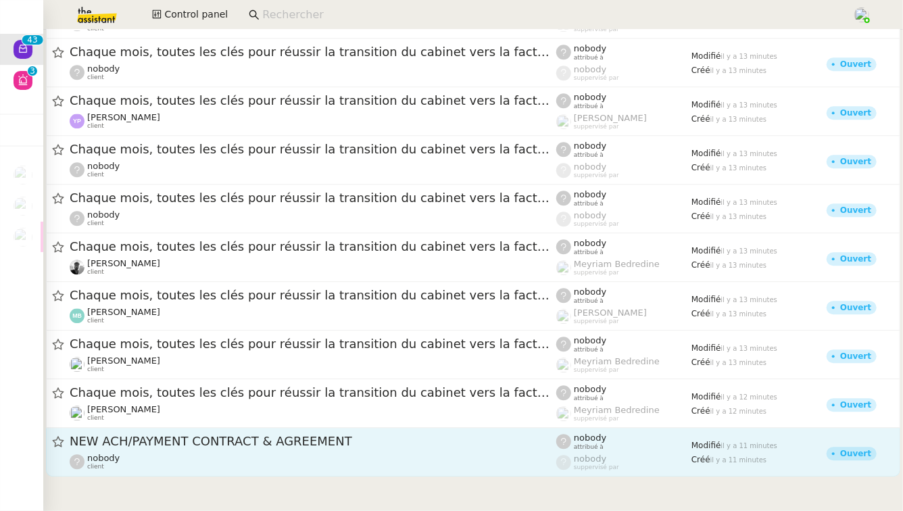
click at [168, 444] on span "NEW ACH/PAYMENT CONTRACT & AGREEMENT" at bounding box center [313, 441] width 487 height 12
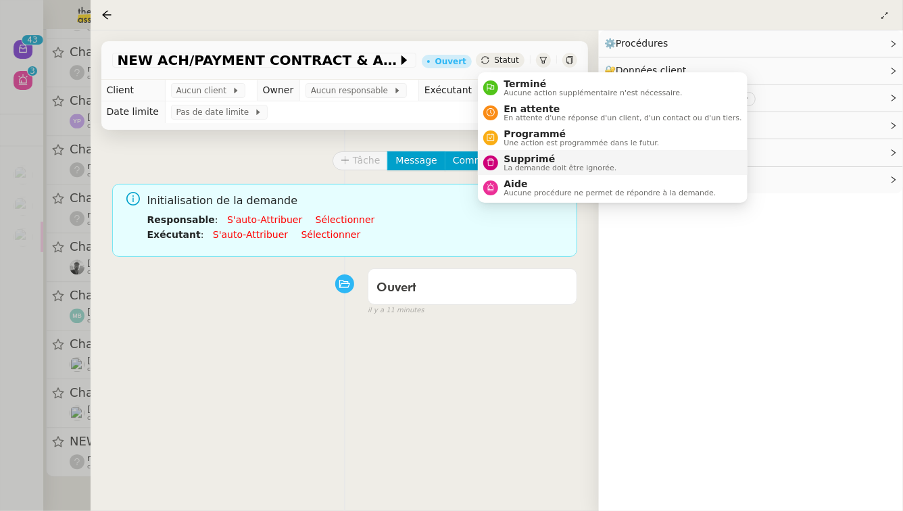
click at [508, 161] on span "Supprimé" at bounding box center [560, 158] width 113 height 11
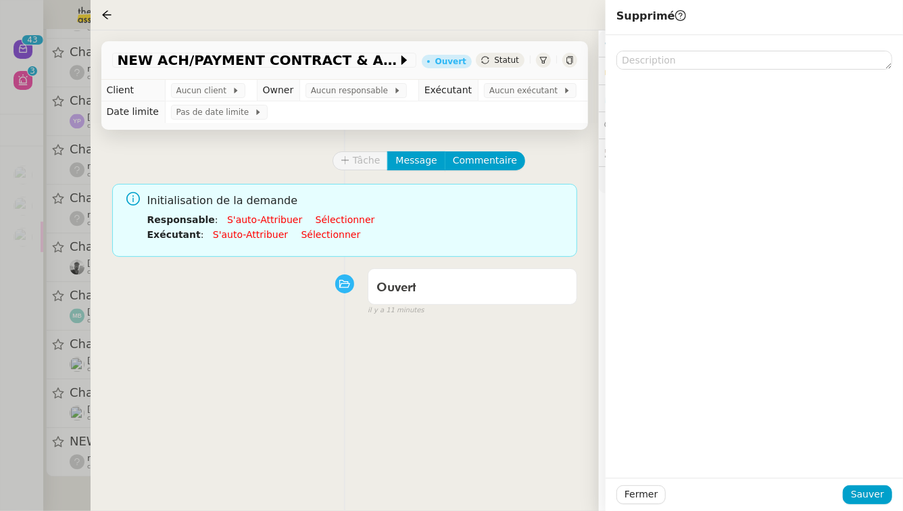
click at [893, 491] on div "Fermer Sauver" at bounding box center [755, 494] width 298 height 33
click at [883, 496] on span "Sauver" at bounding box center [867, 495] width 33 height 16
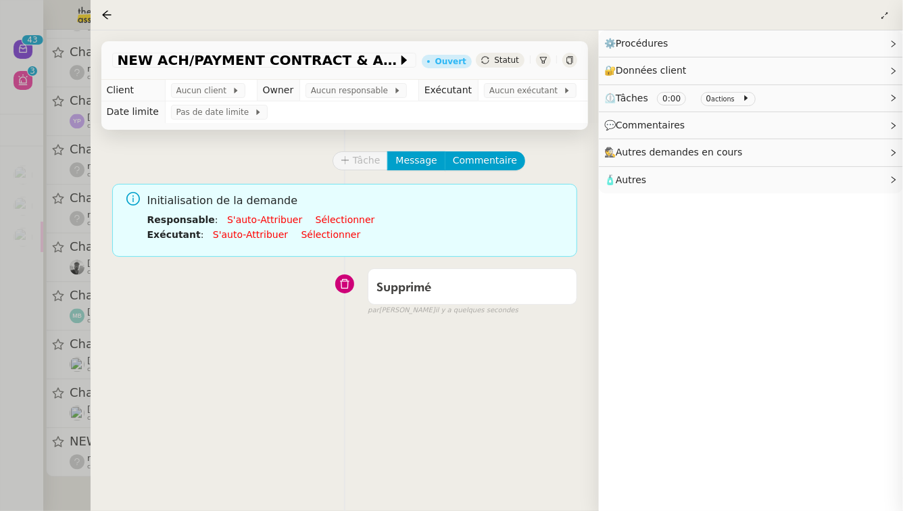
scroll to position [1676, 0]
click at [0, 412] on div at bounding box center [451, 255] width 903 height 511
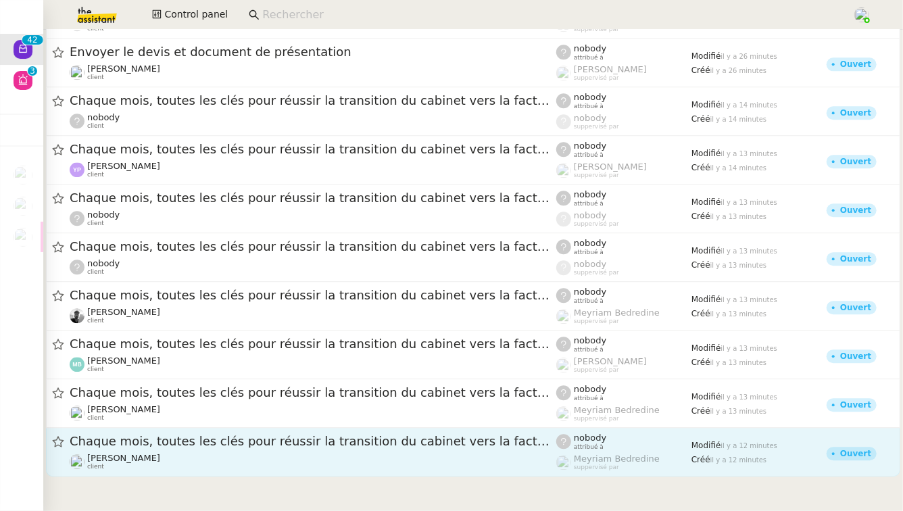
click at [196, 454] on div "Julien Decroix client" at bounding box center [313, 462] width 487 height 18
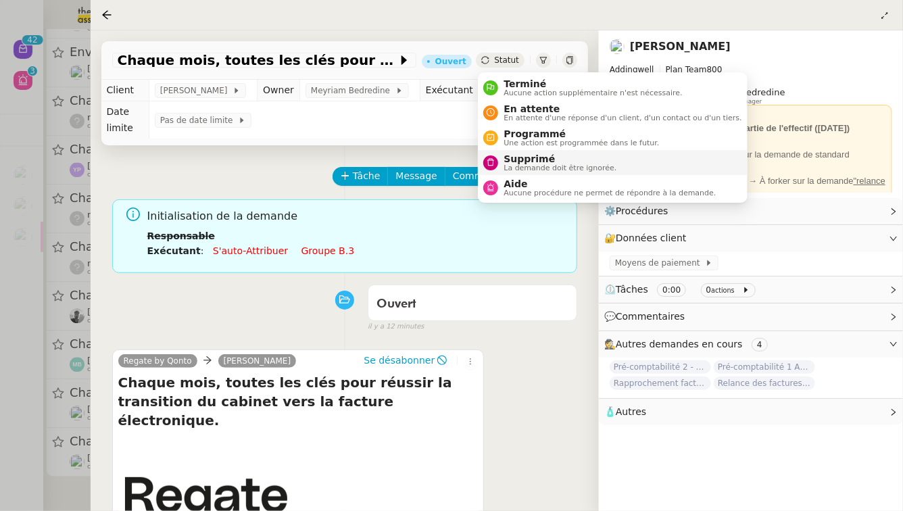
click at [521, 154] on span "Supprimé" at bounding box center [560, 158] width 113 height 11
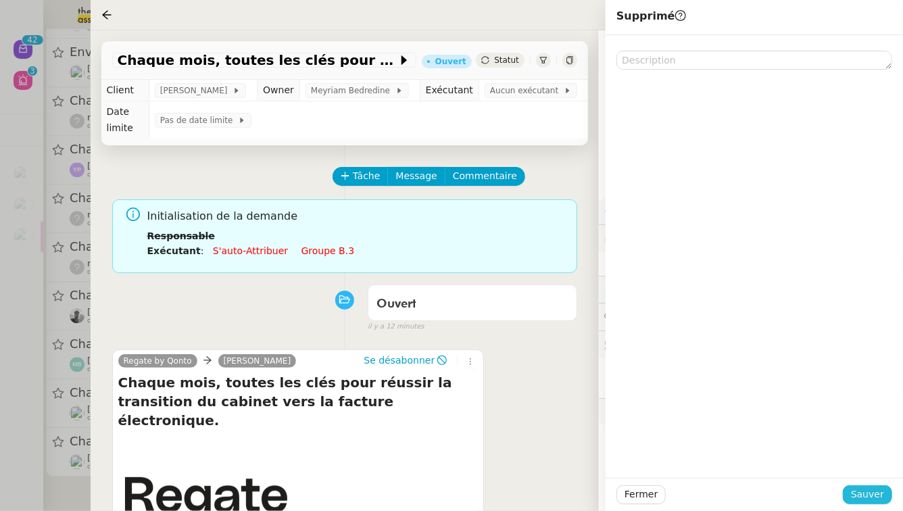
click at [885, 494] on button "Sauver" at bounding box center [867, 495] width 49 height 19
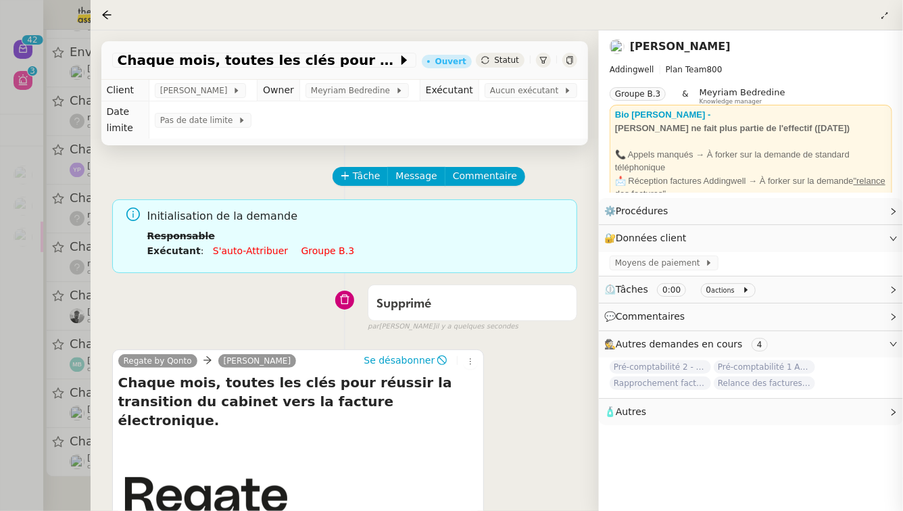
click at [0, 469] on div at bounding box center [451, 255] width 903 height 511
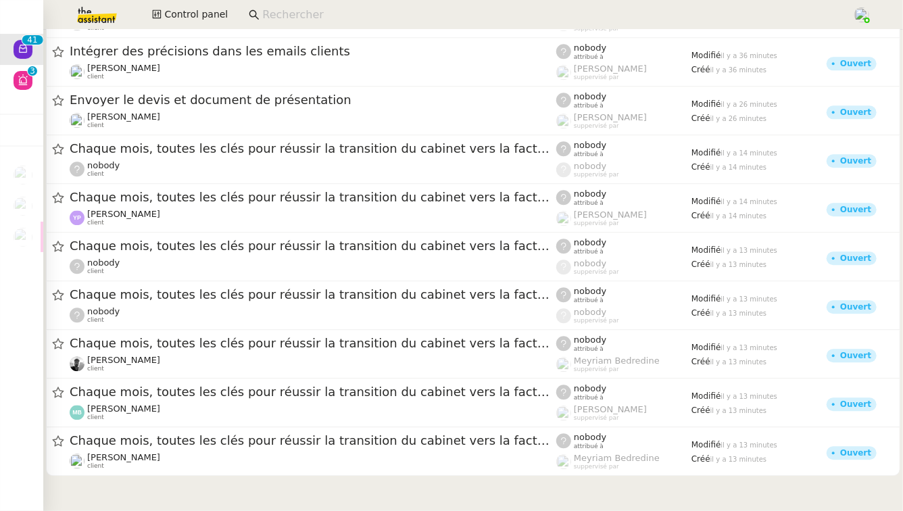
scroll to position [1625, 0]
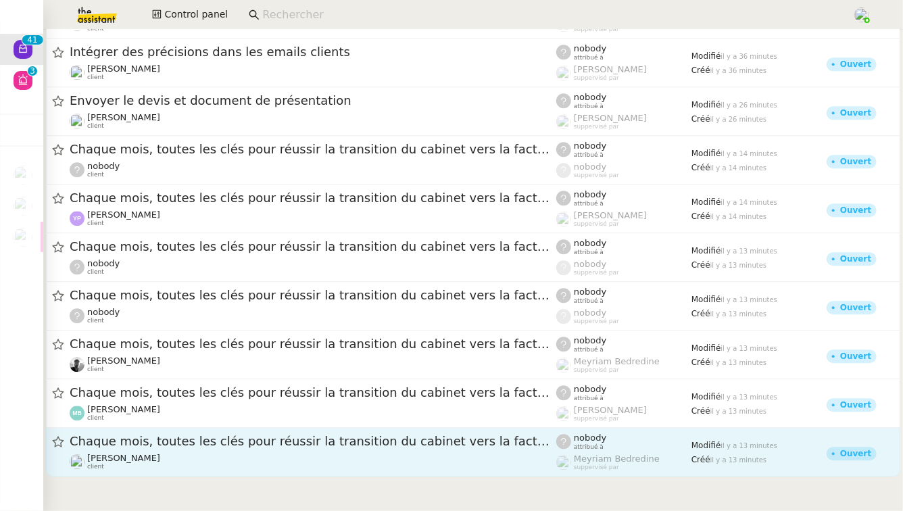
click at [252, 445] on span "Chaque mois, toutes les clés pour réussir la transition du cabinet vers la fact…" at bounding box center [313, 441] width 487 height 12
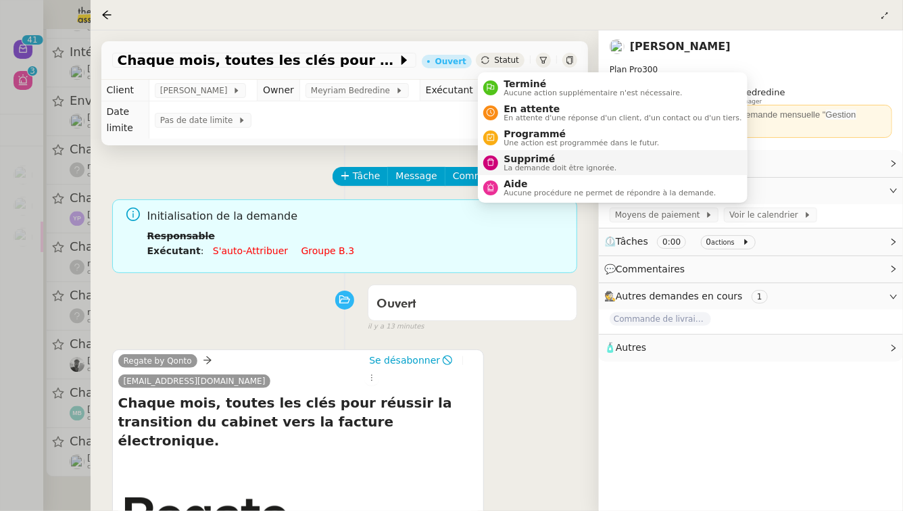
click at [514, 164] on span "La demande doit être ignorée." at bounding box center [560, 167] width 113 height 7
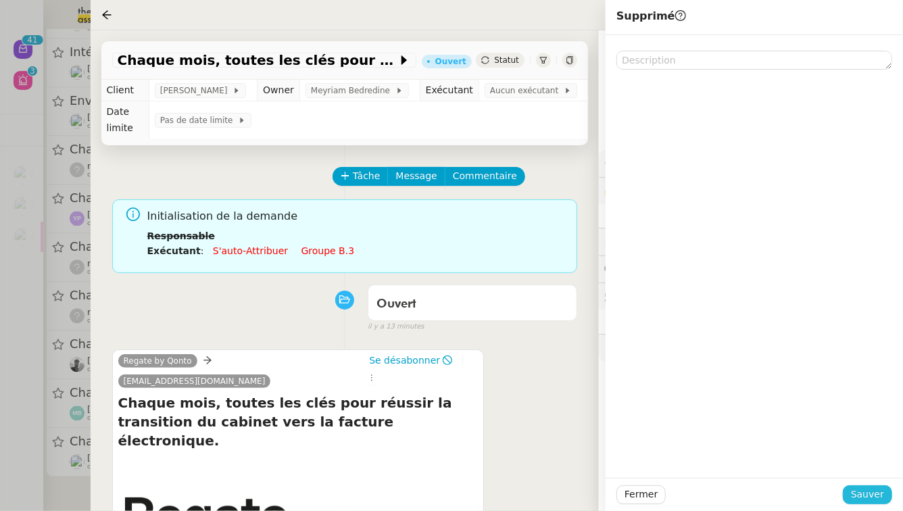
click at [877, 498] on span "Sauver" at bounding box center [867, 495] width 33 height 16
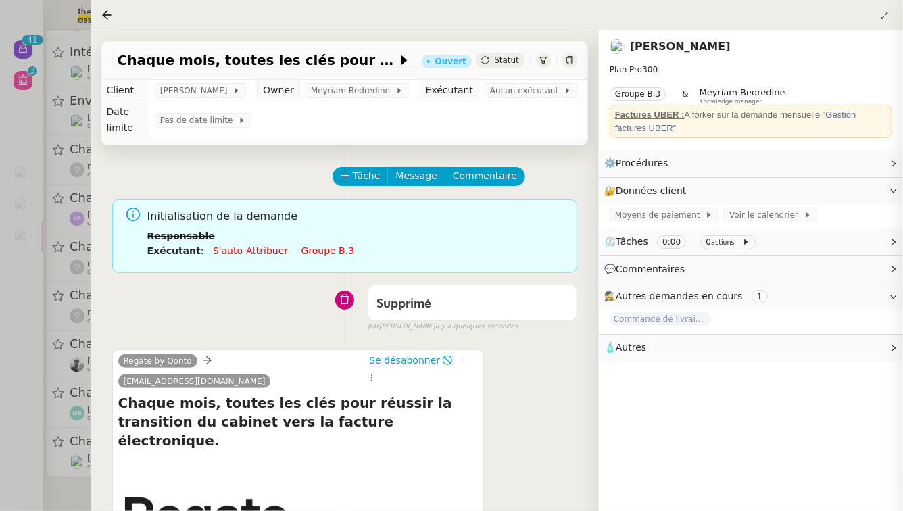
click at [0, 440] on div at bounding box center [451, 255] width 903 height 511
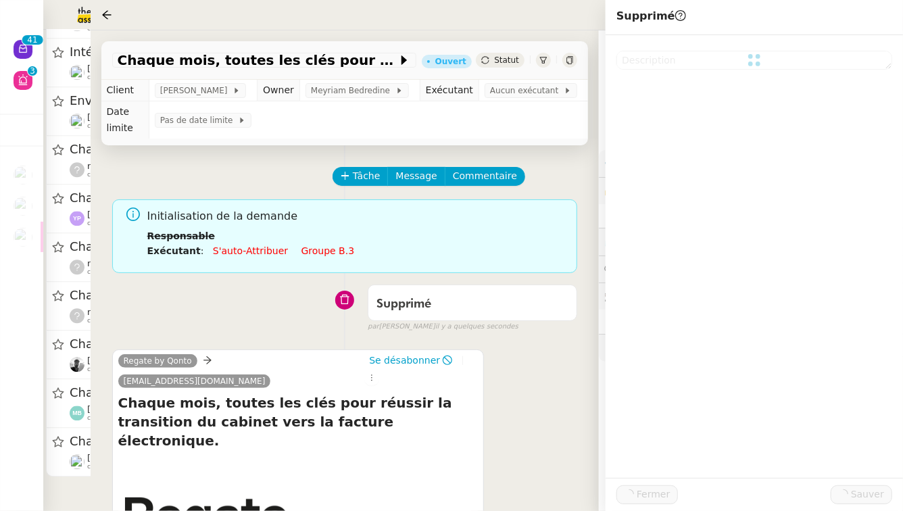
scroll to position [1574, 0]
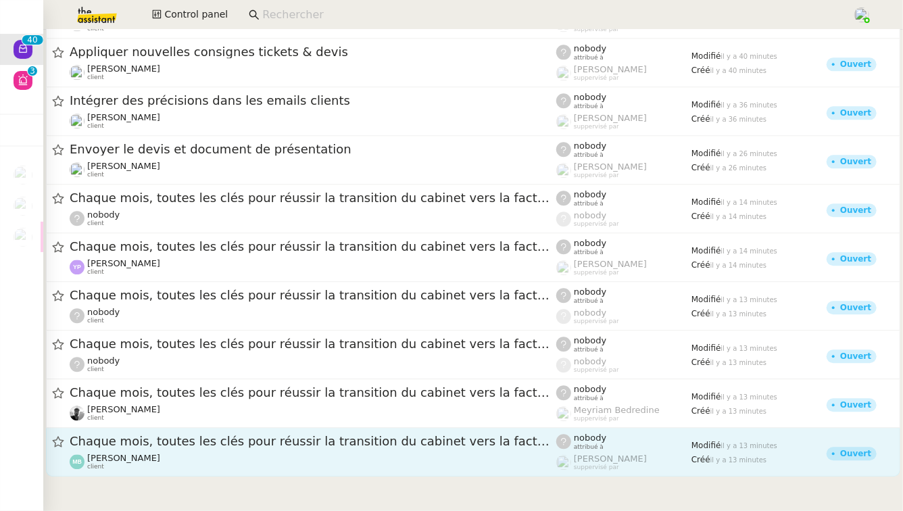
click at [276, 453] on div "Marina Barthelemy client" at bounding box center [313, 462] width 487 height 18
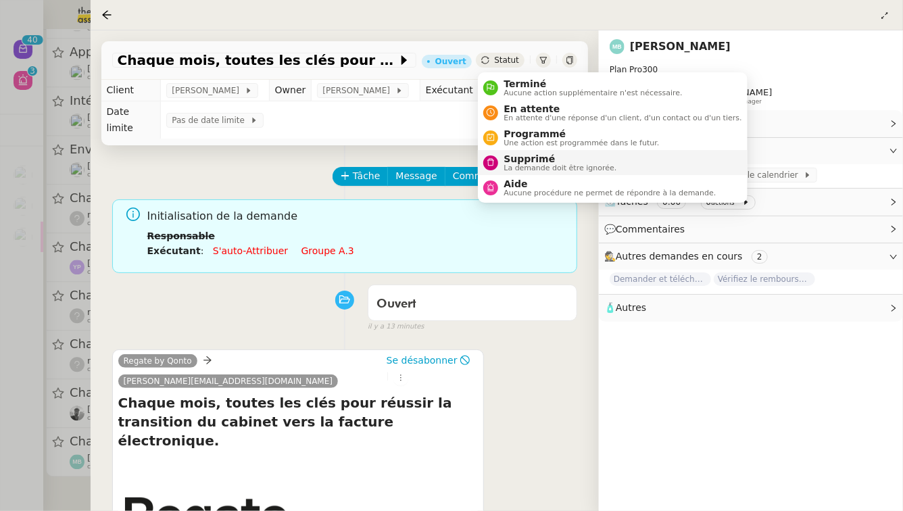
click at [513, 166] on span "La demande doit être ignorée." at bounding box center [560, 167] width 113 height 7
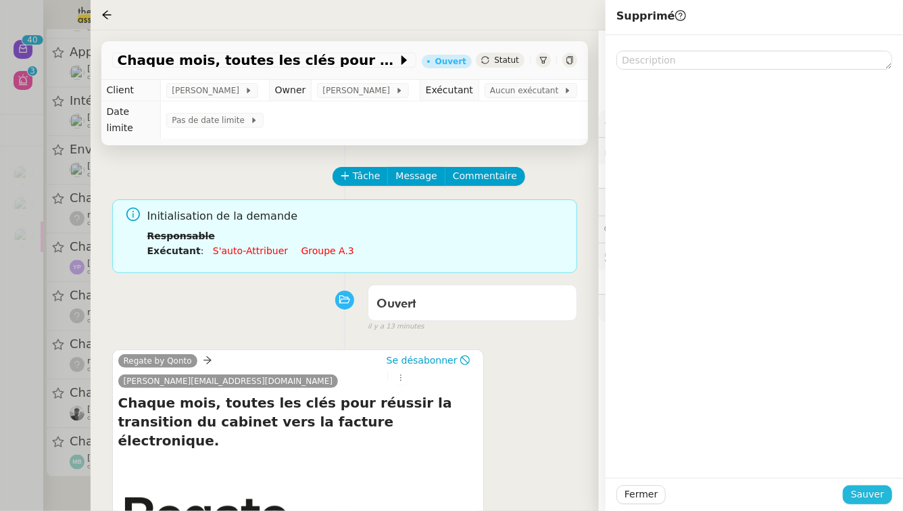
click at [877, 492] on span "Sauver" at bounding box center [867, 495] width 33 height 16
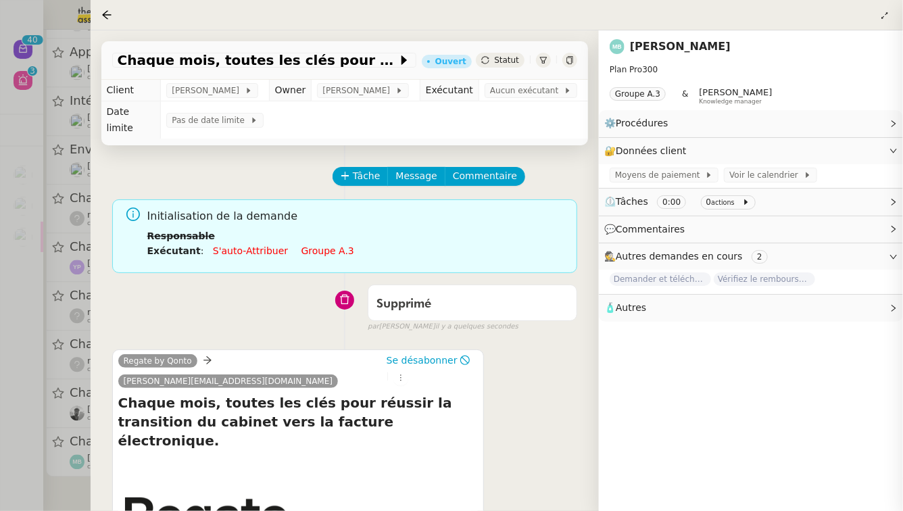
click at [0, 484] on div at bounding box center [451, 255] width 903 height 511
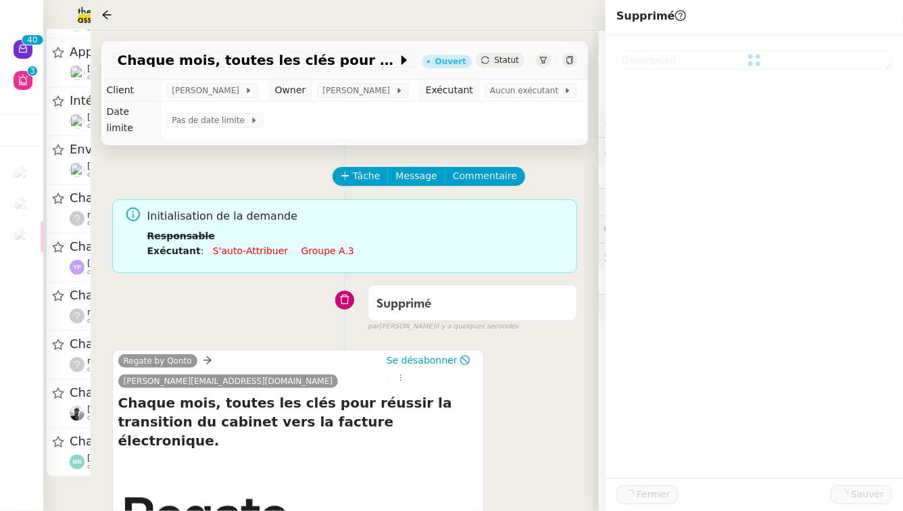
scroll to position [1522, 0]
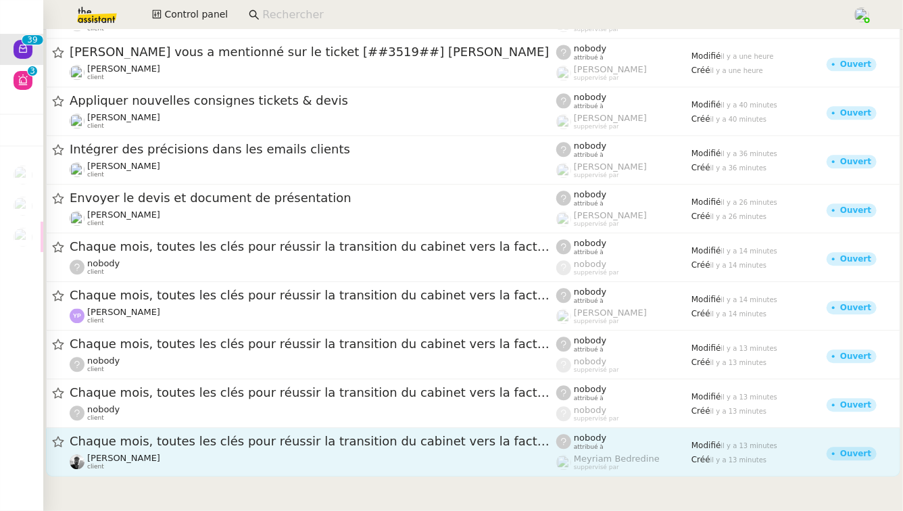
click at [256, 454] on div "Victor Peyre client" at bounding box center [313, 462] width 487 height 18
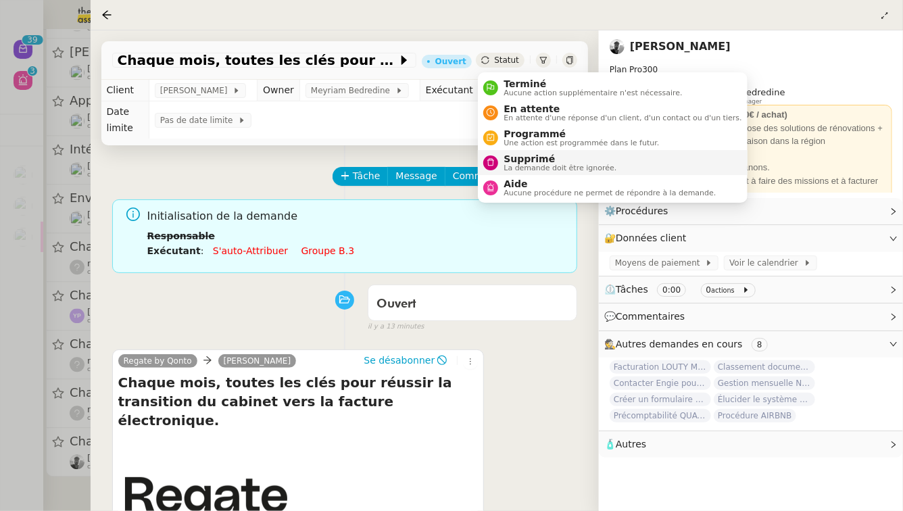
click at [524, 160] on span "Supprimé" at bounding box center [560, 158] width 113 height 11
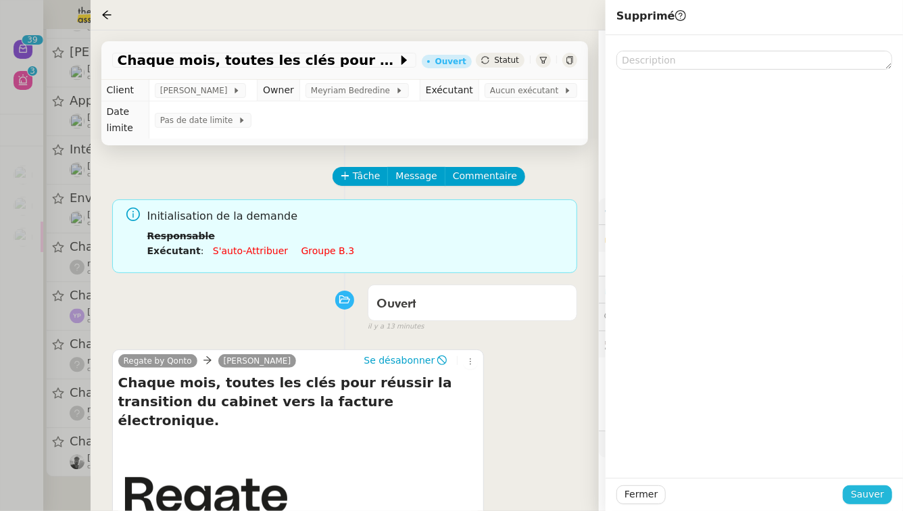
click at [879, 498] on span "Sauver" at bounding box center [867, 495] width 33 height 16
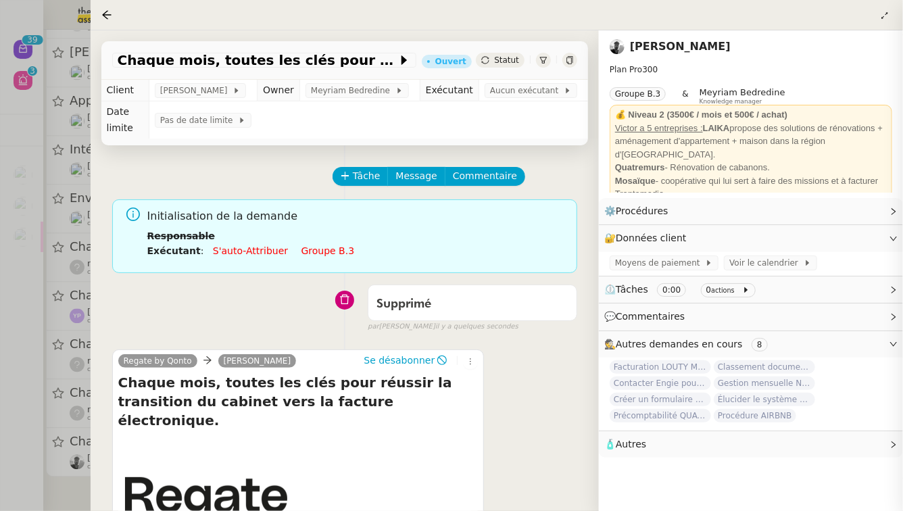
scroll to position [1471, 0]
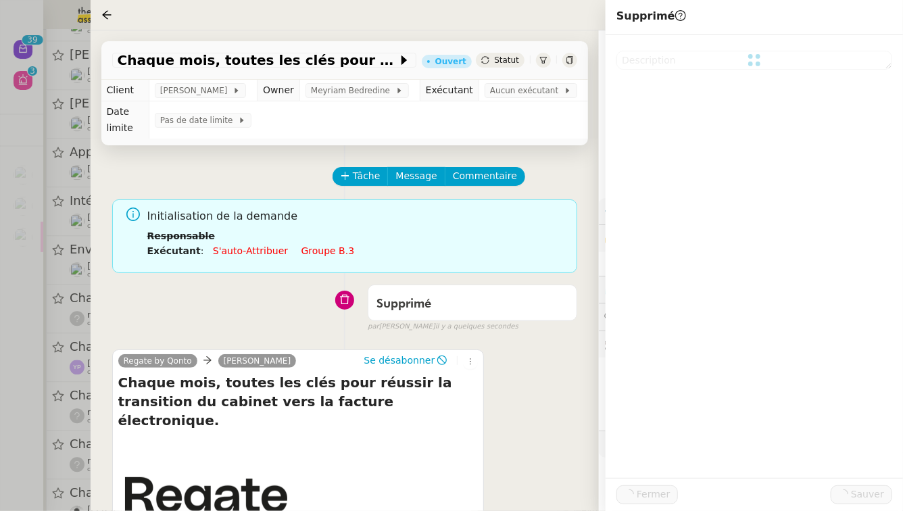
click at [0, 460] on div at bounding box center [451, 255] width 903 height 511
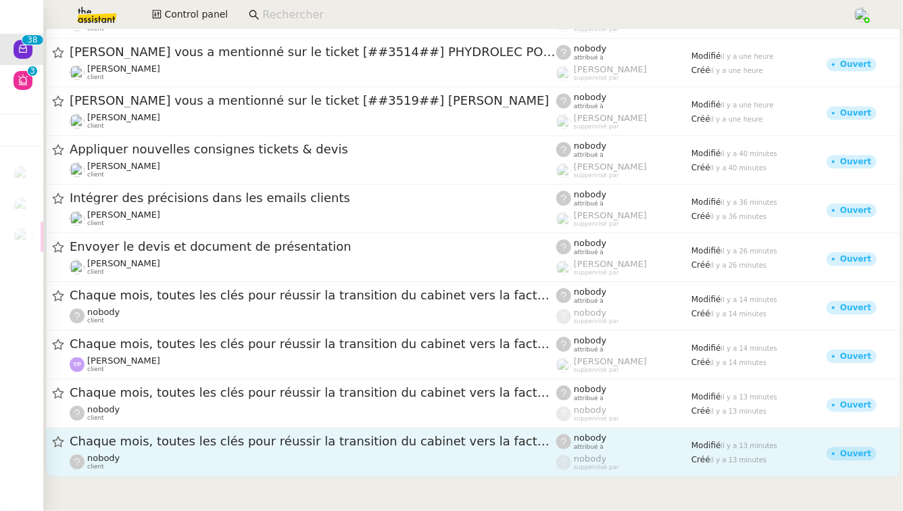
click at [216, 439] on span "Chaque mois, toutes les clés pour réussir la transition du cabinet vers la fact…" at bounding box center [313, 441] width 487 height 12
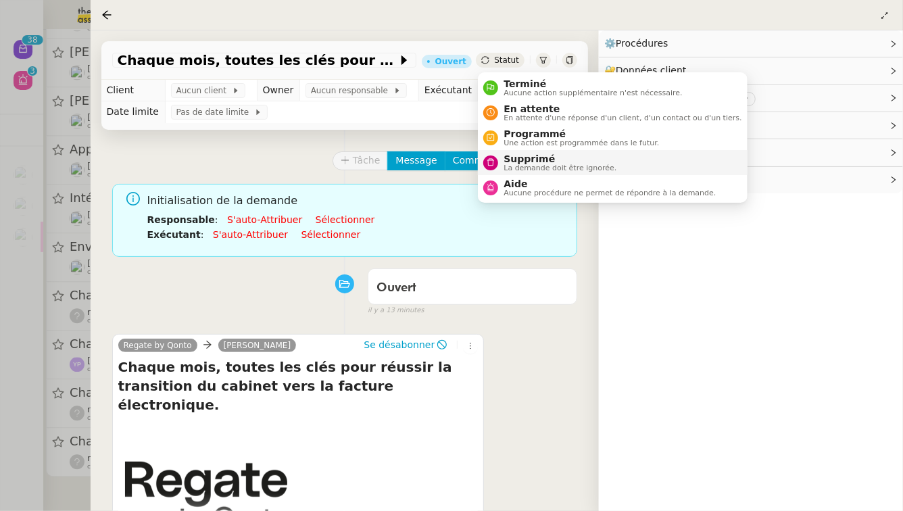
click at [509, 166] on span "La demande doit être ignorée." at bounding box center [560, 167] width 113 height 7
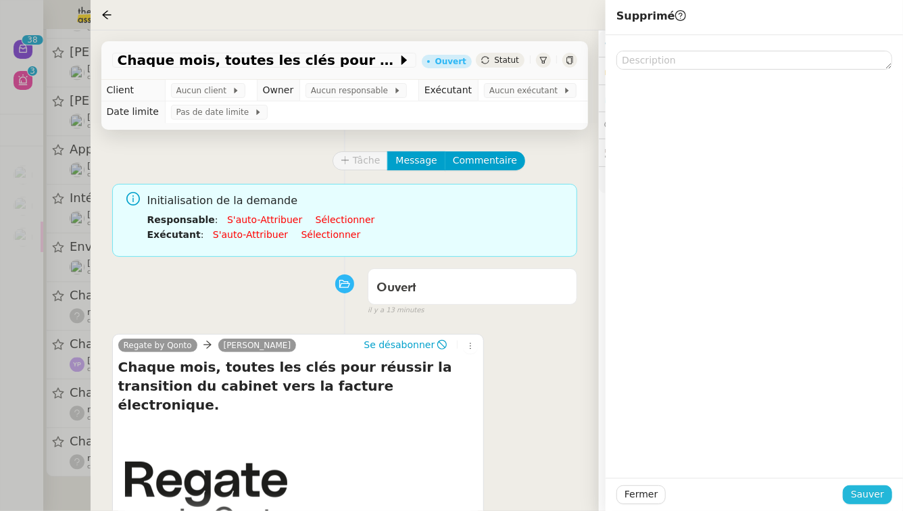
click at [874, 497] on span "Sauver" at bounding box center [867, 495] width 33 height 16
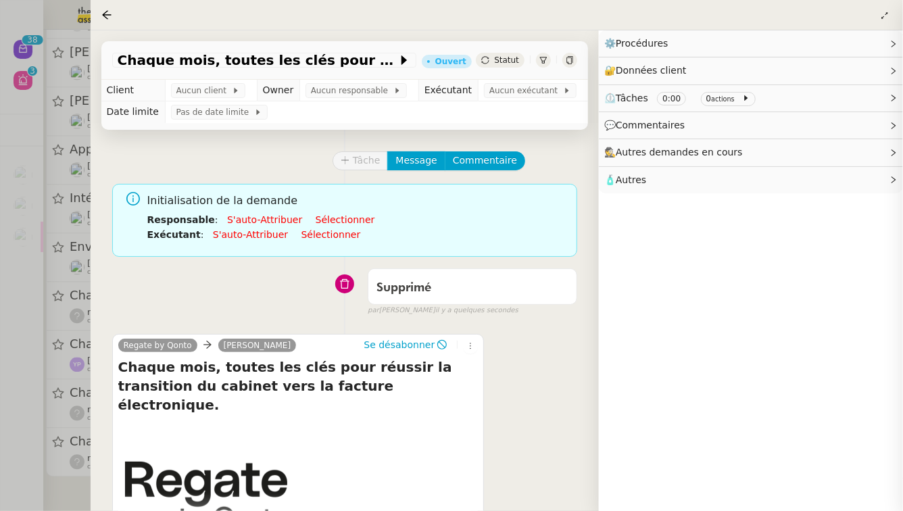
scroll to position [1419, 0]
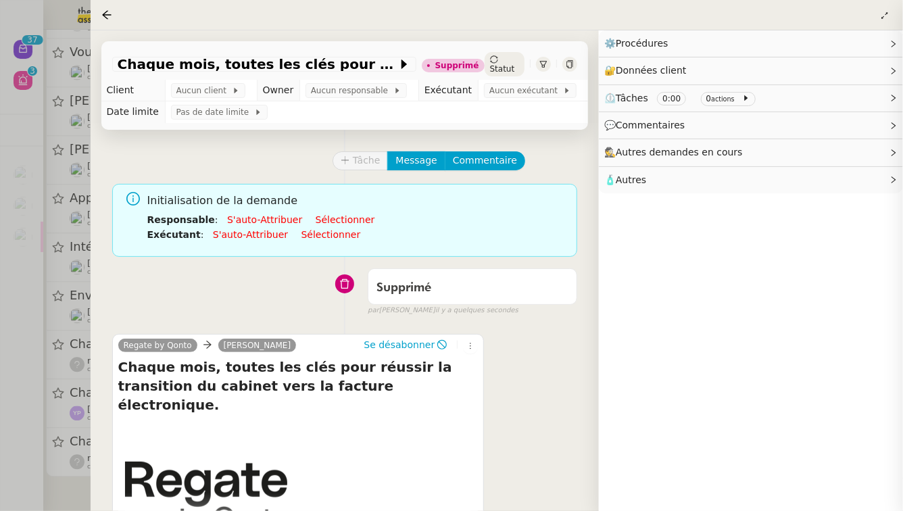
click at [0, 489] on div at bounding box center [451, 255] width 903 height 511
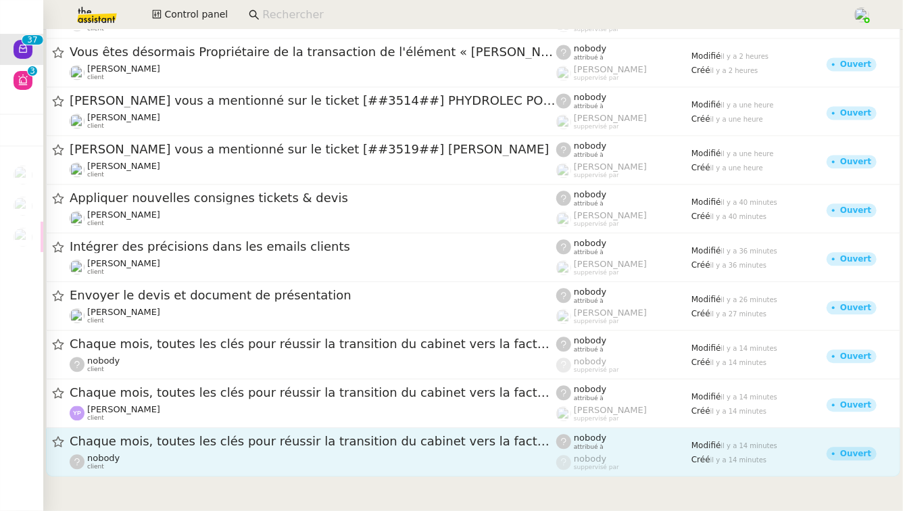
click at [215, 456] on div "nobody client" at bounding box center [313, 462] width 487 height 18
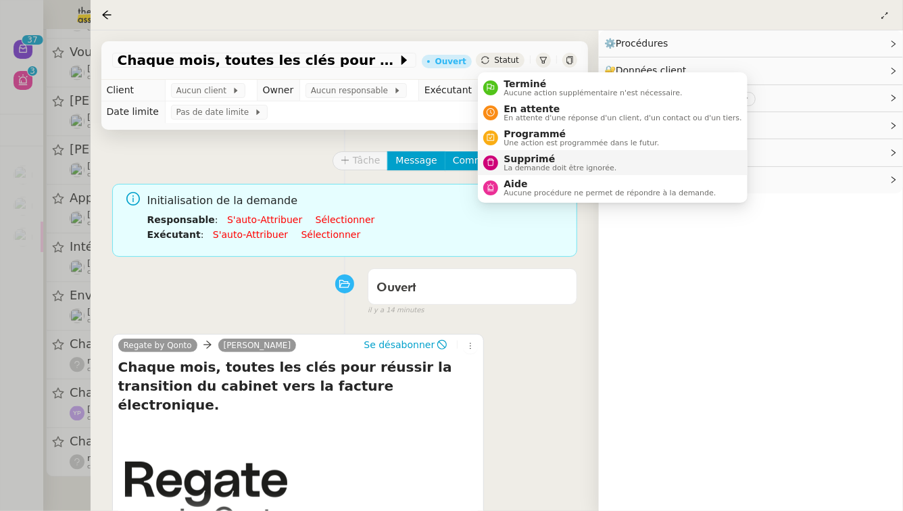
click at [523, 156] on span "Supprimé" at bounding box center [560, 158] width 113 height 11
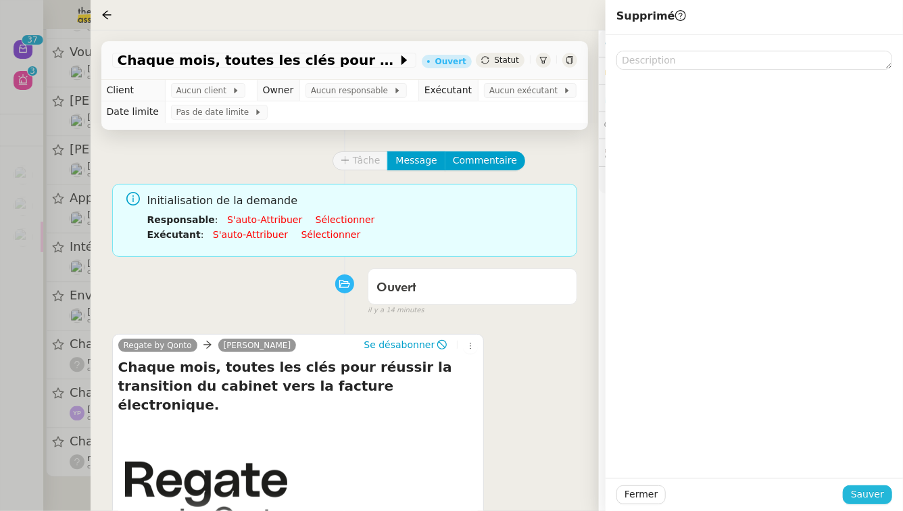
click at [879, 496] on span "Sauver" at bounding box center [867, 495] width 33 height 16
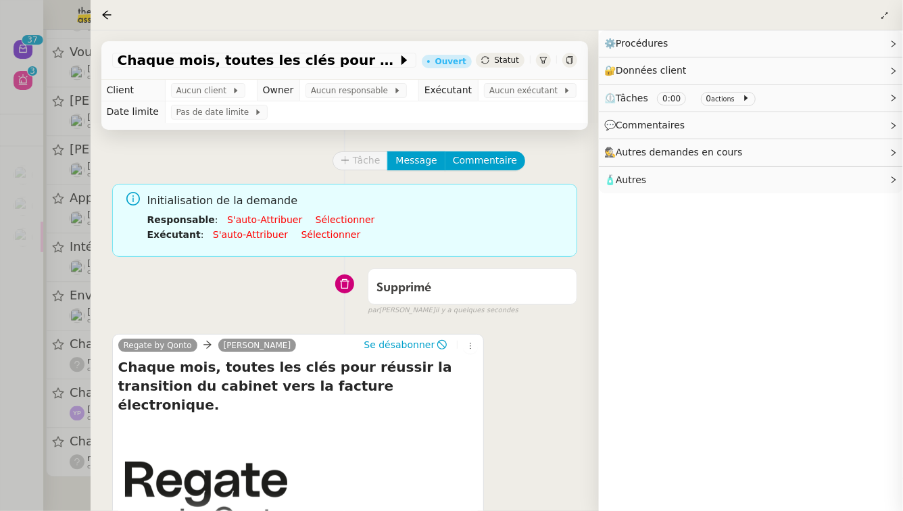
scroll to position [1368, 0]
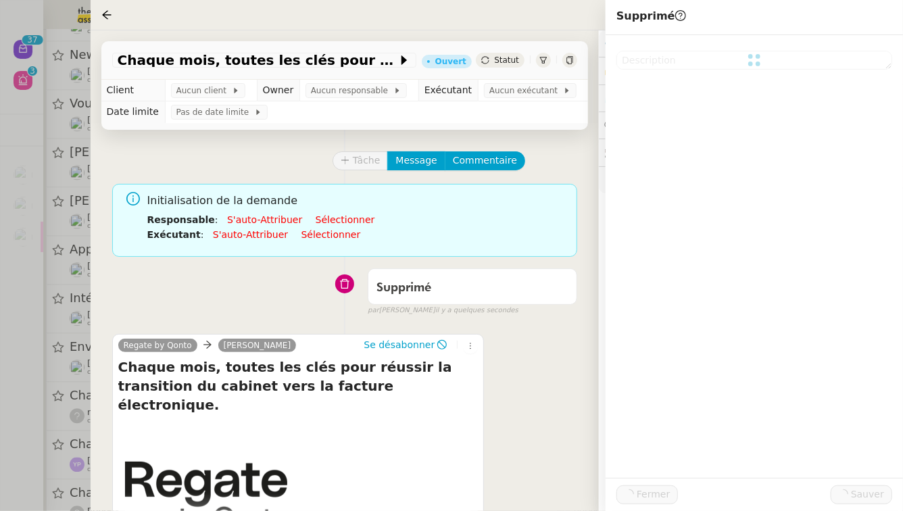
click at [0, 417] on div at bounding box center [451, 255] width 903 height 511
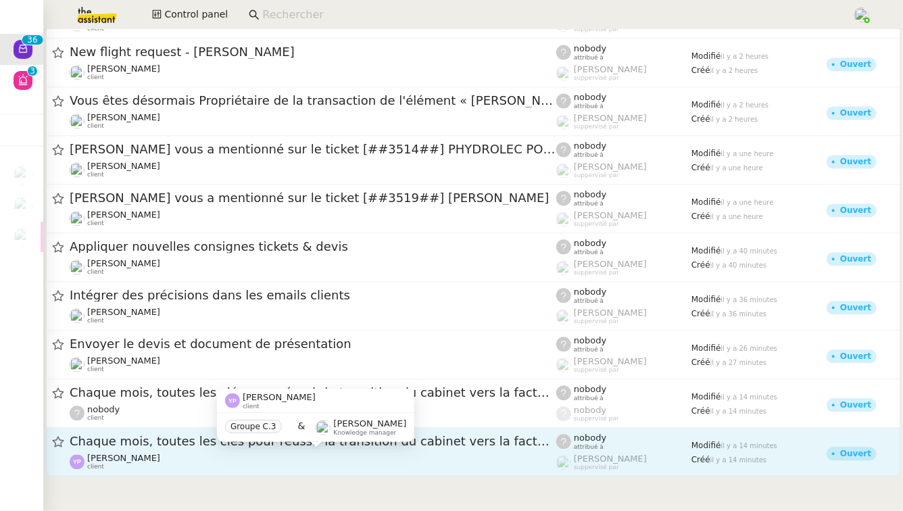
click at [249, 456] on div "Yan Paredes client" at bounding box center [313, 462] width 487 height 18
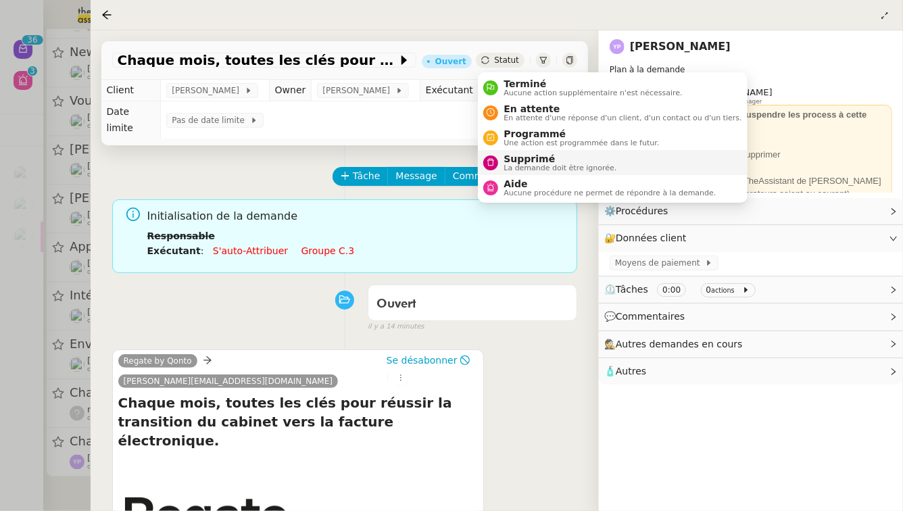
click at [529, 166] on span "La demande doit être ignorée." at bounding box center [560, 167] width 113 height 7
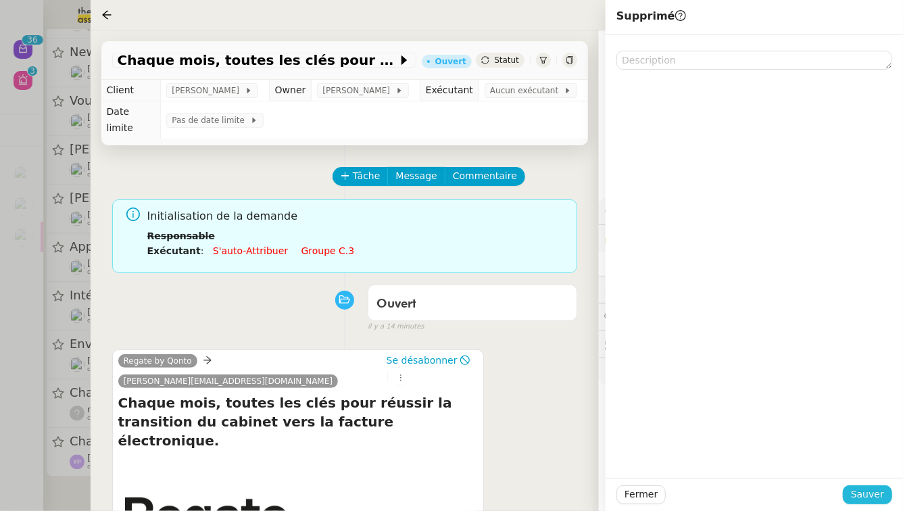
click at [875, 494] on span "Sauver" at bounding box center [867, 495] width 33 height 16
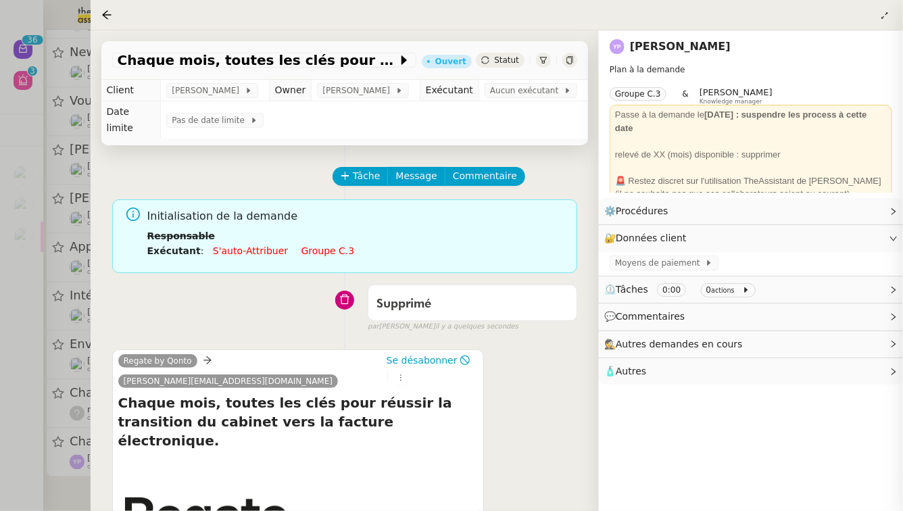
scroll to position [1317, 0]
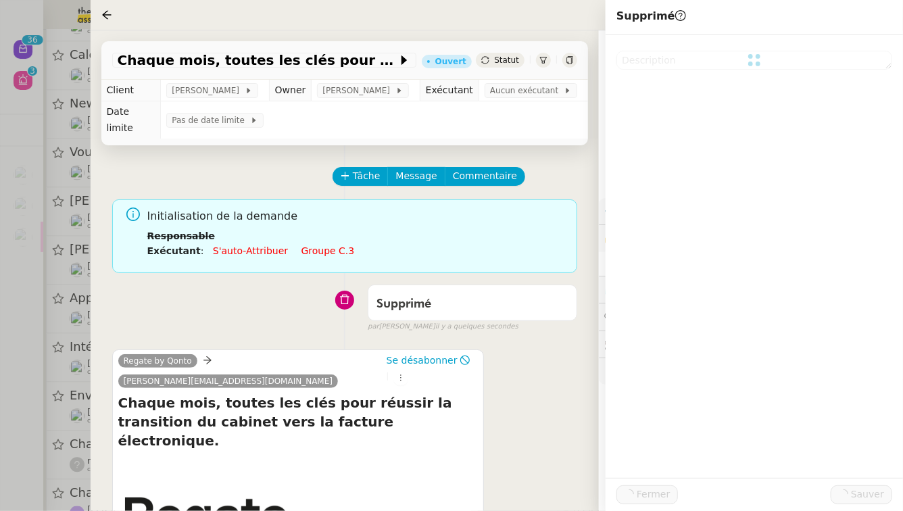
click at [0, 511] on div at bounding box center [451, 255] width 903 height 511
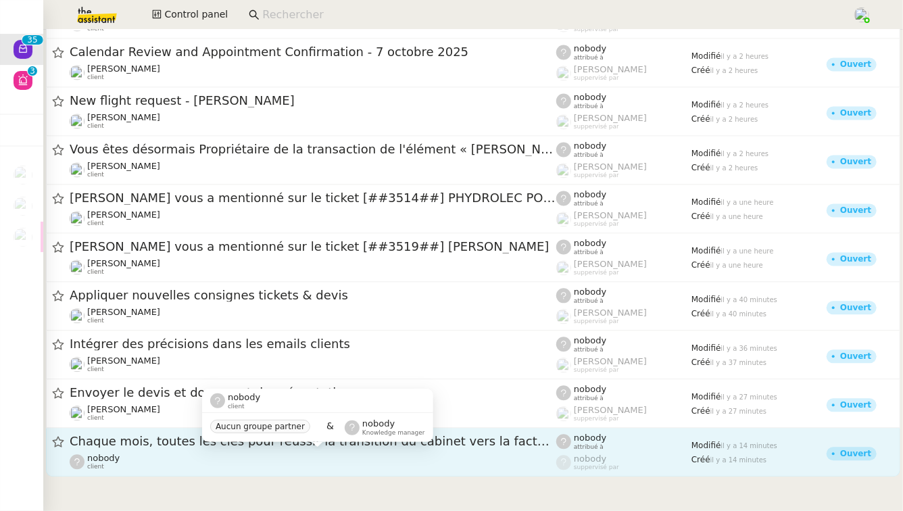
click at [241, 455] on div "nobody client" at bounding box center [313, 462] width 487 height 18
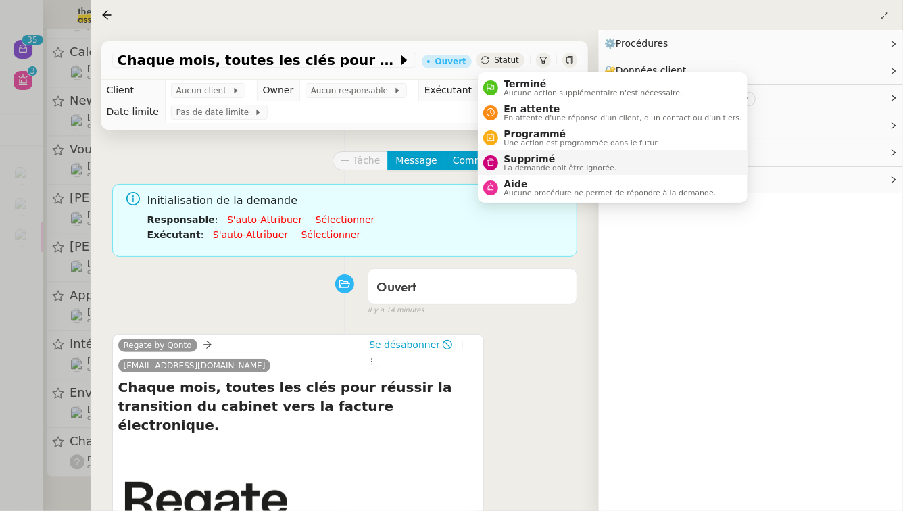
click at [518, 154] on span "Supprimé" at bounding box center [560, 158] width 113 height 11
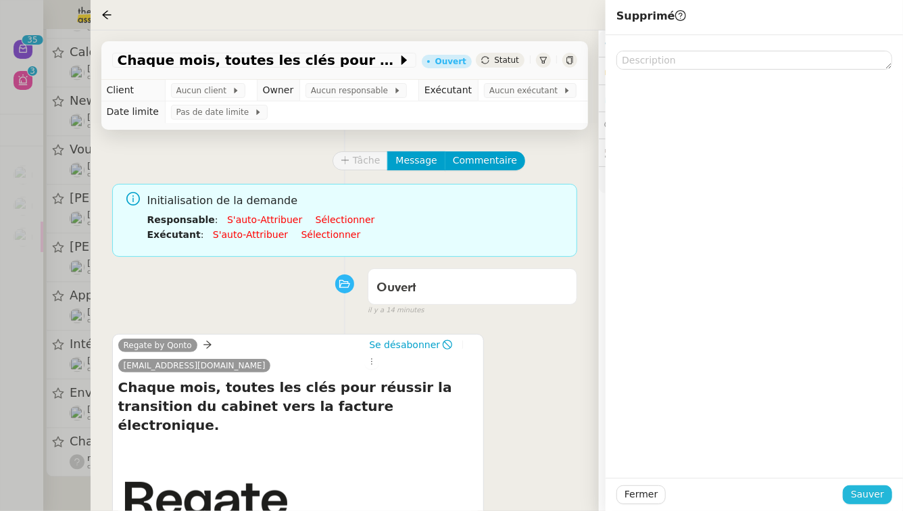
click at [883, 490] on span "Sauver" at bounding box center [867, 495] width 33 height 16
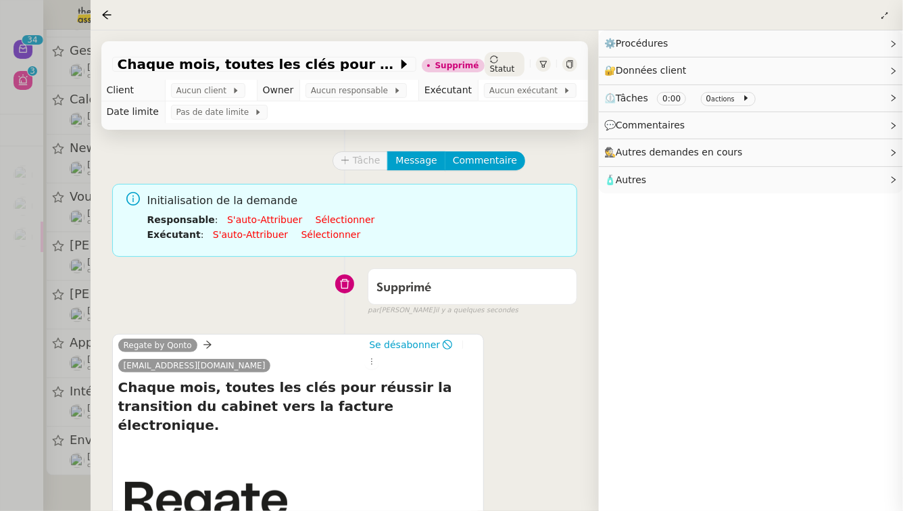
scroll to position [1265, 0]
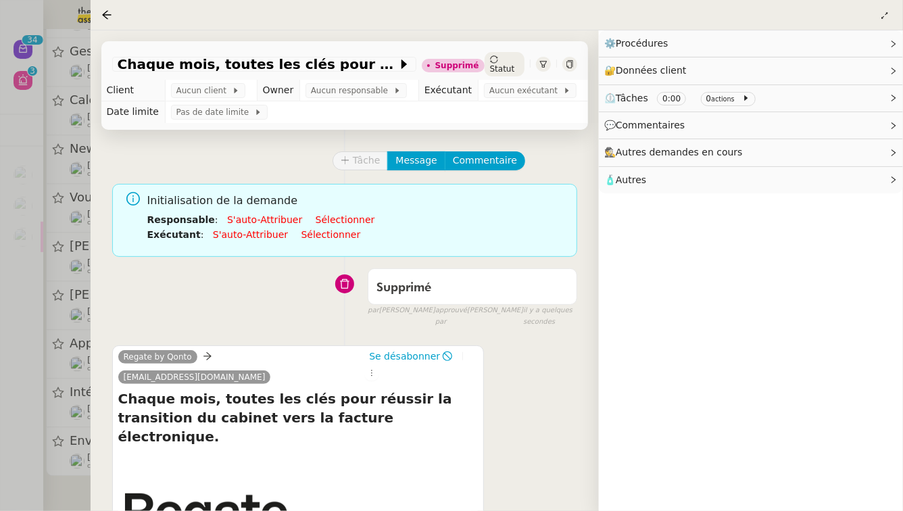
click at [0, 505] on div at bounding box center [451, 255] width 903 height 511
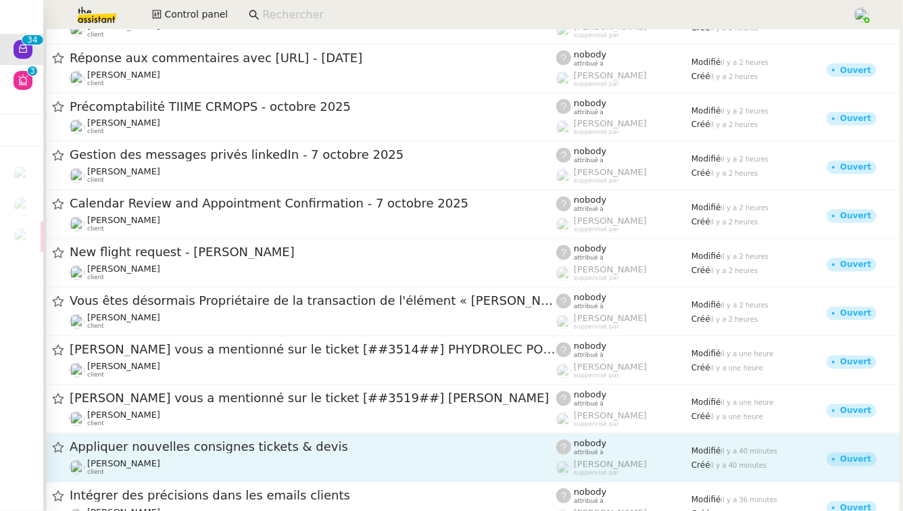
scroll to position [1120, 0]
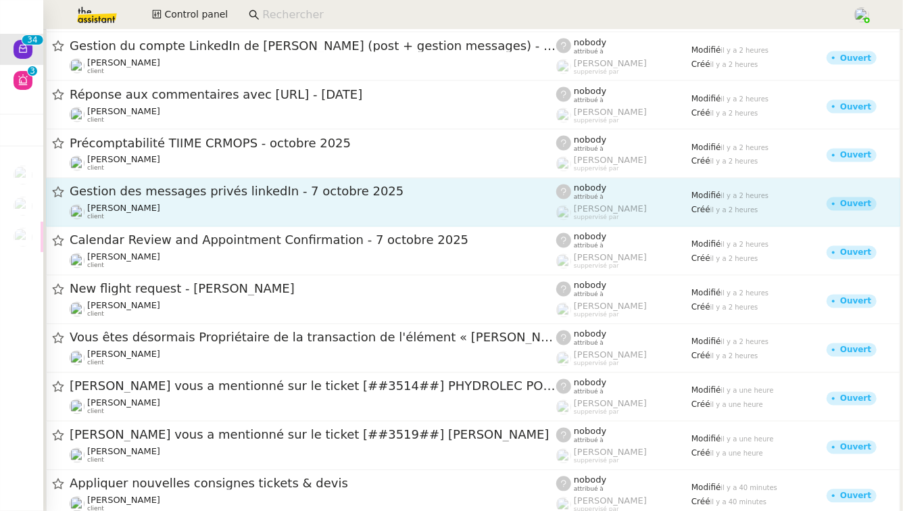
click at [239, 192] on span "Gestion des messages privés linkedIn - 7 octobre 2025" at bounding box center [313, 192] width 487 height 12
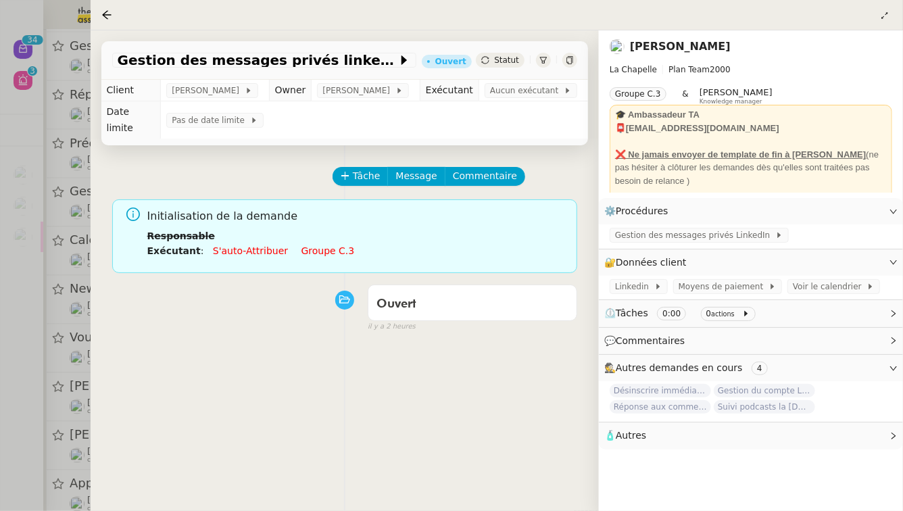
click at [316, 245] on link "Groupe c.3" at bounding box center [328, 250] width 53 height 11
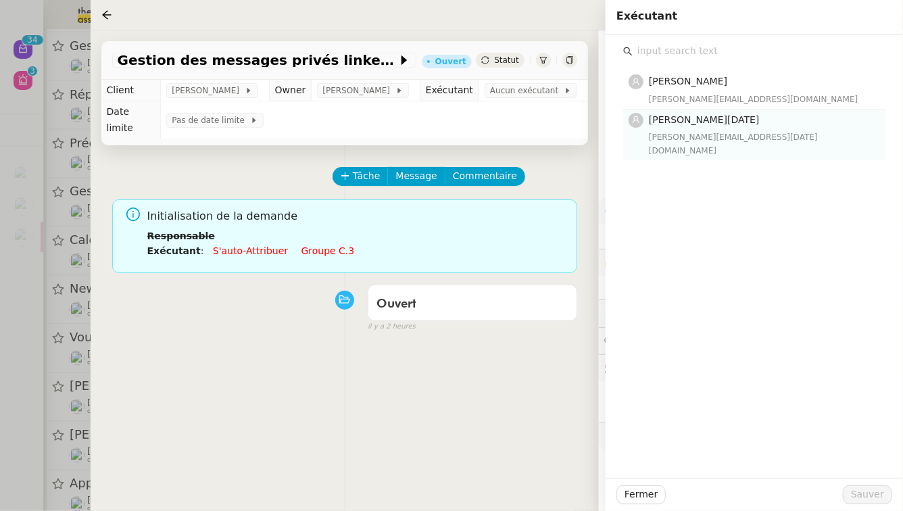
click at [699, 139] on div "jean-noel@theassistant.team" at bounding box center [763, 144] width 229 height 27
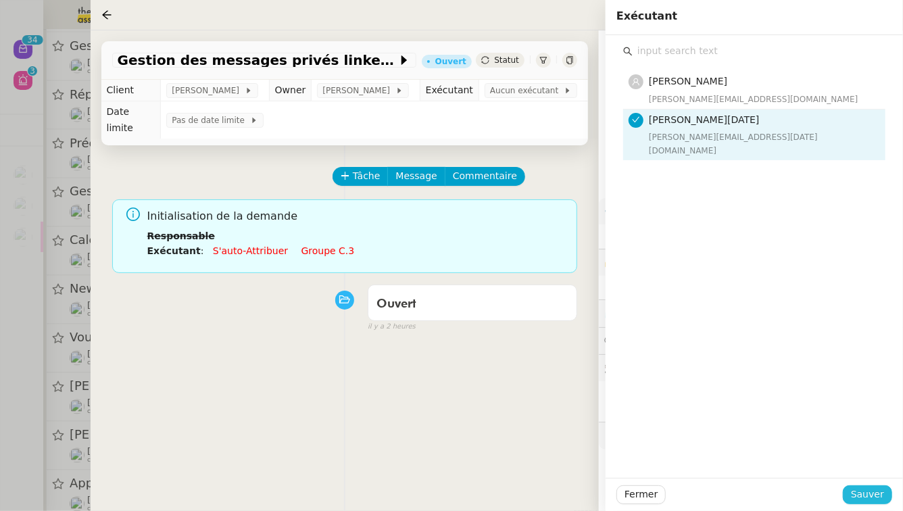
click at [879, 496] on span "Sauver" at bounding box center [867, 495] width 33 height 16
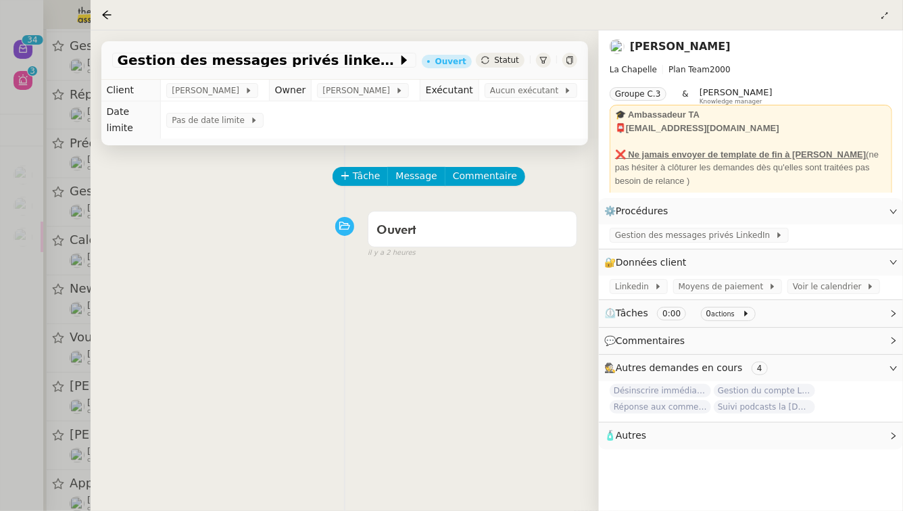
click at [0, 382] on div at bounding box center [451, 255] width 903 height 511
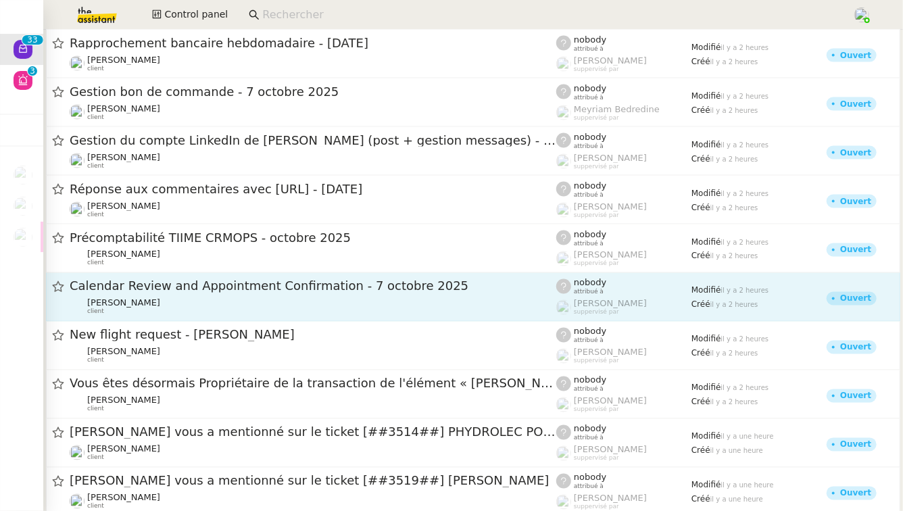
scroll to position [1018, 0]
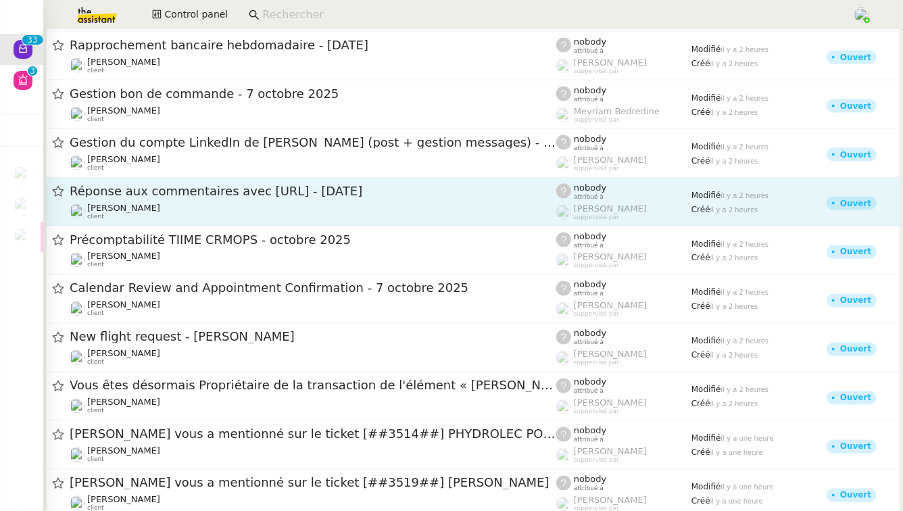
click at [301, 193] on span "Réponse aux commentaires avec blabla.ai - 7 octobre 2025" at bounding box center [313, 191] width 487 height 12
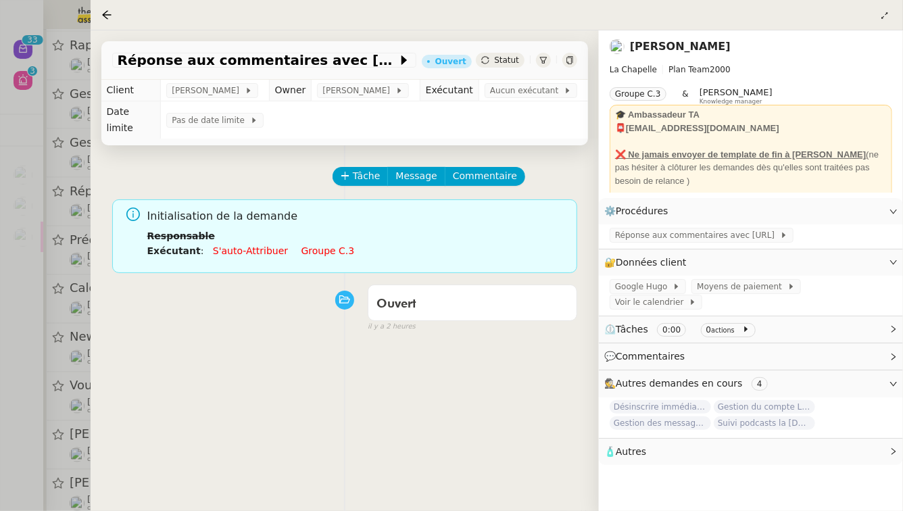
click at [322, 243] on li "Exécutant : S'auto-attribuer Groupe c.3" at bounding box center [356, 250] width 419 height 15
click at [322, 245] on link "Groupe c.3" at bounding box center [328, 250] width 53 height 11
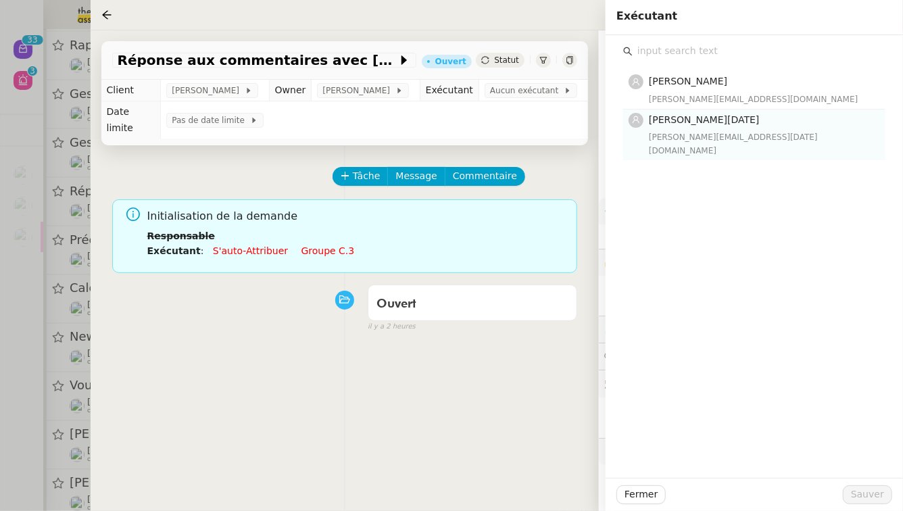
click at [752, 141] on div "jean-noel@theassistant.team" at bounding box center [763, 144] width 229 height 27
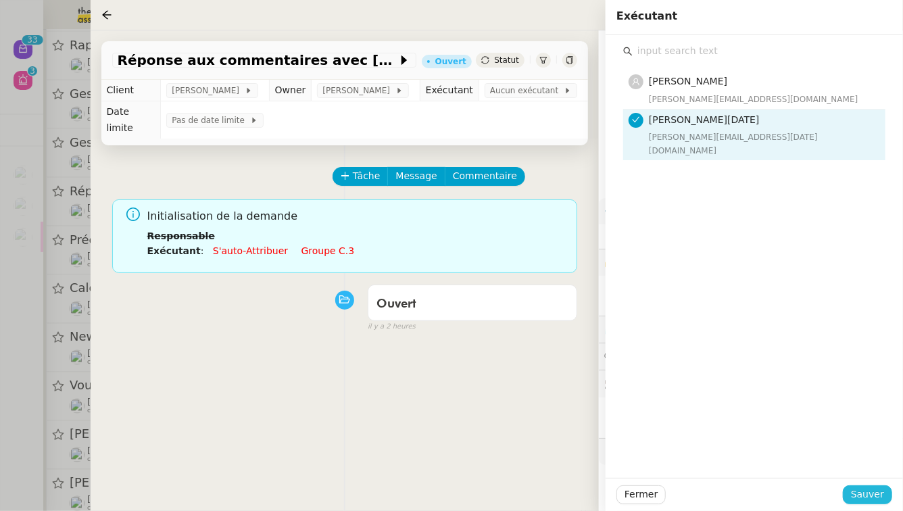
click at [869, 500] on span "Sauver" at bounding box center [867, 495] width 33 height 16
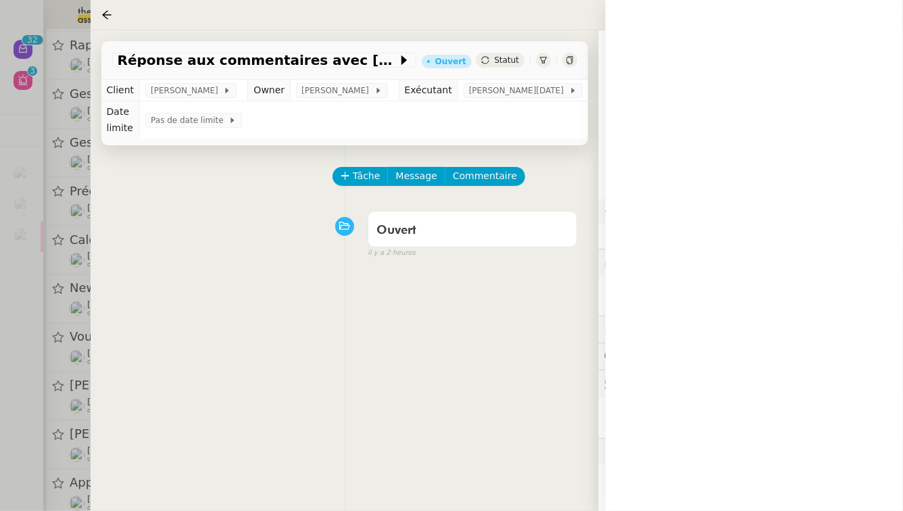
click at [0, 448] on div at bounding box center [451, 255] width 903 height 511
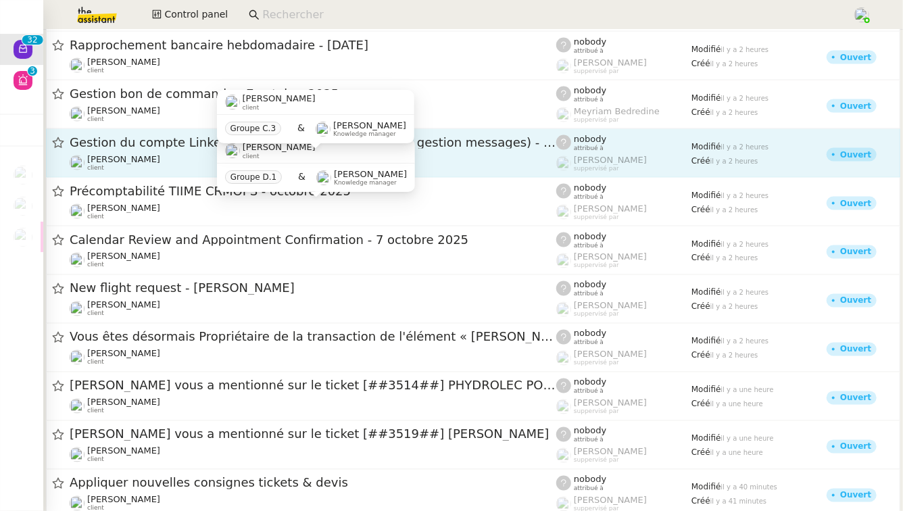
click at [475, 157] on div "Hugo Bentz client" at bounding box center [313, 163] width 487 height 18
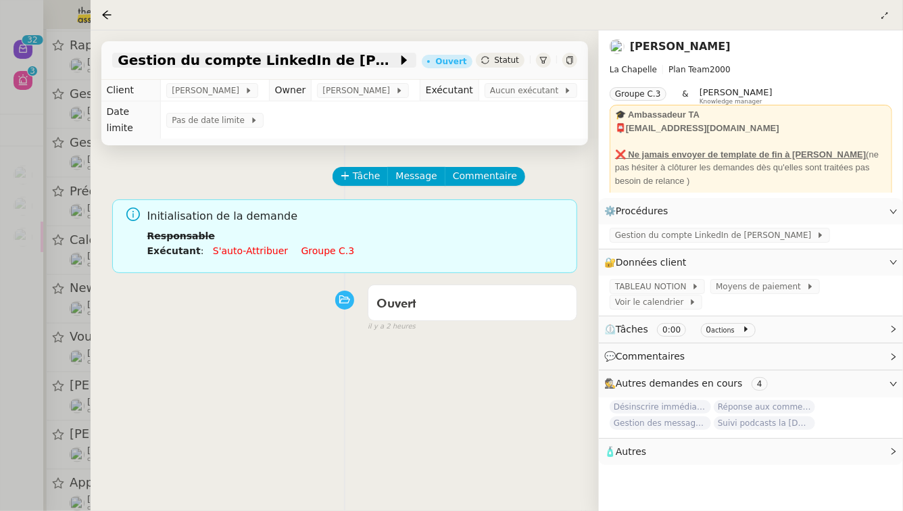
click at [346, 66] on span "Gestion du compte LinkedIn de Charly LAMARD (post + gestion messages) - 7 octob…" at bounding box center [258, 60] width 280 height 14
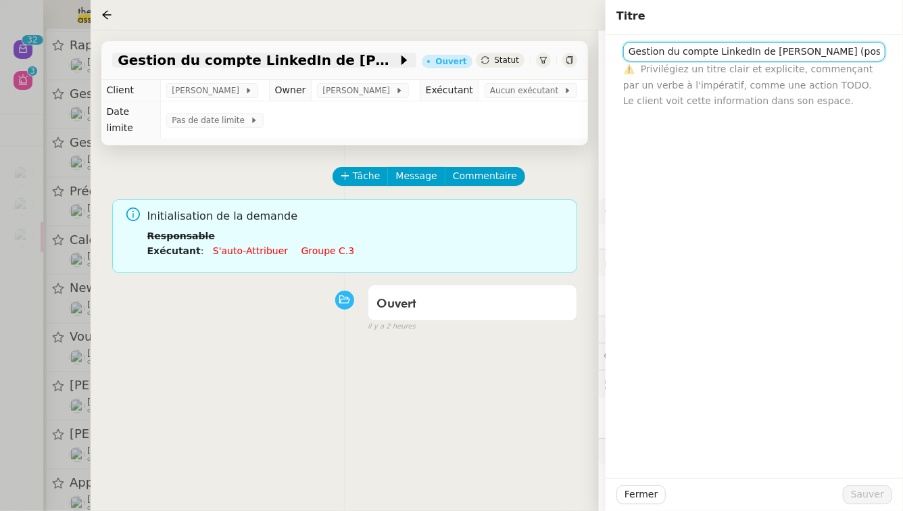
scroll to position [0, 152]
click at [331, 308] on div "Ouvert false il y a 2 heures" at bounding box center [344, 306] width 465 height 54
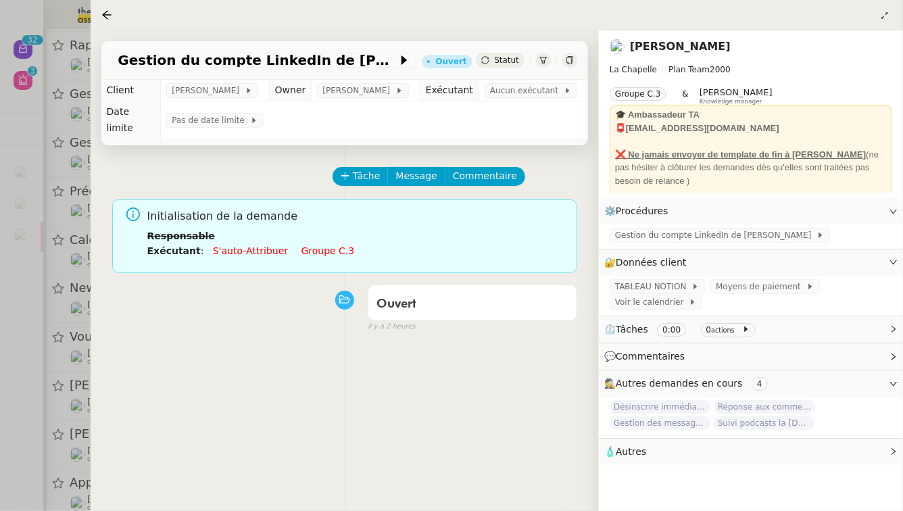
click at [316, 245] on link "Groupe c.3" at bounding box center [328, 250] width 53 height 11
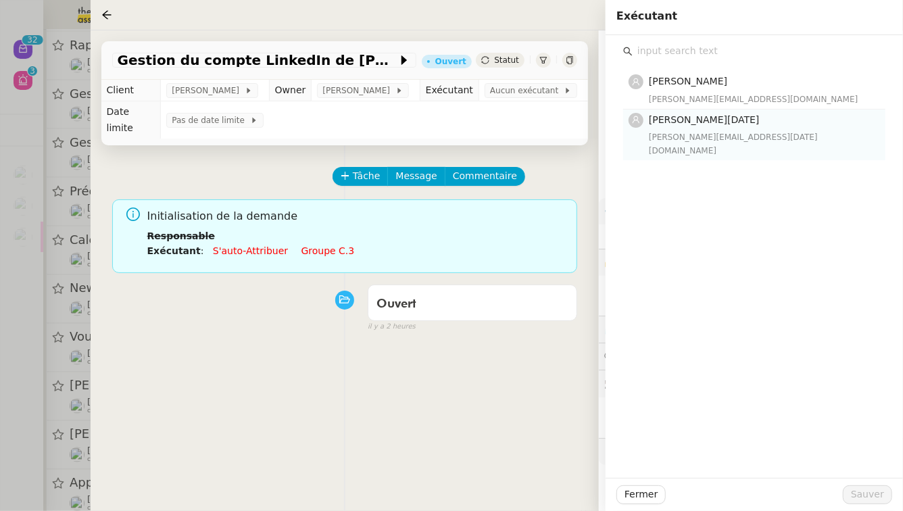
click at [729, 138] on div "jean-noel@theassistant.team" at bounding box center [763, 144] width 229 height 27
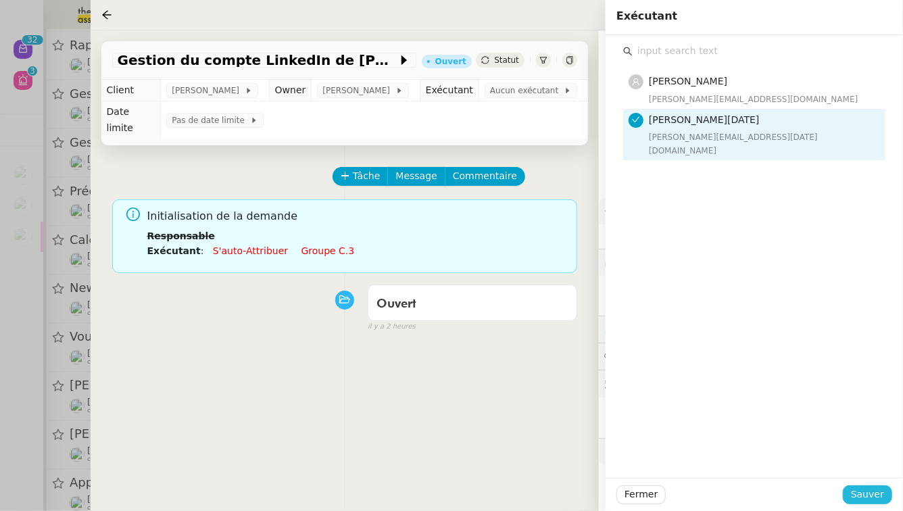
click at [878, 492] on span "Sauver" at bounding box center [867, 495] width 33 height 16
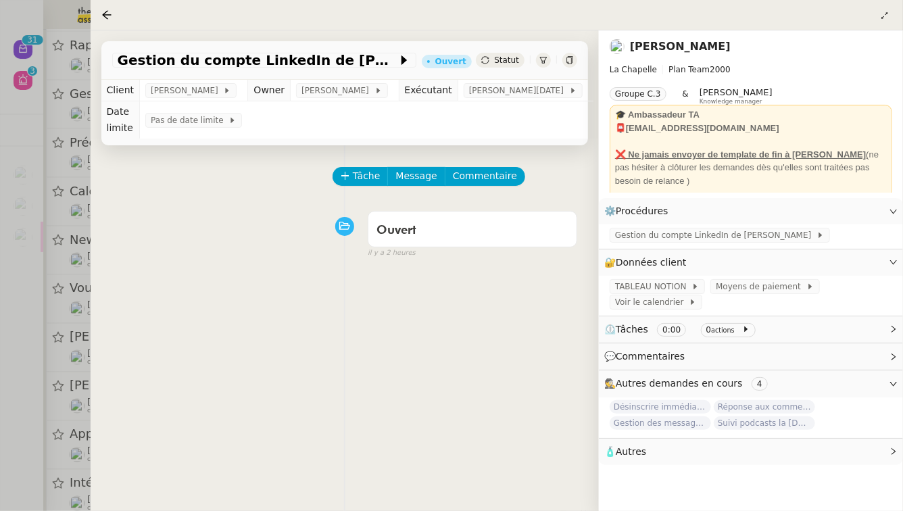
click at [0, 381] on div at bounding box center [451, 255] width 903 height 511
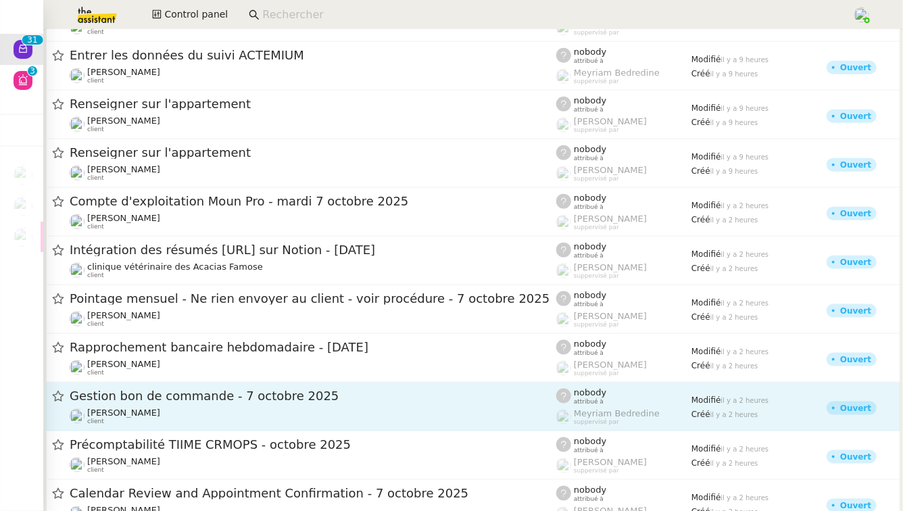
scroll to position [694, 0]
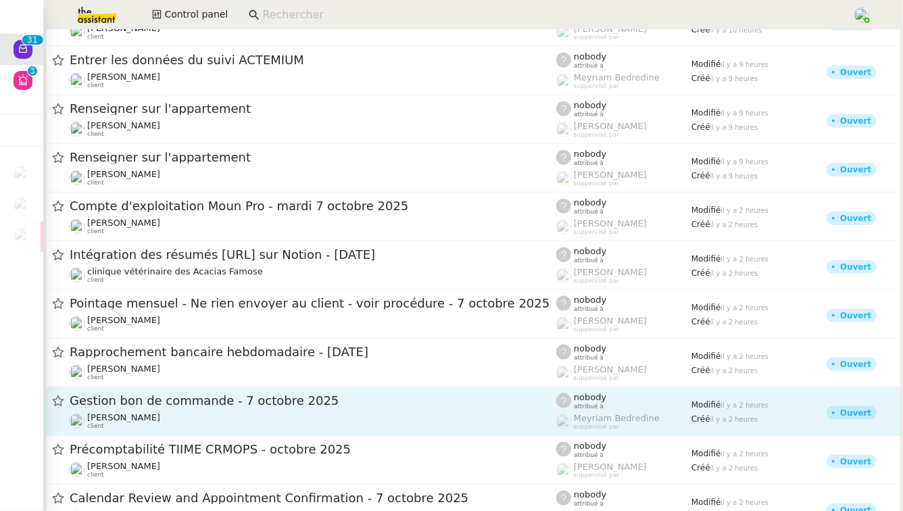
click at [164, 210] on span "Compte d'exploitation Moun Pro - mardi 7 octobre 2025" at bounding box center [313, 206] width 487 height 12
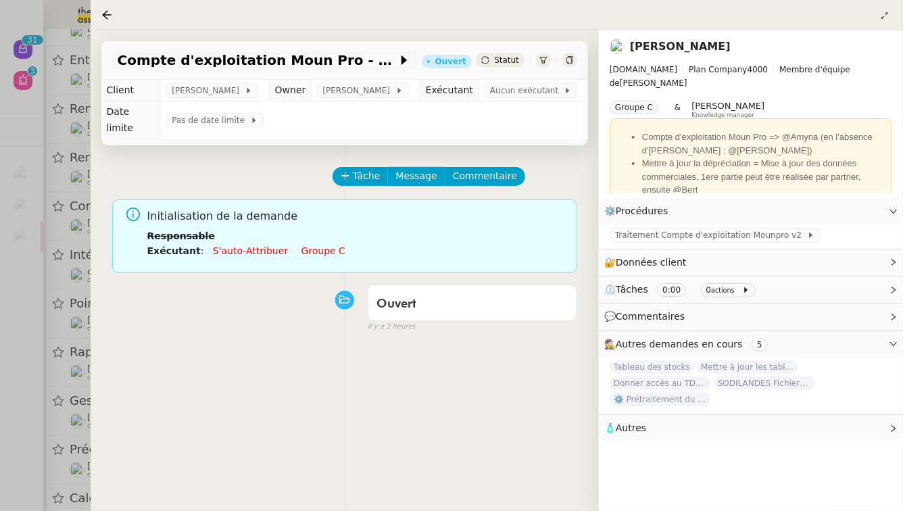
click at [310, 243] on li "Exécutant : S'auto-attribuer Groupe c" at bounding box center [356, 250] width 419 height 15
click at [315, 245] on link "Groupe c" at bounding box center [324, 250] width 44 height 11
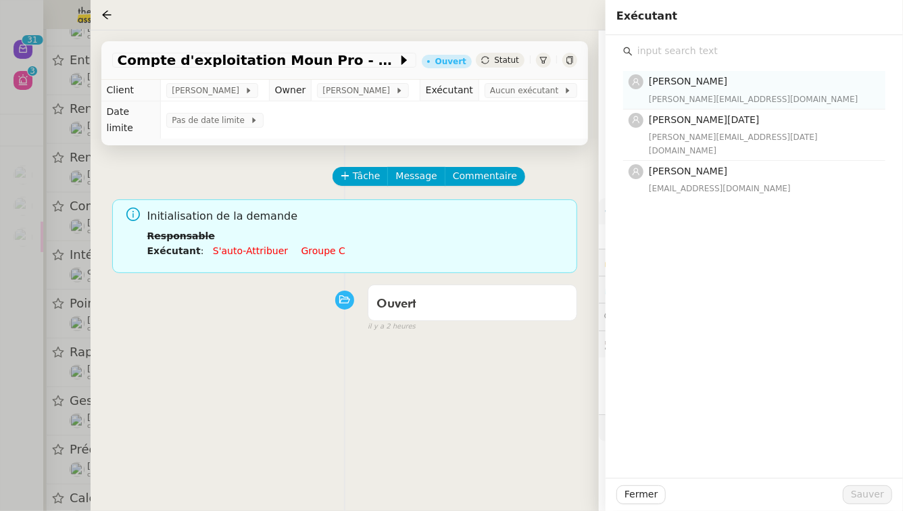
click at [682, 91] on div "Amyna Mehrez amyna@team.theassistant.com" at bounding box center [763, 90] width 229 height 32
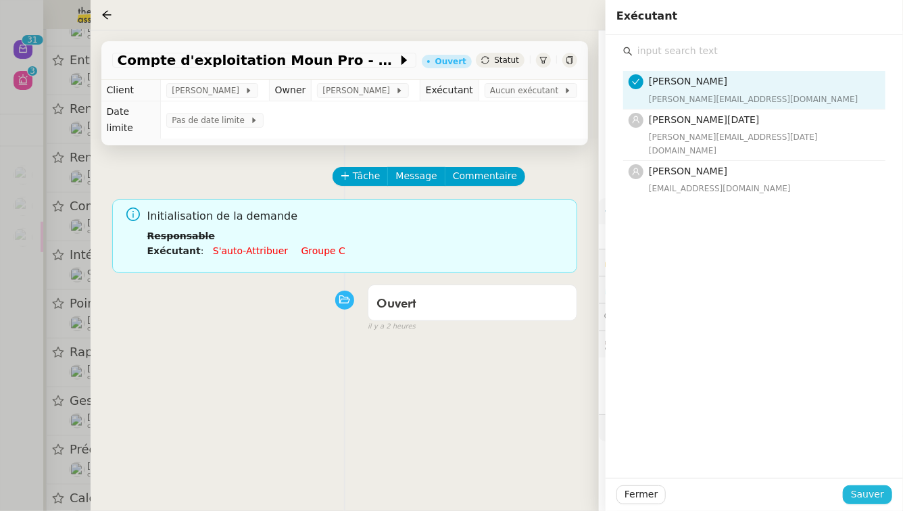
click at [868, 502] on span "Sauver" at bounding box center [867, 495] width 33 height 16
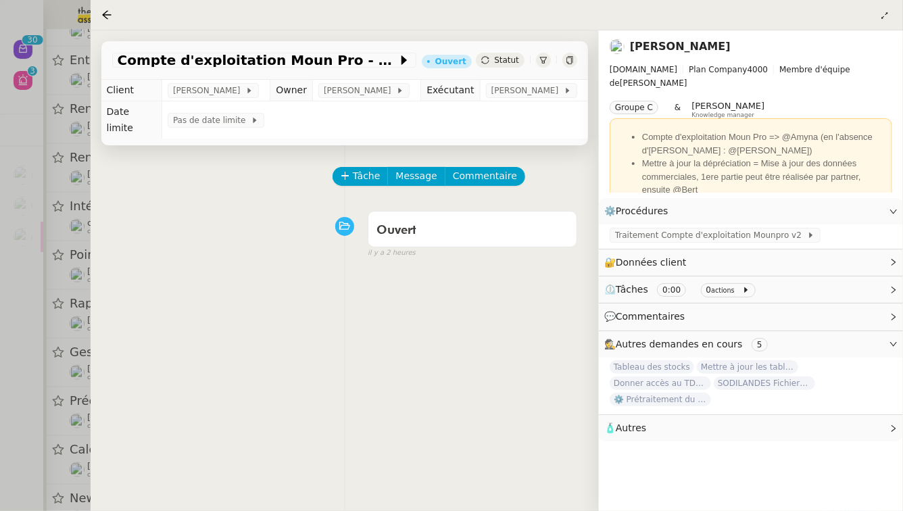
click at [9, 331] on div at bounding box center [451, 255] width 903 height 511
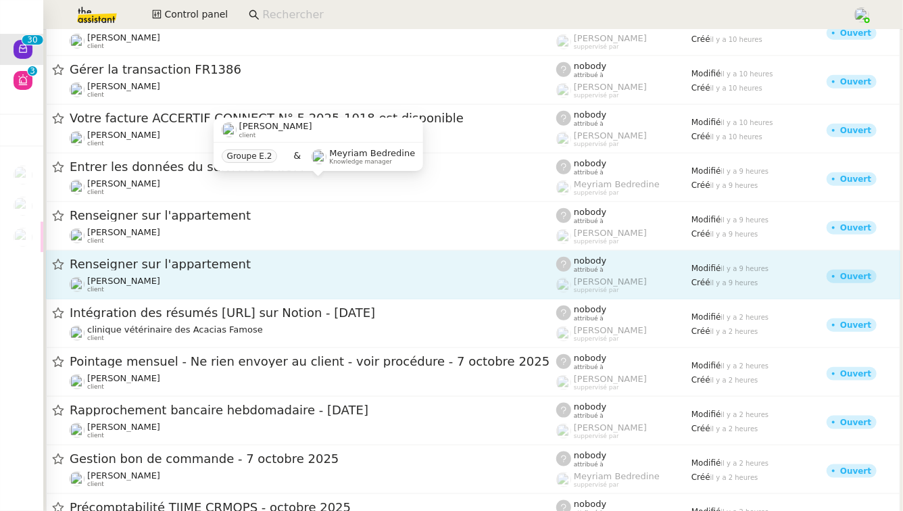
scroll to position [579, 0]
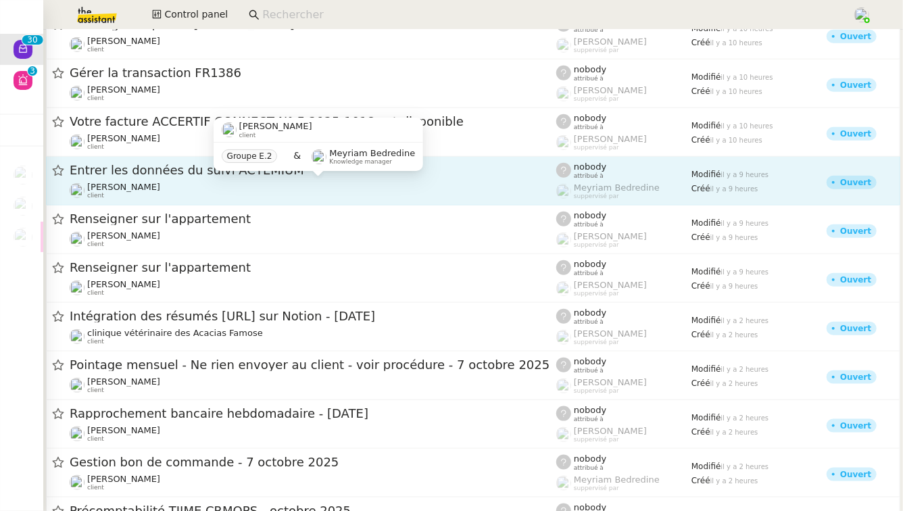
click at [268, 191] on div "Léna Buonomo client" at bounding box center [313, 191] width 487 height 18
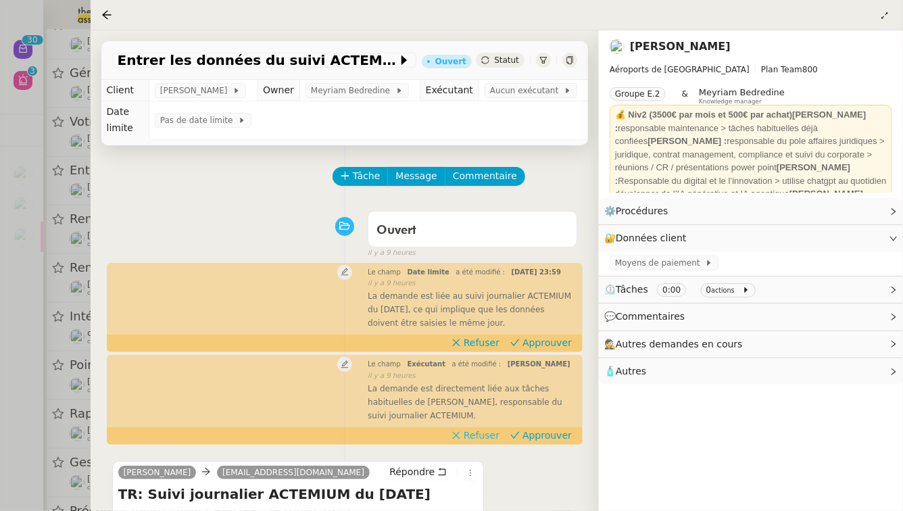
click at [500, 431] on span "Refuser" at bounding box center [482, 436] width 36 height 14
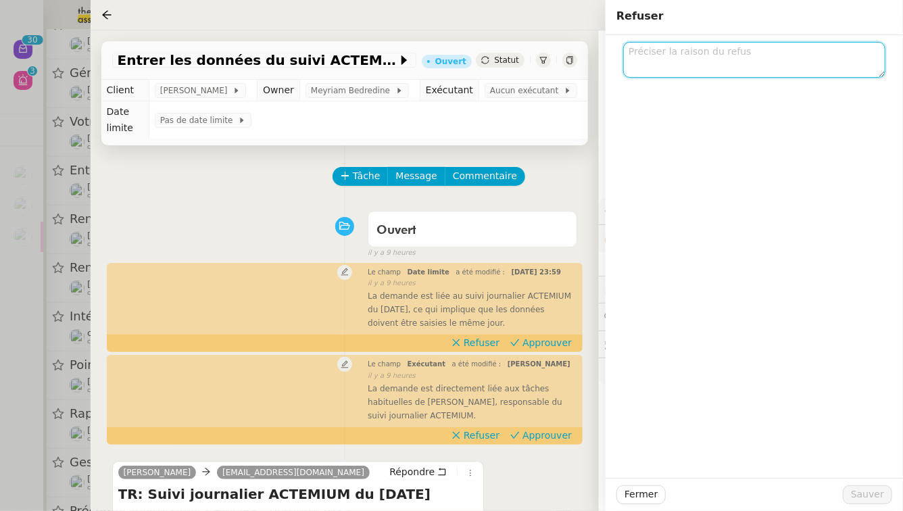
click at [742, 55] on textarea at bounding box center [754, 60] width 262 height 36
type textarea "BUG"
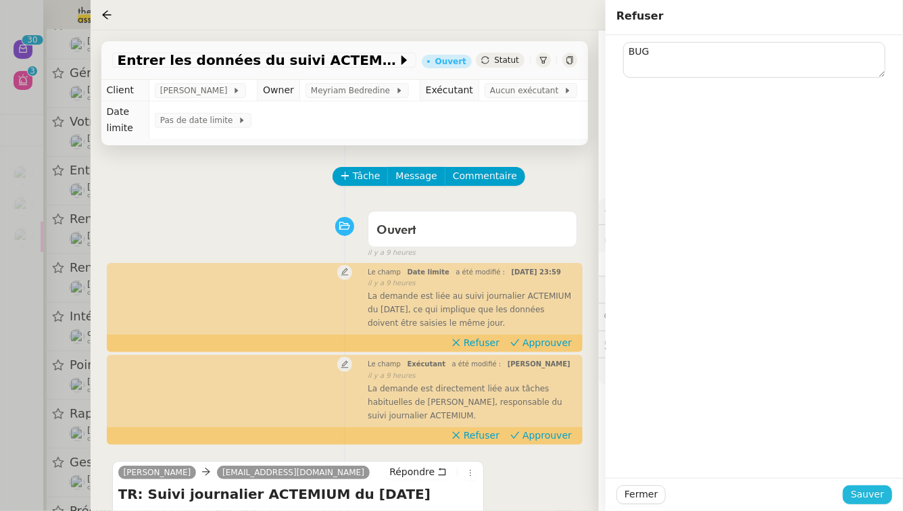
click at [847, 495] on button "Sauver" at bounding box center [867, 495] width 49 height 19
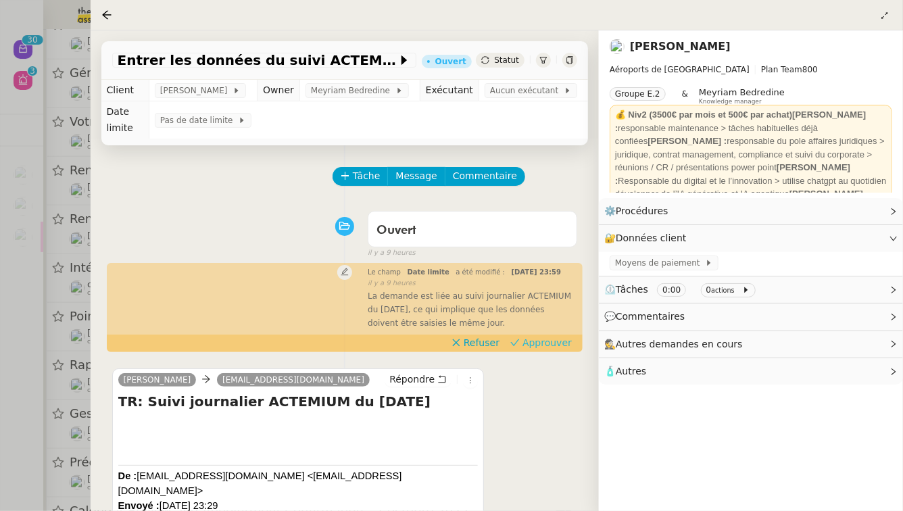
click at [554, 339] on span "Approuver" at bounding box center [547, 343] width 49 height 14
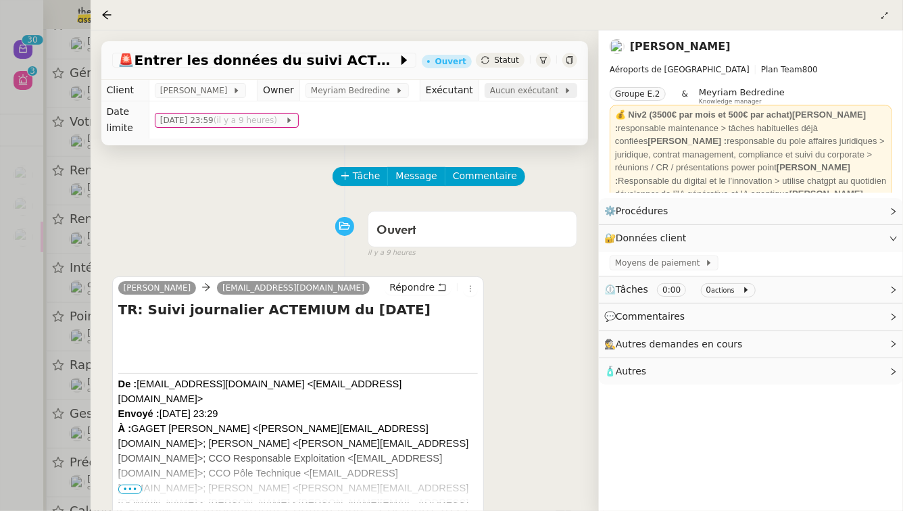
click at [521, 91] on span "Aucun exécutant" at bounding box center [527, 91] width 74 height 14
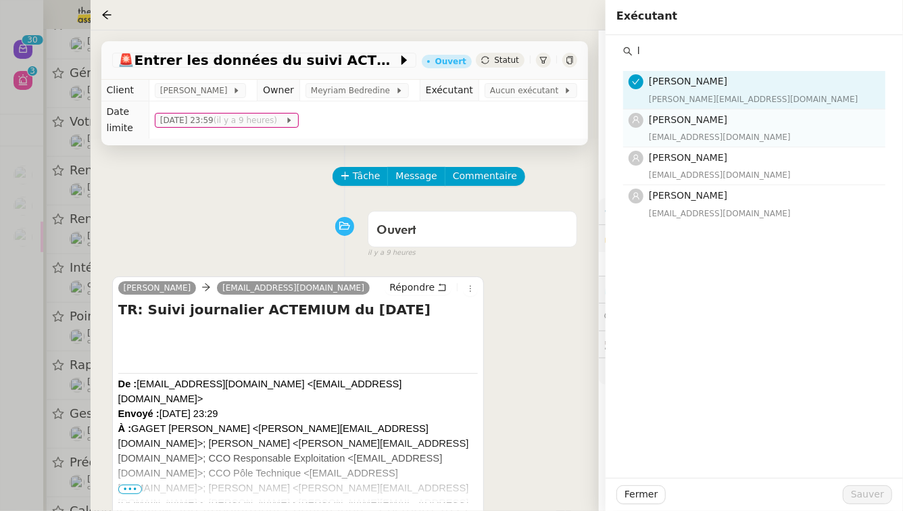
type input "l"
click at [803, 127] on h4 "Léa Jonville" at bounding box center [763, 120] width 229 height 16
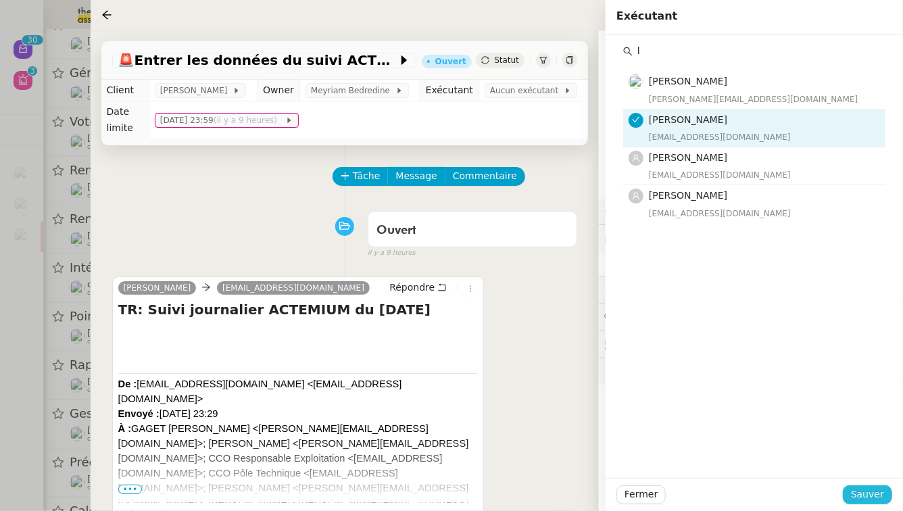
click at [869, 489] on span "Sauver" at bounding box center [867, 495] width 33 height 16
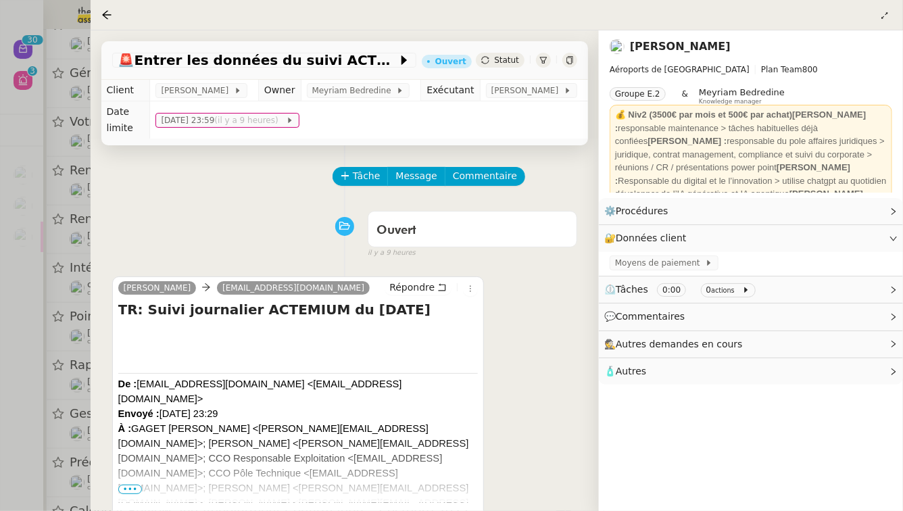
click at [0, 270] on div at bounding box center [451, 255] width 903 height 511
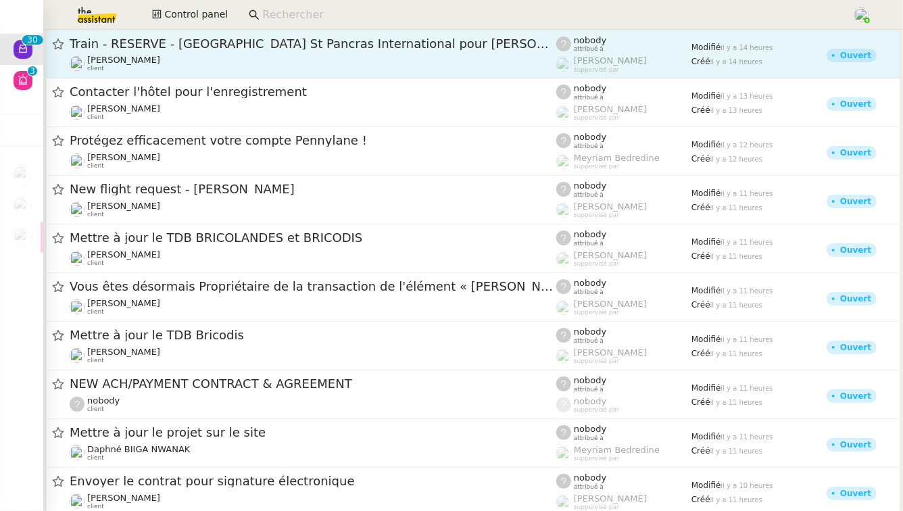
click at [206, 46] on span "Train - RÉSERVÉ - London St Pancras International pour Alexandre BLANC - 12 oct…" at bounding box center [313, 44] width 487 height 12
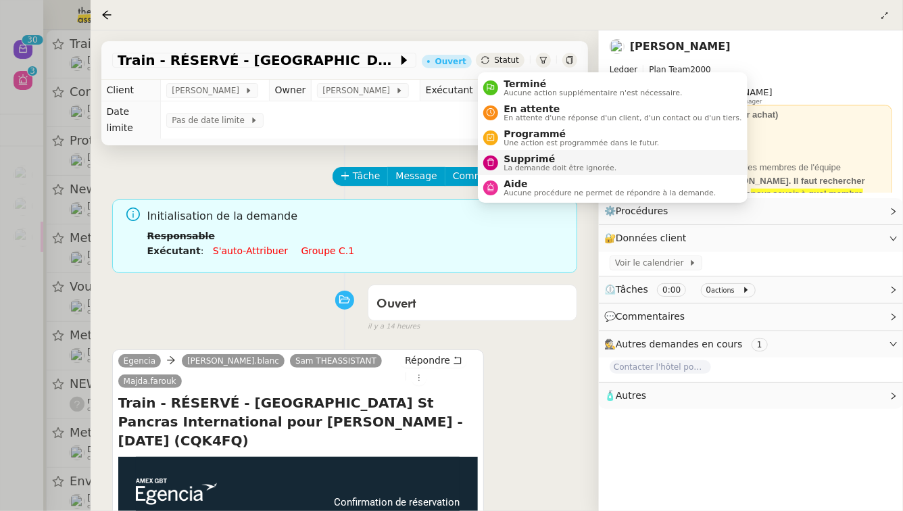
click at [526, 160] on span "Supprimé" at bounding box center [560, 158] width 113 height 11
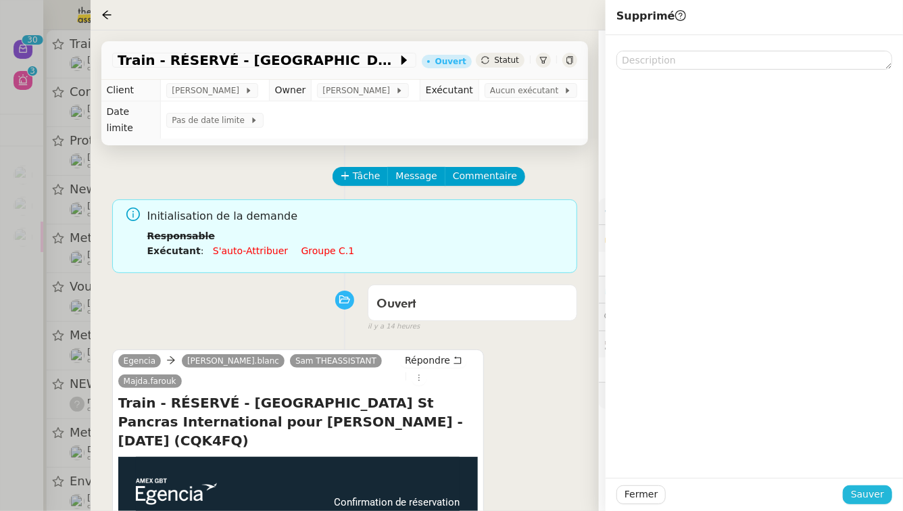
click at [878, 494] on span "Sauver" at bounding box center [867, 495] width 33 height 16
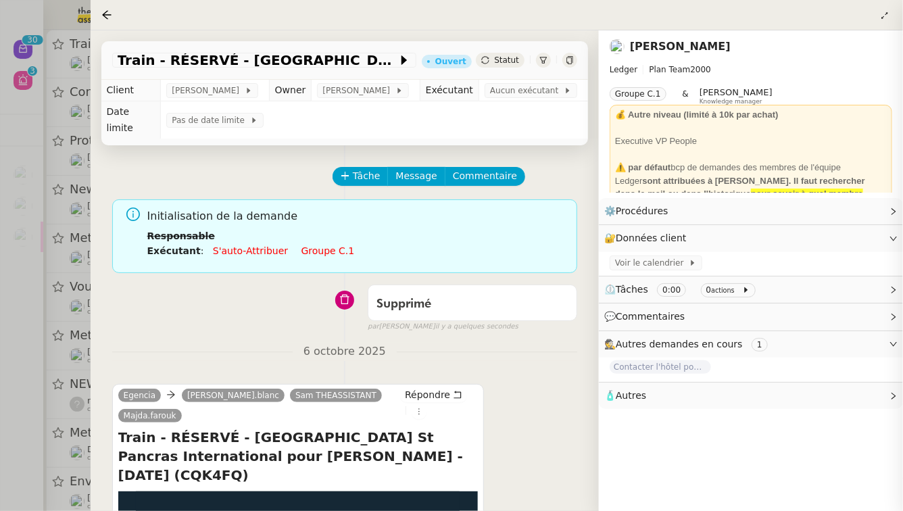
click at [0, 346] on div at bounding box center [451, 255] width 903 height 511
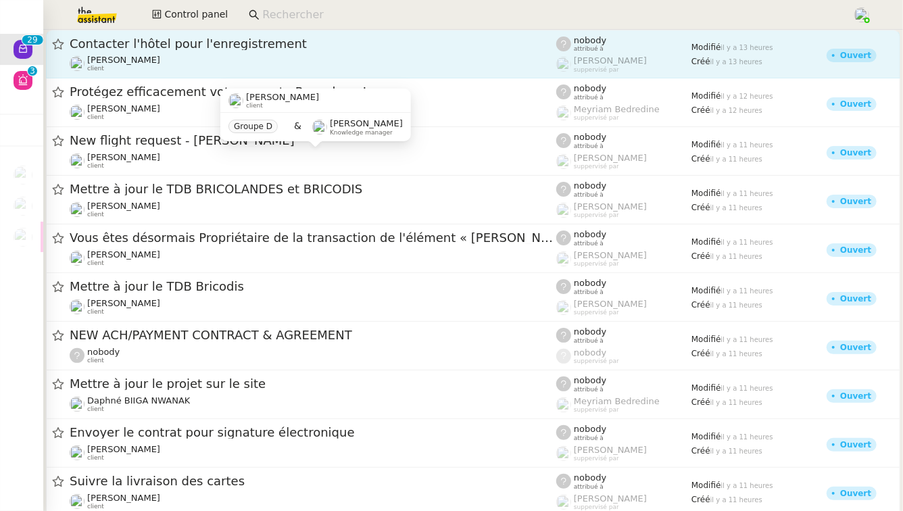
click at [302, 66] on div "Alexandre Blanc client" at bounding box center [313, 64] width 487 height 18
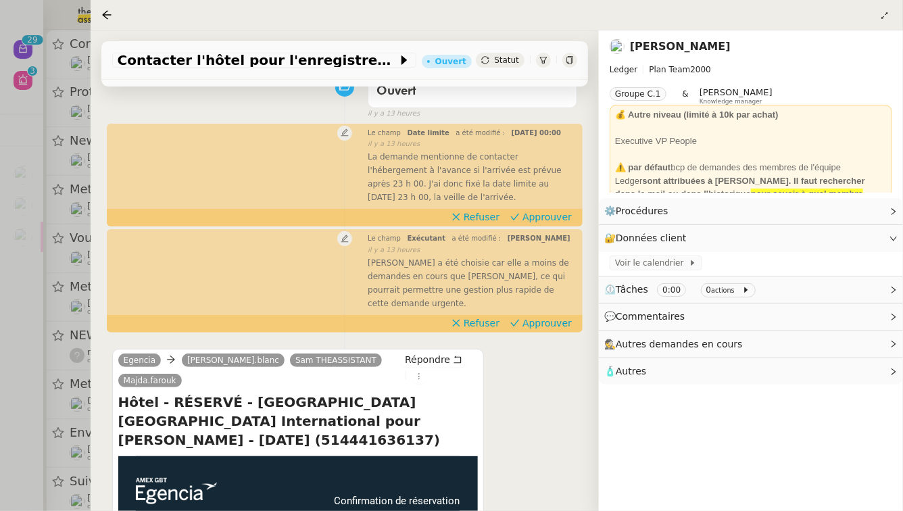
scroll to position [185, 0]
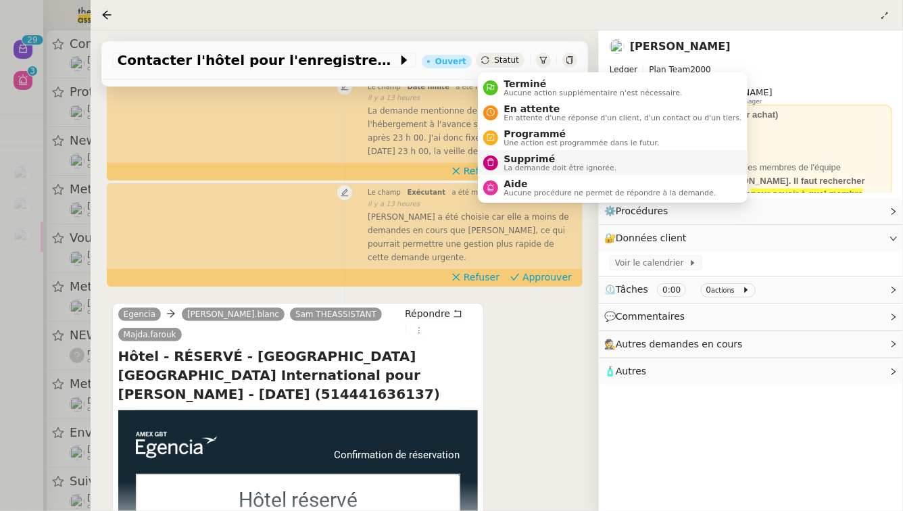
click at [511, 166] on span "La demande doit être ignorée." at bounding box center [560, 167] width 113 height 7
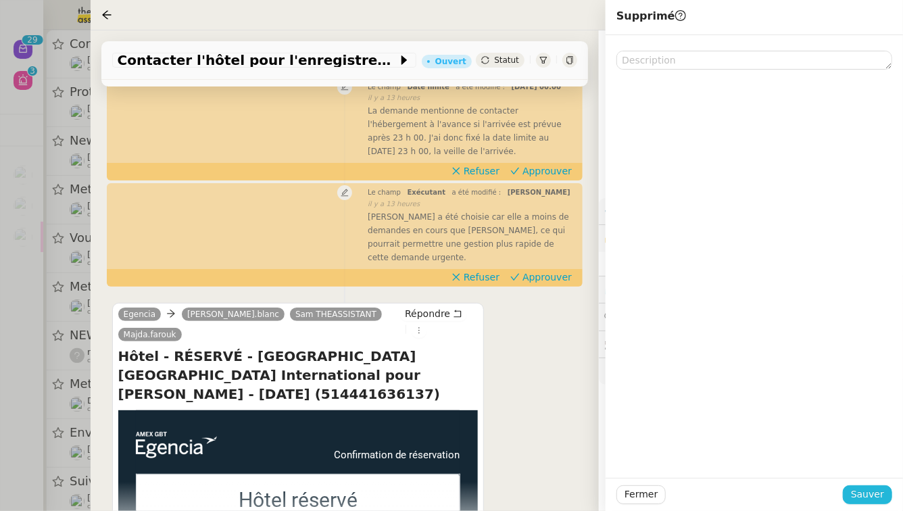
click at [873, 493] on span "Sauver" at bounding box center [867, 495] width 33 height 16
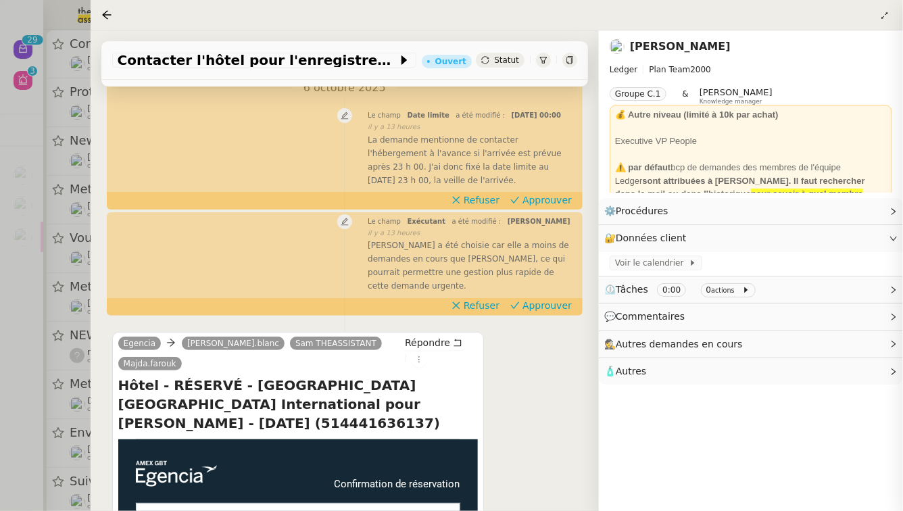
click at [0, 340] on div at bounding box center [451, 255] width 903 height 511
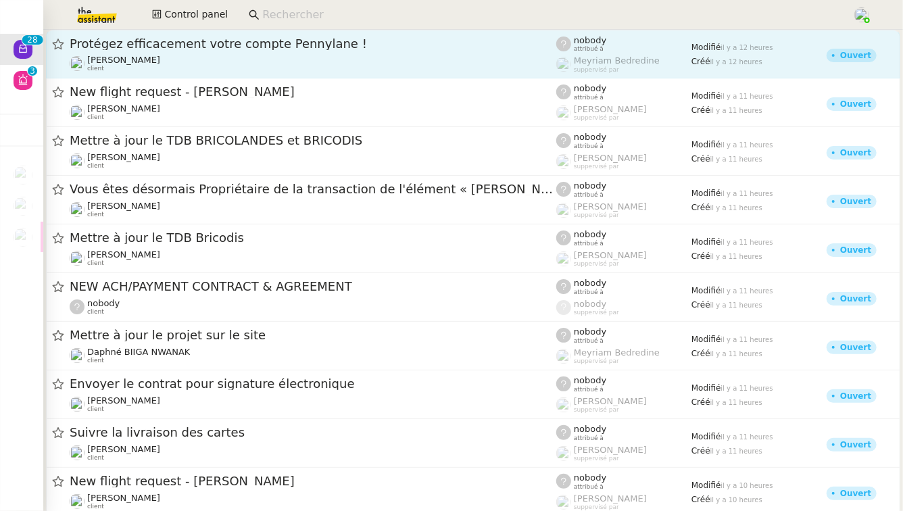
click at [280, 60] on div "Genevieve Landsmann client" at bounding box center [313, 64] width 487 height 18
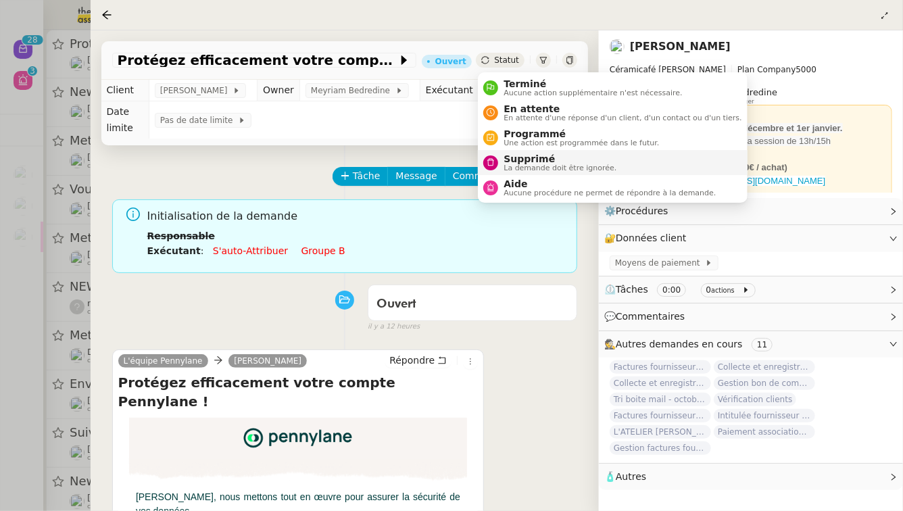
click at [507, 158] on span "Supprimé" at bounding box center [560, 158] width 113 height 11
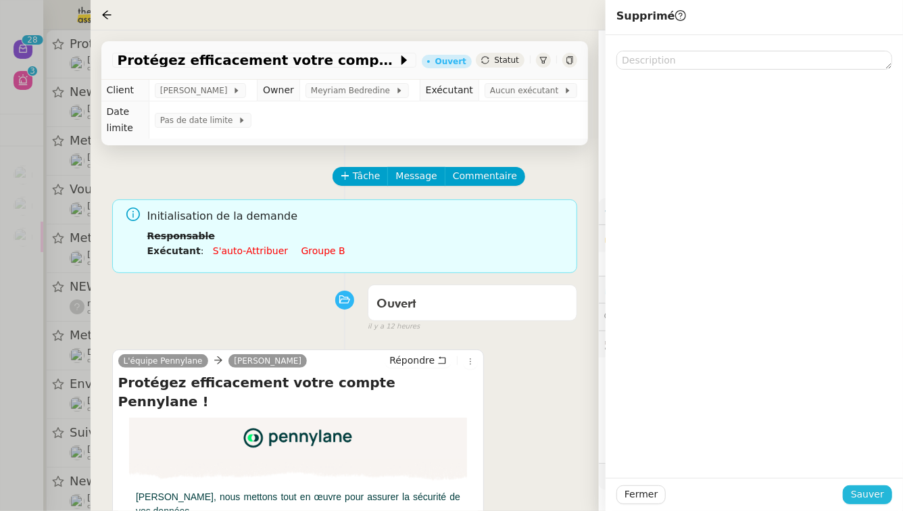
click at [881, 500] on span "Sauver" at bounding box center [867, 495] width 33 height 16
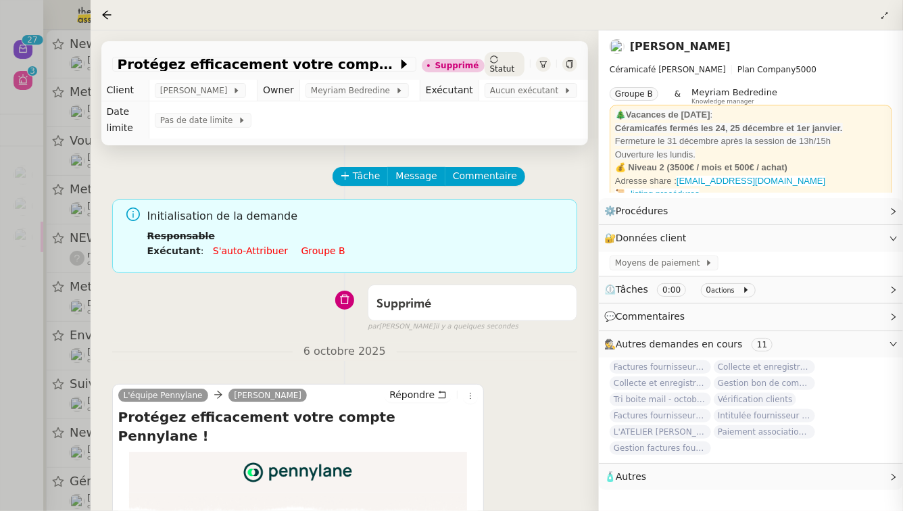
click at [0, 401] on div at bounding box center [451, 255] width 903 height 511
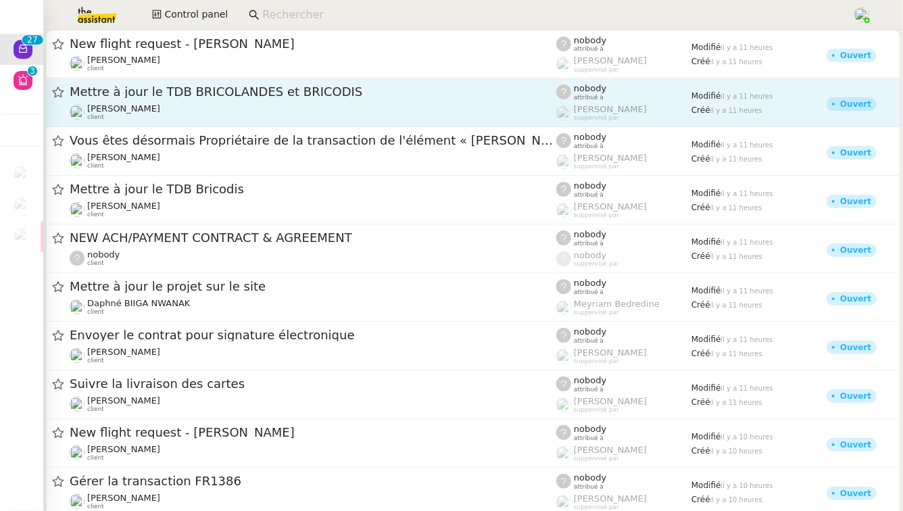
click at [350, 97] on span "Mettre à jour le TDB BRICOLANDES et BRICODIS" at bounding box center [313, 92] width 487 height 12
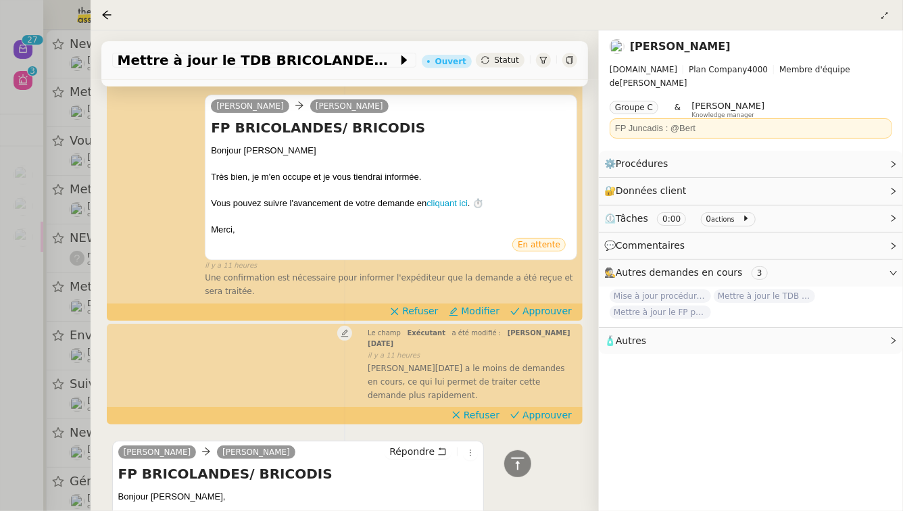
scroll to position [360, 0]
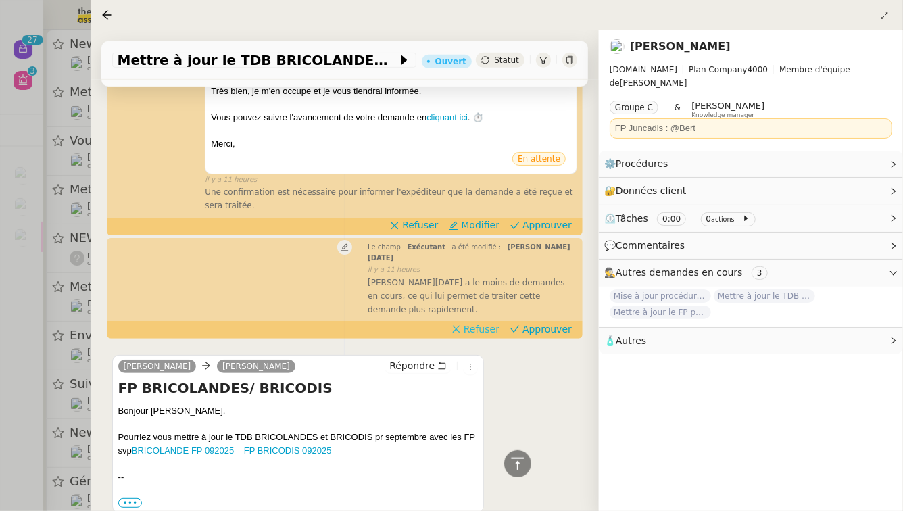
click at [492, 323] on span "Refuser" at bounding box center [482, 330] width 36 height 14
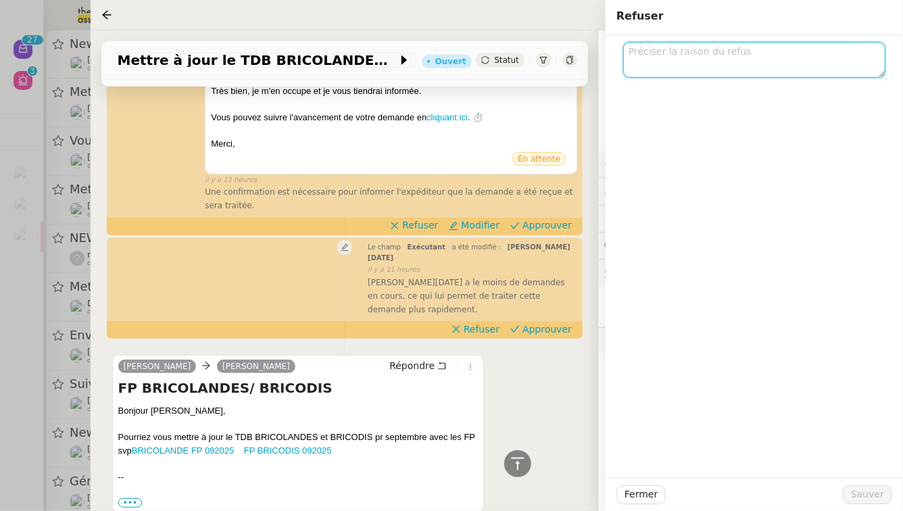
click at [735, 53] on textarea at bounding box center [754, 60] width 262 height 36
type textarea "Bert"
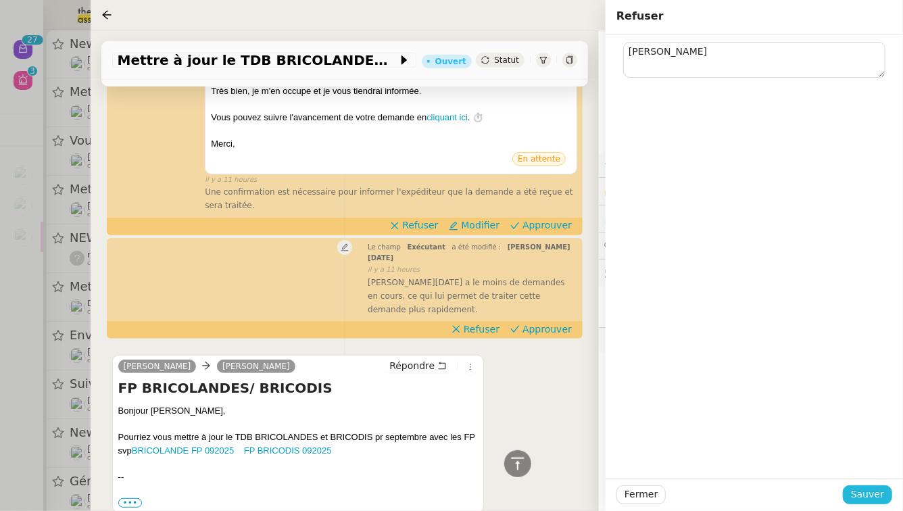
click at [851, 503] on button "Sauver" at bounding box center [867, 495] width 49 height 19
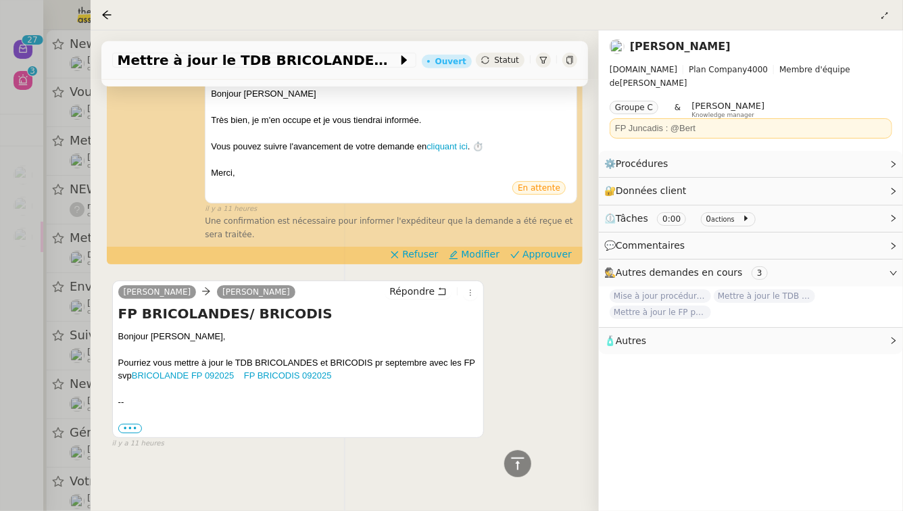
click at [529, 241] on div "camille Alison Picard-Boix FP BRICOLANDES/ BRICODIS Bonjour Alison Très bien, j…" at bounding box center [344, 134] width 465 height 216
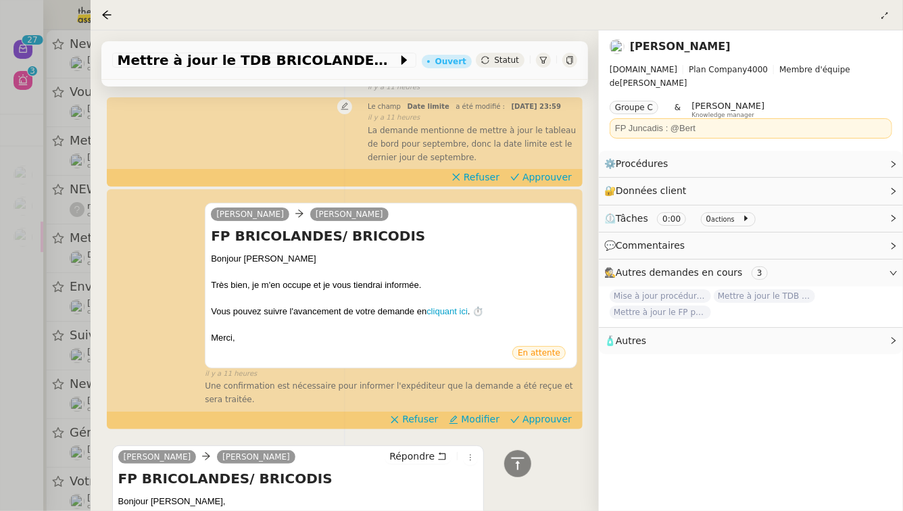
scroll to position [166, 0]
click at [558, 415] on span "Approuver" at bounding box center [547, 419] width 49 height 14
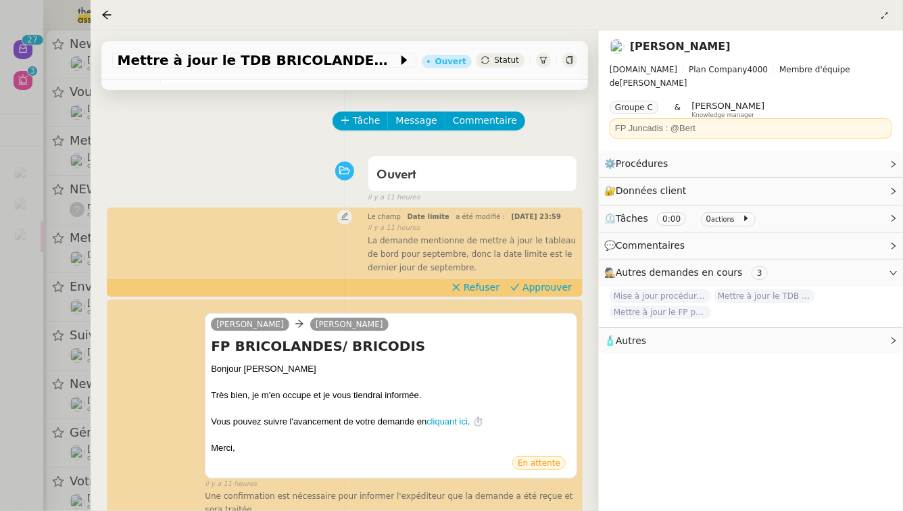
scroll to position [41, 0]
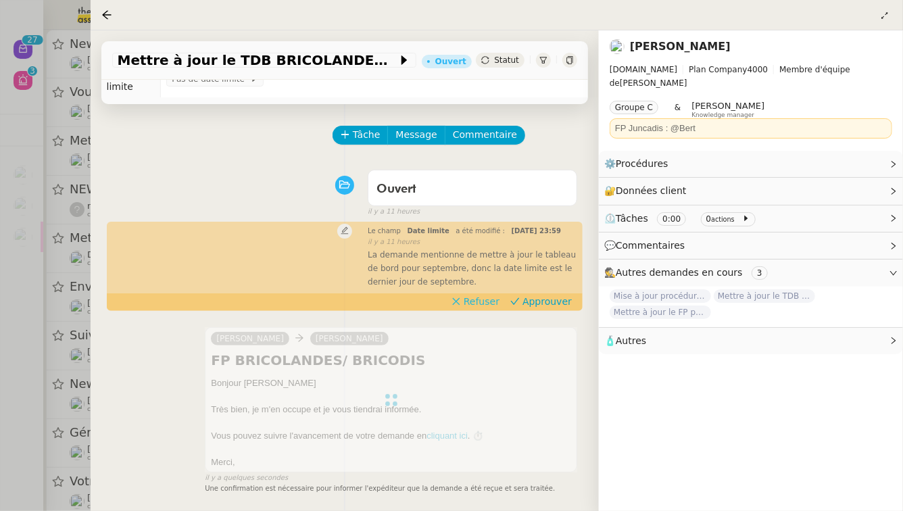
click at [491, 295] on span "Refuser" at bounding box center [482, 302] width 36 height 14
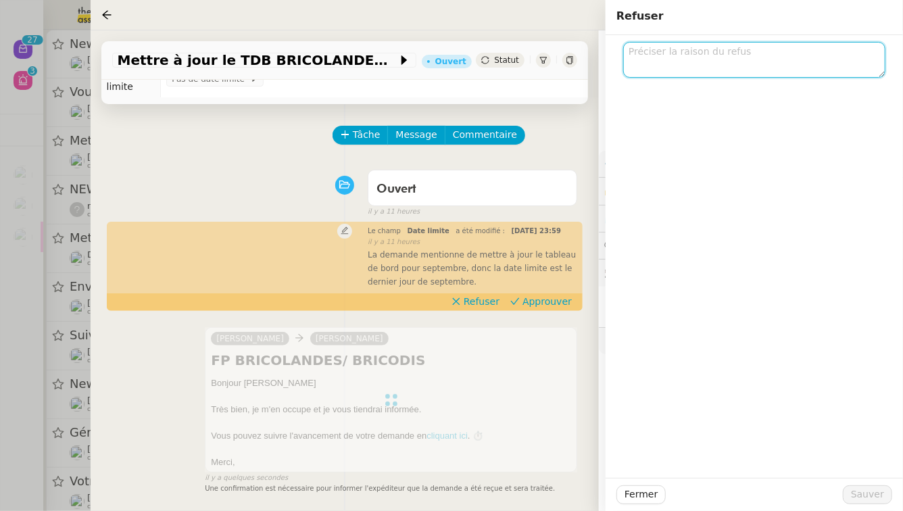
click at [781, 53] on textarea at bounding box center [754, 60] width 262 height 36
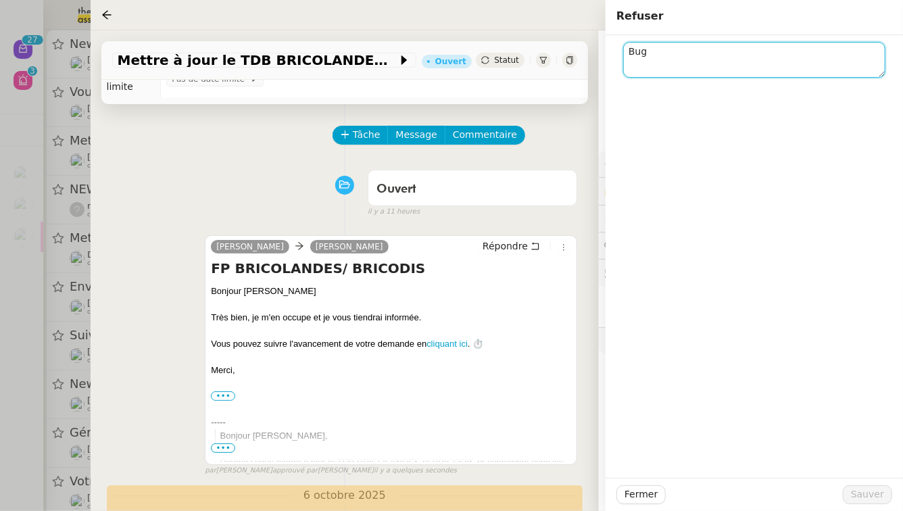
type textarea "Bug"
click at [571, 126] on div "Tâche Message Commentaire" at bounding box center [455, 142] width 243 height 32
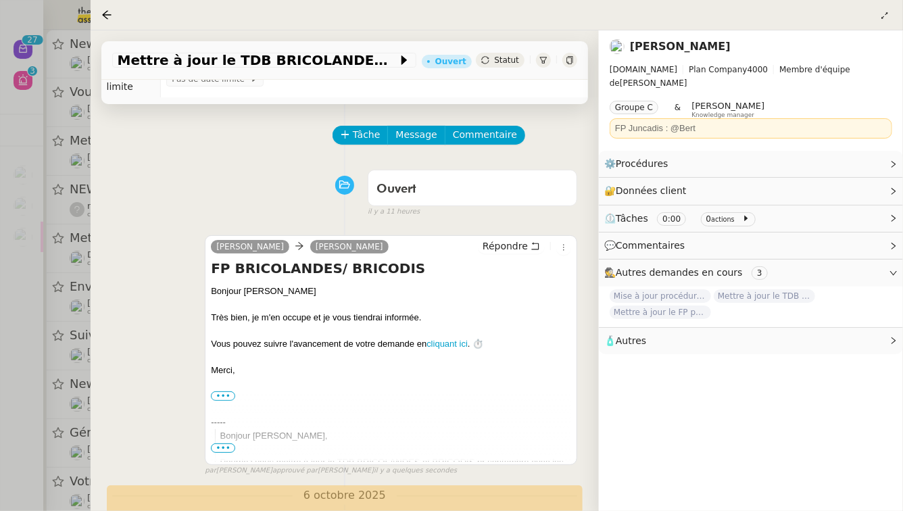
scroll to position [157, 0]
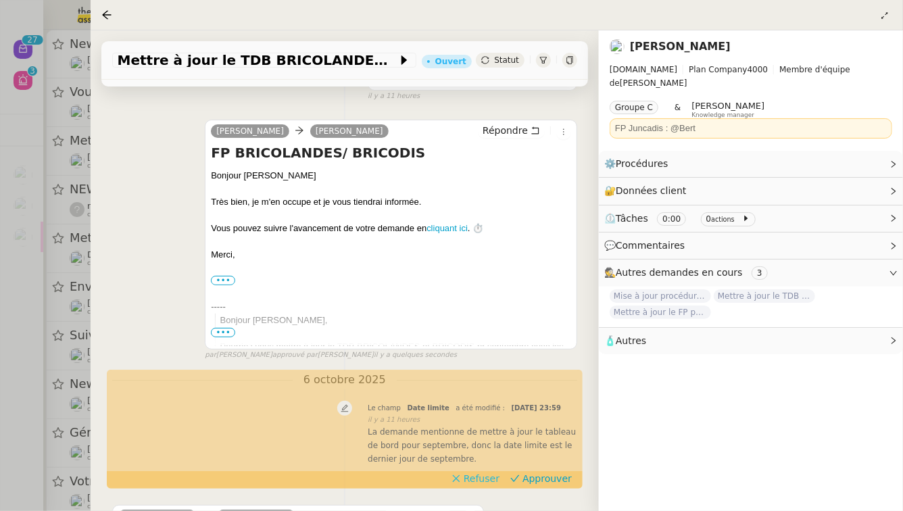
click at [480, 472] on span "Refuser" at bounding box center [482, 479] width 36 height 14
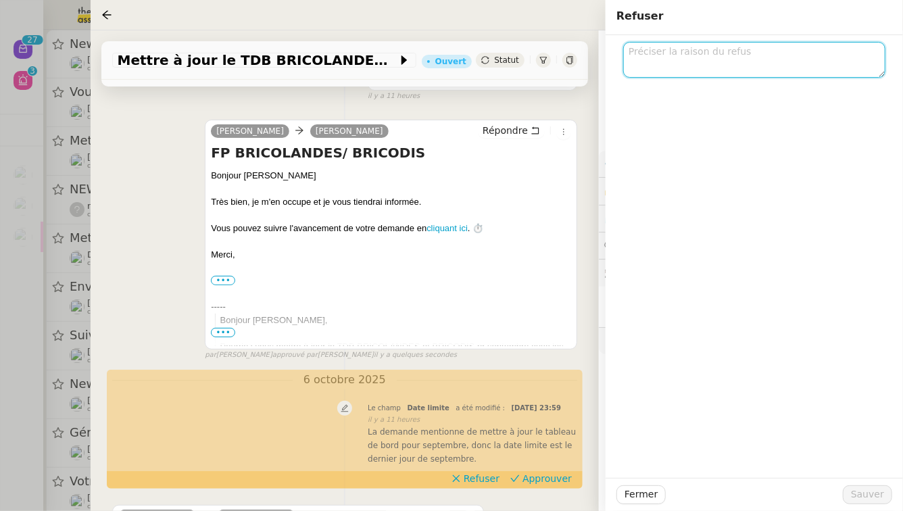
click at [713, 51] on textarea at bounding box center [754, 60] width 262 height 36
type textarea "Date d document et non pas dead line"
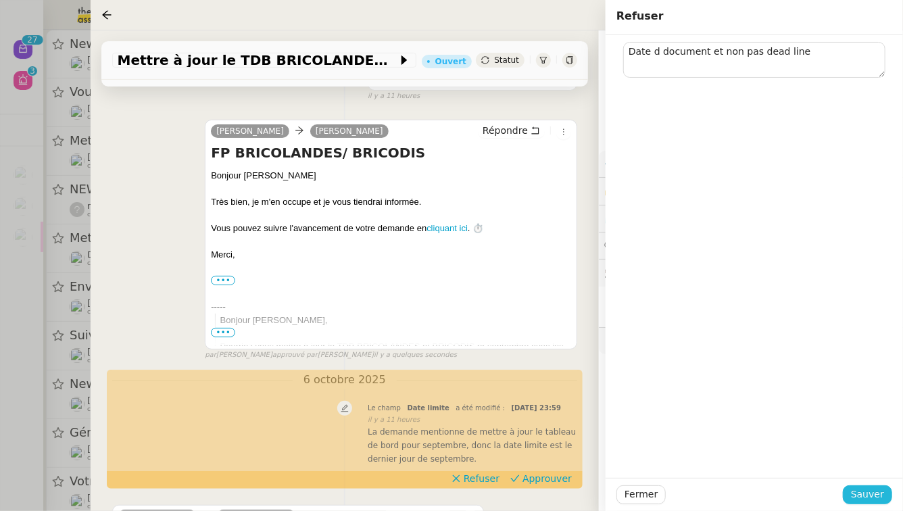
click at [877, 495] on span "Sauver" at bounding box center [867, 495] width 33 height 16
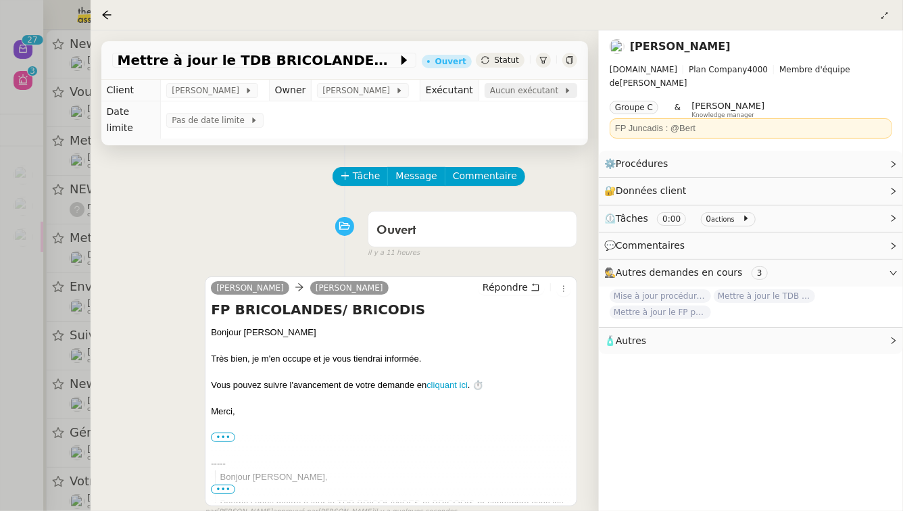
click at [516, 92] on span "Aucun exécutant" at bounding box center [527, 91] width 74 height 14
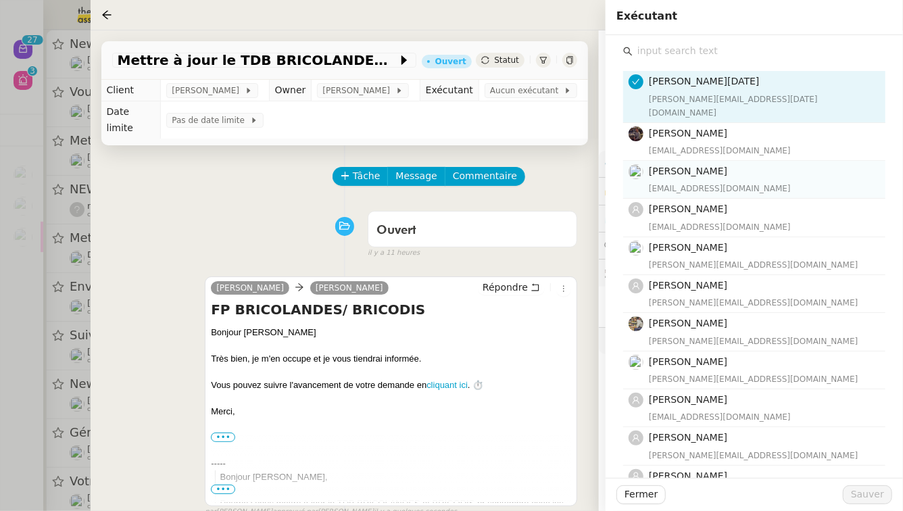
click at [772, 161] on nz-list-item "Romane Vachon romane@team.theassistant.com" at bounding box center [754, 180] width 262 height 38
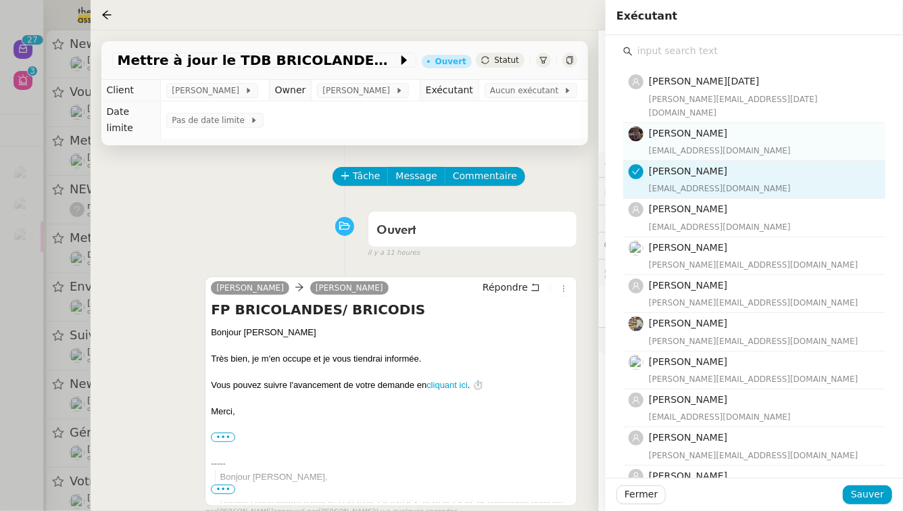
click at [771, 144] on div "bert.canavaggio@gmail.com" at bounding box center [763, 151] width 229 height 14
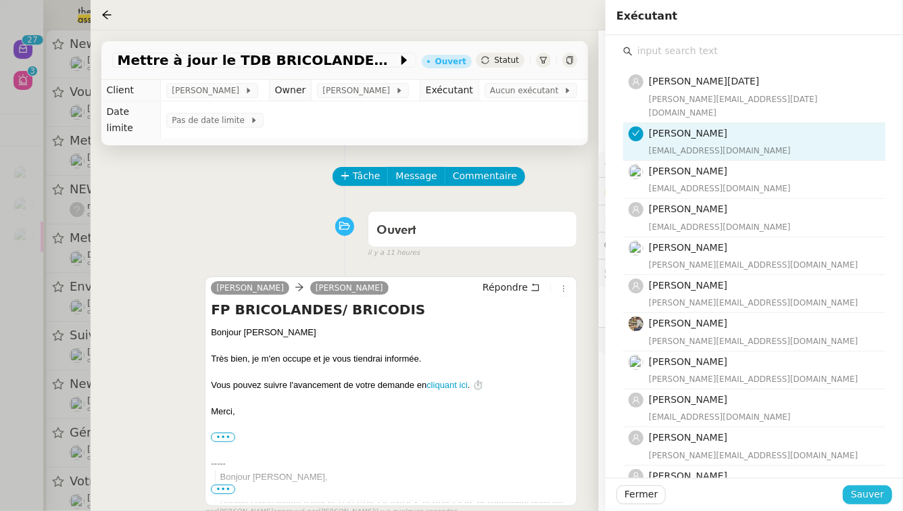
click at [855, 497] on span "Sauver" at bounding box center [867, 495] width 33 height 16
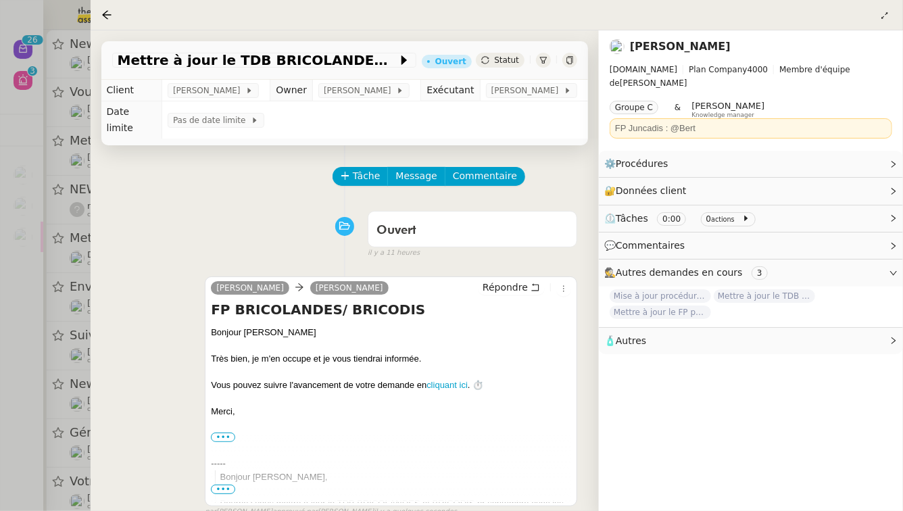
click at [0, 296] on div at bounding box center [451, 255] width 903 height 511
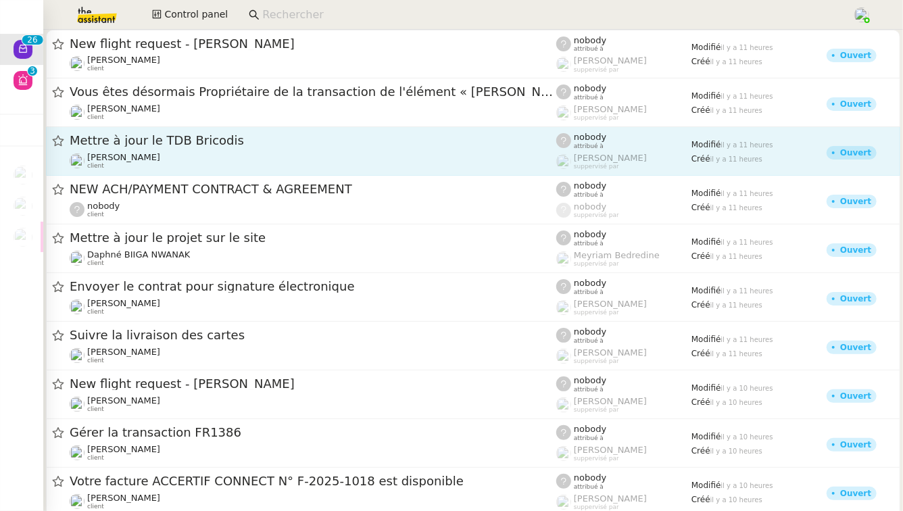
click at [348, 139] on span "Mettre à jour le TDB Bricodis" at bounding box center [313, 141] width 487 height 12
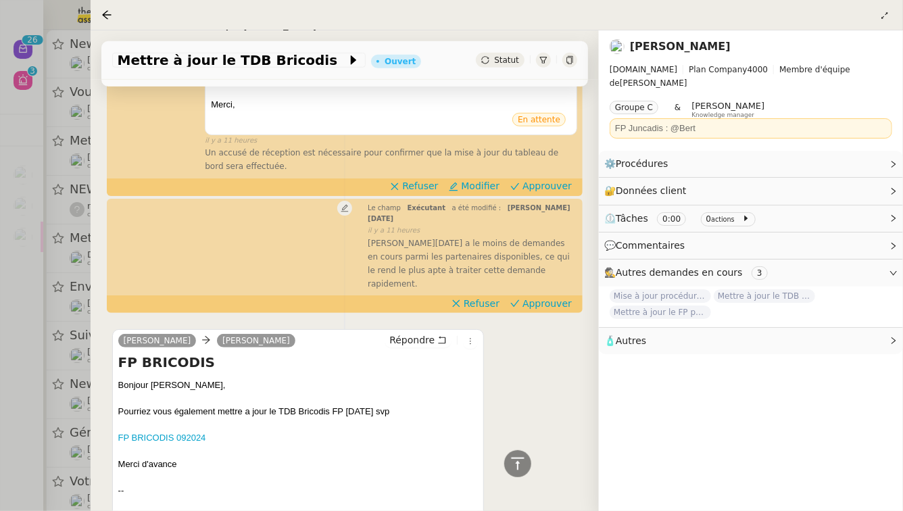
scroll to position [385, 0]
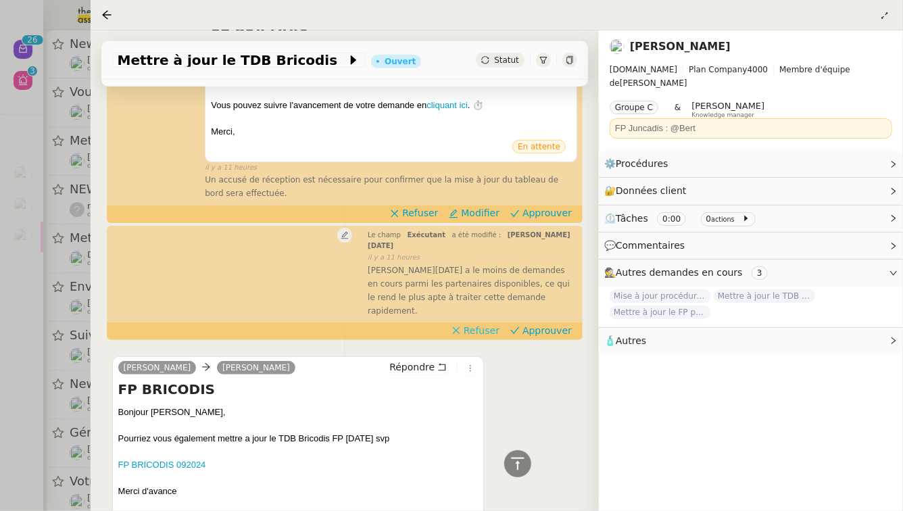
click at [483, 324] on span "Refuser" at bounding box center [482, 331] width 36 height 14
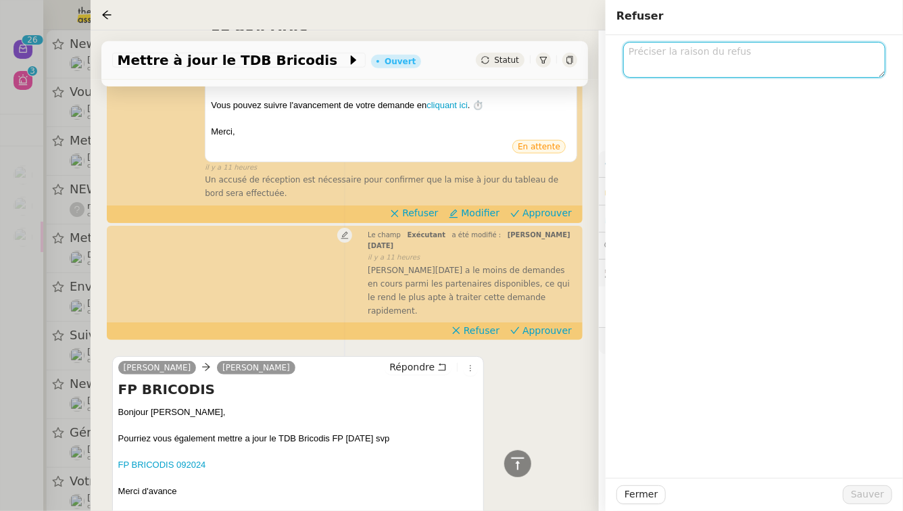
click at [752, 51] on textarea at bounding box center [754, 60] width 262 height 36
type textarea "Bert"
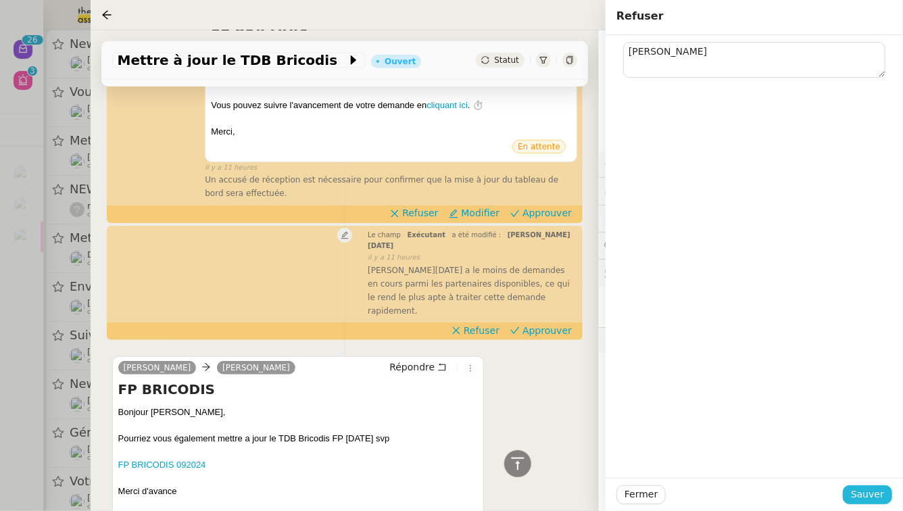
click at [870, 498] on span "Sauver" at bounding box center [867, 495] width 33 height 16
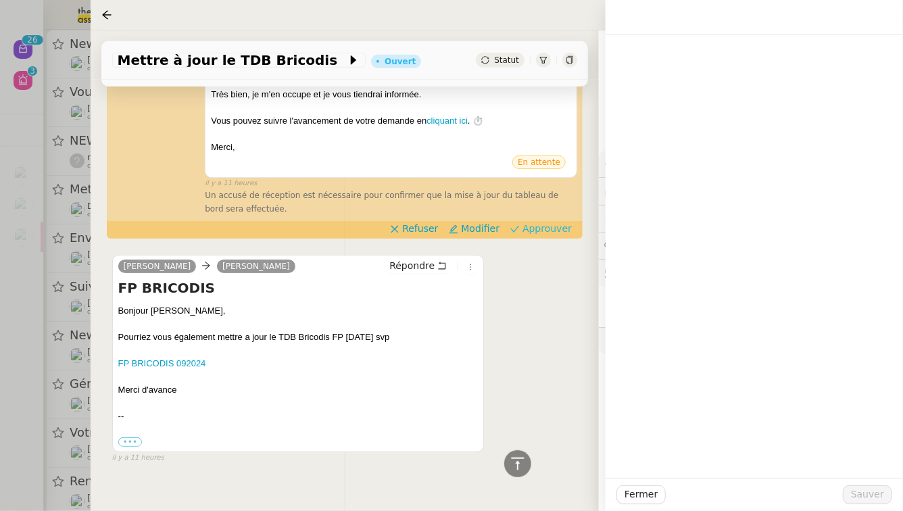
click at [542, 222] on span "Approuver" at bounding box center [547, 229] width 49 height 14
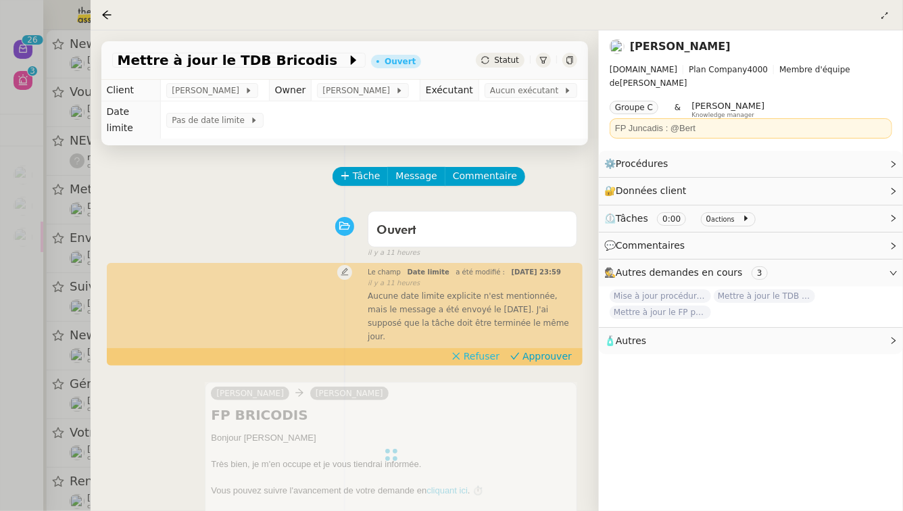
click at [488, 350] on span "Refuser" at bounding box center [482, 357] width 36 height 14
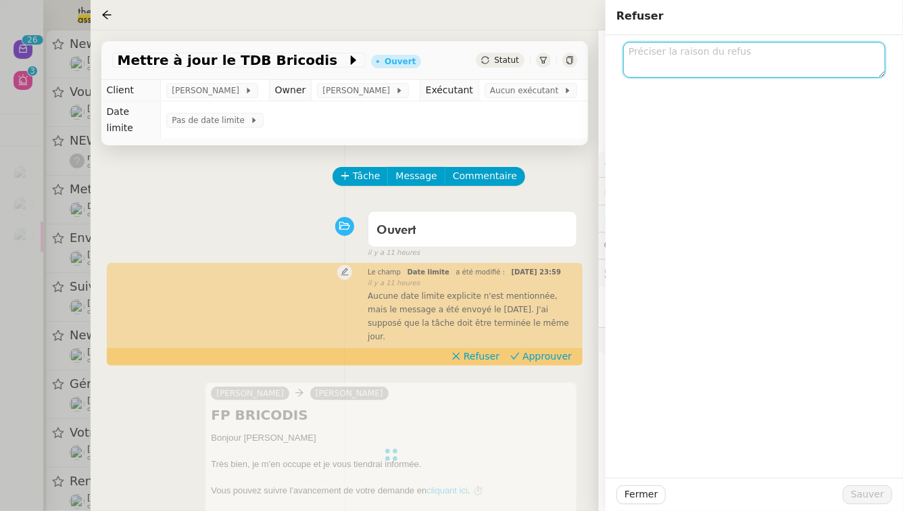
click at [743, 54] on textarea at bounding box center [754, 60] width 262 height 36
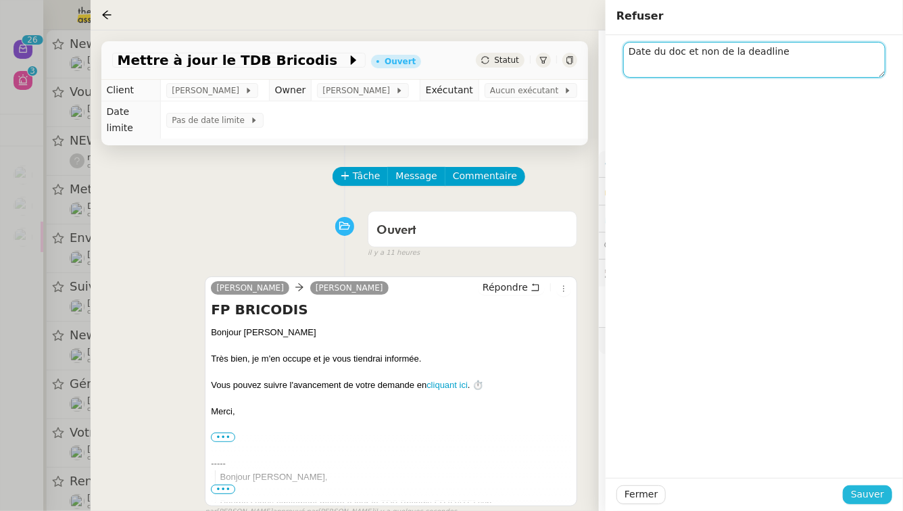
type textarea "Date du doc et non de la deadline"
click at [870, 500] on span "Sauver" at bounding box center [867, 495] width 33 height 16
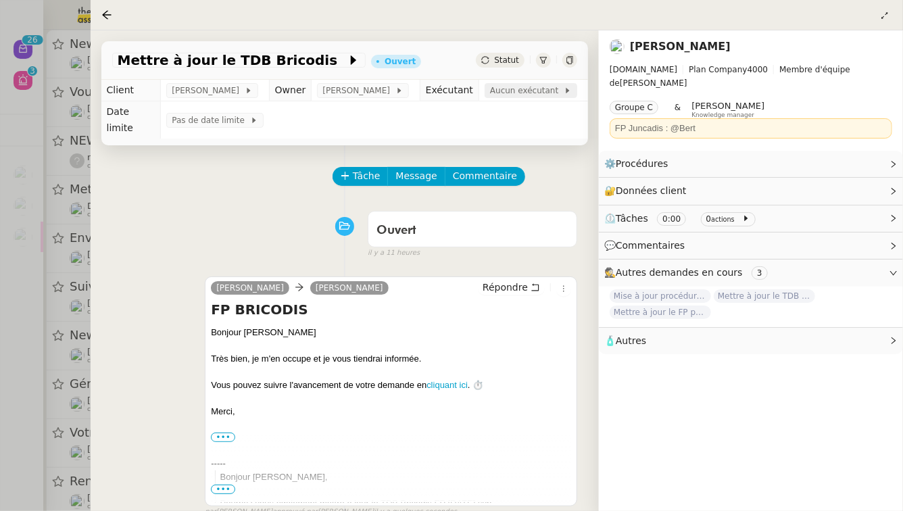
click at [538, 93] on span "Aucun exécutant" at bounding box center [527, 91] width 74 height 14
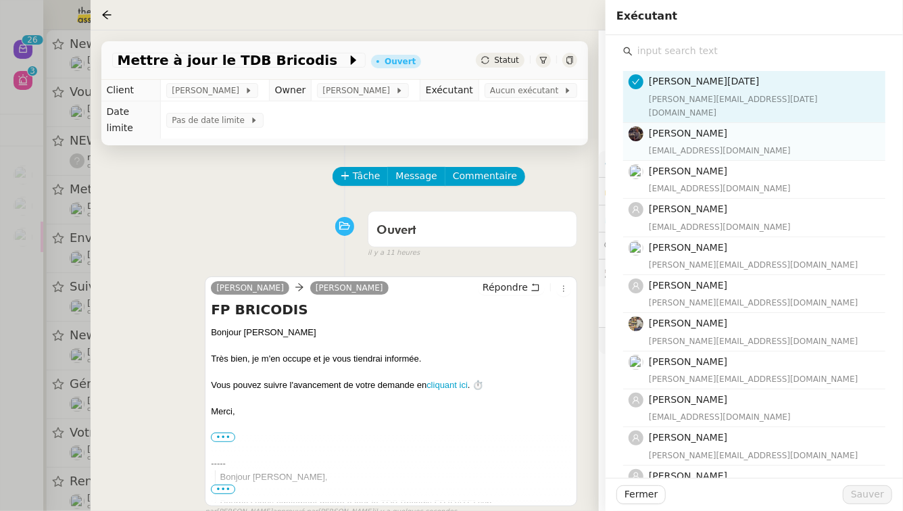
click at [728, 144] on div "bert.canavaggio@gmail.com" at bounding box center [763, 151] width 229 height 14
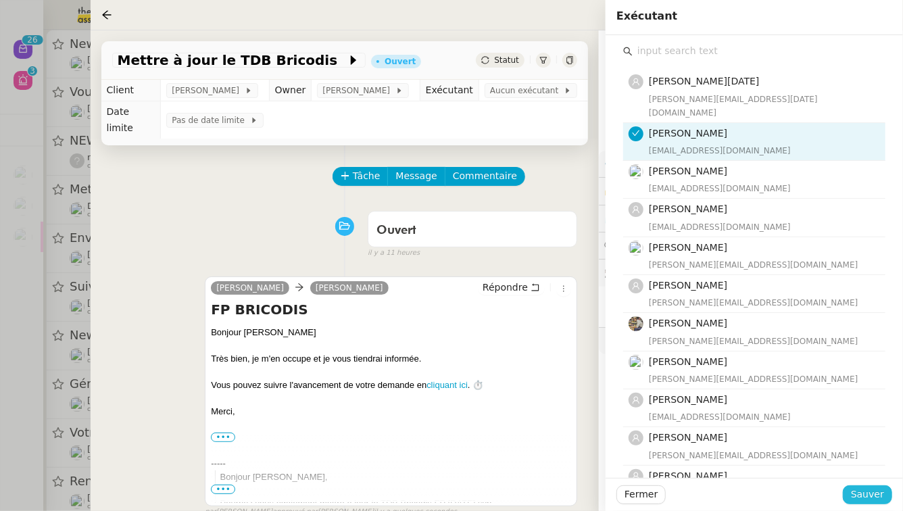
click at [875, 494] on span "Sauver" at bounding box center [867, 495] width 33 height 16
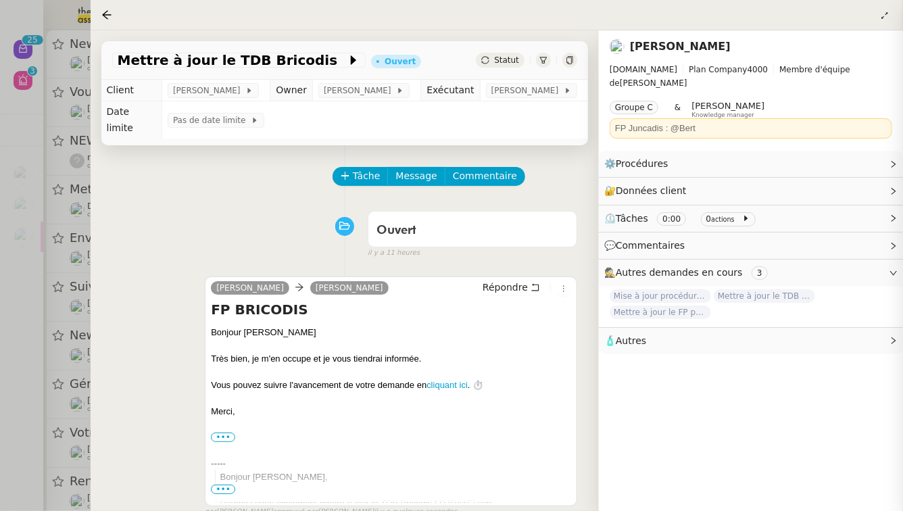
click at [21, 276] on div at bounding box center [451, 255] width 903 height 511
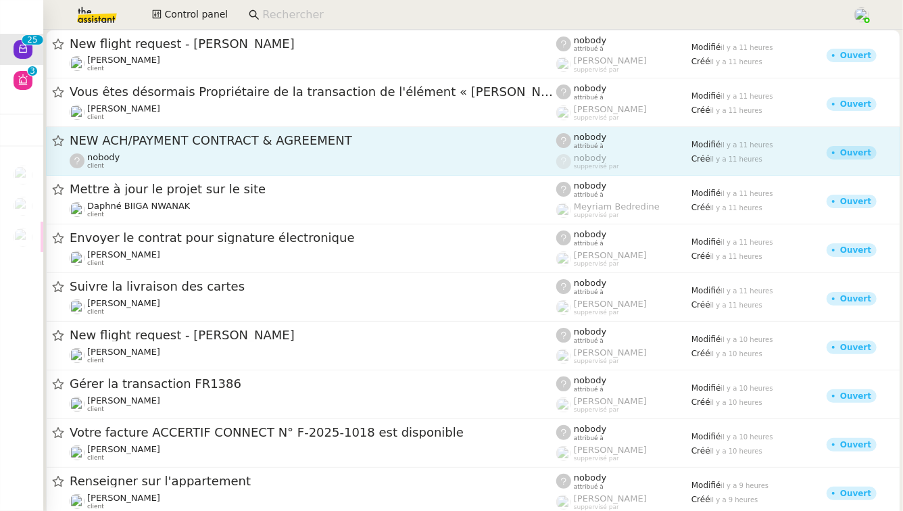
click at [253, 137] on span "NEW ACH/PAYMENT CONTRACT & AGREEMENT" at bounding box center [313, 141] width 487 height 12
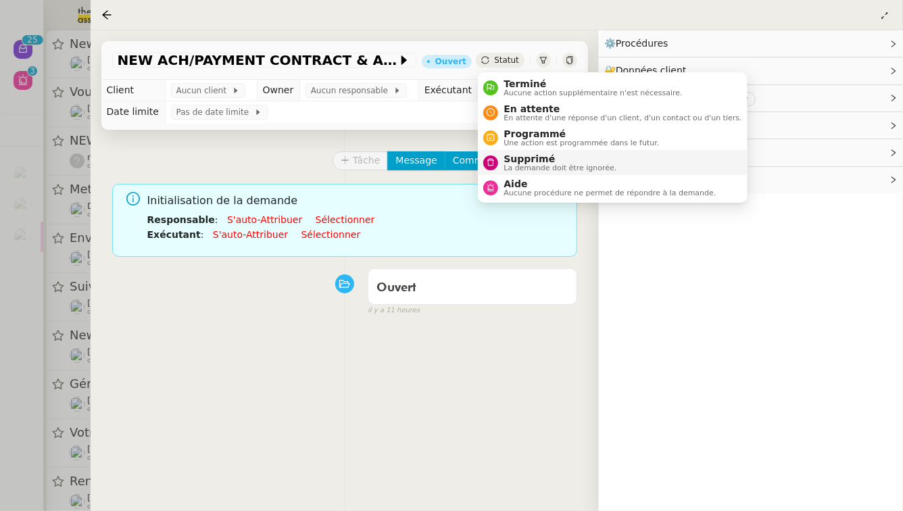
click at [519, 162] on span "Supprimé" at bounding box center [560, 158] width 113 height 11
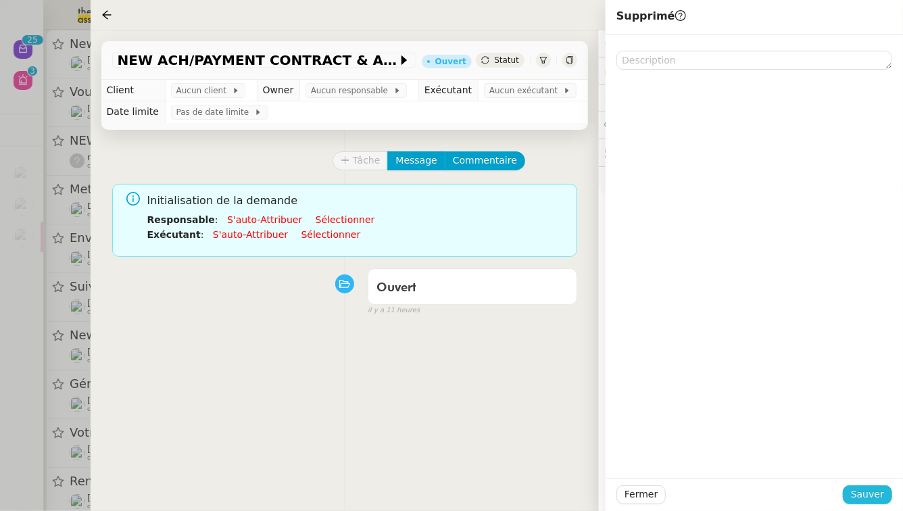
click at [865, 494] on span "Sauver" at bounding box center [867, 495] width 33 height 16
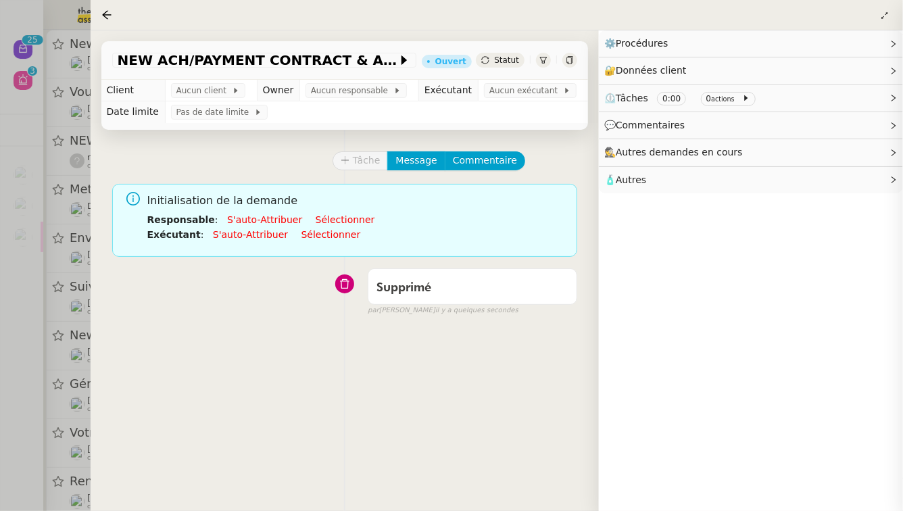
click at [0, 226] on div at bounding box center [451, 255] width 903 height 511
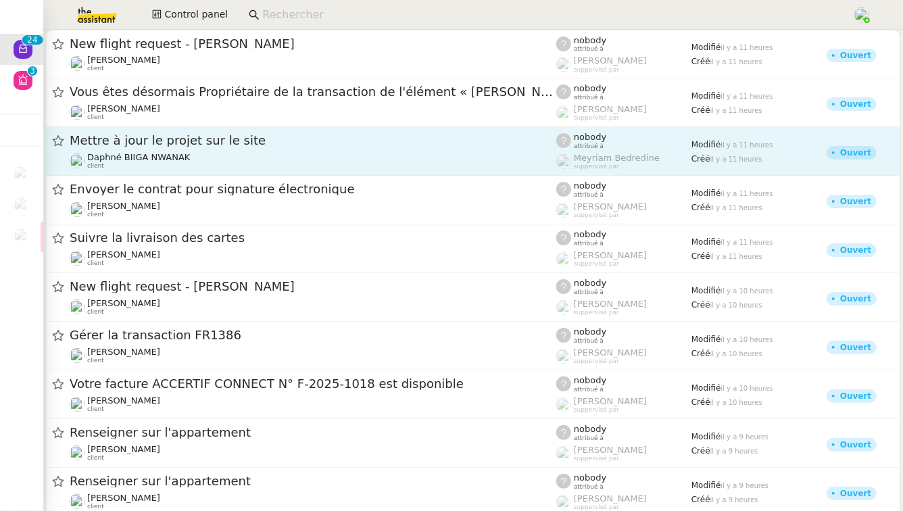
click at [222, 147] on span "Mettre à jour le projet sur le site" at bounding box center [313, 141] width 487 height 12
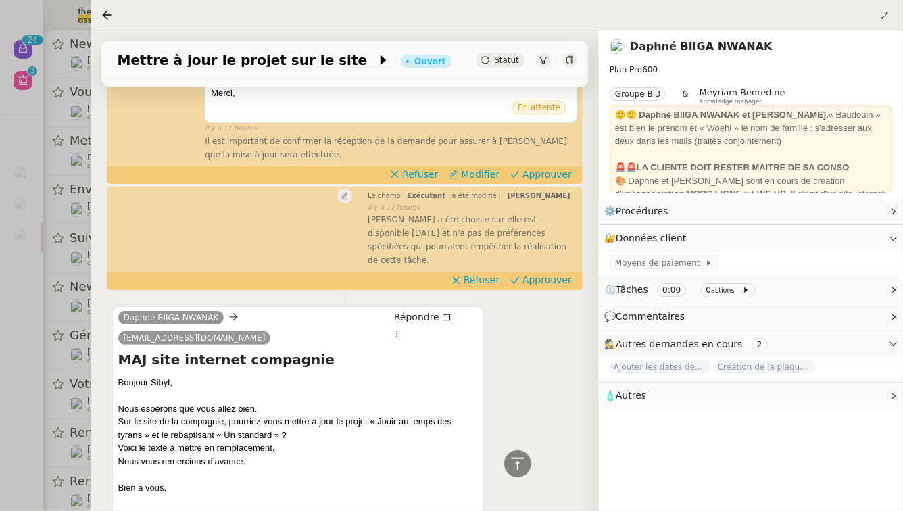
scroll to position [356, 0]
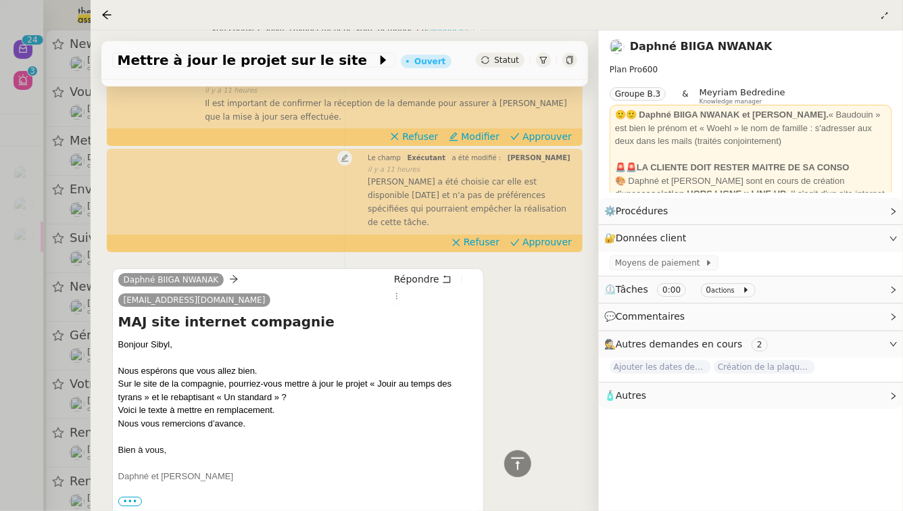
click at [11, 321] on div at bounding box center [451, 255] width 903 height 511
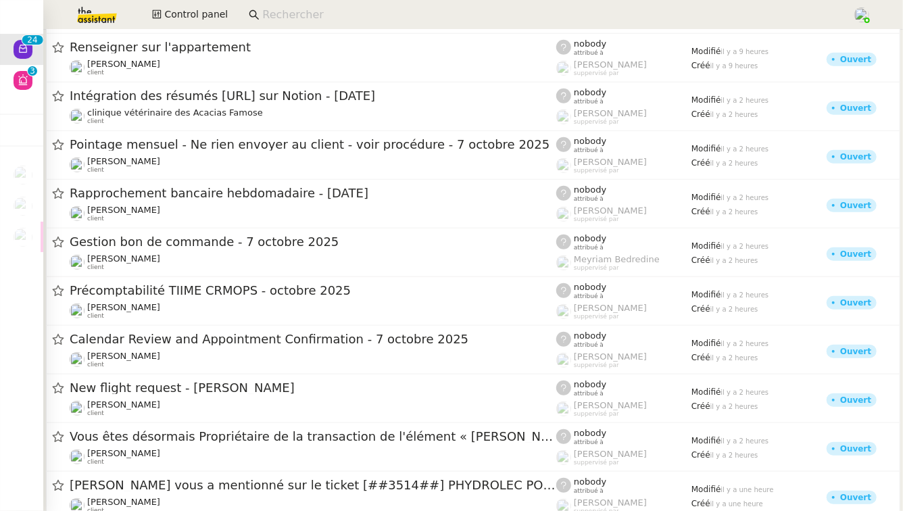
scroll to position [751, 0]
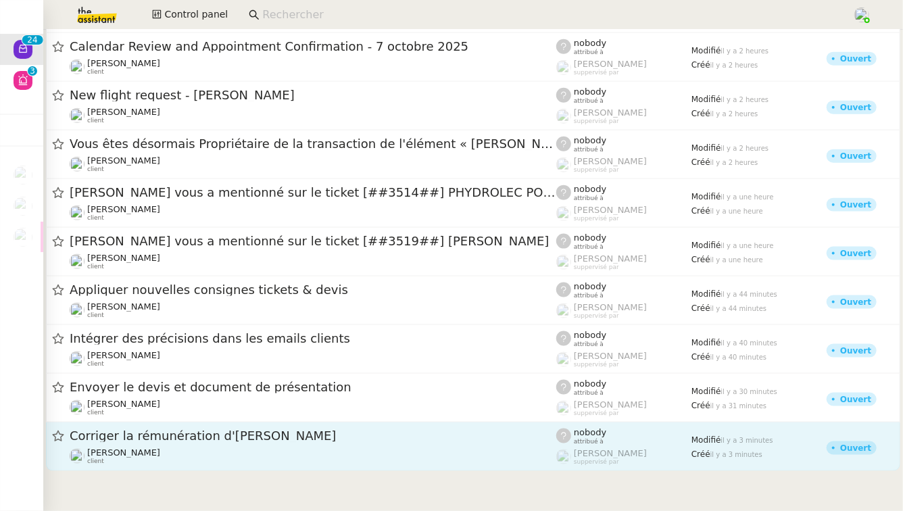
click at [179, 460] on div "Réma Ngaiboye client" at bounding box center [313, 457] width 487 height 18
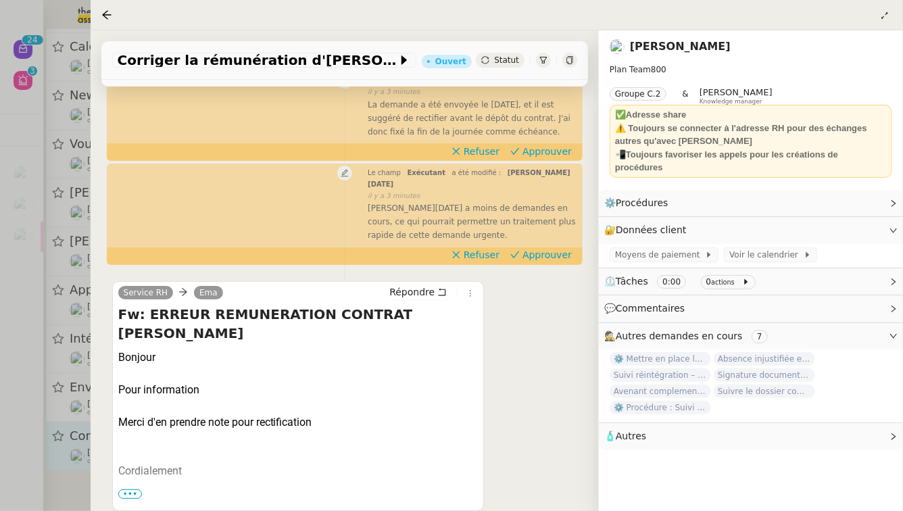
scroll to position [193, 0]
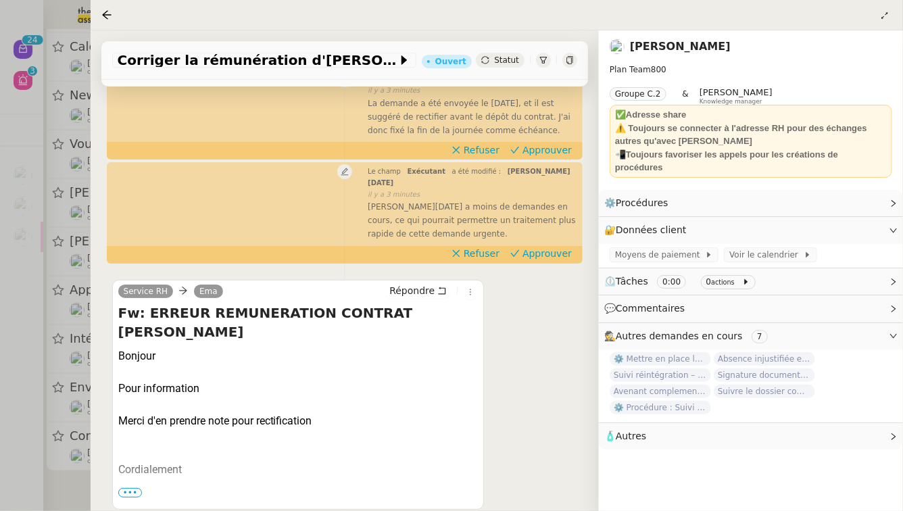
click at [132, 488] on span "•••" at bounding box center [130, 492] width 24 height 9
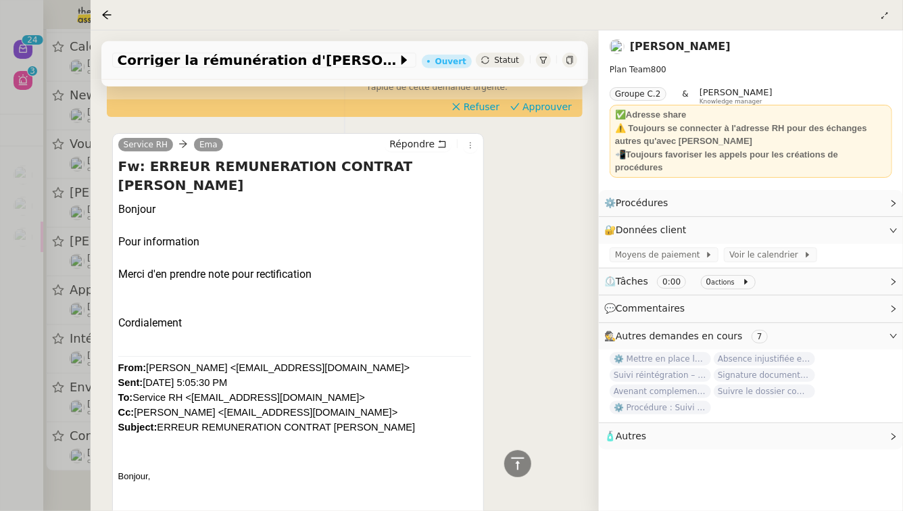
scroll to position [258, 0]
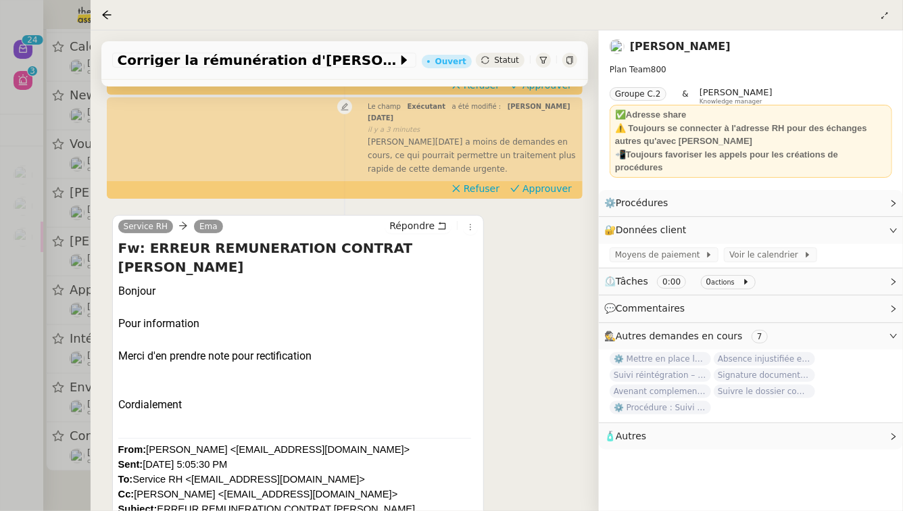
click at [28, 392] on div at bounding box center [451, 255] width 903 height 511
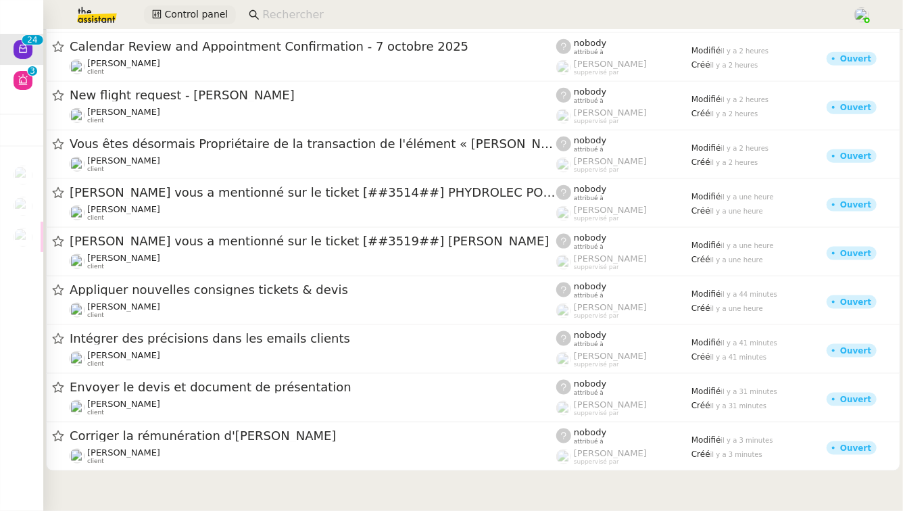
click at [185, 10] on span "Control panel" at bounding box center [196, 15] width 64 height 16
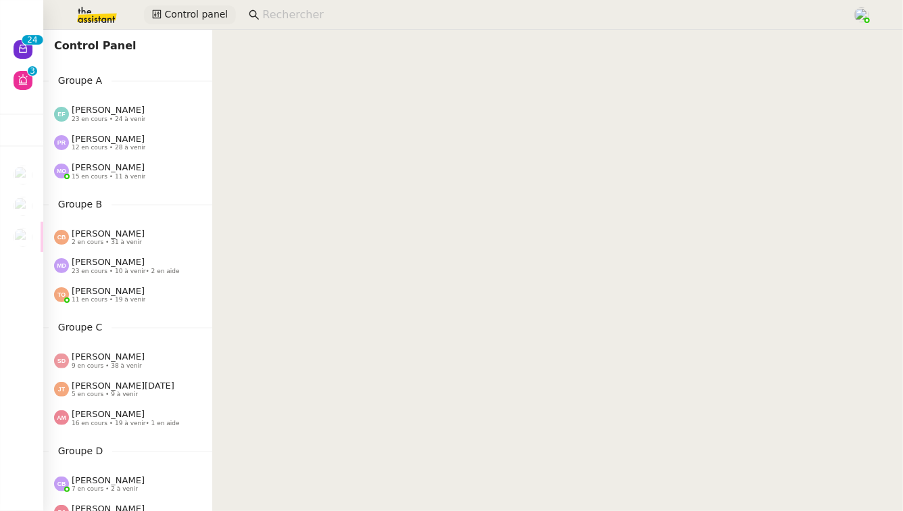
scroll to position [17, 0]
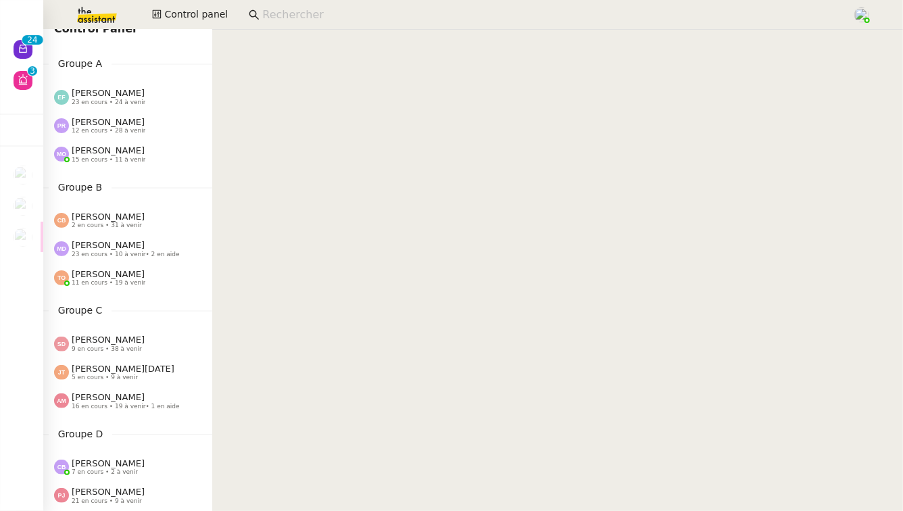
click at [123, 331] on div "Sheida Delpazir 9 en cours • 38 à venir" at bounding box center [127, 343] width 169 height 28
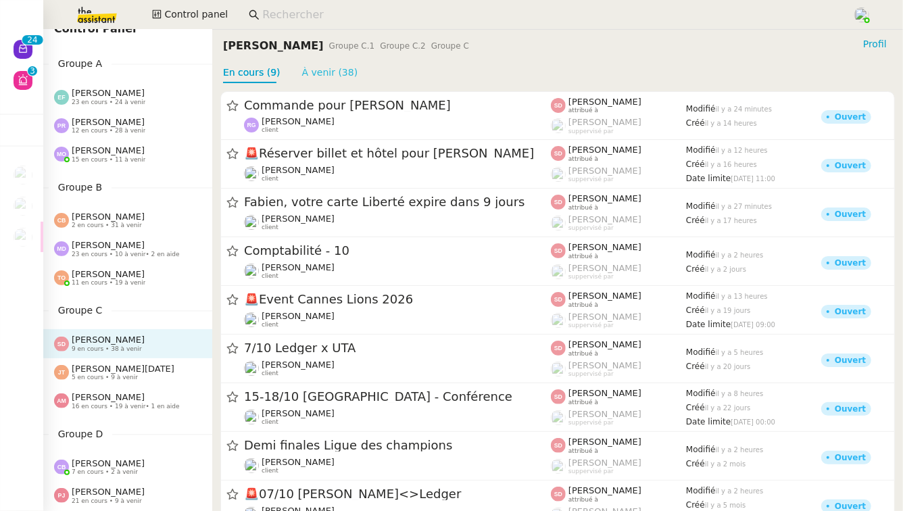
click at [314, 75] on link "À venir (38)" at bounding box center [330, 72] width 56 height 11
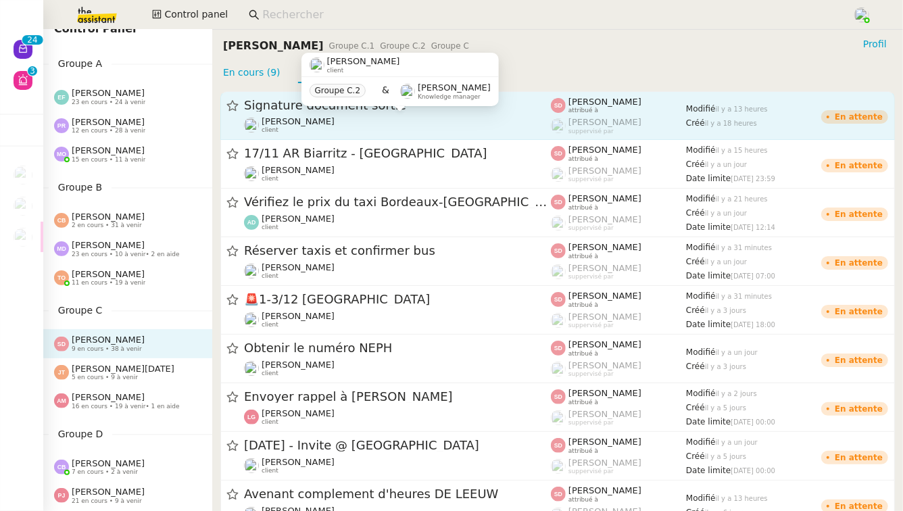
click at [318, 122] on span "[PERSON_NAME]" at bounding box center [298, 121] width 73 height 10
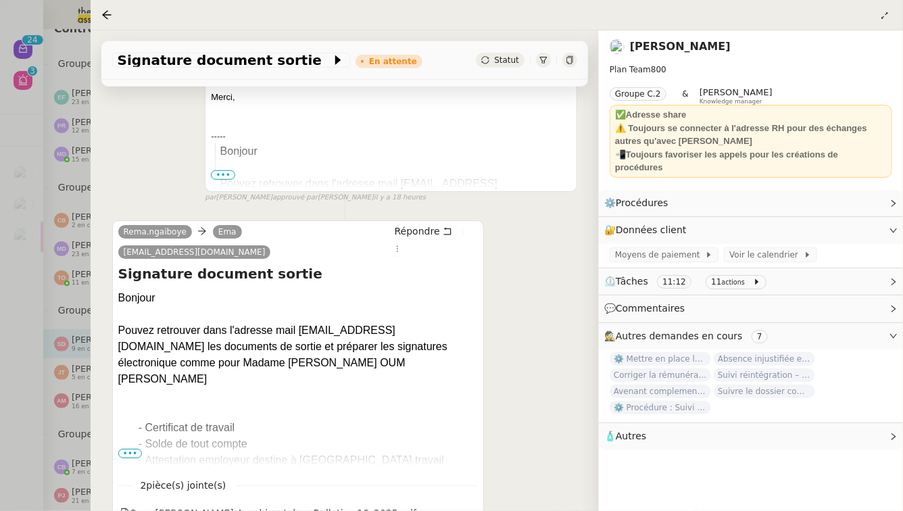
scroll to position [459, 0]
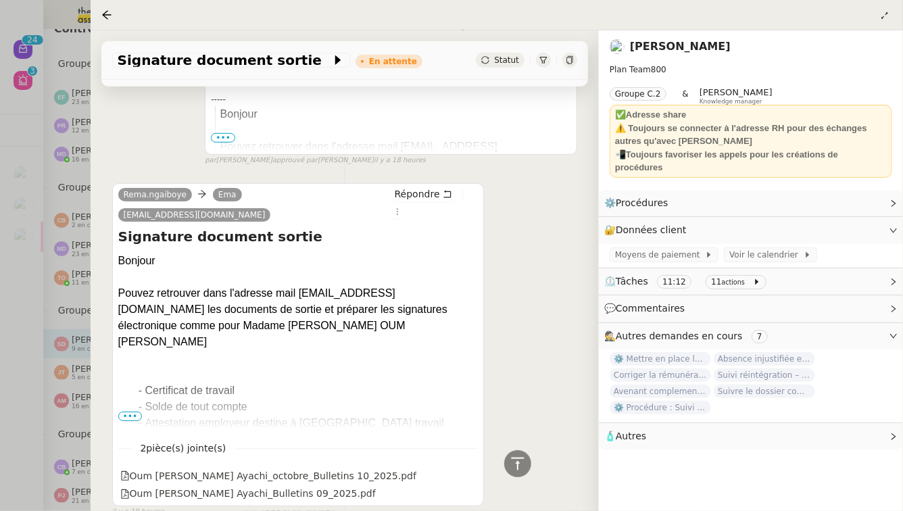
click at [15, 281] on div at bounding box center [451, 255] width 903 height 511
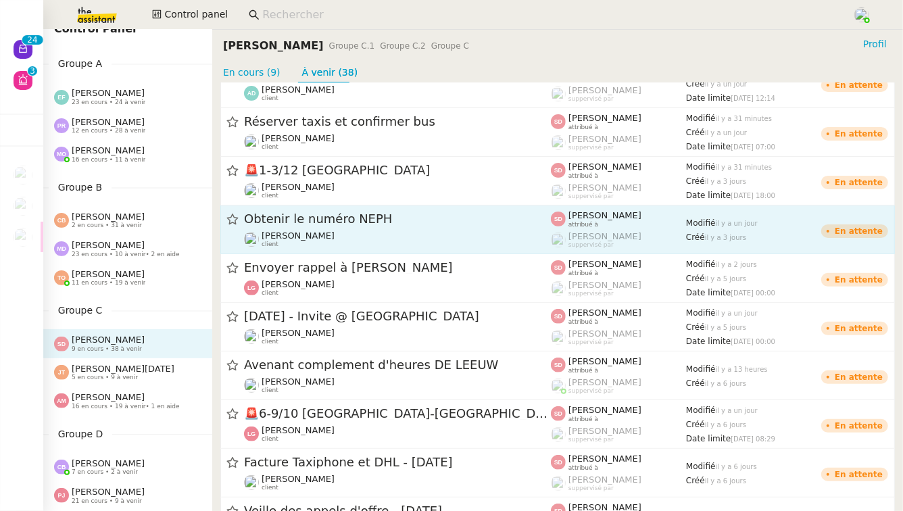
scroll to position [131, 0]
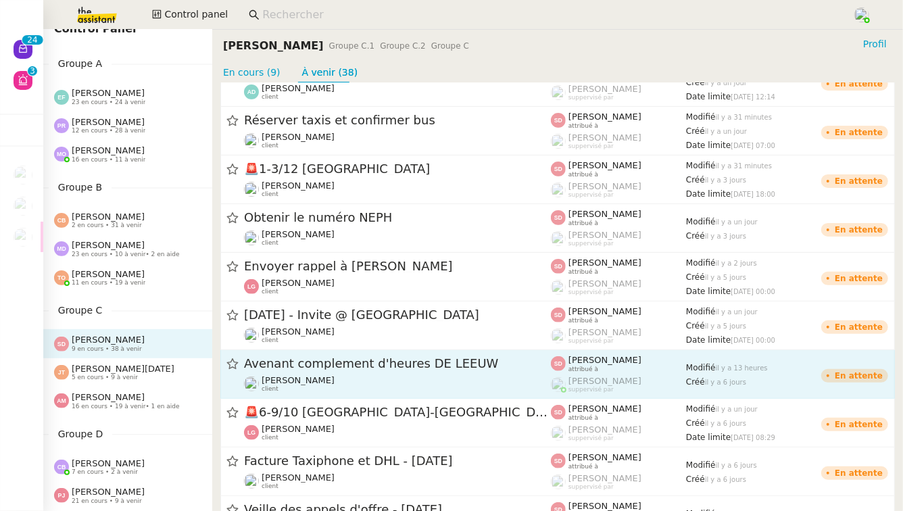
click at [333, 360] on span "Avenant complement d'heures DE LEEUW" at bounding box center [397, 364] width 307 height 12
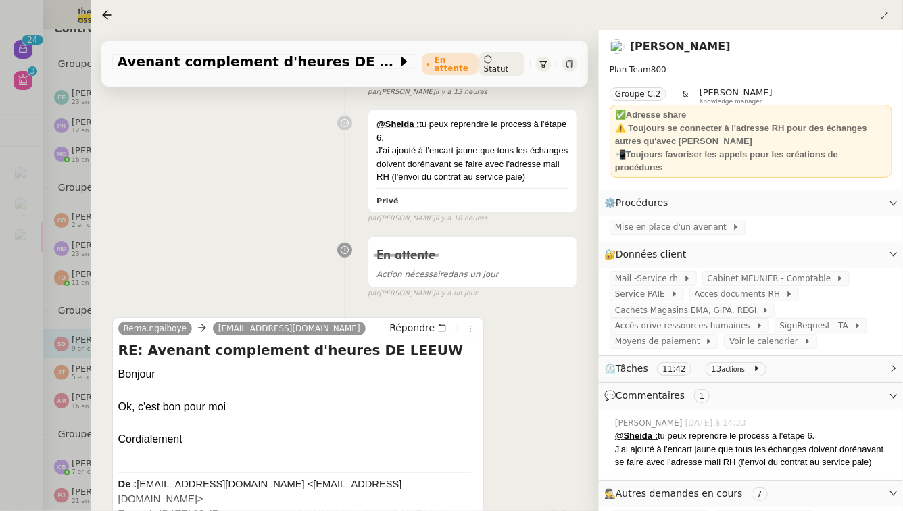
scroll to position [373, 0]
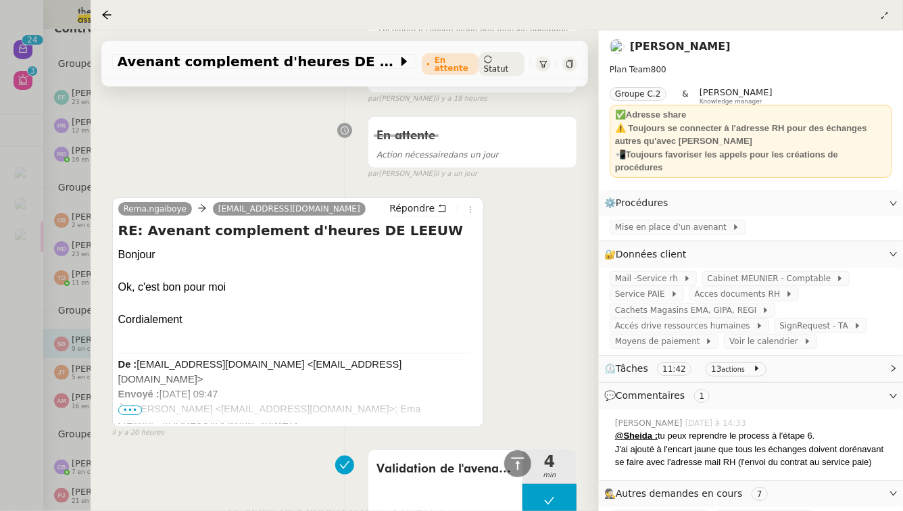
click at [51, 411] on div at bounding box center [451, 255] width 903 height 511
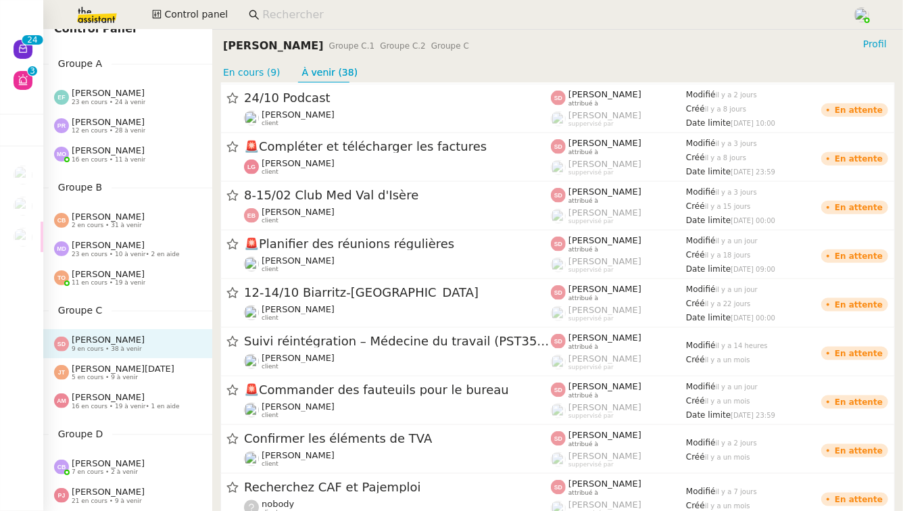
scroll to position [736, 0]
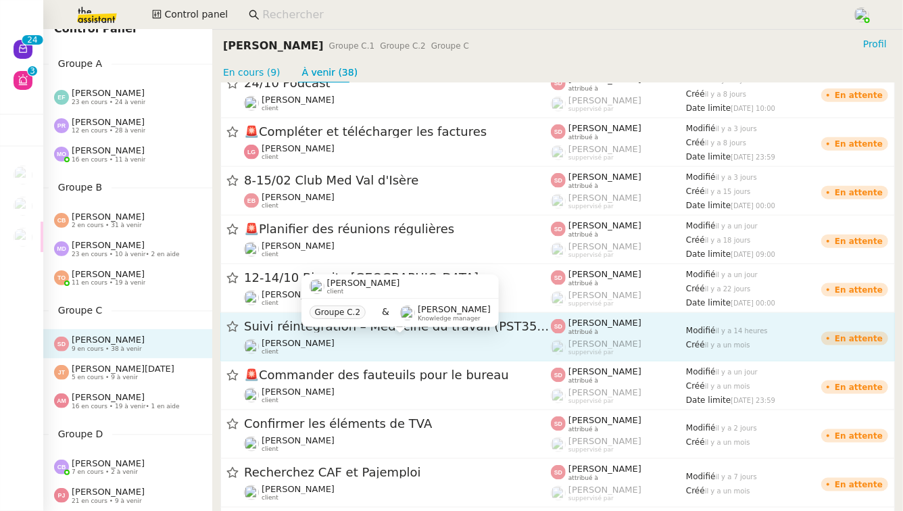
click at [448, 344] on div "Réma Ngaiboye client" at bounding box center [397, 347] width 307 height 18
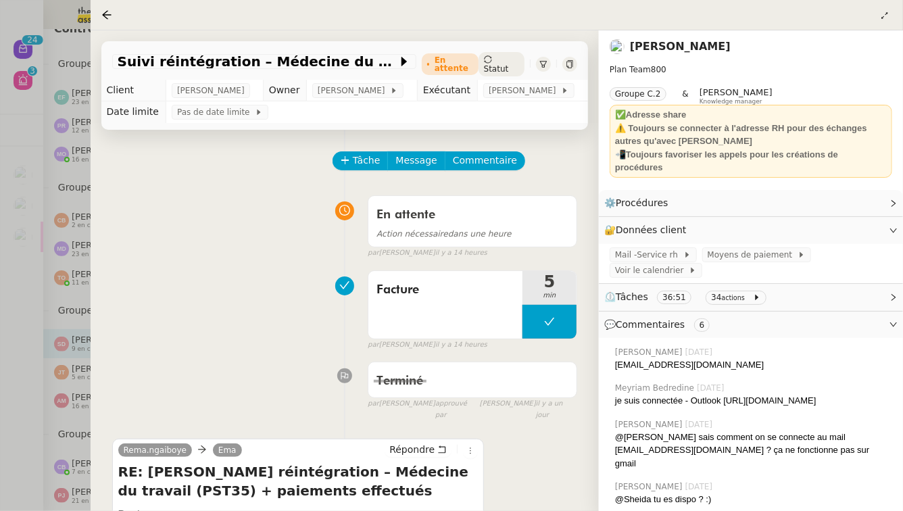
click at [55, 440] on div at bounding box center [451, 255] width 903 height 511
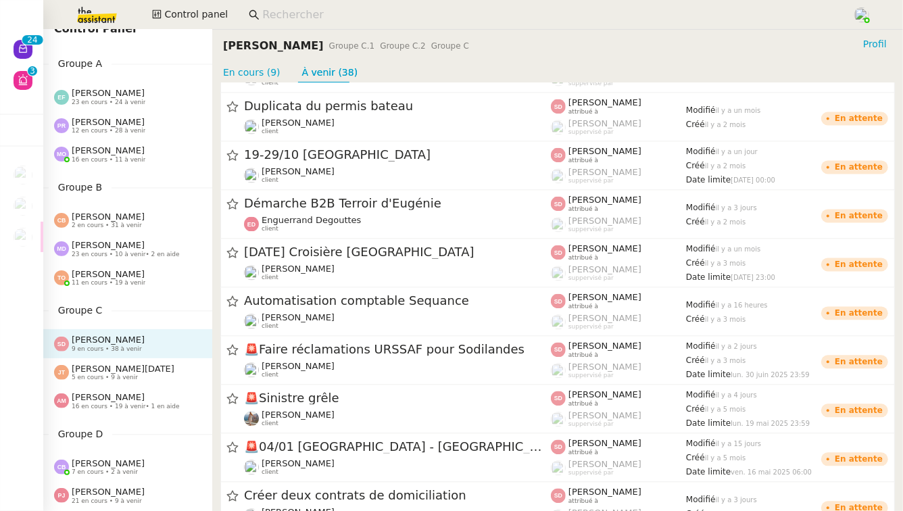
scroll to position [1386, 0]
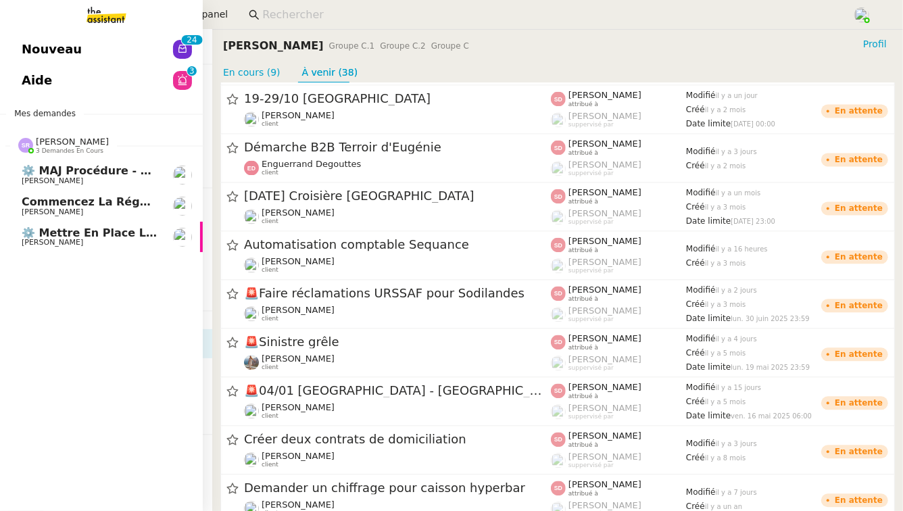
click at [59, 245] on span "[PERSON_NAME]" at bounding box center [53, 242] width 62 height 9
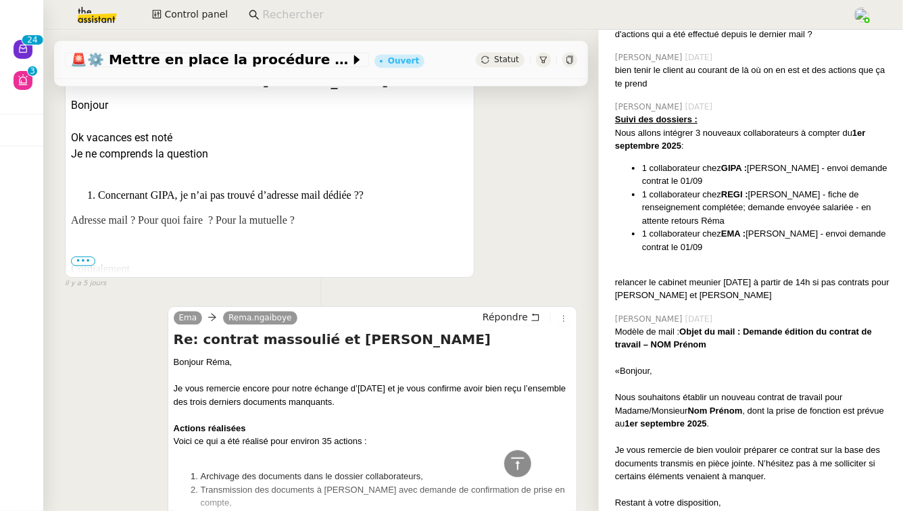
scroll to position [6216, 0]
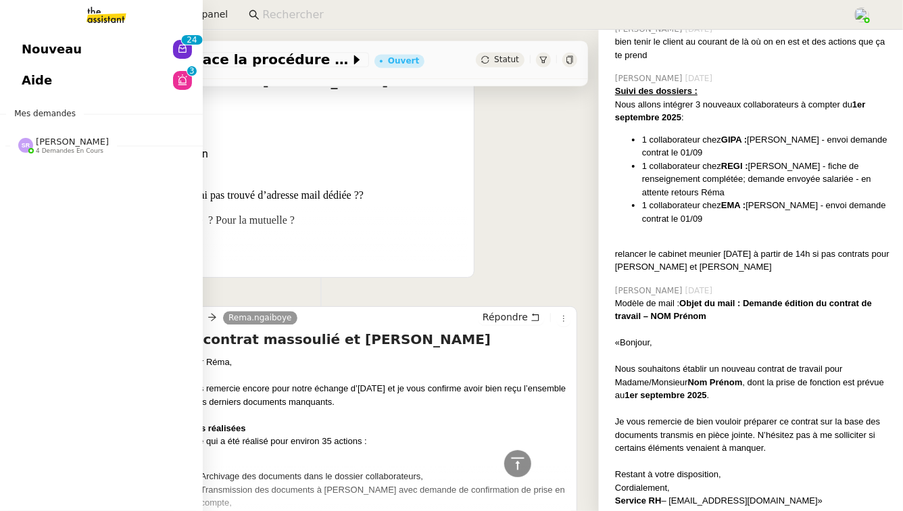
click at [160, 43] on link "Nouveau 0 1 2 3 4 5 6 7 8 9 0 1 2 3 4 5 6 7 8 9" at bounding box center [101, 49] width 203 height 31
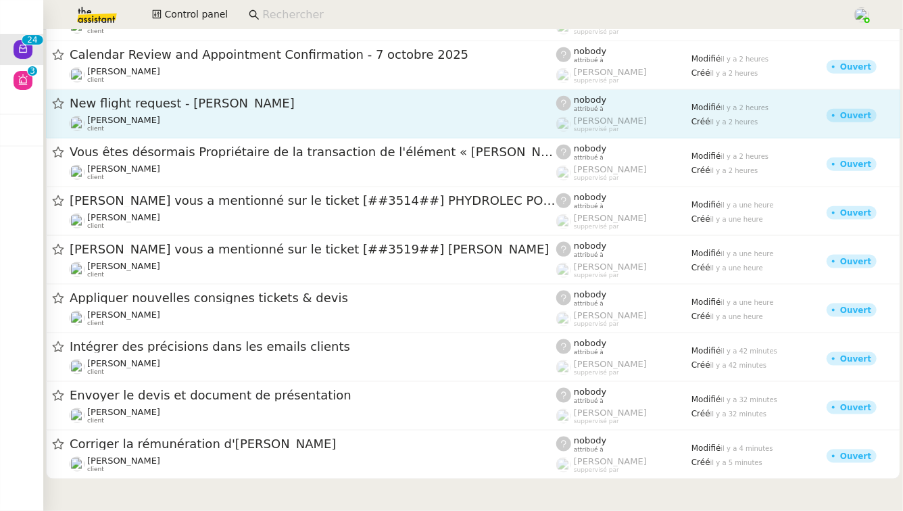
scroll to position [751, 0]
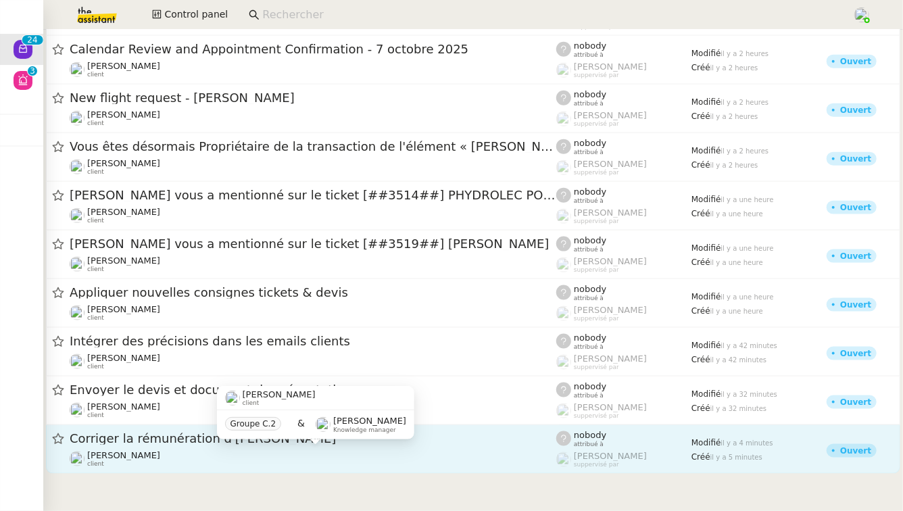
click at [260, 457] on div "Réma Ngaiboye client" at bounding box center [313, 459] width 487 height 18
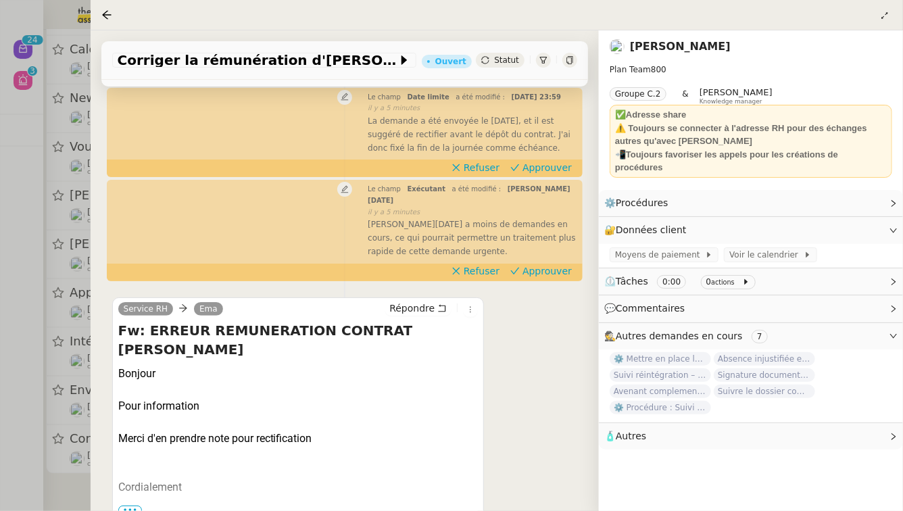
scroll to position [252, 0]
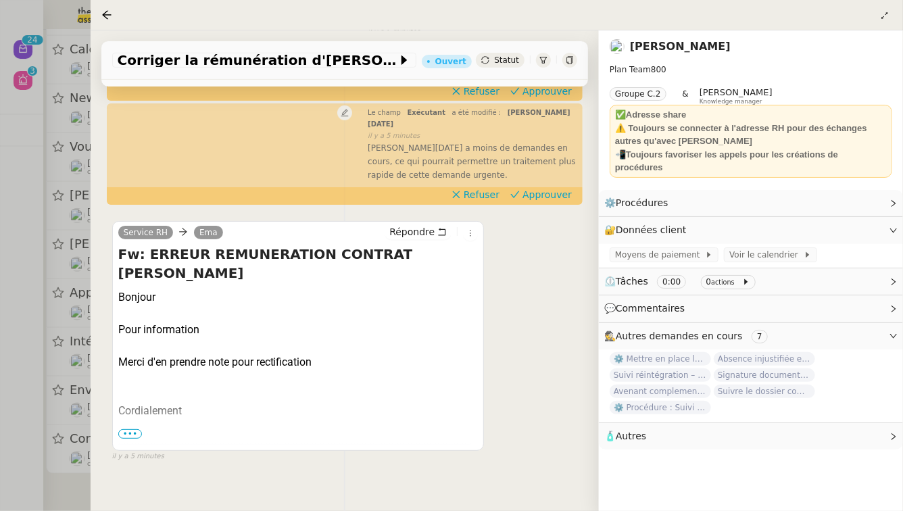
click at [0, 313] on div at bounding box center [451, 255] width 903 height 511
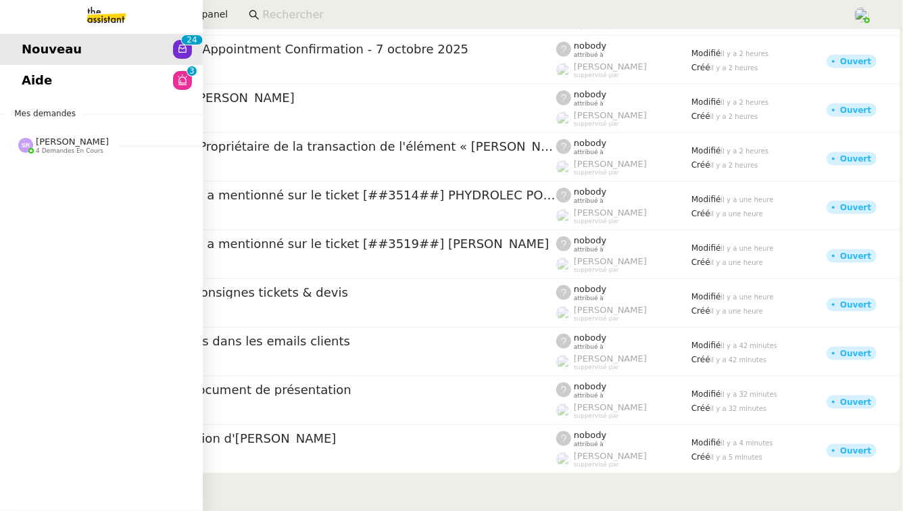
click at [85, 141] on span "[PERSON_NAME]" at bounding box center [72, 142] width 73 height 10
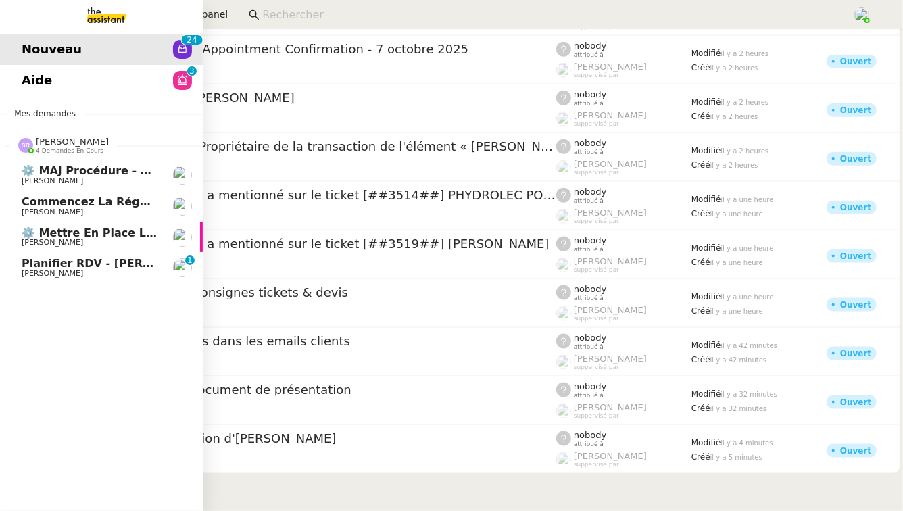
click at [127, 273] on span "Maurice N'Diaye" at bounding box center [90, 274] width 137 height 8
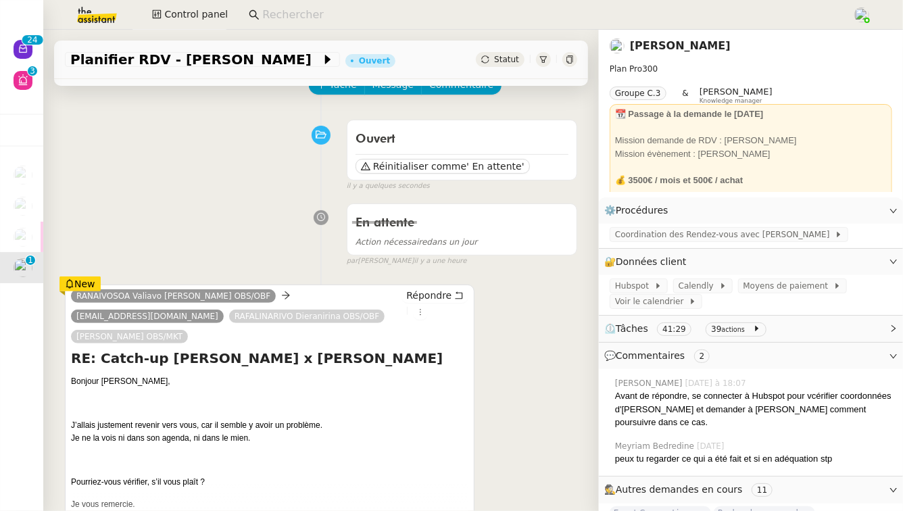
scroll to position [137, 0]
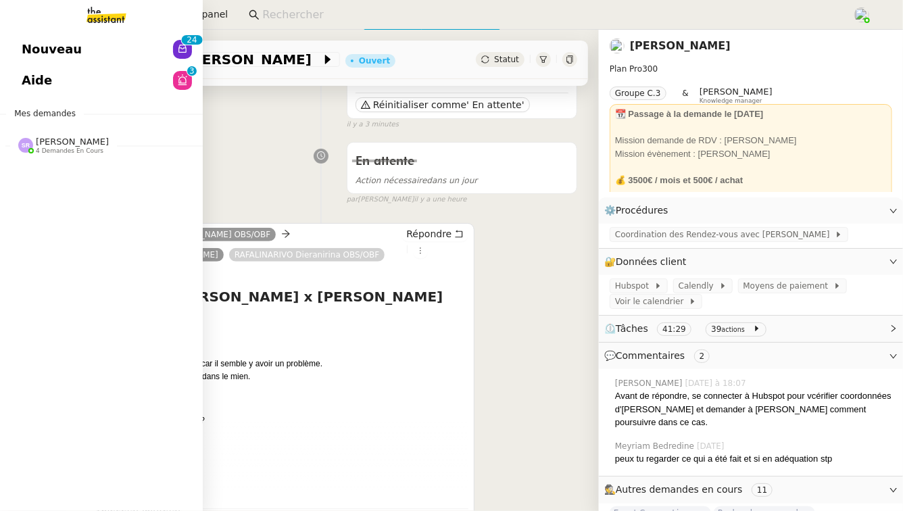
click at [55, 76] on link "Aide 0 1 2 3 4 5 6 7 8 9" at bounding box center [101, 80] width 203 height 31
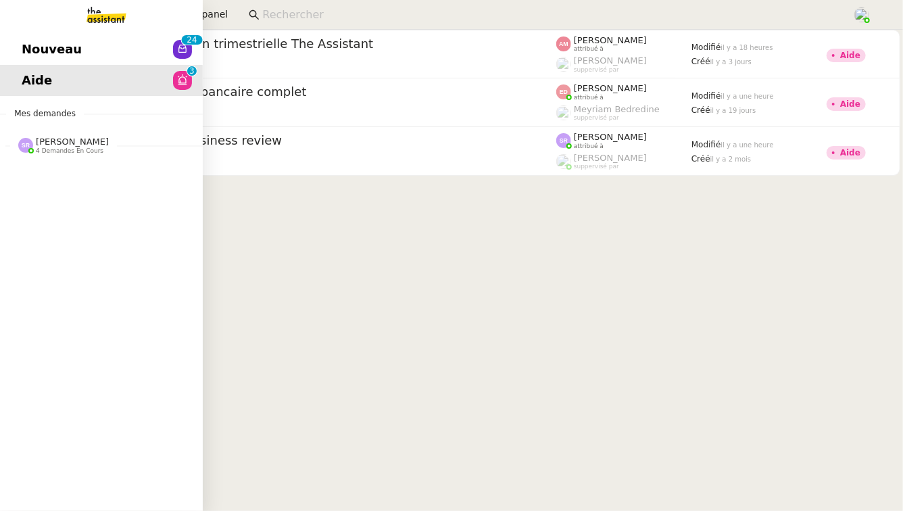
click at [40, 43] on span "Nouveau" at bounding box center [52, 49] width 60 height 20
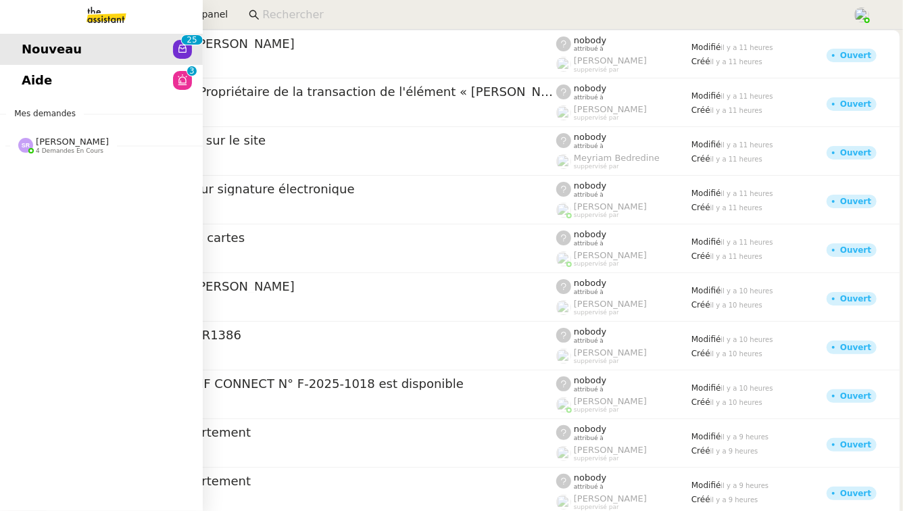
click at [58, 139] on span "[PERSON_NAME]" at bounding box center [72, 142] width 73 height 10
click at [85, 139] on span "[PERSON_NAME]" at bounding box center [72, 142] width 73 height 10
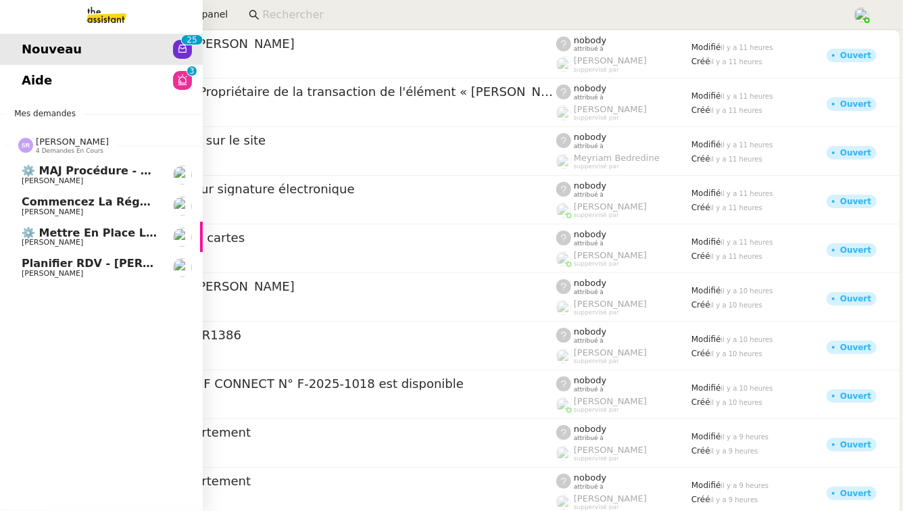
click at [110, 199] on span "Commencez la régularisation des charges locatives annuelles" at bounding box center [216, 201] width 389 height 13
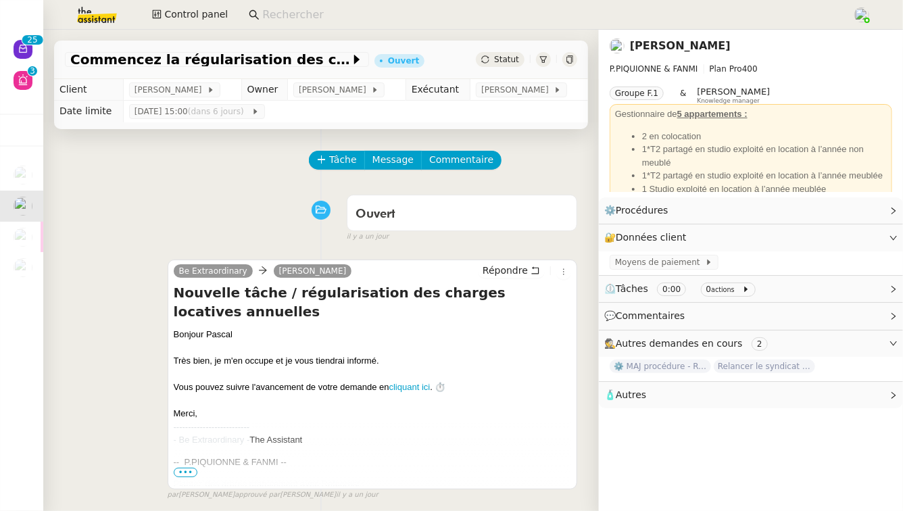
click at [666, 44] on link "[PERSON_NAME]" at bounding box center [680, 45] width 101 height 13
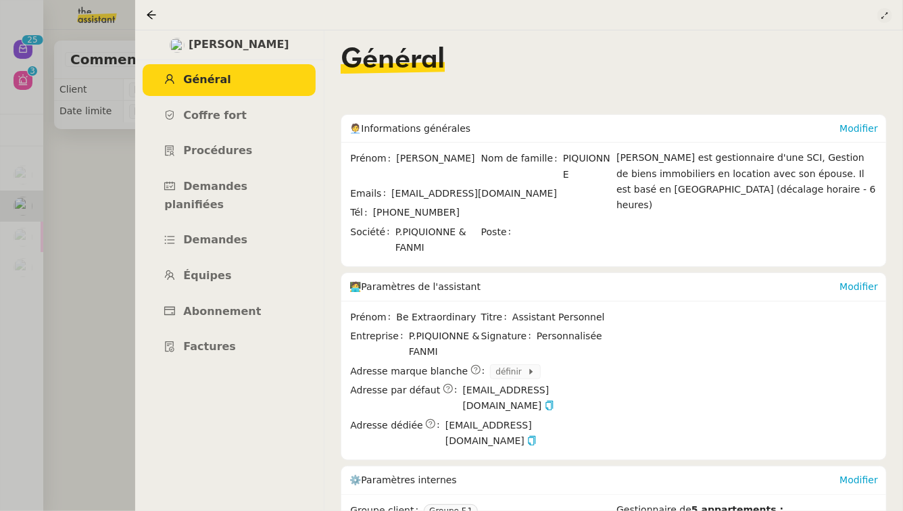
click at [891, 14] on icon at bounding box center [885, 15] width 14 height 8
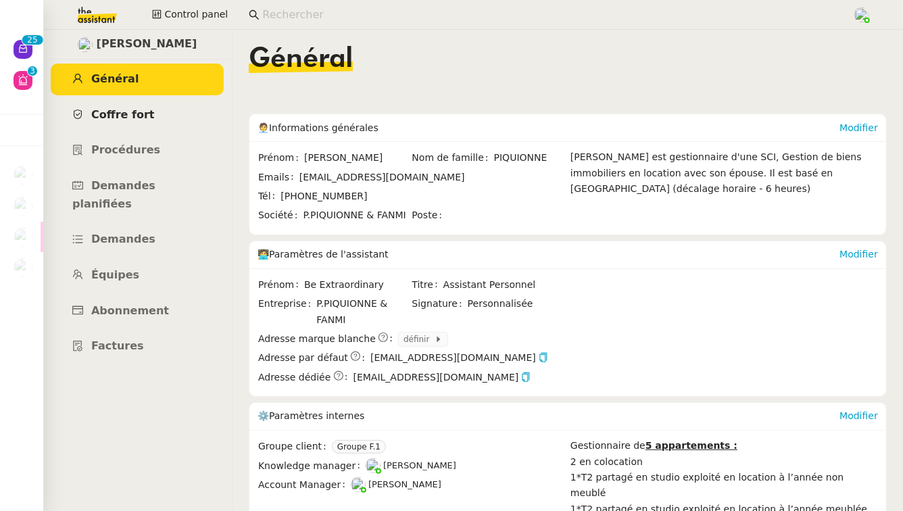
click at [181, 115] on link "Coffre fort" at bounding box center [137, 115] width 173 height 32
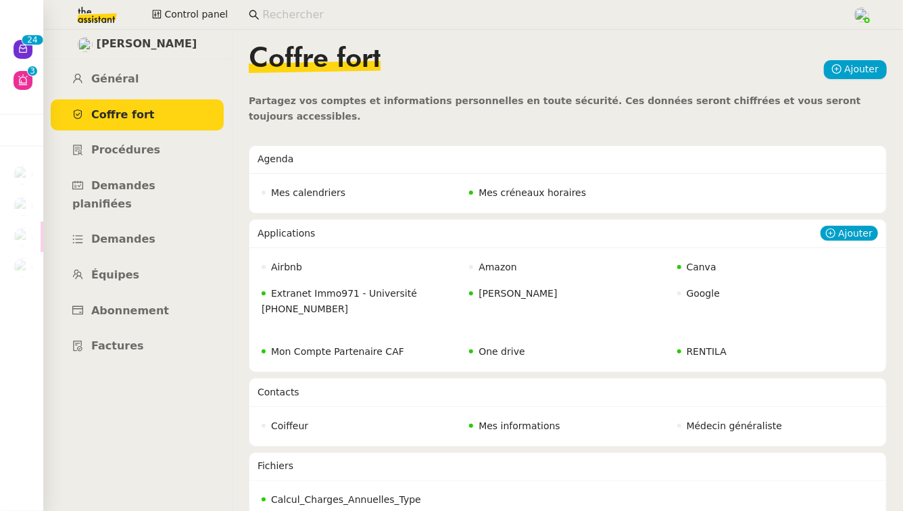
click at [488, 346] on span "One drive" at bounding box center [502, 351] width 46 height 11
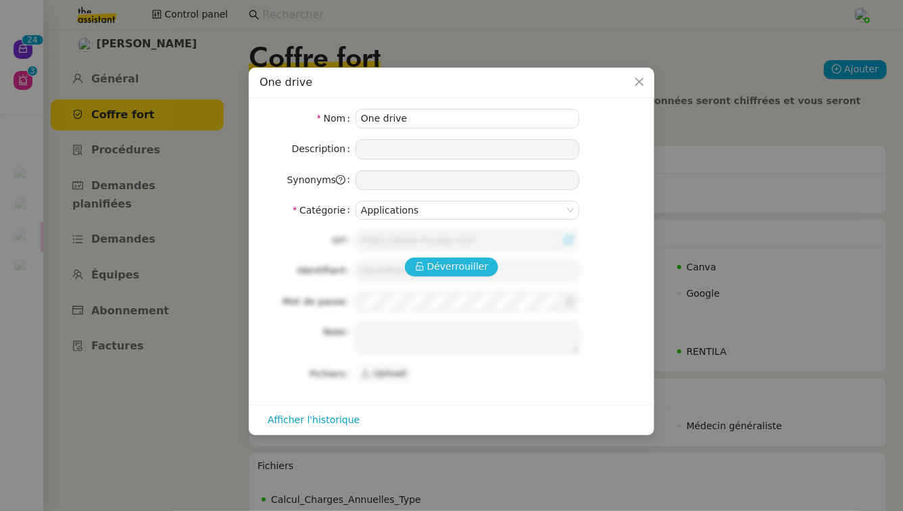
click at [463, 261] on span "Déverrouiller" at bounding box center [458, 267] width 62 height 16
type input "https://1drv.ms/f/c/1049ede082d0d412/EvY08LjsekNHtxn7kPK7HnsBWGb5_m20yWCdSdoiFK…"
type input "Pas necessaire"
type textarea "l'URL permet l'acces complet au dossier partagé"
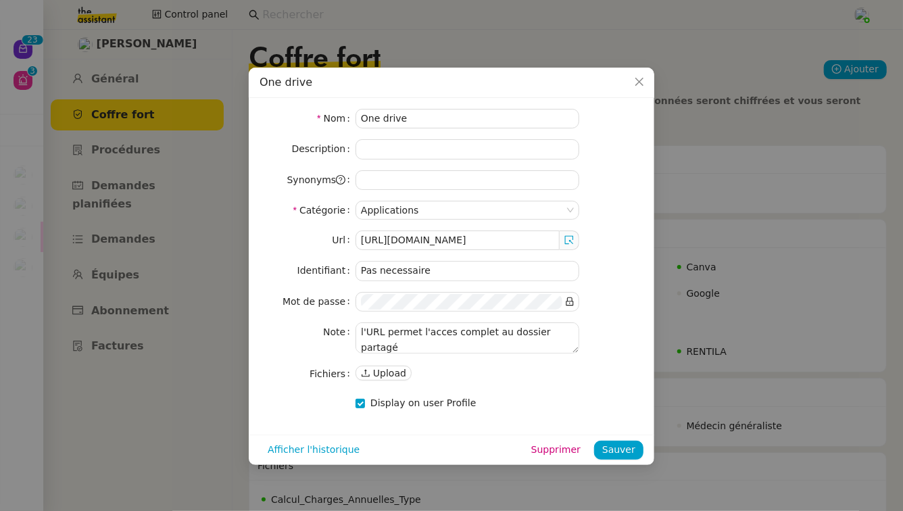
click at [128, 381] on nz-modal-container "One drive Nom One drive Description Synonyms Catégorie Applications Url https:/…" at bounding box center [451, 255] width 903 height 511
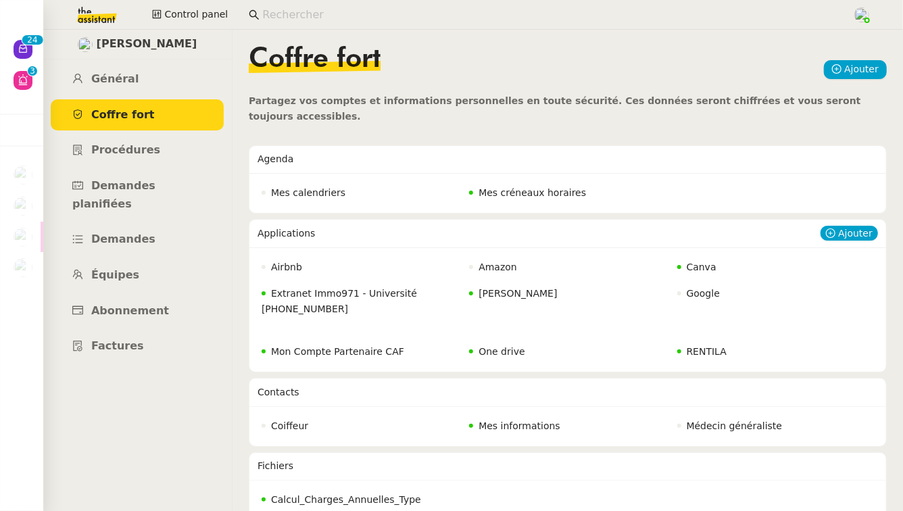
click at [504, 344] on nz-badge "One drive" at bounding box center [496, 352] width 55 height 16
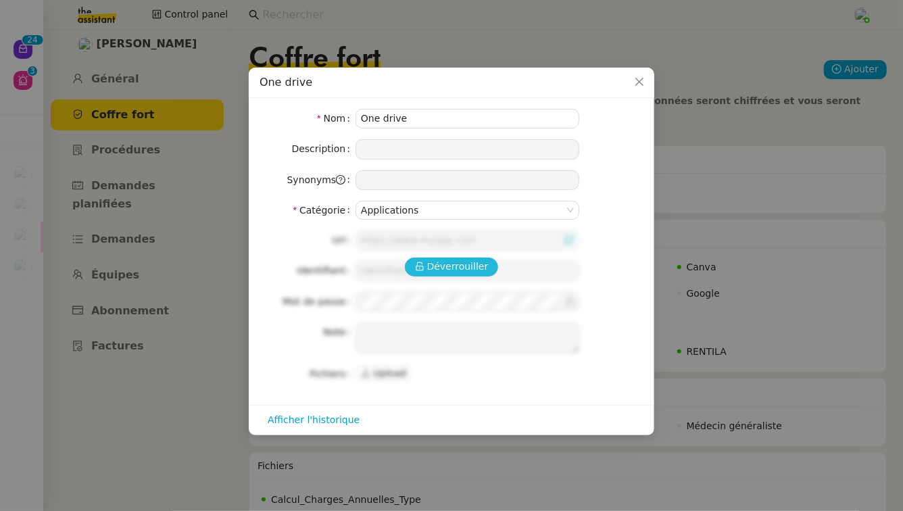
click at [432, 275] on button "Déverrouiller" at bounding box center [452, 267] width 94 height 19
type input "https://1drv.ms/f/c/1049ede082d0d412/EvY08LjsekNHtxn7kPK7HnsBWGb5_m20yWCdSdoiFK…"
type input "Pas necessaire"
type textarea "l'URL permet l'acces complet au dossier partagé"
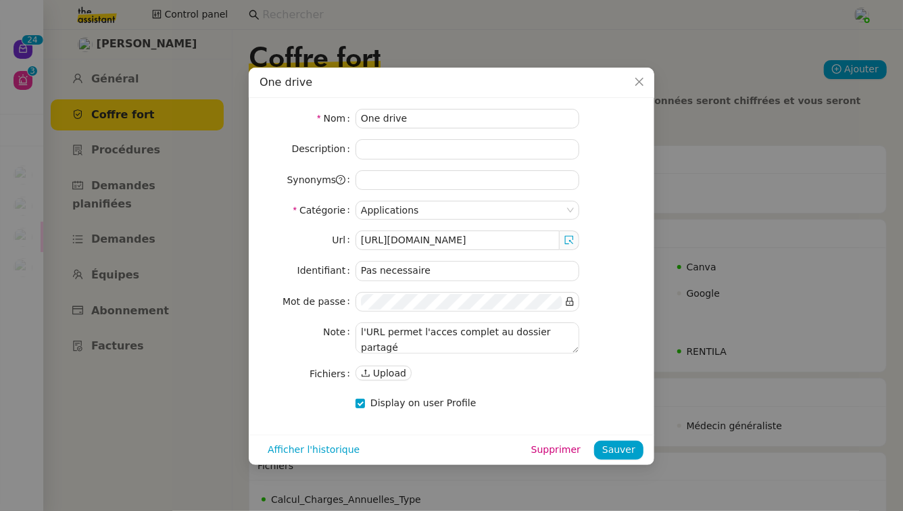
click at [575, 243] on span at bounding box center [570, 241] width 20 height 20
click at [568, 241] on icon at bounding box center [569, 239] width 9 height 9
click at [128, 314] on nz-modal-container "One drive Nom One drive Description Synonyms Catégorie Applications Url https:/…" at bounding box center [451, 255] width 903 height 511
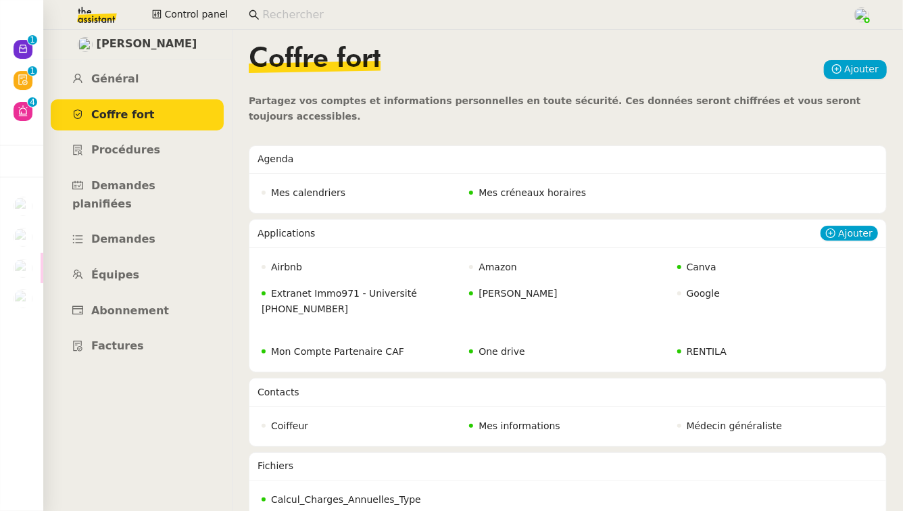
click at [529, 288] on span "[PERSON_NAME]" at bounding box center [518, 293] width 78 height 11
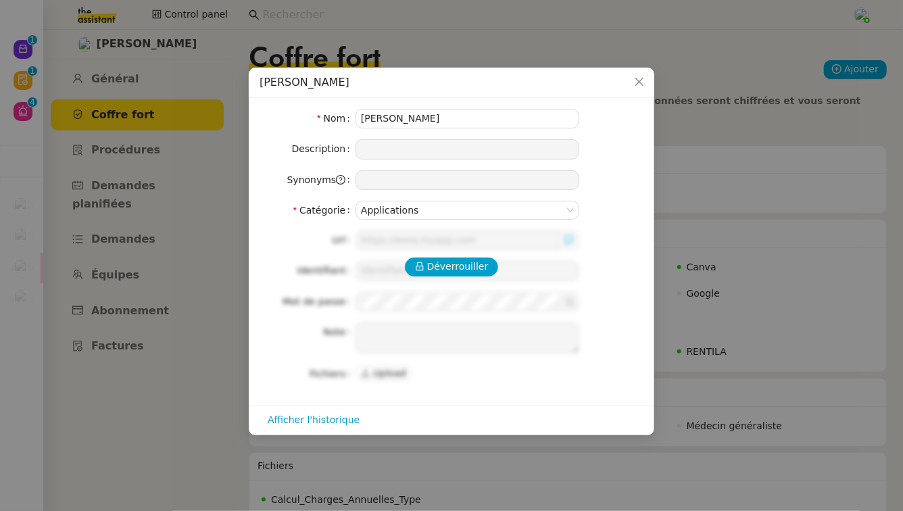
click at [668, 189] on nz-modal-container "Gmail BeExtraordinary Nom Gmail BeExtraordinary Description Synonyms Catégorie …" at bounding box center [451, 255] width 903 height 511
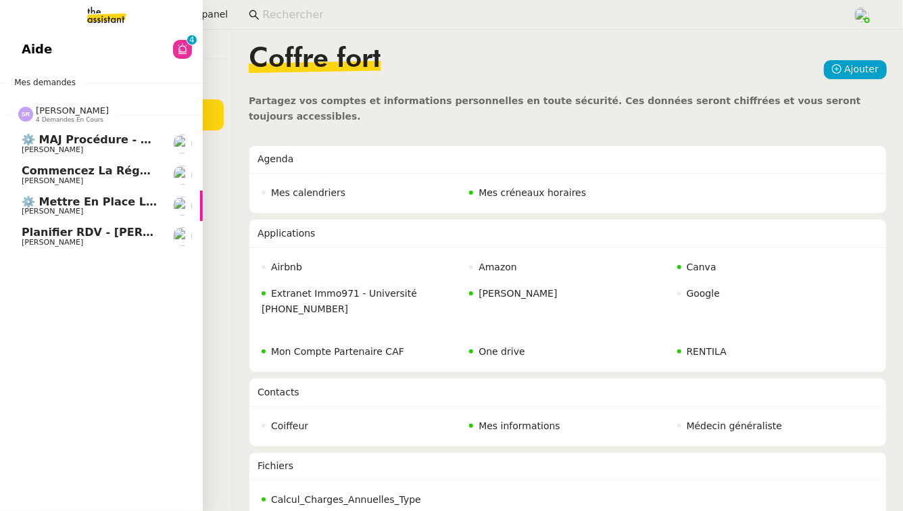
click at [110, 181] on span "[PERSON_NAME]" at bounding box center [90, 181] width 137 height 8
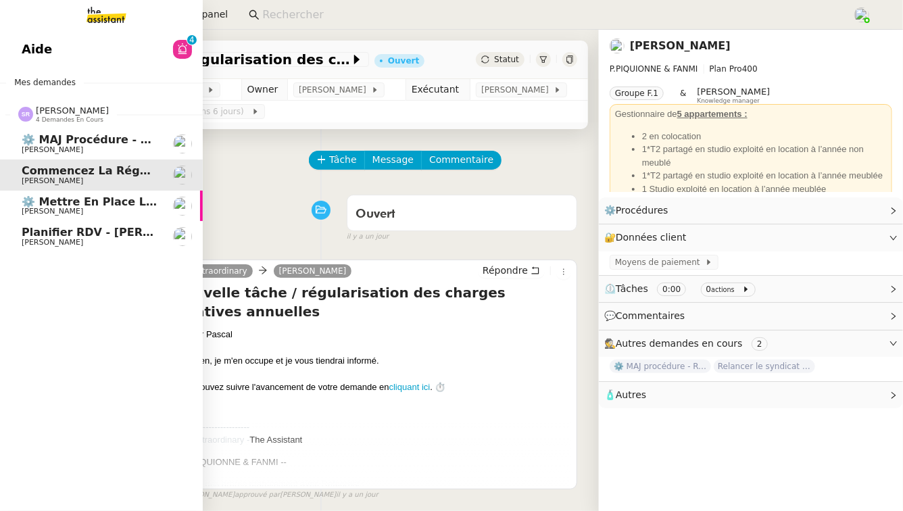
click at [164, 149] on link "⚙️ MAJ procédure - Régularisation des charges locatives [PERSON_NAME]" at bounding box center [101, 143] width 203 height 31
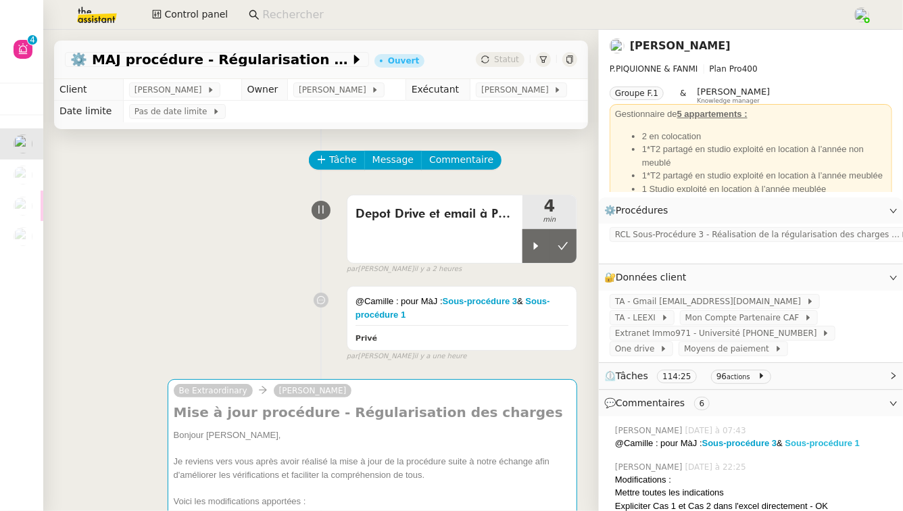
click at [829, 444] on strong "Sous-procédure 1" at bounding box center [823, 443] width 75 height 10
click at [868, 276] on link "Modifier" at bounding box center [857, 278] width 39 height 16
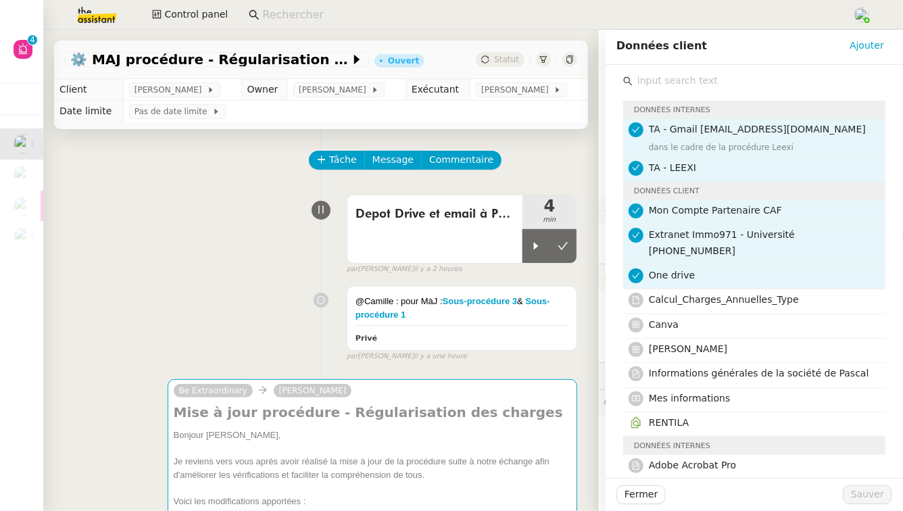
click at [767, 137] on h4 "TA - Gmail ops@team.theassistant.com" at bounding box center [763, 130] width 229 height 16
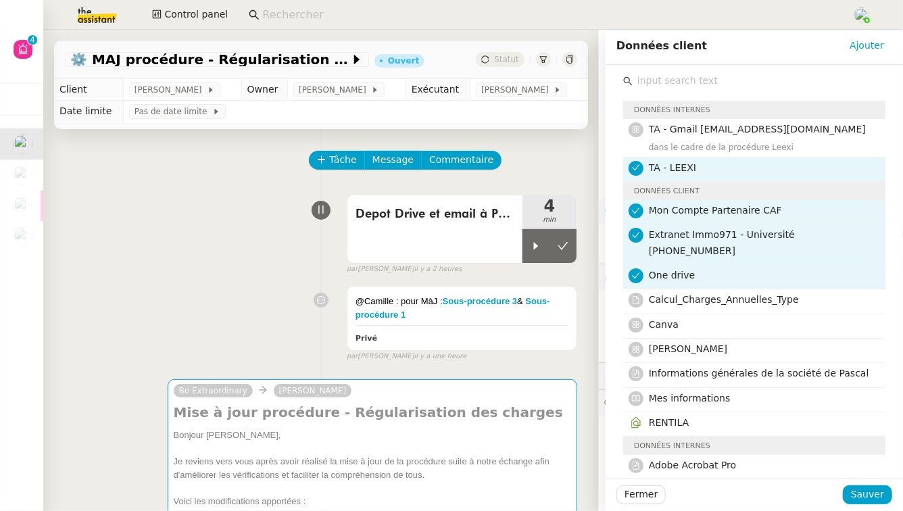
click at [761, 165] on h4 "TA - LEEXI" at bounding box center [763, 168] width 229 height 16
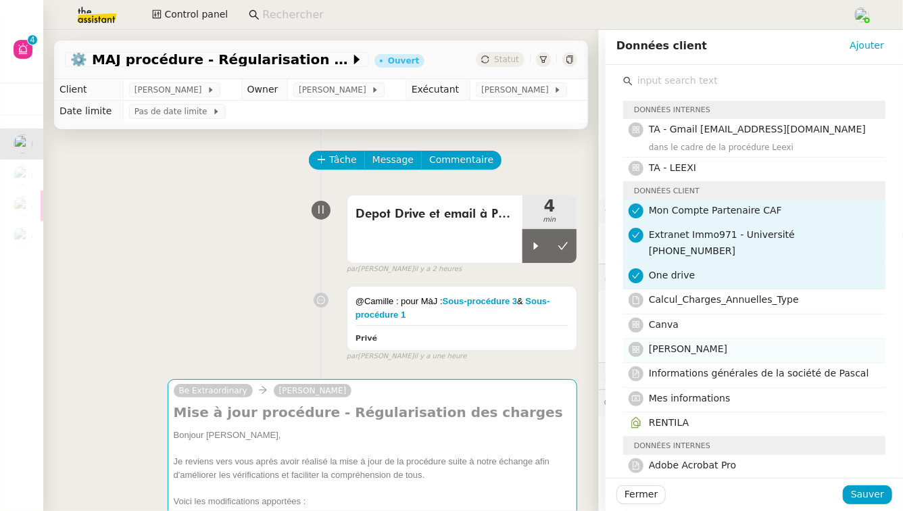
click at [728, 344] on span "[PERSON_NAME]" at bounding box center [688, 349] width 78 height 11
click at [867, 490] on span "Sauver" at bounding box center [867, 495] width 33 height 16
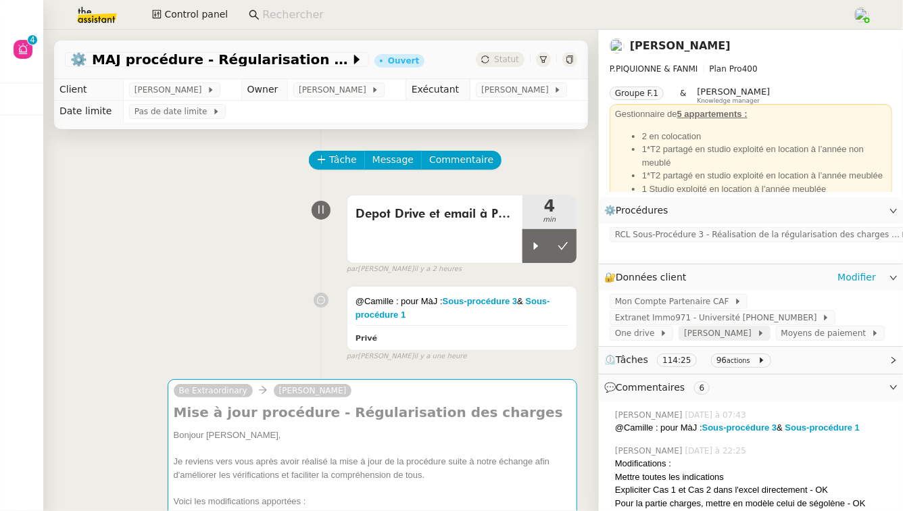
click at [688, 335] on span "[PERSON_NAME]" at bounding box center [720, 334] width 72 height 14
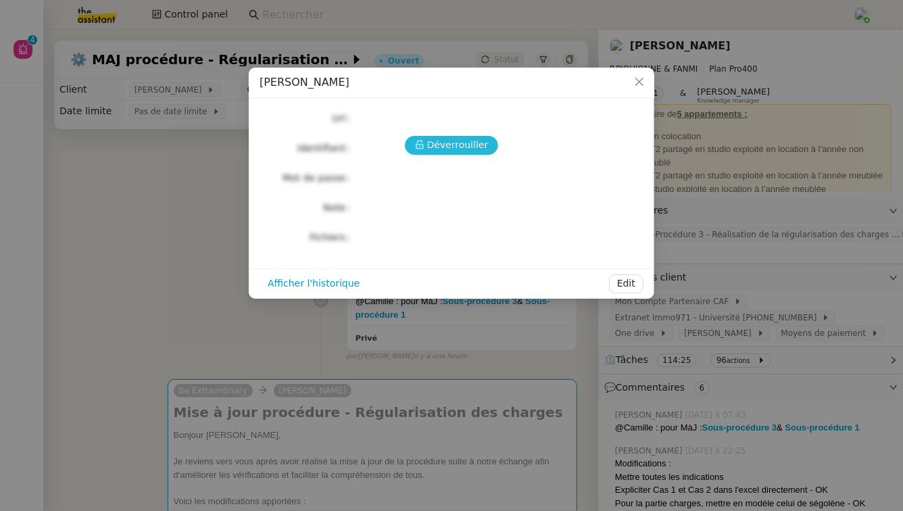
click at [454, 143] on span "Déverrouiller" at bounding box center [458, 145] width 62 height 16
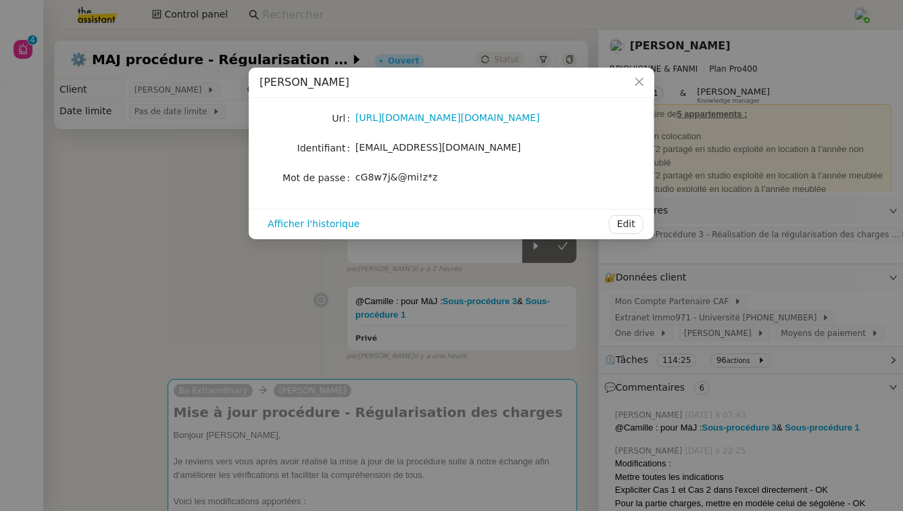
click at [454, 146] on span "beextraordinary25@gmail.com" at bounding box center [439, 147] width 166 height 11
copy span "beextraordinary25@gmail.com"
click at [483, 114] on link "https://accounts.google.com/v3/signin/identifier?continue=https%3A%2F%2Fwww.goo…" at bounding box center [448, 117] width 185 height 11
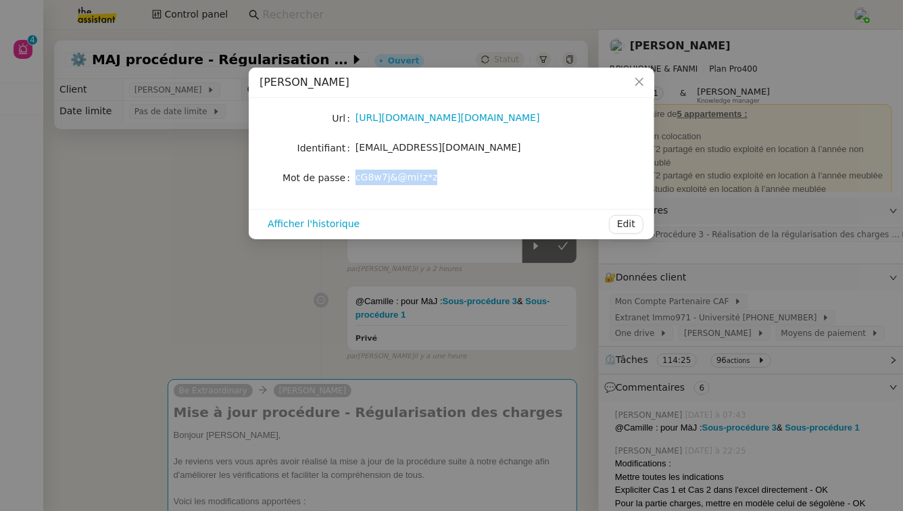
drag, startPoint x: 431, startPoint y: 180, endPoint x: 356, endPoint y: 181, distance: 74.4
click at [356, 181] on span "cG8w7j&@mi!z*z" at bounding box center [397, 177] width 82 height 11
copy span "cG8w7j&@mi!z*z"
drag, startPoint x: 490, startPoint y: 147, endPoint x: 350, endPoint y: 148, distance: 140.0
click at [350, 148] on nz-form-item "Identifiant beextraordinary25@gmail.com" at bounding box center [452, 148] width 384 height 19
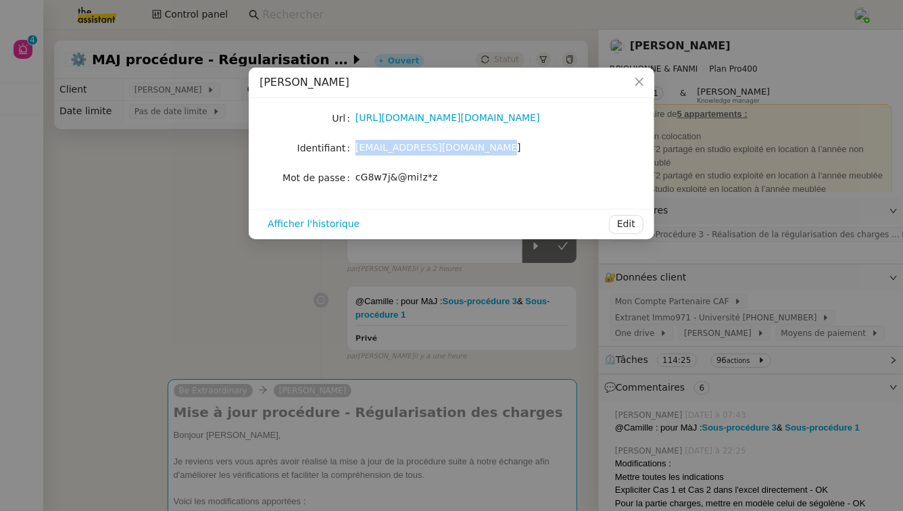
copy nz-form-item "beextraordinary25@gmail.com"
drag, startPoint x: 431, startPoint y: 181, endPoint x: 354, endPoint y: 181, distance: 77.8
click at [354, 181] on nz-form-item "Mot de passe cG8w7j&@mi!z*z" at bounding box center [452, 177] width 384 height 19
copy nz-form-item "cG8w7j&@mi!z*z"
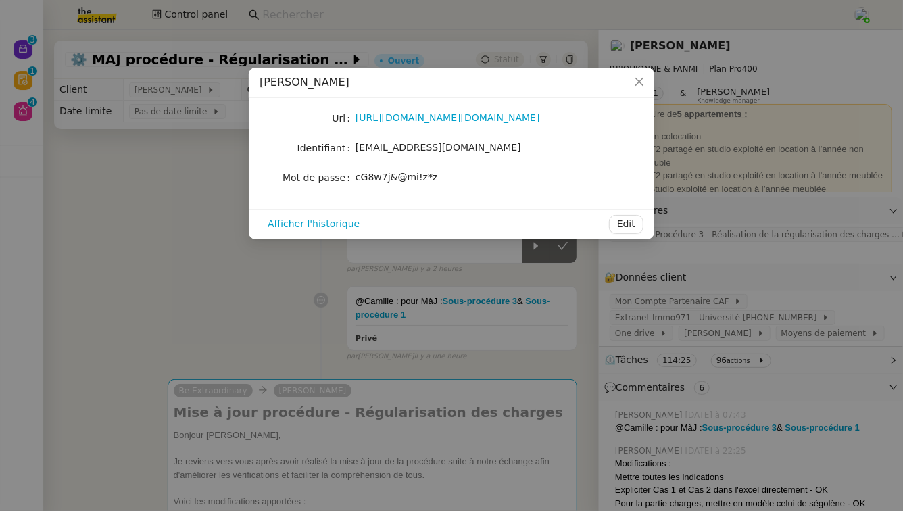
click at [254, 272] on nz-modal-container "Gmail BeExtraordinary Url https://accounts.google.com/v3/signin/identifier?cont…" at bounding box center [451, 255] width 903 height 511
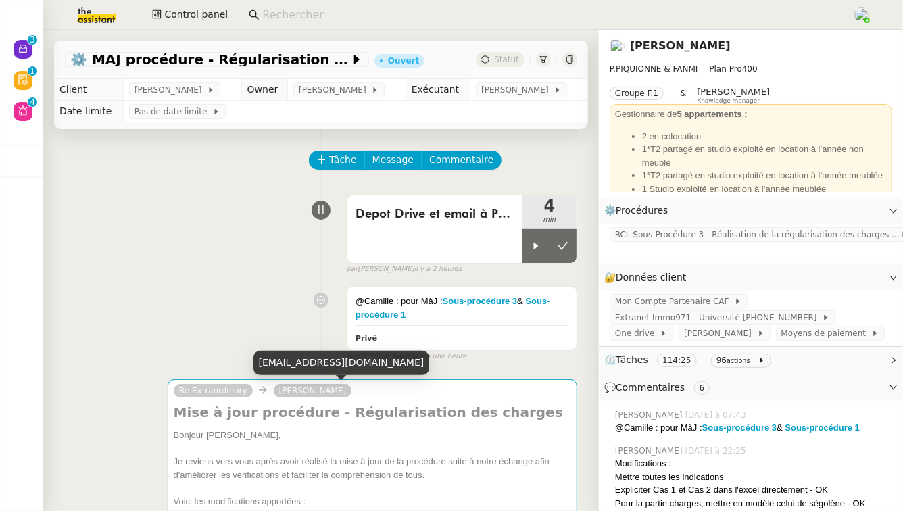
click at [323, 364] on div "pp.fanmi@outlook.com" at bounding box center [342, 363] width 176 height 24
copy div "pp.fanmi@outlook.com"
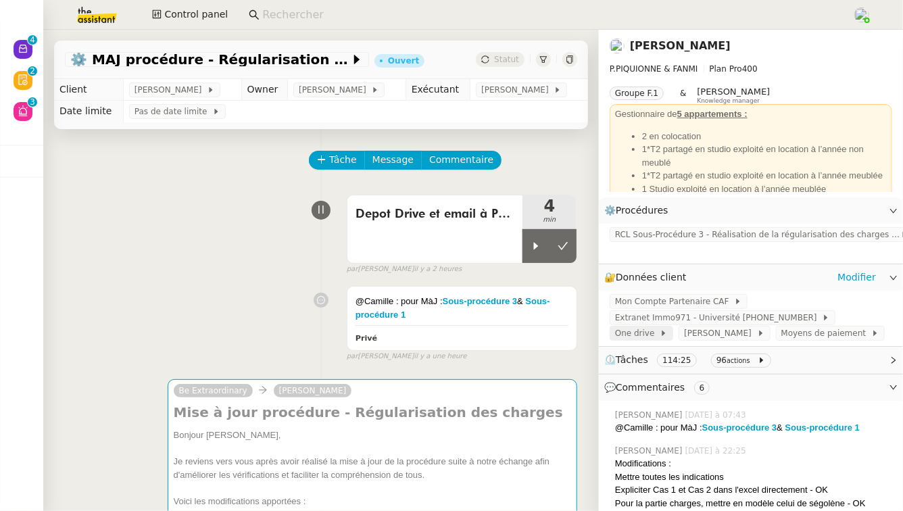
click at [660, 327] on span "One drive" at bounding box center [637, 334] width 45 height 14
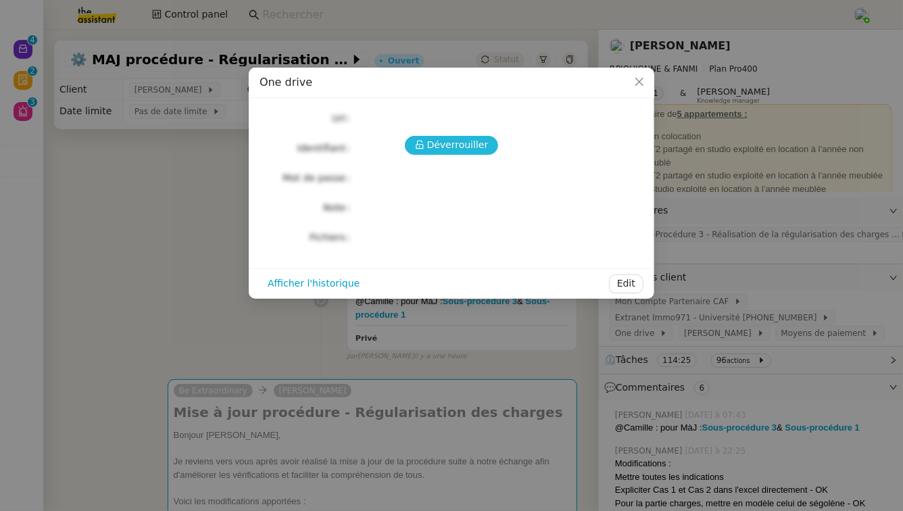
click at [450, 153] on button "Déverrouiller" at bounding box center [452, 145] width 94 height 19
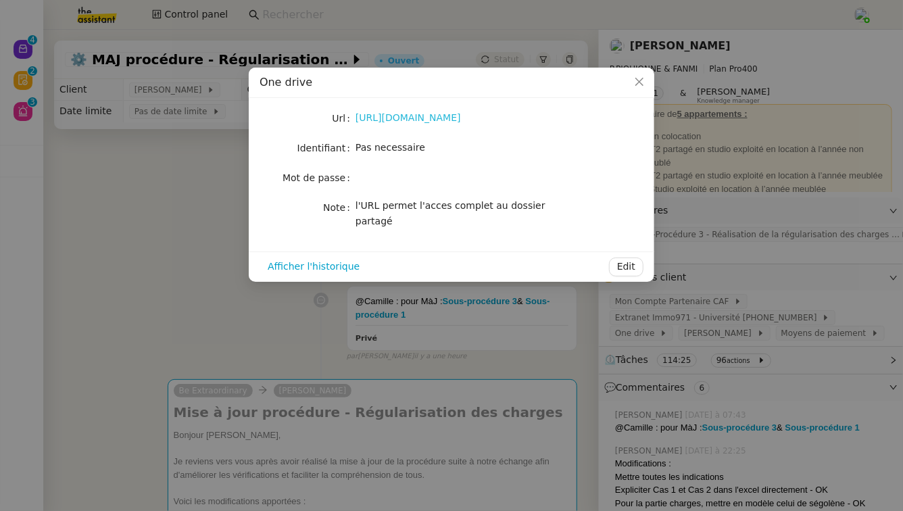
click at [461, 115] on link "https://1drv.ms/f/c/1049ede082d0d412/EvY08LjsekNHtxn7kPK7HnsBWGb5_m20yWCdSdoiFK…" at bounding box center [408, 117] width 105 height 11
click at [204, 219] on nz-modal-container "One drive Url https://1drv.ms/f/c/1049ede082d0d412/EvY08LjsekNHtxn7kPK7HnsBWGb5…" at bounding box center [451, 255] width 903 height 511
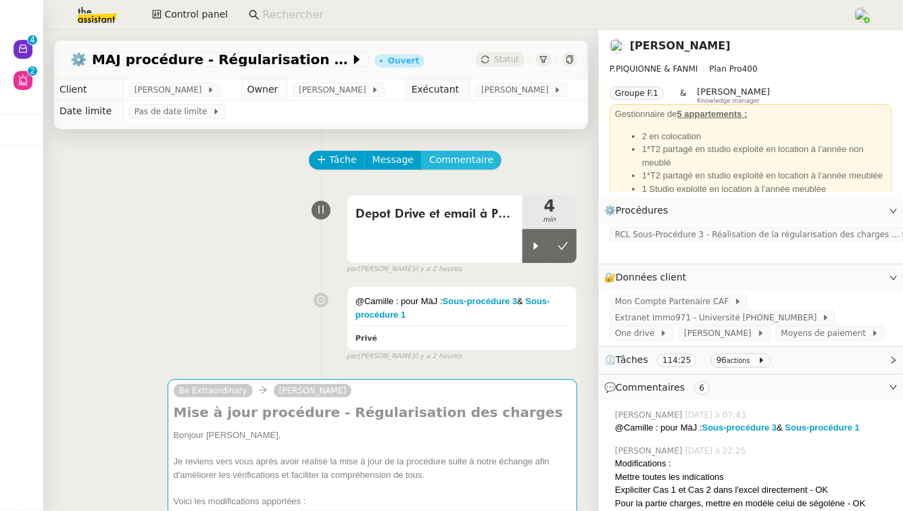
click at [467, 162] on span "Commentaire" at bounding box center [461, 160] width 64 height 16
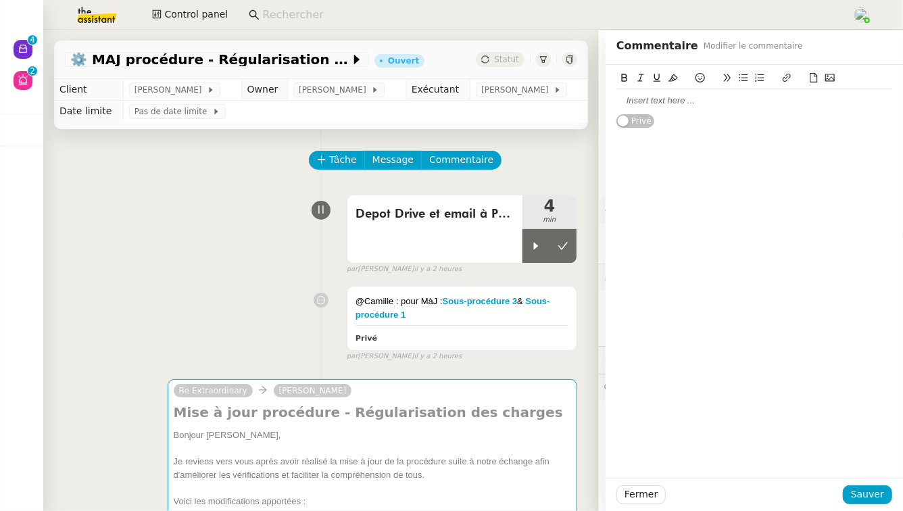
click at [787, 82] on icon at bounding box center [786, 77] width 9 height 9
click at [811, 80] on icon at bounding box center [814, 77] width 7 height 9
click at [813, 81] on icon at bounding box center [813, 77] width 9 height 9
click at [884, 500] on span "Sauver" at bounding box center [867, 495] width 33 height 16
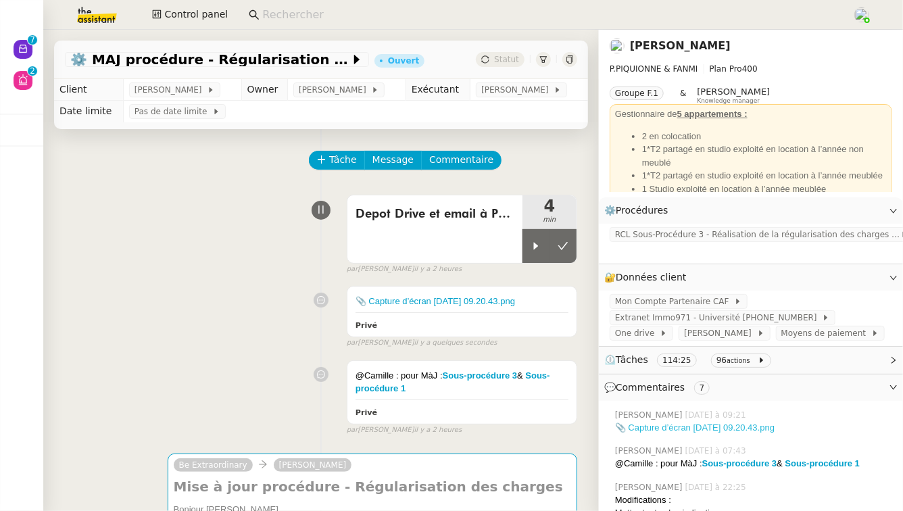
click at [742, 427] on link "📎 Capture d’écran [DATE] 09.20.43.png" at bounding box center [695, 428] width 160 height 10
click at [490, 315] on div "📎 Capture d’écran 2025-10-07 à 09.20.43.png Privé" at bounding box center [462, 312] width 229 height 50
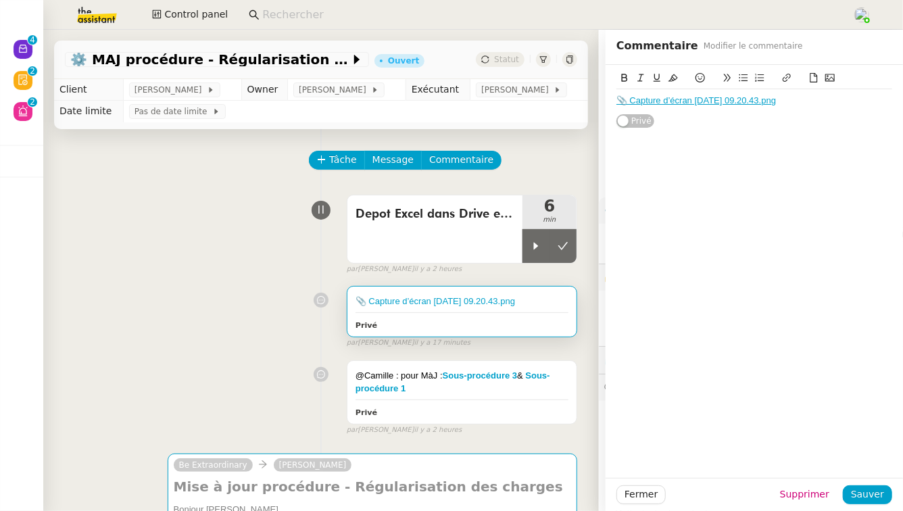
click at [845, 104] on div "📎 Capture d’écran 2025-10-07 à 09.20.43.png" at bounding box center [755, 101] width 276 height 12
click at [813, 72] on button at bounding box center [814, 78] width 16 height 16
click at [876, 493] on span "Sauver" at bounding box center [867, 495] width 33 height 16
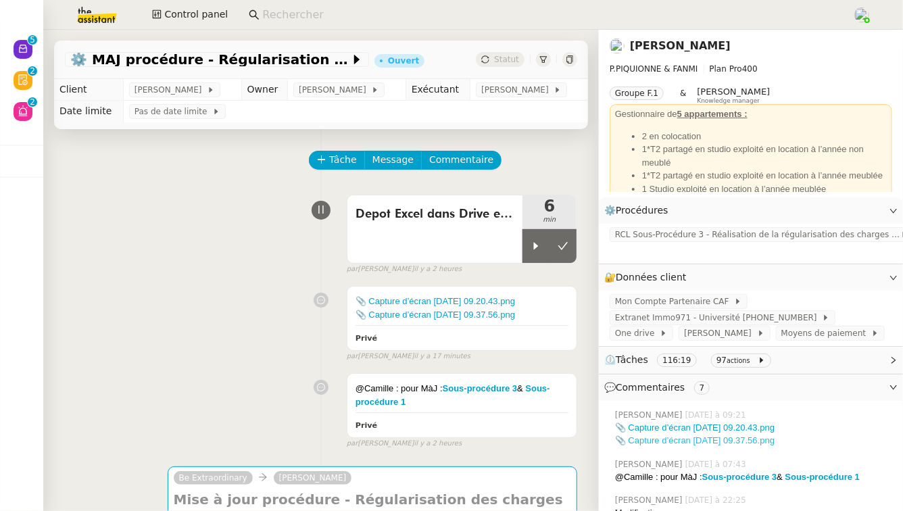
click at [701, 438] on link "📎 Capture d’écran [DATE] 09.37.56.png" at bounding box center [695, 440] width 160 height 10
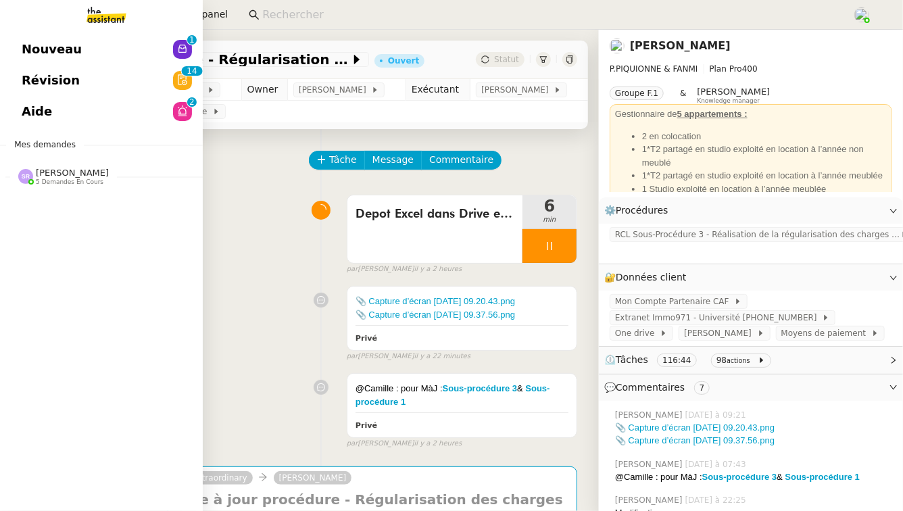
click at [101, 178] on div "Stéphanie Rakotosalama 5 demandes en cours" at bounding box center [72, 177] width 73 height 18
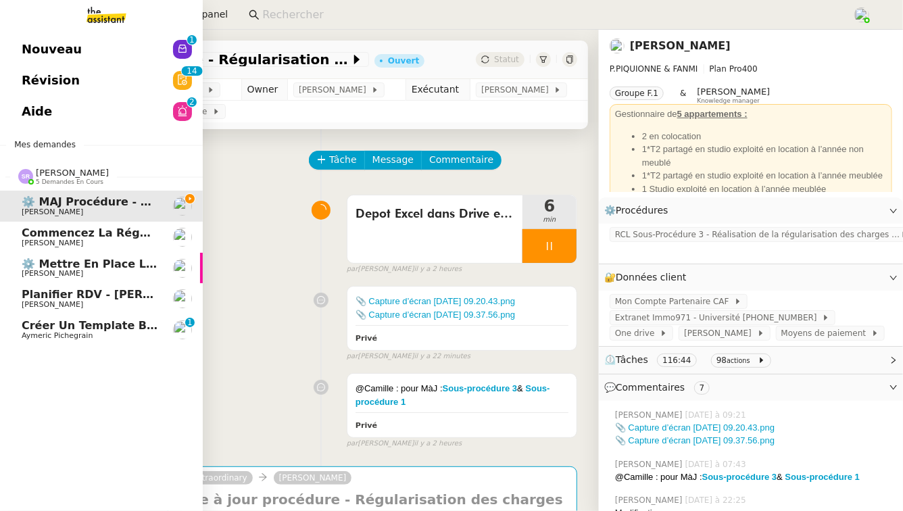
click at [97, 330] on span "Créer un template business review" at bounding box center [131, 325] width 218 height 13
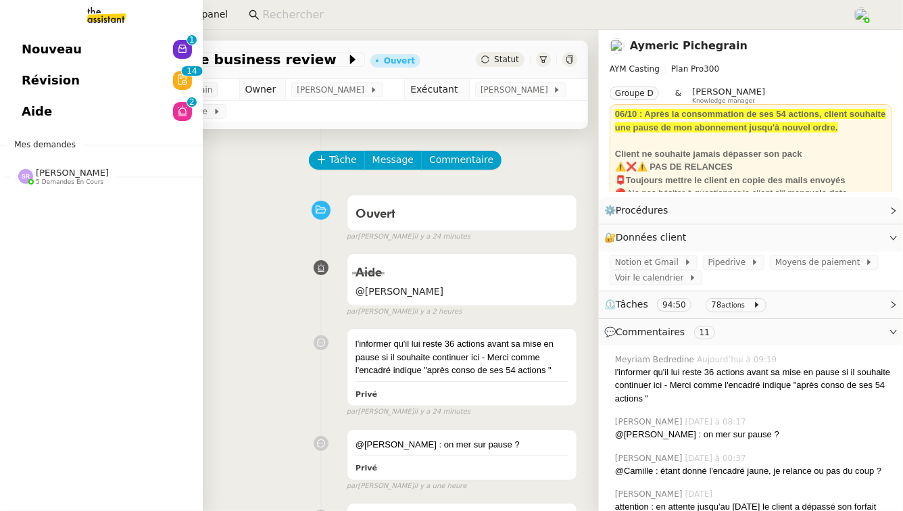
click at [172, 42] on link "Nouveau 0 1 2 3 4 5 6 7 8 9" at bounding box center [101, 49] width 203 height 31
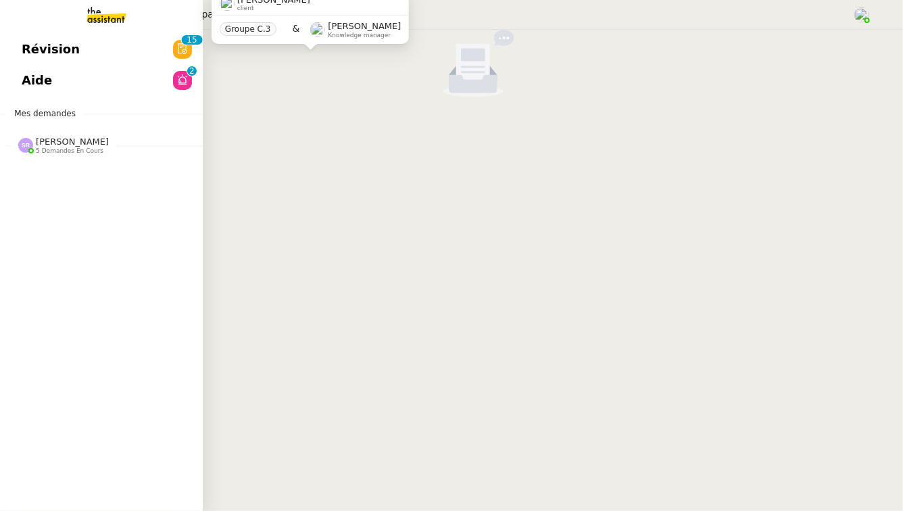
click at [102, 48] on link "Révision 0 1 2 3 4 5 6 7 8 9 0 1 2 3 4 5 6 7 8 9" at bounding box center [101, 49] width 203 height 31
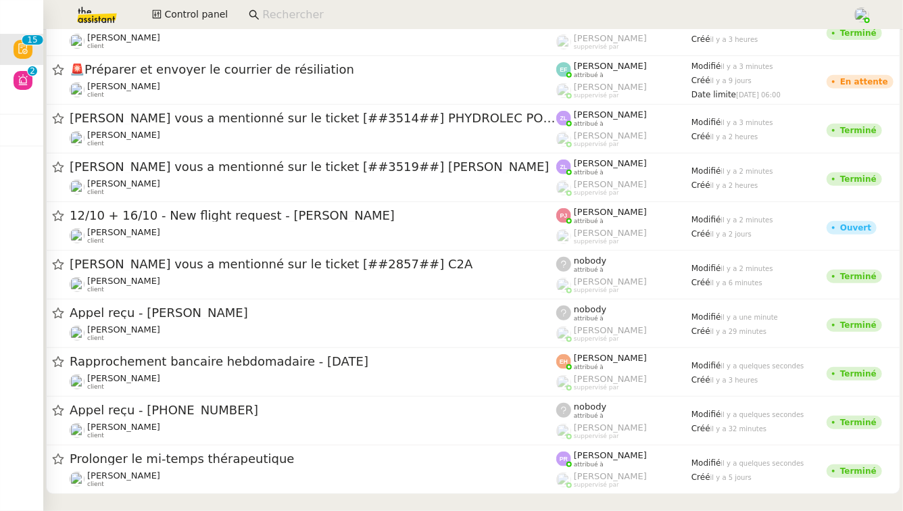
scroll to position [289, 0]
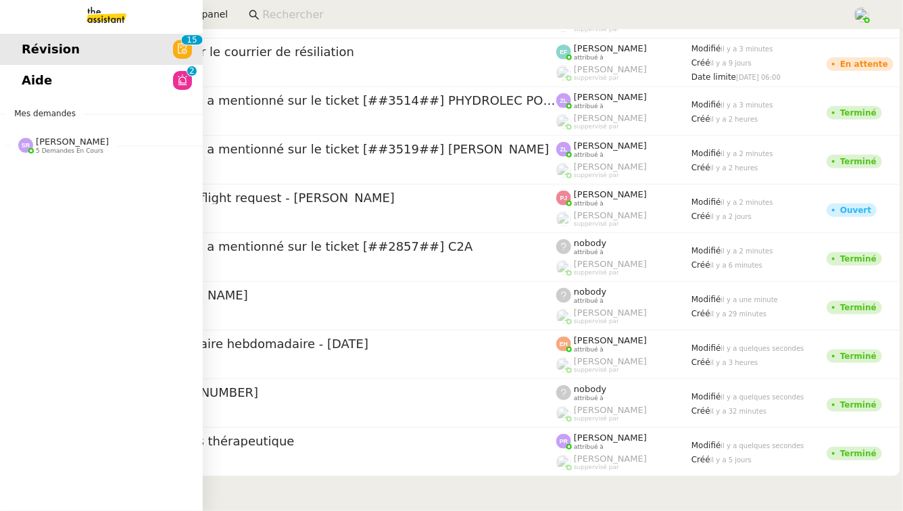
click at [90, 72] on link "Aide 0 1 2 3 4 5 6 7 8 9" at bounding box center [101, 80] width 203 height 31
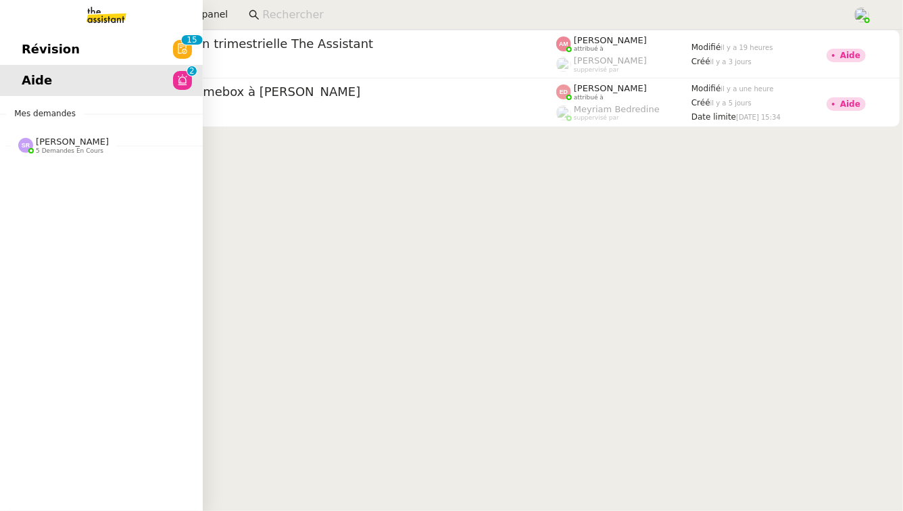
click at [64, 141] on span "[PERSON_NAME]" at bounding box center [72, 142] width 73 height 10
click at [81, 162] on div "Révision 0 1 2 3 4 5 6 7 8 9 Aide 0 1 2 3 4 5 6 7 8 9 Mes demandes [PERSON_NAME…" at bounding box center [101, 270] width 203 height 481
click at [91, 143] on span "[PERSON_NAME]" at bounding box center [72, 142] width 73 height 10
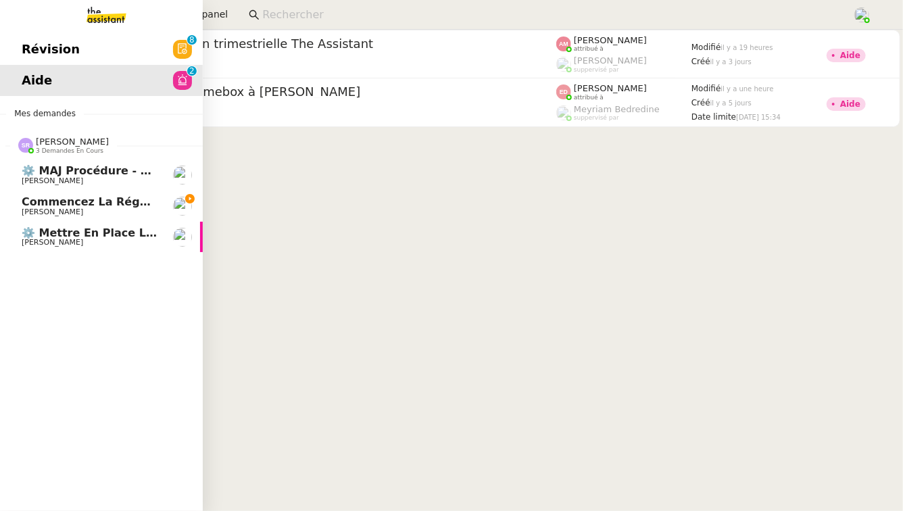
click at [95, 205] on span "Commencez la régularisation des charges locatives annuelles" at bounding box center [216, 201] width 389 height 13
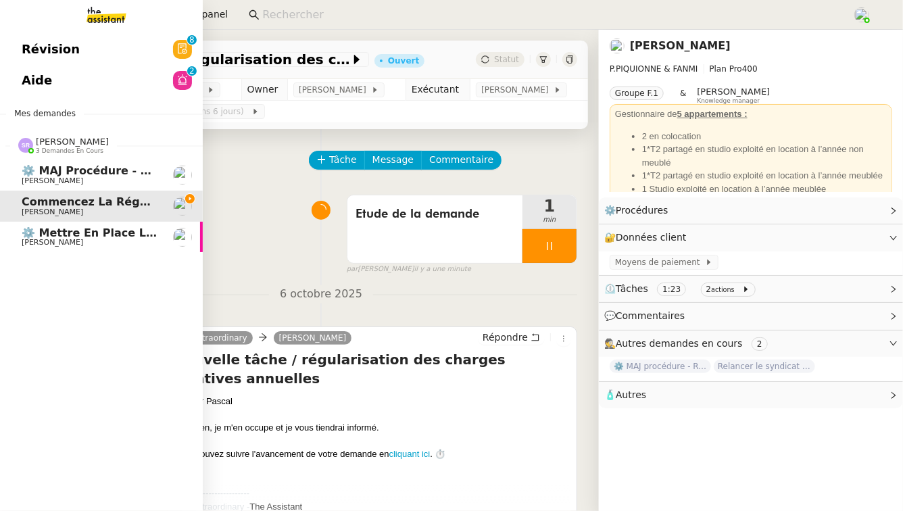
click at [52, 172] on span "⚙️ MAJ procédure - Régularisation des charges locatives" at bounding box center [197, 170] width 350 height 13
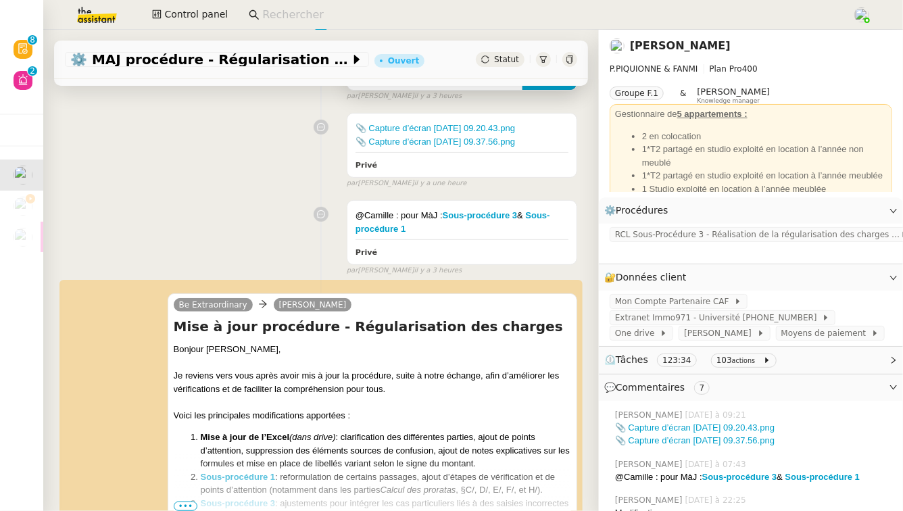
scroll to position [289, 0]
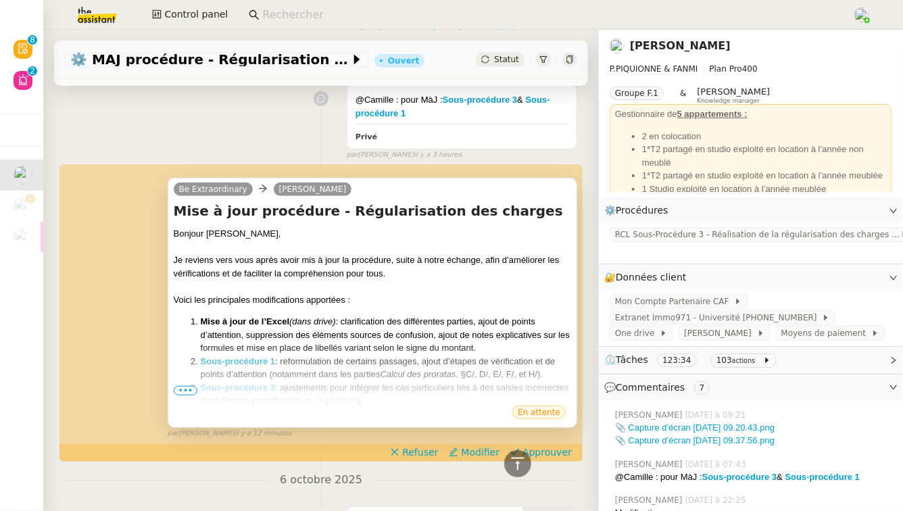
click at [185, 388] on span "•••" at bounding box center [186, 390] width 24 height 9
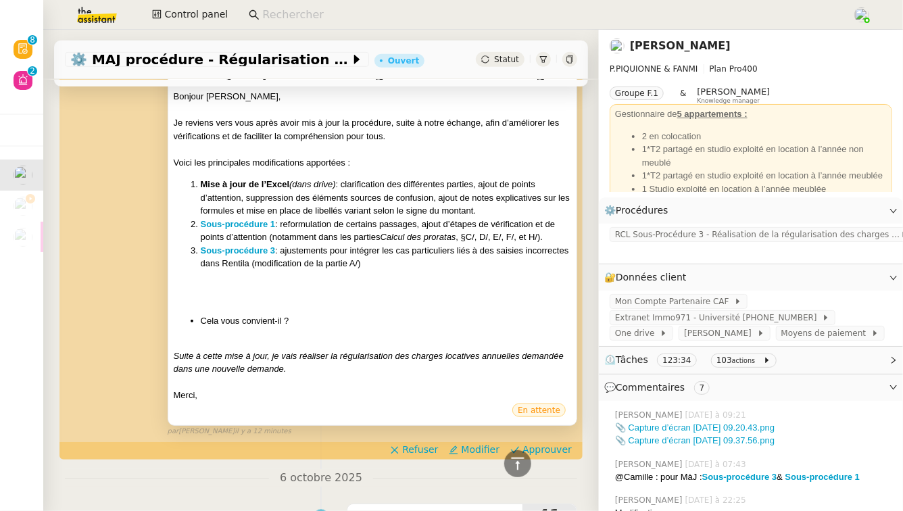
scroll to position [428, 0]
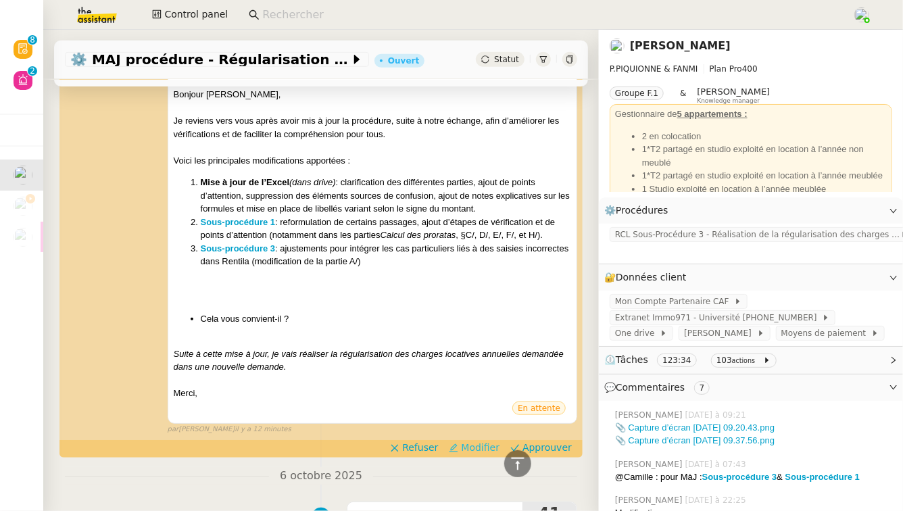
click at [479, 448] on span "Modifier" at bounding box center [480, 448] width 39 height 14
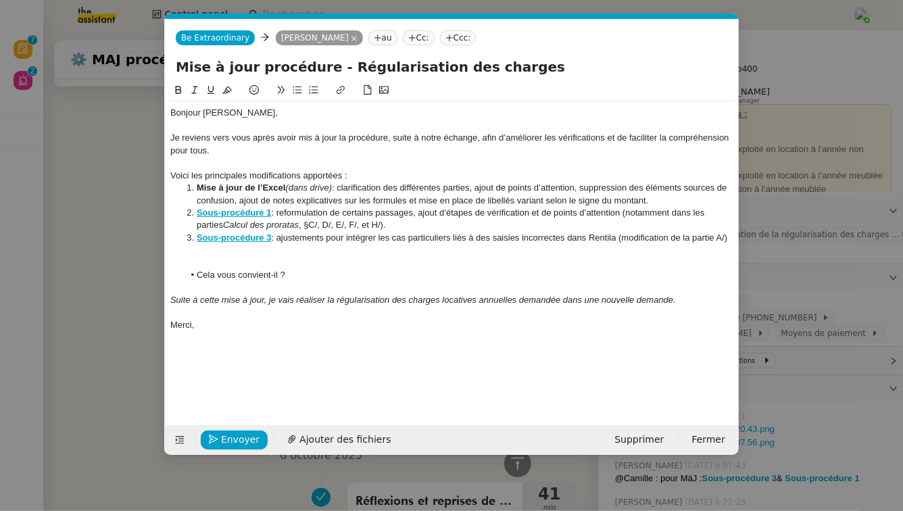
scroll to position [0, 28]
click at [112, 286] on nz-modal-container "Service TA - VOYAGE - PROPOSITION GLOBALE A utiliser dans le cadre de propositi…" at bounding box center [451, 255] width 903 height 511
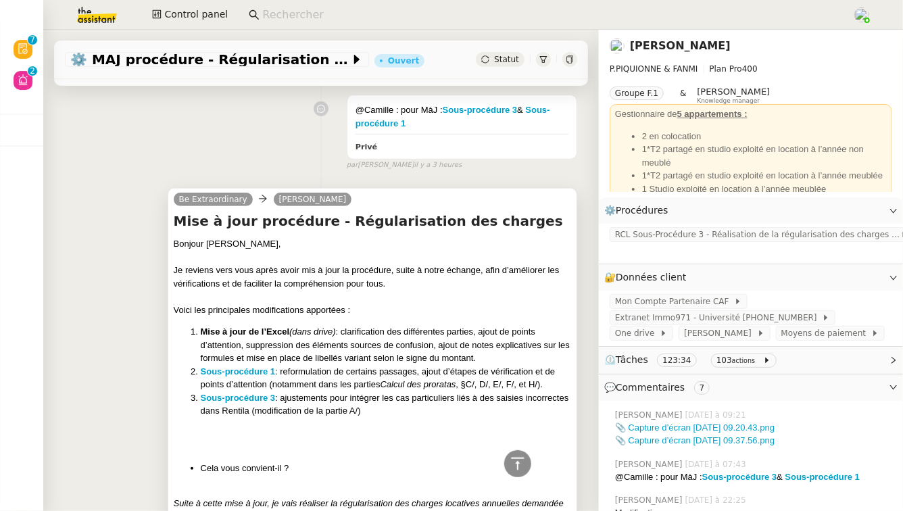
scroll to position [0, 0]
